Goal: Task Accomplishment & Management: Manage account settings

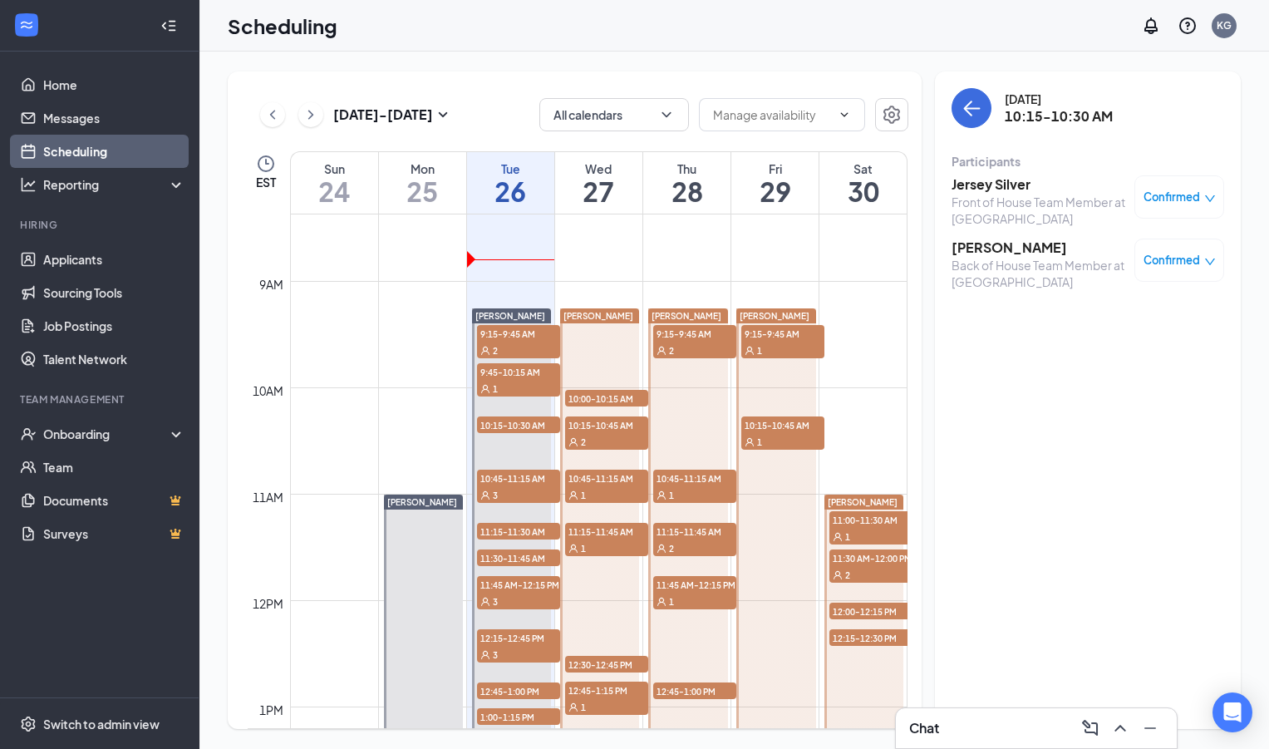
scroll to position [895, 0]
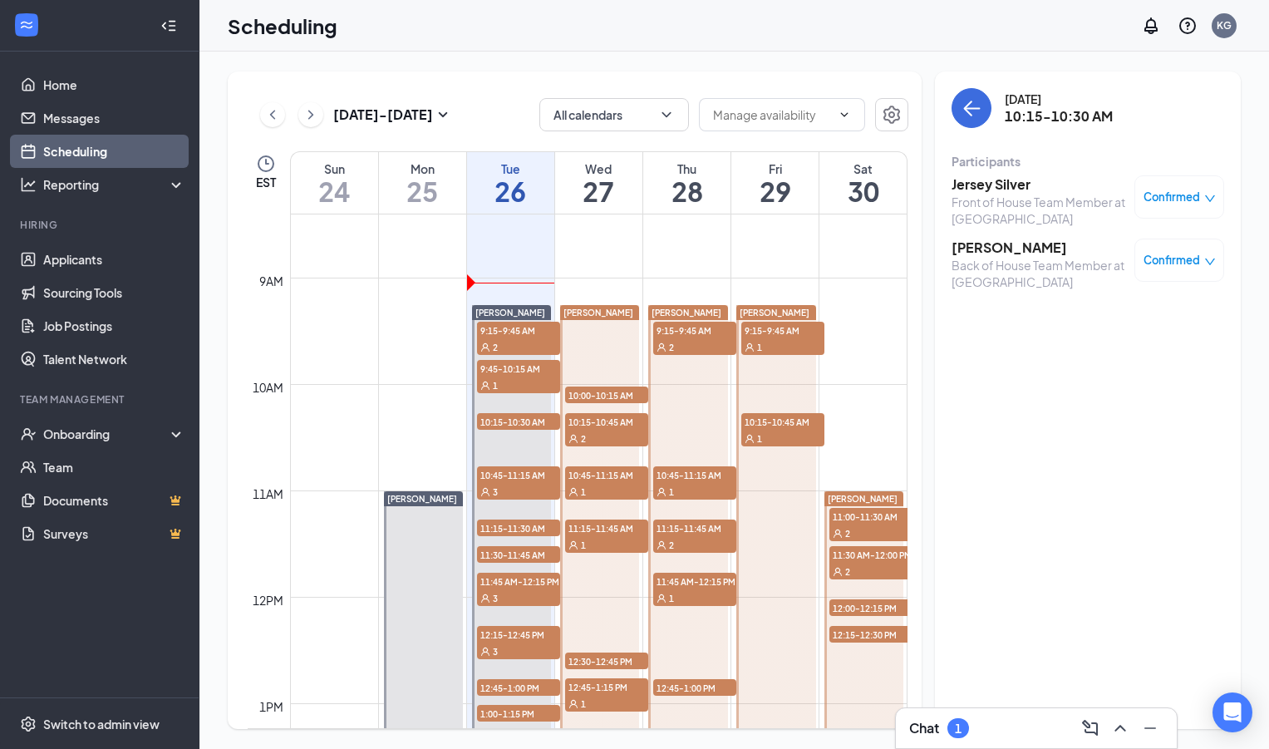
click at [984, 720] on div "Chat 1" at bounding box center [1036, 728] width 254 height 27
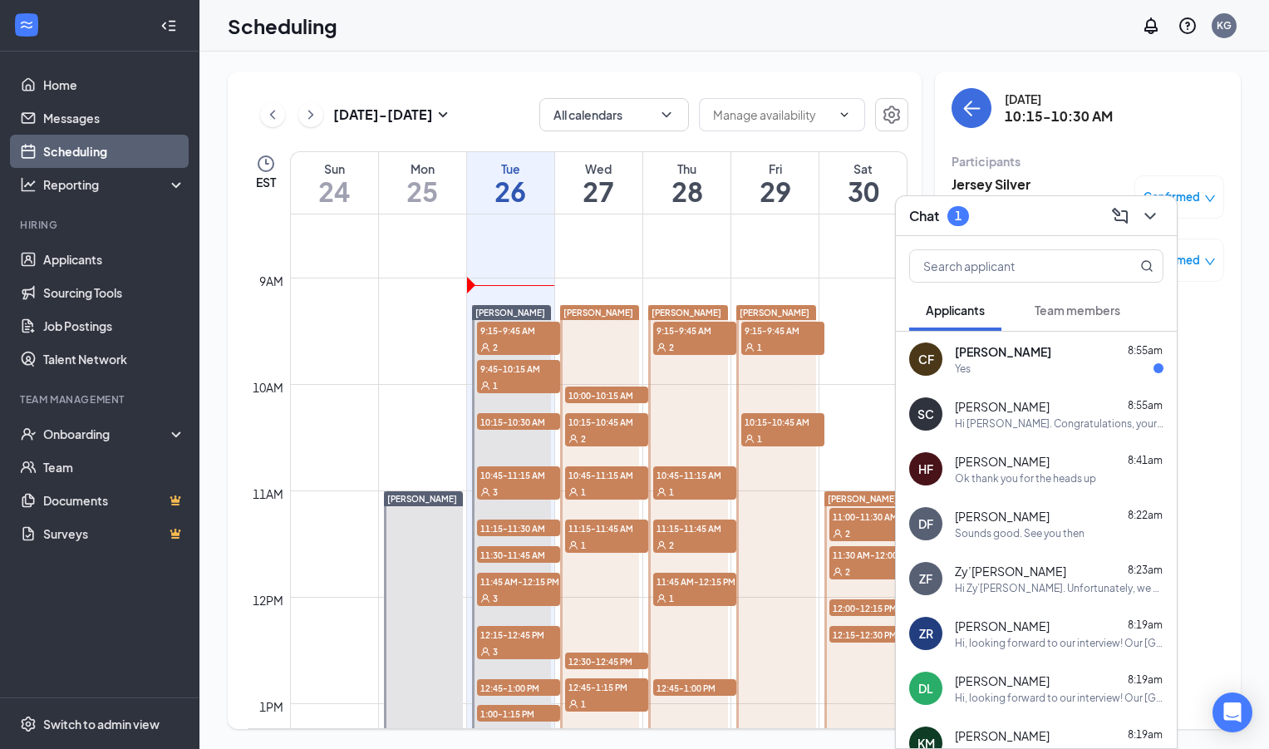
click at [1002, 368] on div "Yes" at bounding box center [1059, 369] width 209 height 14
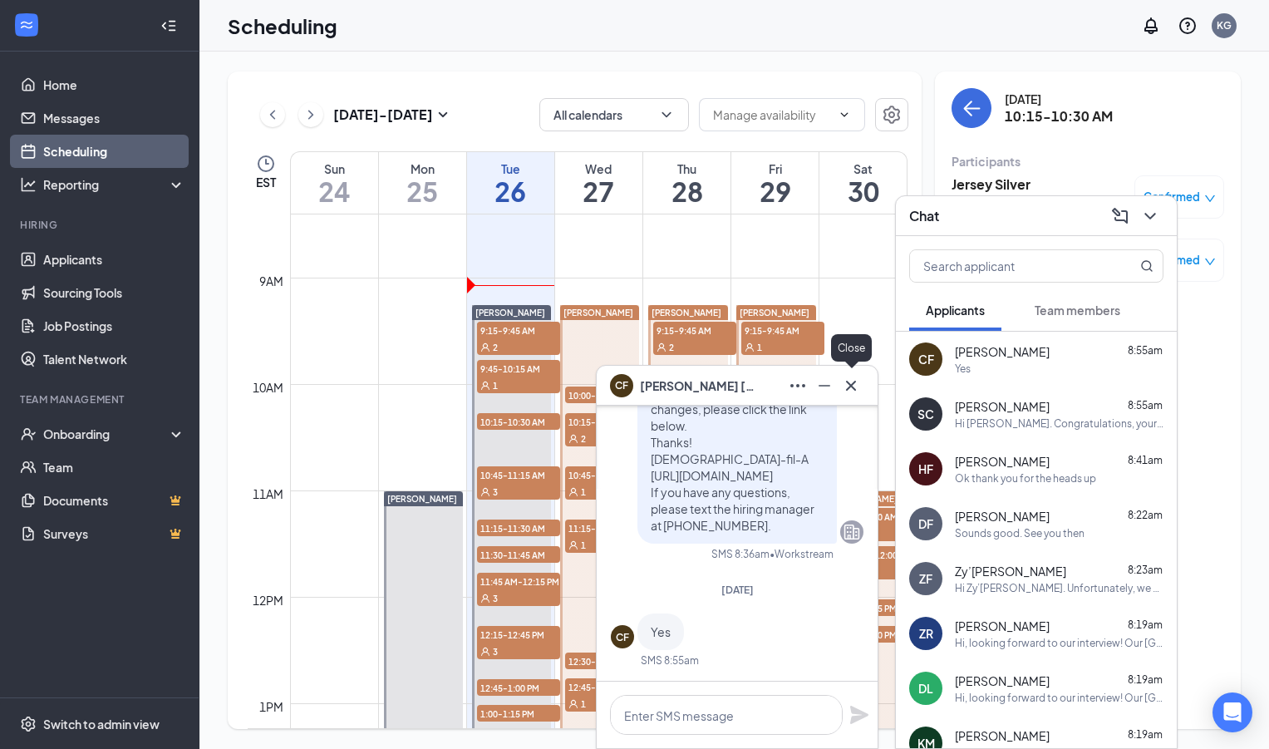
click at [851, 393] on icon "Cross" at bounding box center [851, 386] width 20 height 20
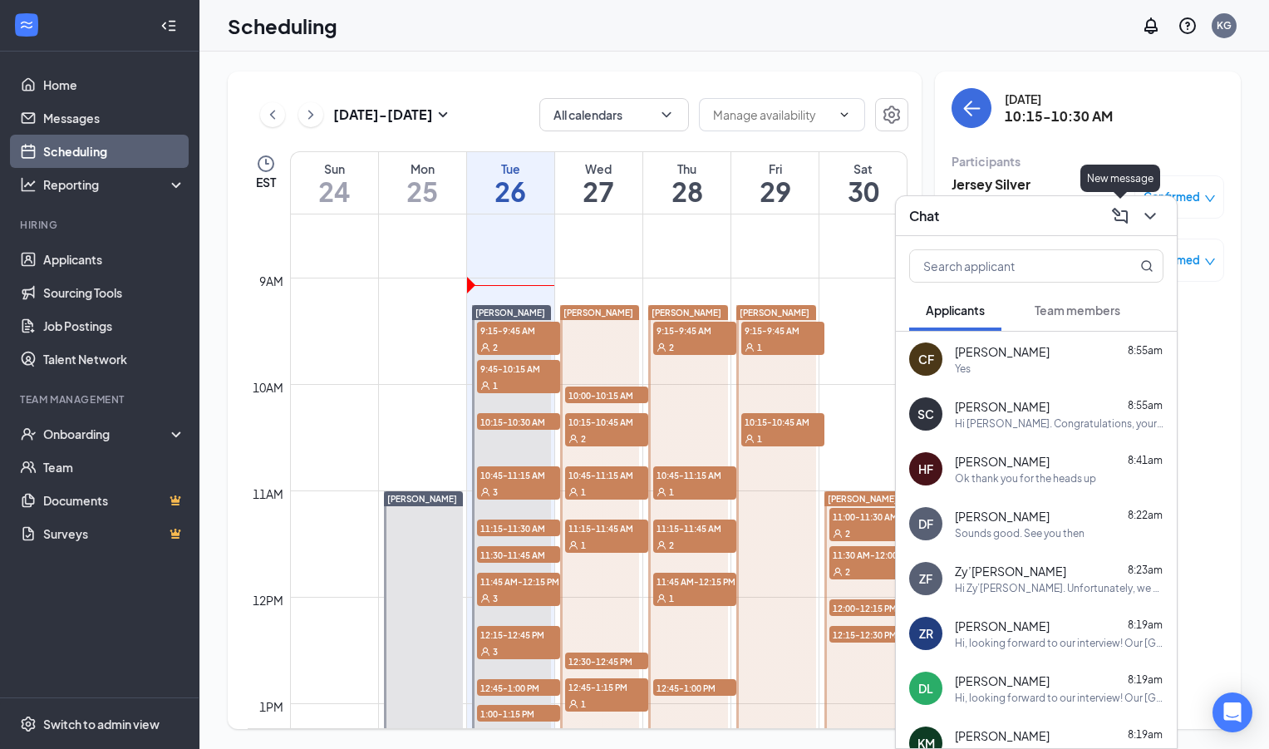
click at [1144, 214] on icon "ChevronDown" at bounding box center [1151, 216] width 20 height 20
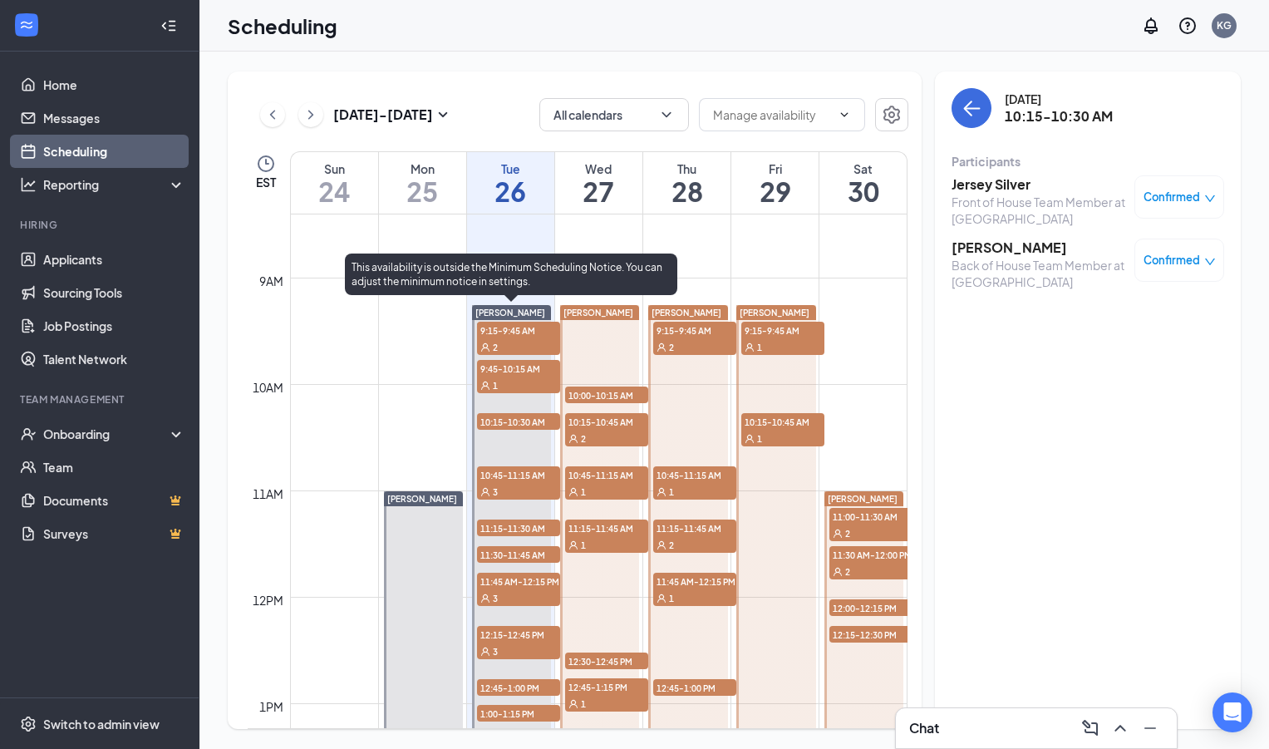
click at [503, 334] on span "9:15-9:45 AM" at bounding box center [518, 330] width 83 height 17
click at [498, 382] on div "1" at bounding box center [518, 385] width 83 height 17
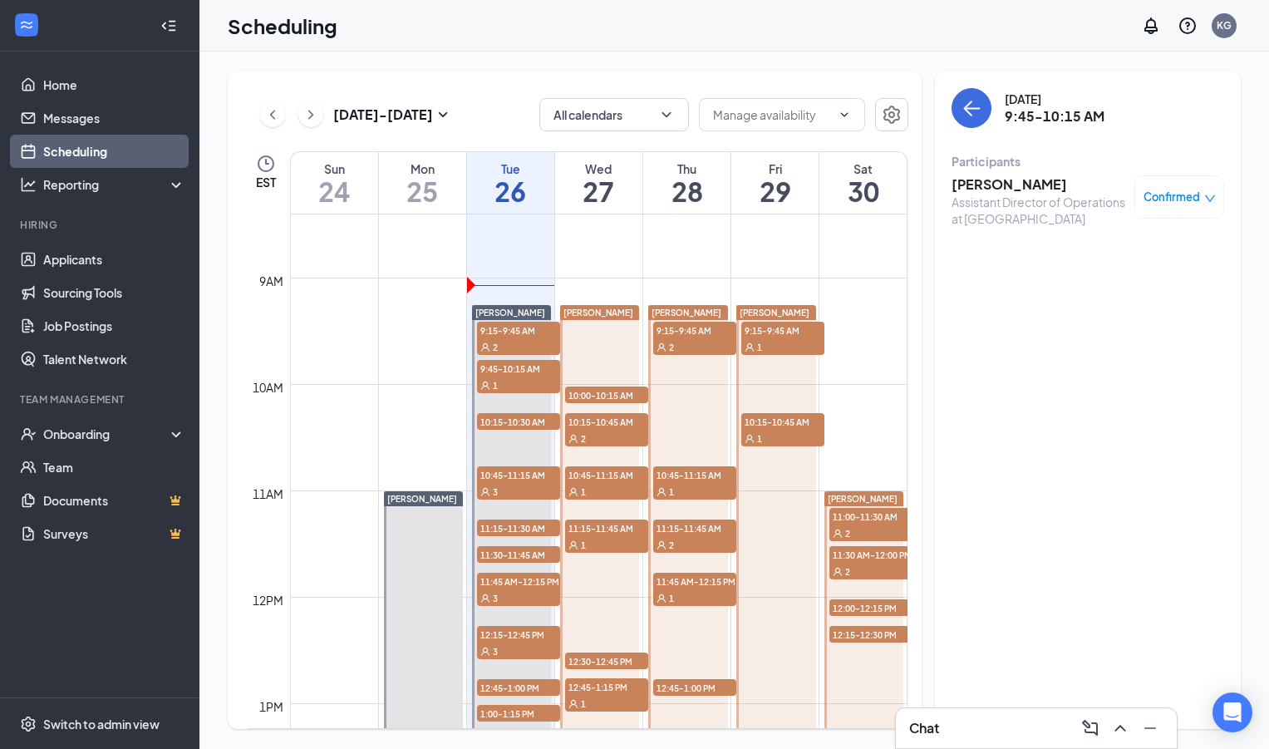
click at [390, 321] on td at bounding box center [599, 317] width 618 height 27
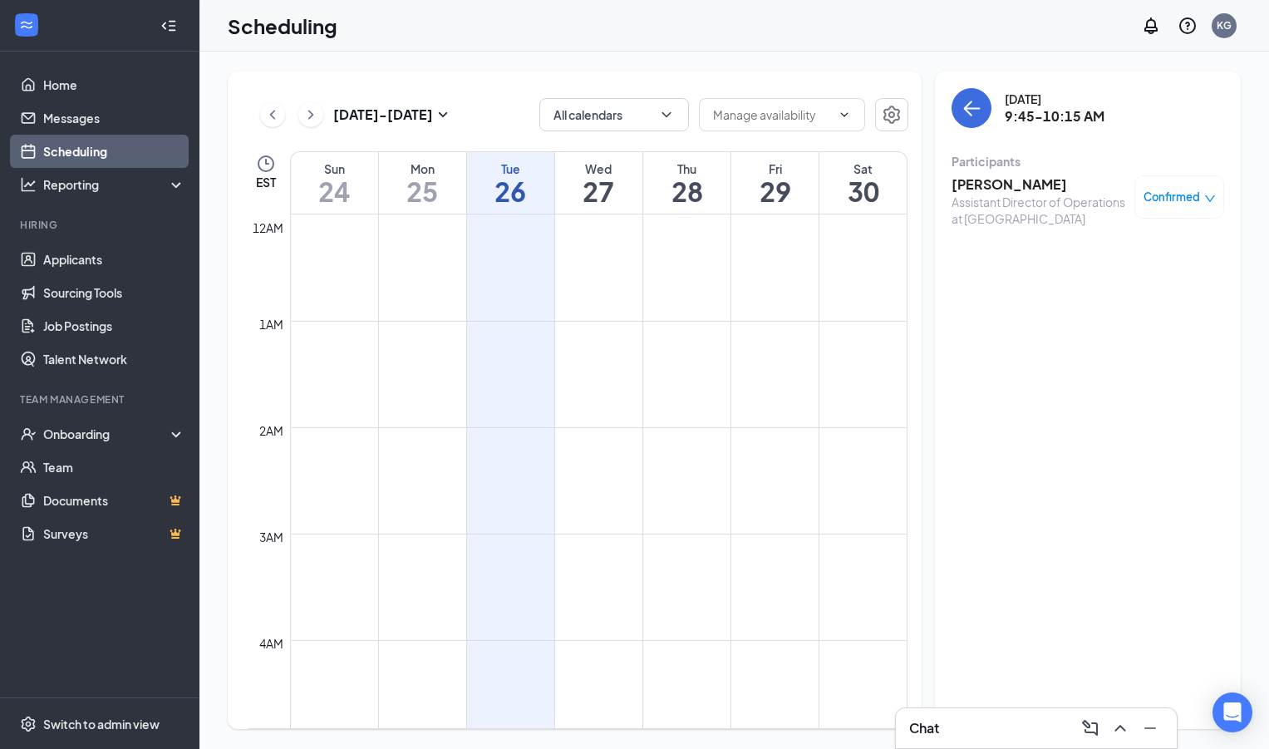
scroll to position [817, 0]
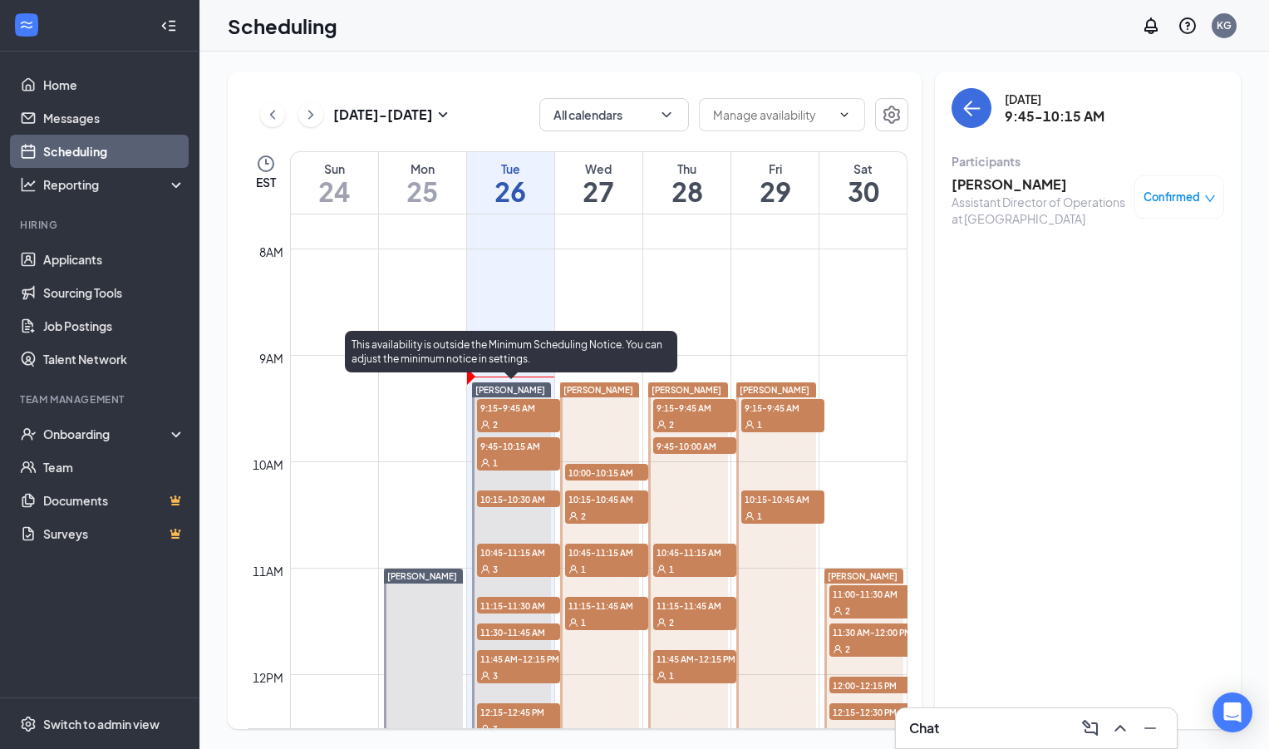
click at [531, 413] on span "9:15-9:45 AM" at bounding box center [518, 407] width 83 height 17
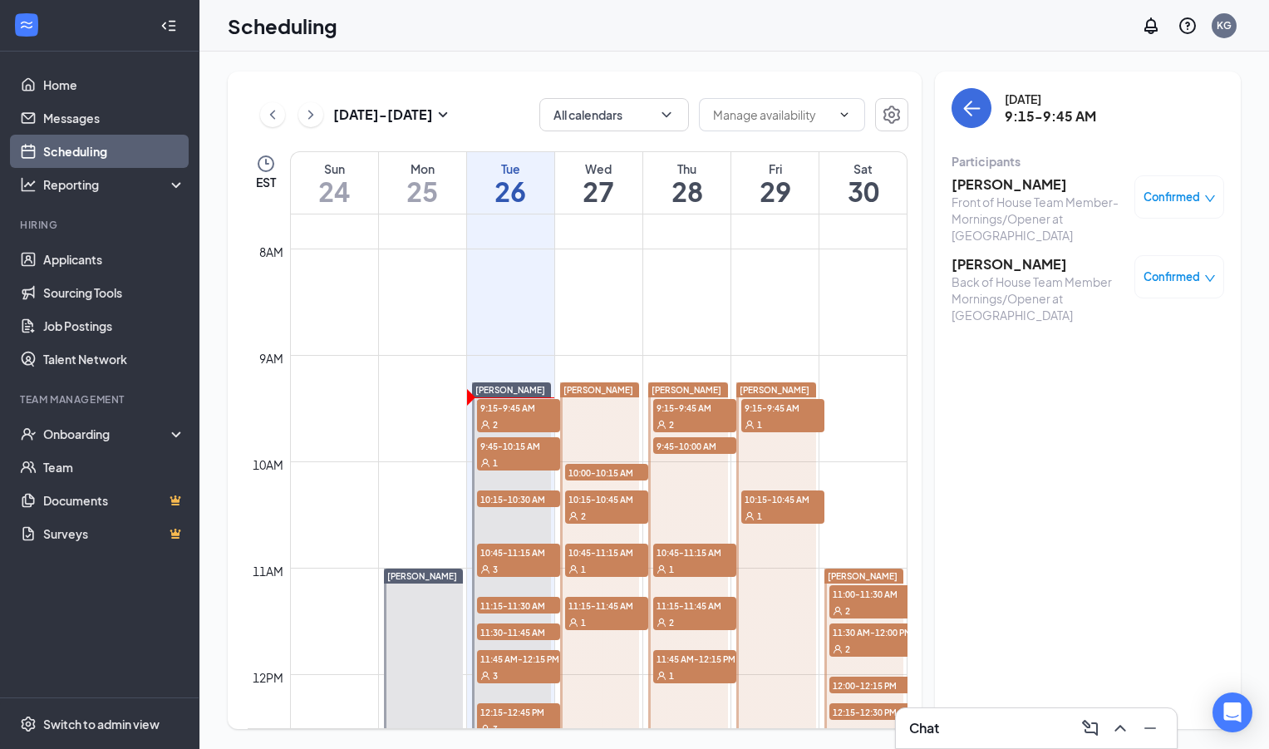
click at [542, 18] on div "Scheduling KG" at bounding box center [735, 26] width 1070 height 52
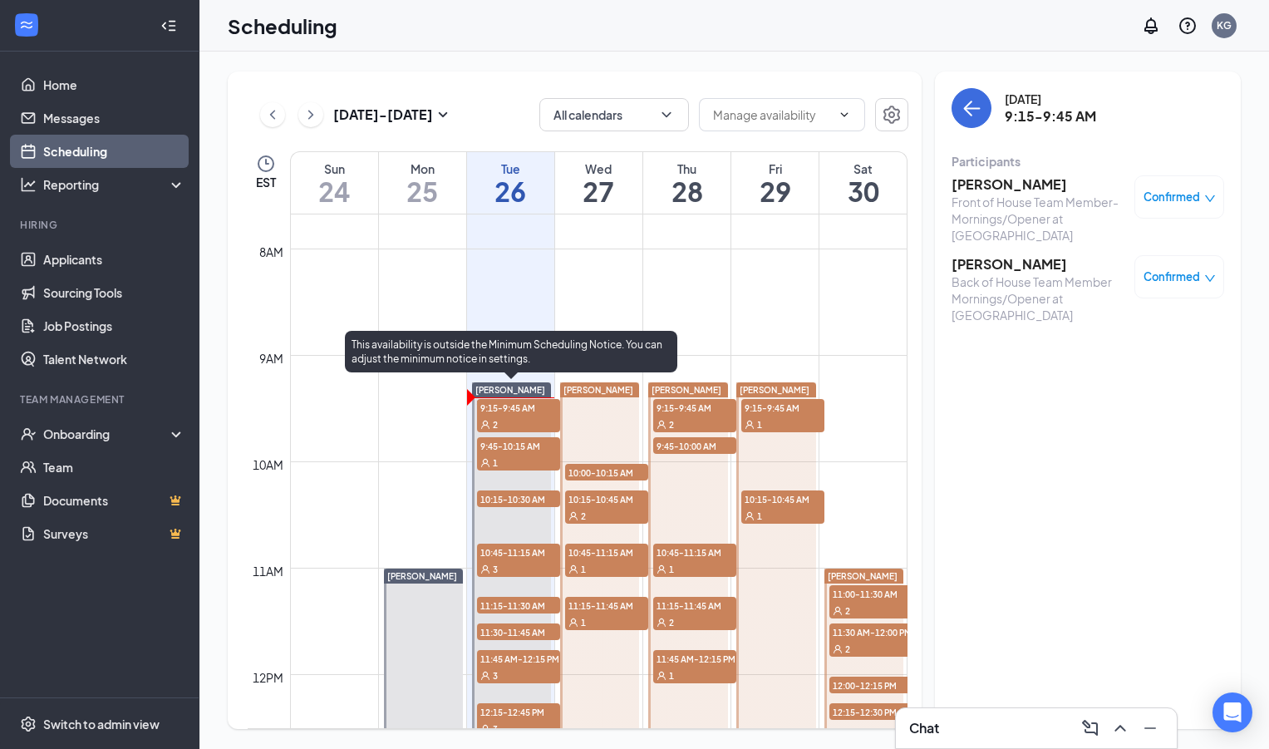
click at [527, 411] on span "9:15-9:45 AM" at bounding box center [518, 407] width 83 height 17
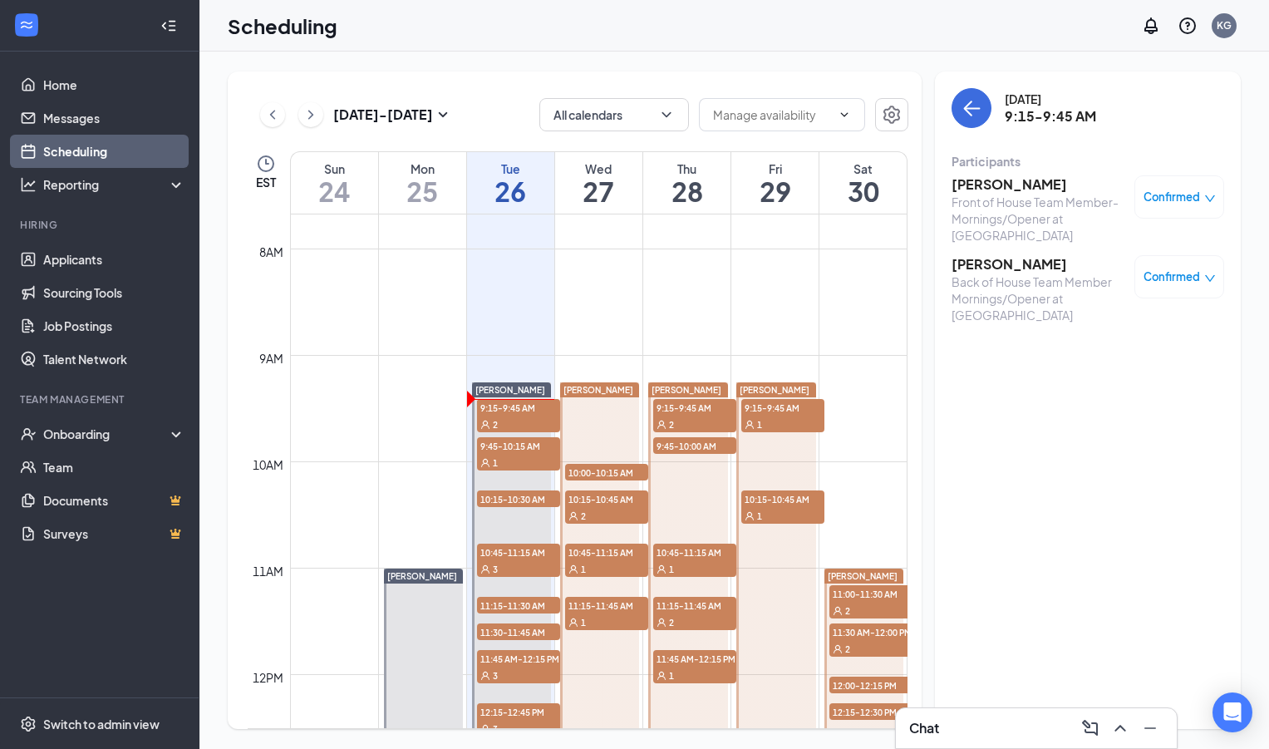
click at [528, 458] on div "1" at bounding box center [518, 462] width 83 height 17
click at [999, 189] on h3 "[PERSON_NAME]" at bounding box center [1039, 184] width 175 height 18
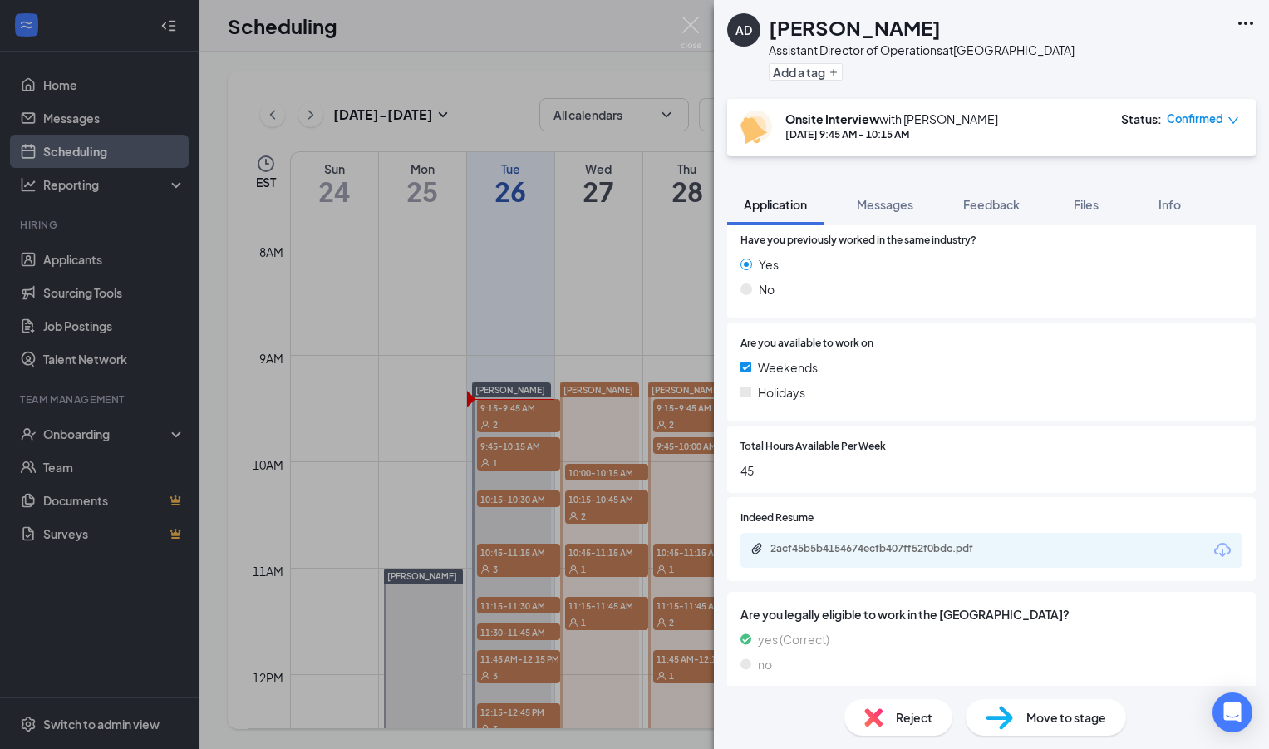
scroll to position [261, 0]
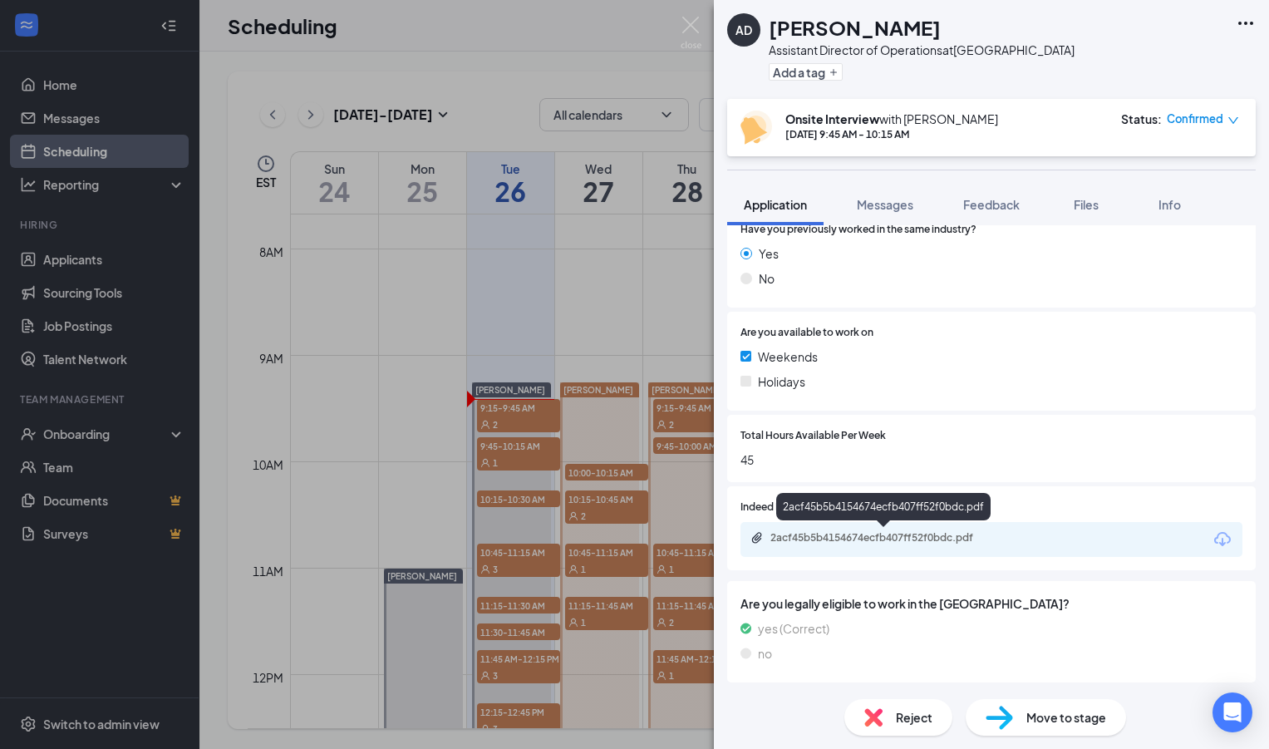
click at [871, 543] on div "2acf45b5b4154674ecfb407ff52f0bdc.pdf" at bounding box center [887, 537] width 233 height 13
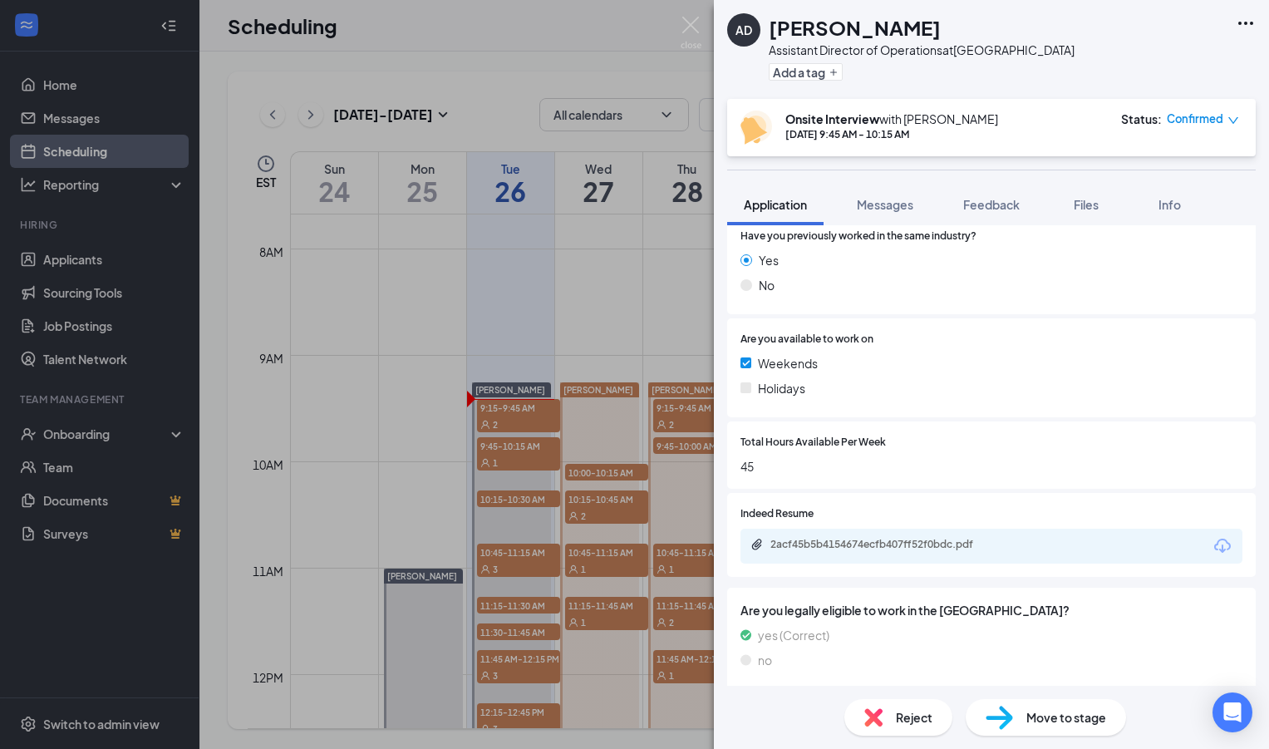
click at [598, 303] on div "AD [PERSON_NAME] Assistant Director of Operations at [GEOGRAPHIC_DATA] Add a ta…" at bounding box center [634, 374] width 1269 height 749
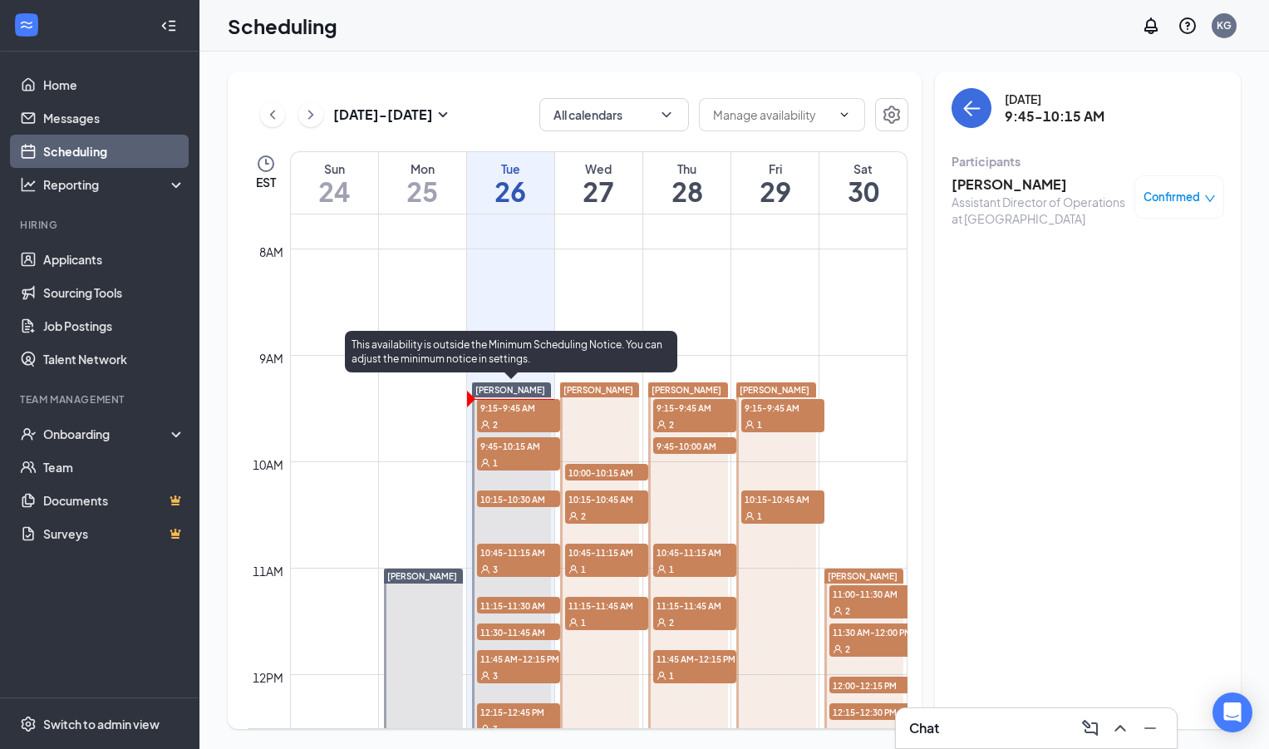
click at [516, 559] on span "10:45-11:15 AM" at bounding box center [518, 552] width 83 height 17
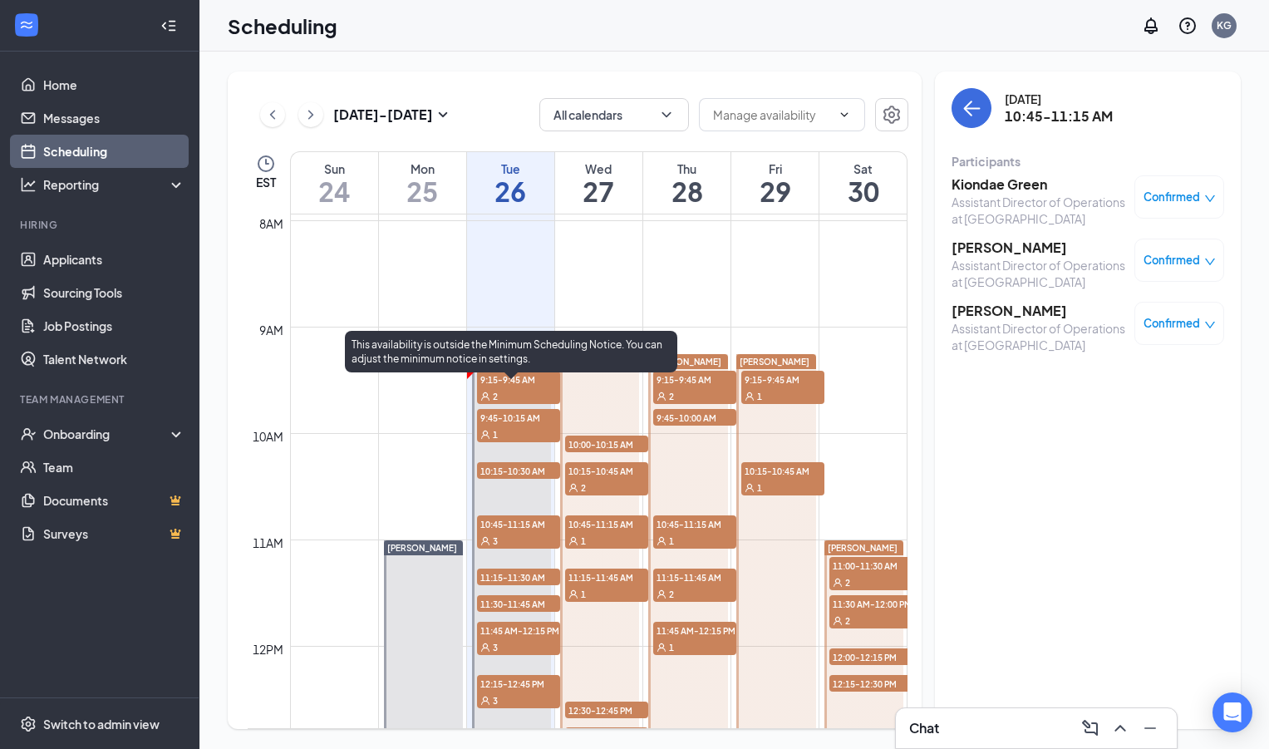
scroll to position [837, 0]
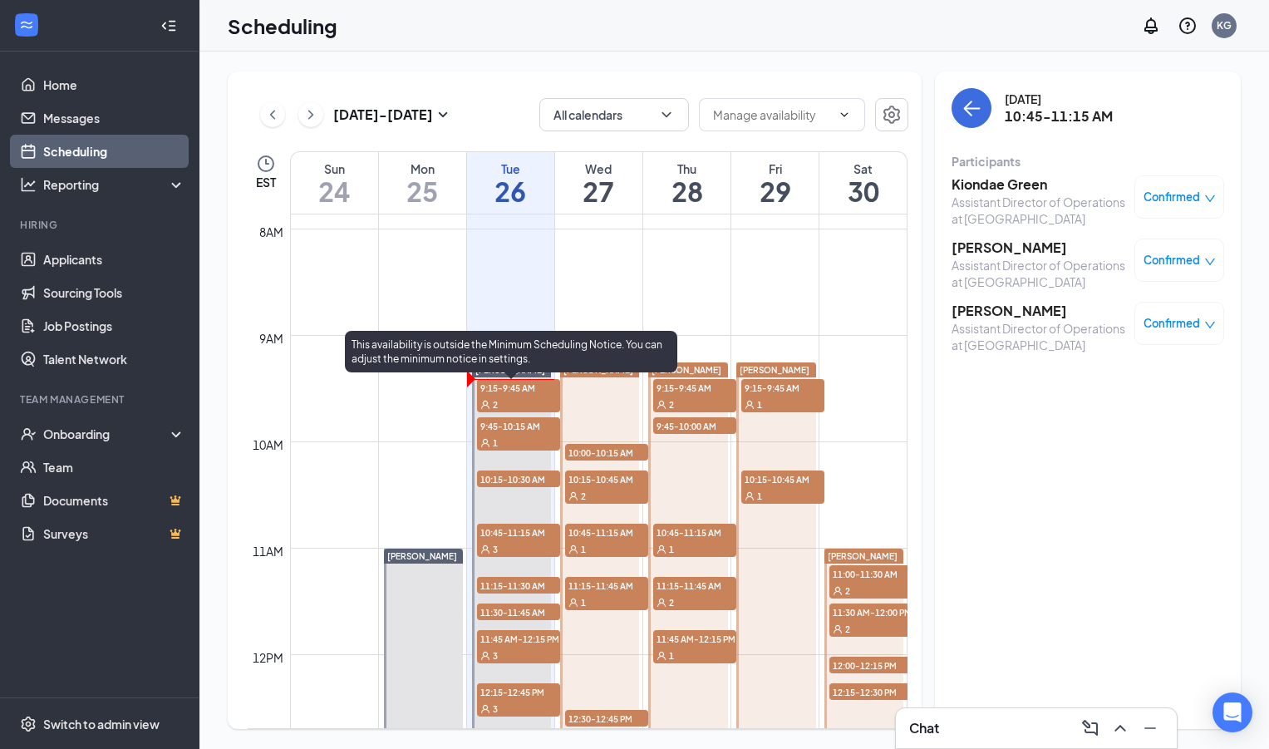
click at [518, 584] on span "11:15-11:30 AM" at bounding box center [518, 585] width 83 height 17
click at [520, 609] on span "11:30-11:45 AM" at bounding box center [518, 612] width 83 height 17
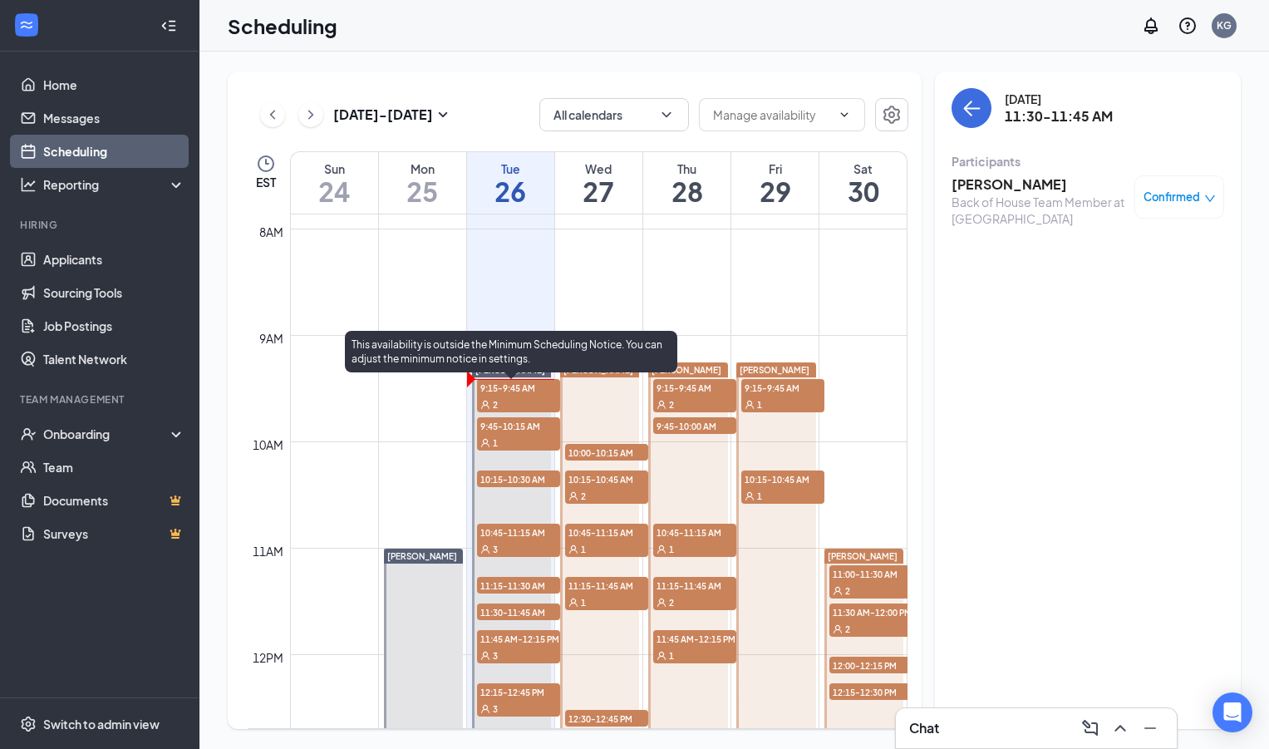
click at [520, 639] on span "11:45 AM-12:15 PM" at bounding box center [518, 638] width 83 height 17
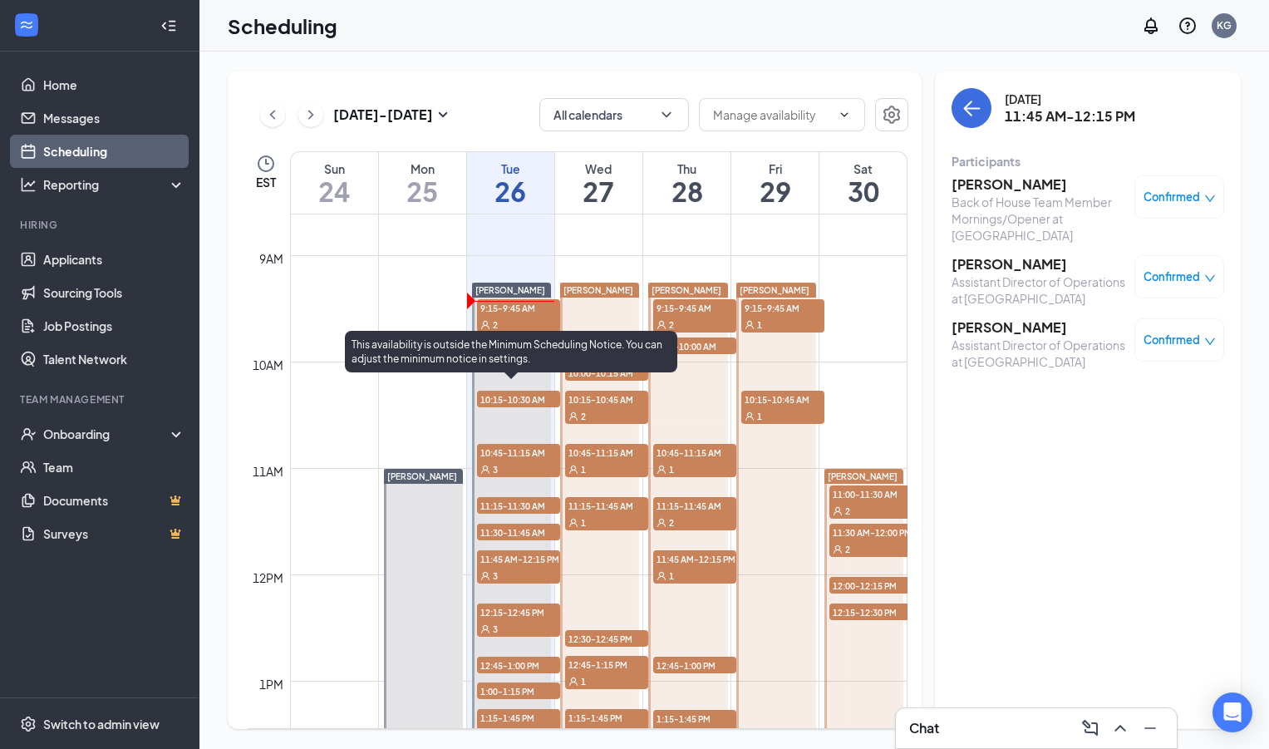
scroll to position [919, 0]
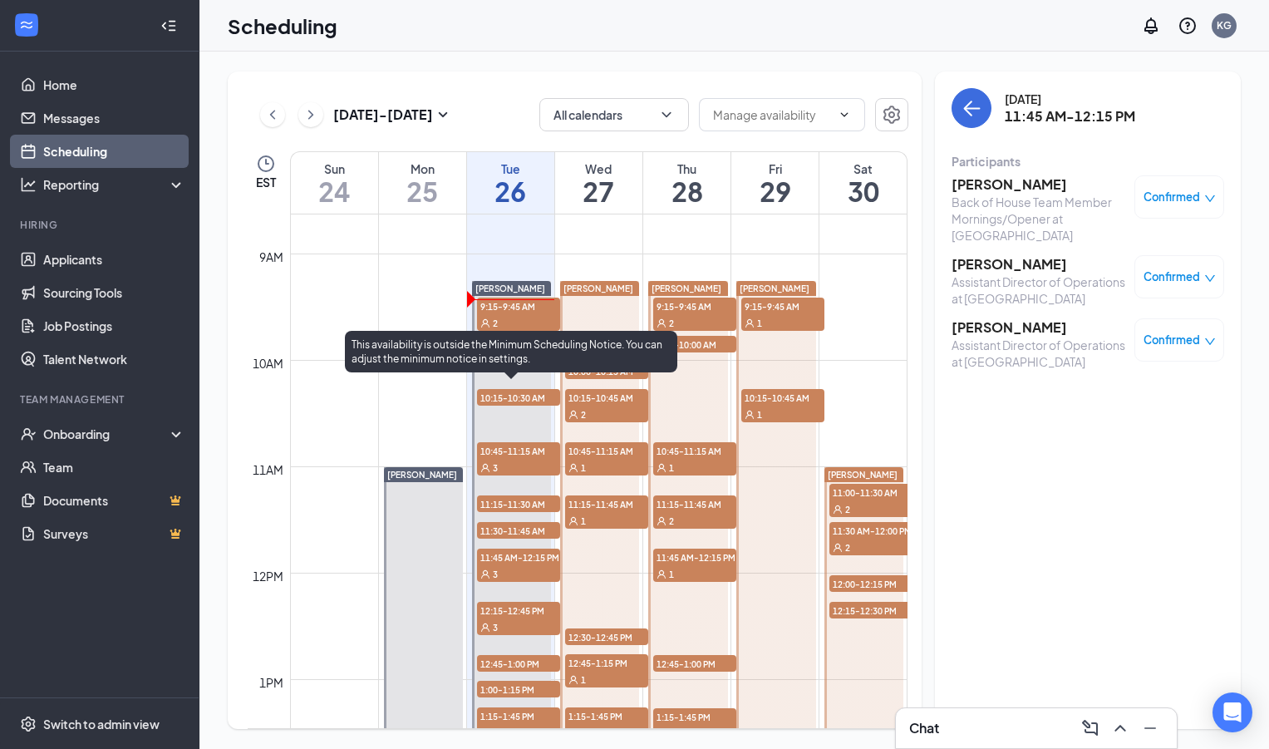
click at [520, 616] on span "12:15-12:45 PM" at bounding box center [518, 610] width 83 height 17
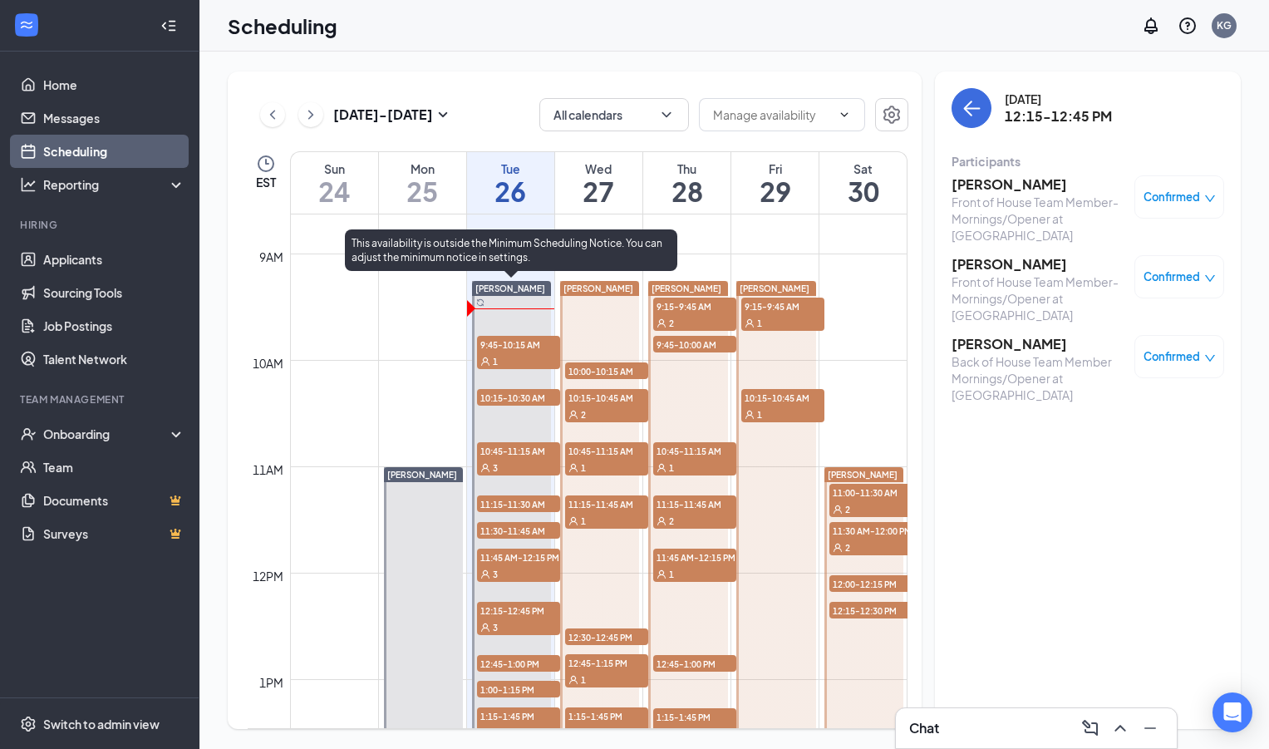
click at [503, 360] on div "1" at bounding box center [518, 360] width 83 height 17
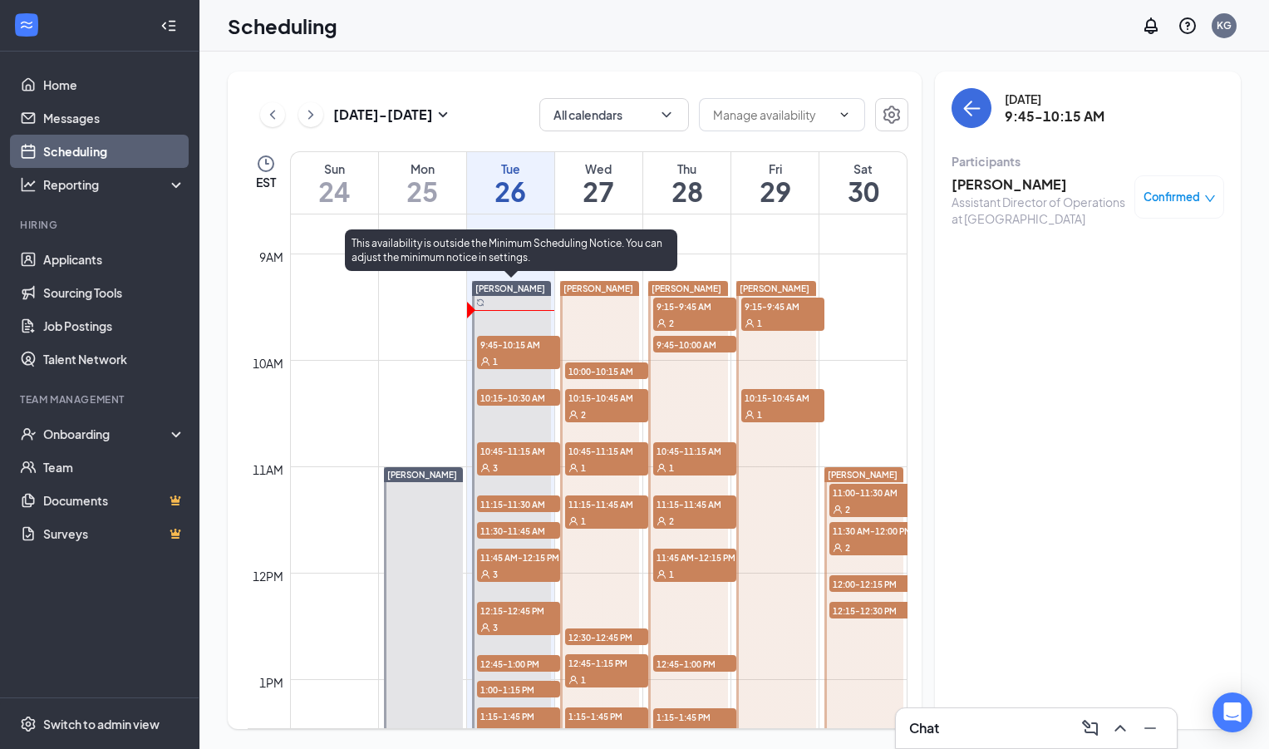
click at [523, 352] on div "1" at bounding box center [518, 360] width 83 height 17
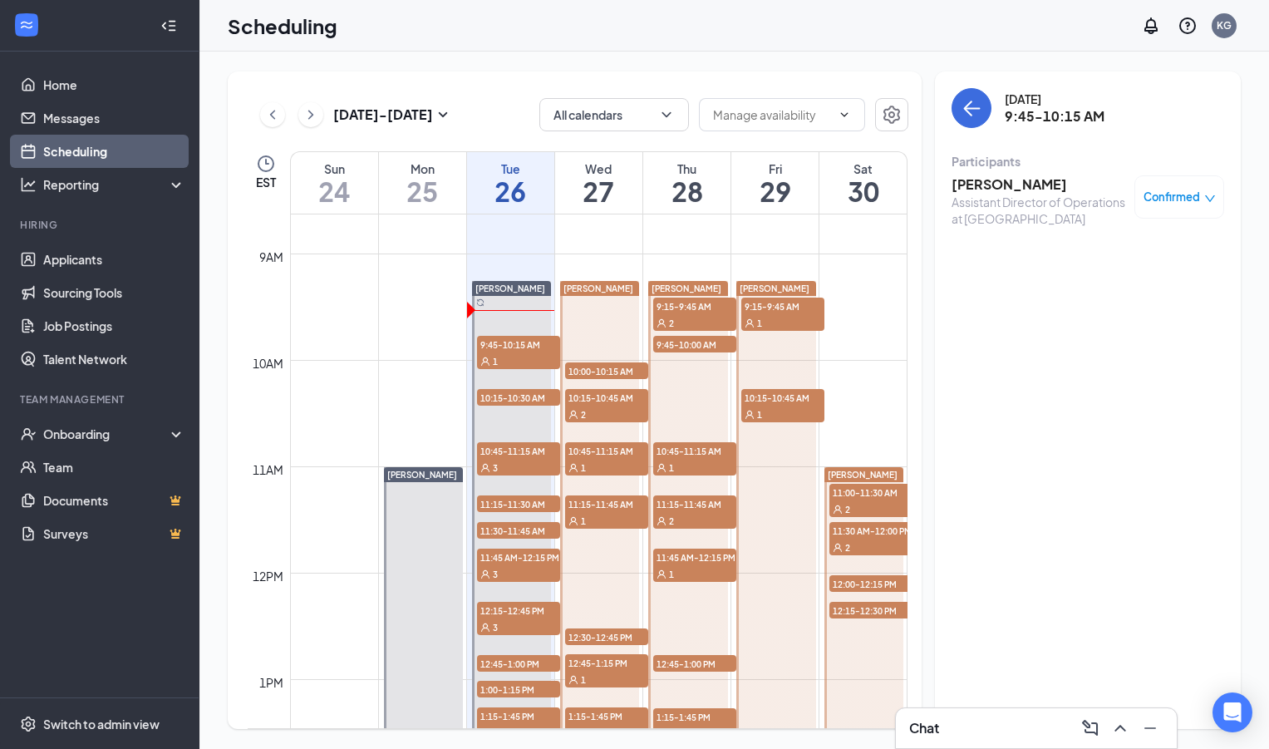
click at [276, 62] on div "[DATE] - [DATE] All calendars EST Sun 24 Mon 25 Tue 26 Wed 27 Thu 28 Fri 29 Sat…" at bounding box center [735, 400] width 1070 height 697
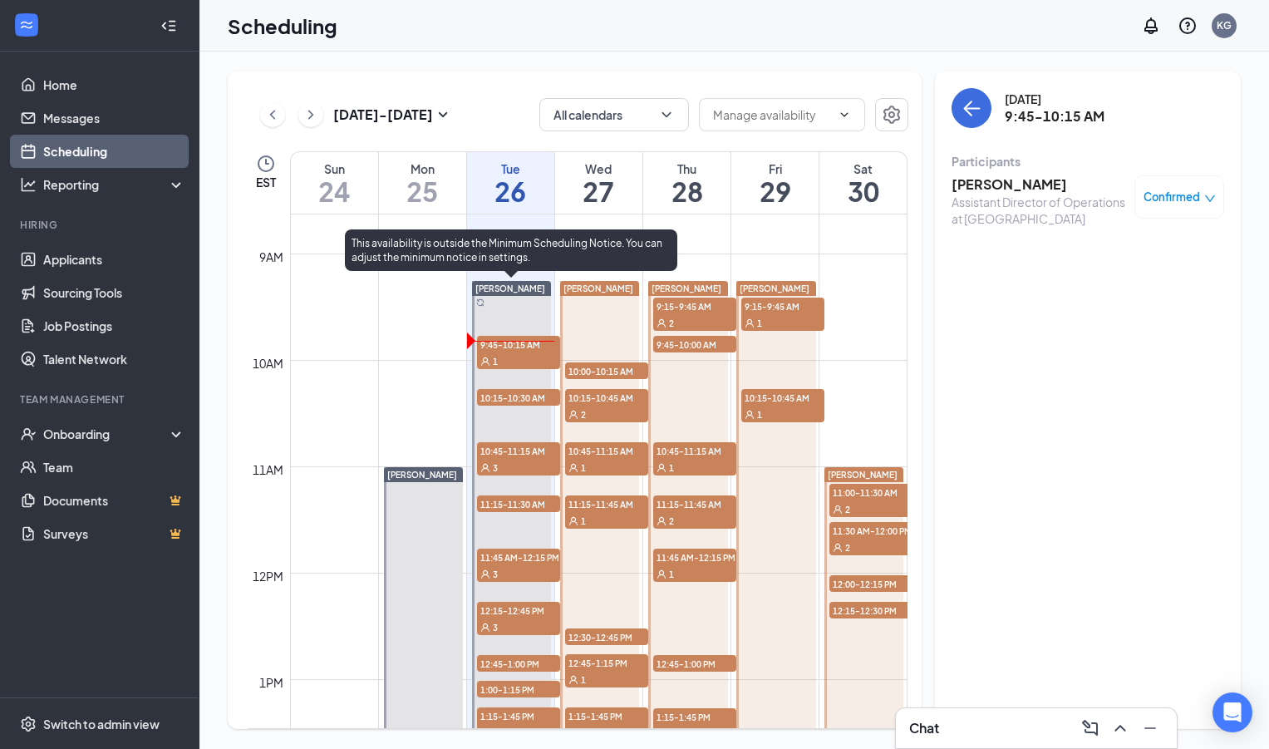
click at [524, 398] on span "10:15-10:30 AM" at bounding box center [518, 397] width 83 height 17
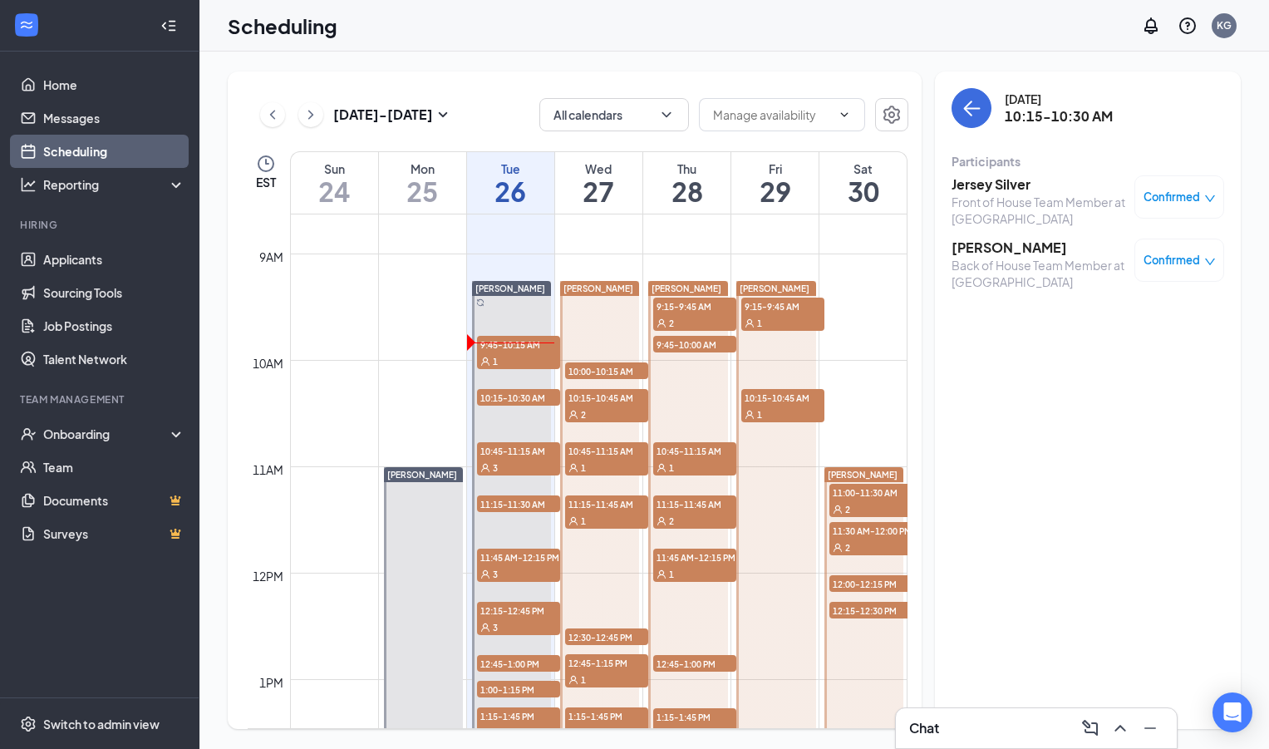
click at [434, 305] on td at bounding box center [599, 293] width 618 height 27
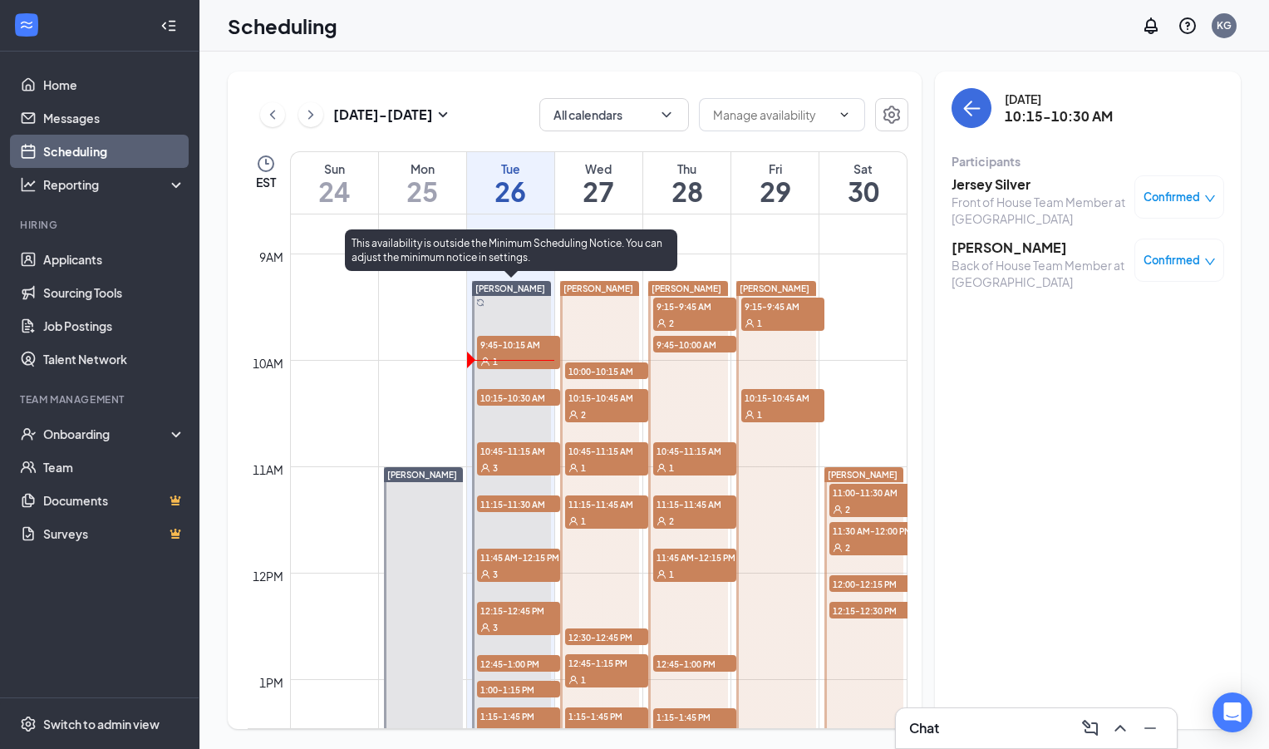
click at [525, 400] on span "10:15-10:30 AM" at bounding box center [518, 397] width 83 height 17
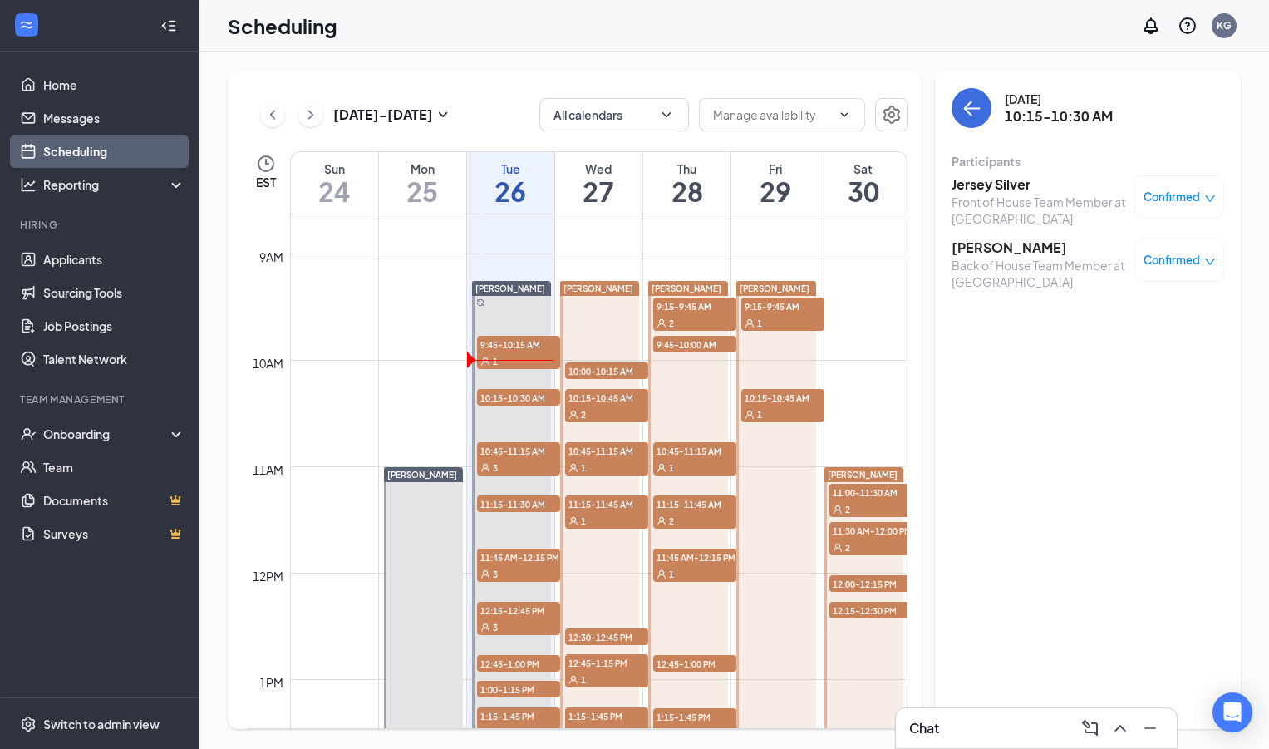
click at [451, 309] on td at bounding box center [599, 320] width 618 height 27
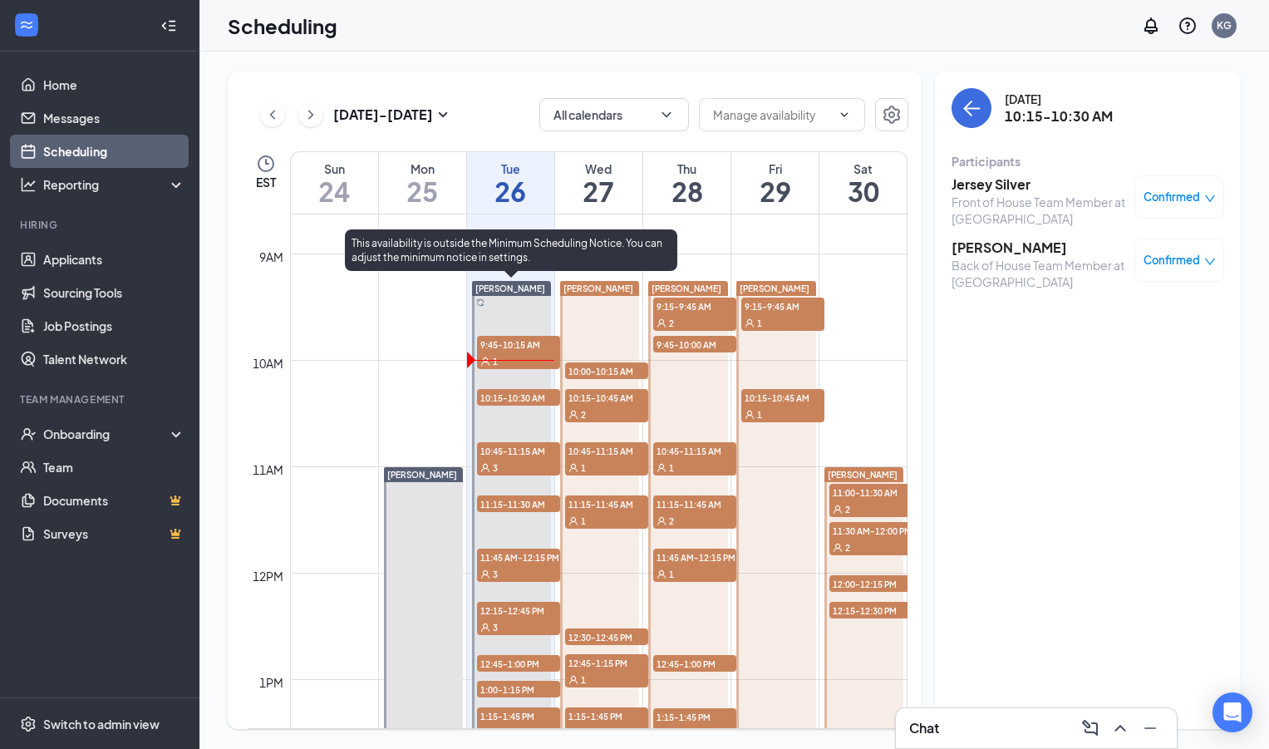
click at [505, 397] on span "10:15-10:30 AM" at bounding box center [518, 397] width 83 height 17
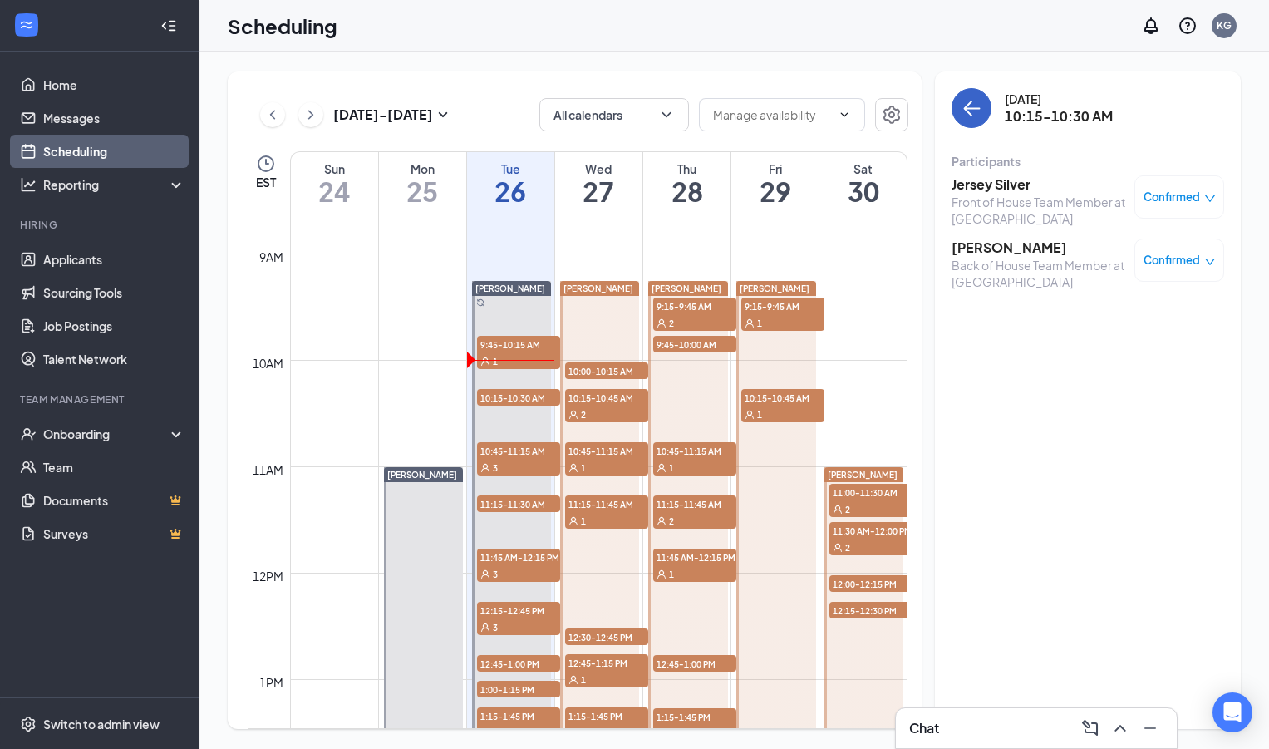
click at [965, 98] on icon "ArrowLeft" at bounding box center [972, 108] width 20 height 20
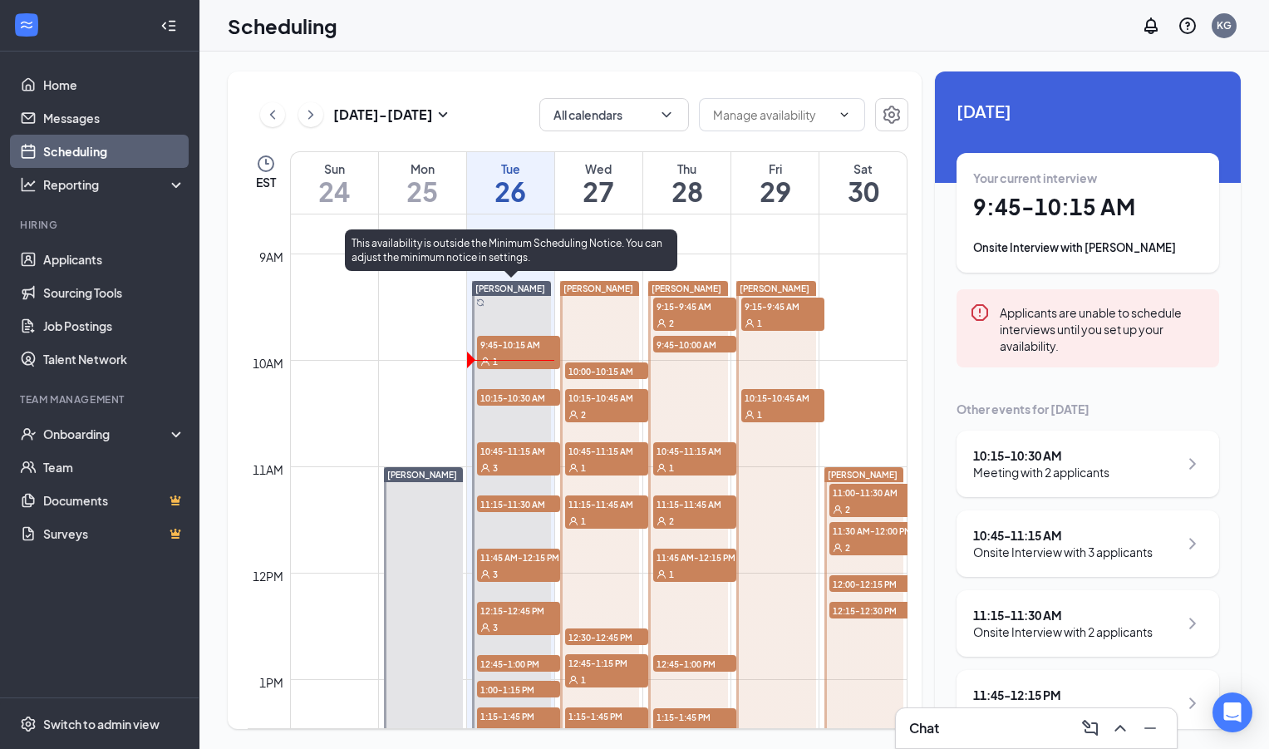
click at [527, 351] on span "9:45-10:15 AM" at bounding box center [518, 344] width 83 height 17
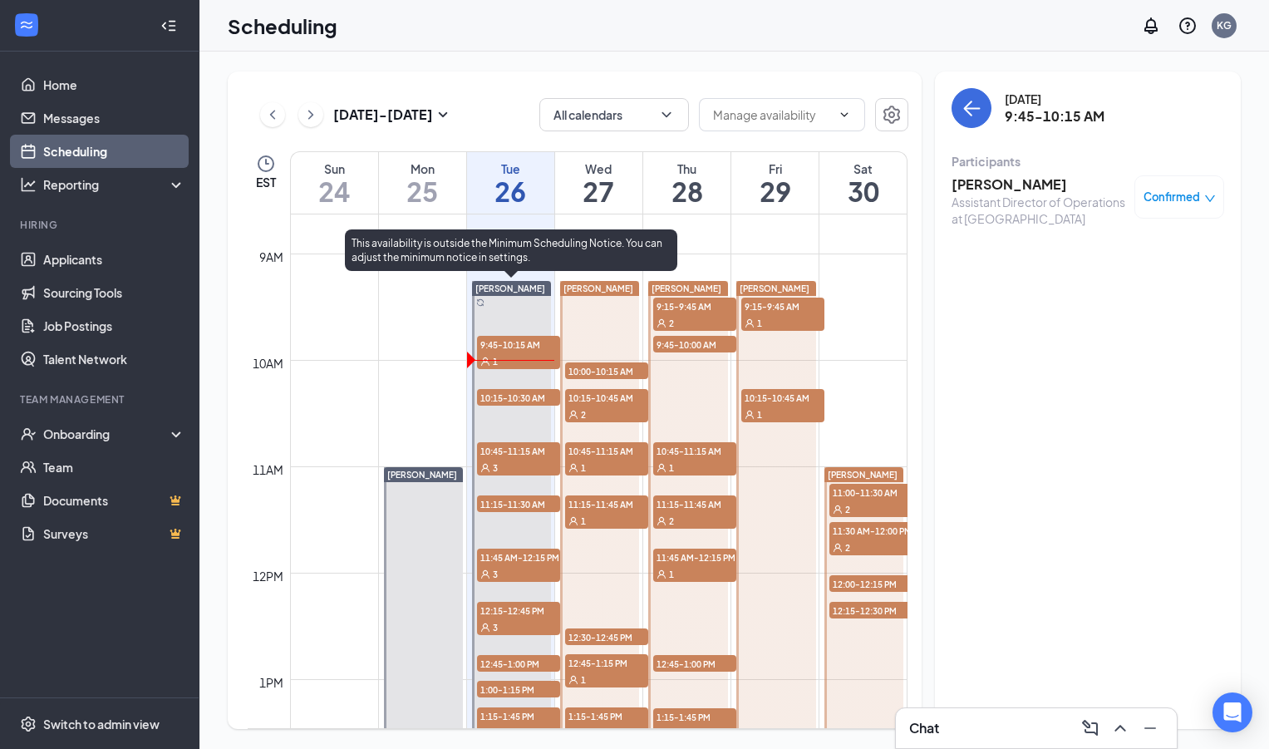
click at [525, 397] on span "10:15-10:30 AM" at bounding box center [518, 397] width 83 height 17
click at [519, 400] on span "10:15-10:30 AM" at bounding box center [518, 397] width 83 height 17
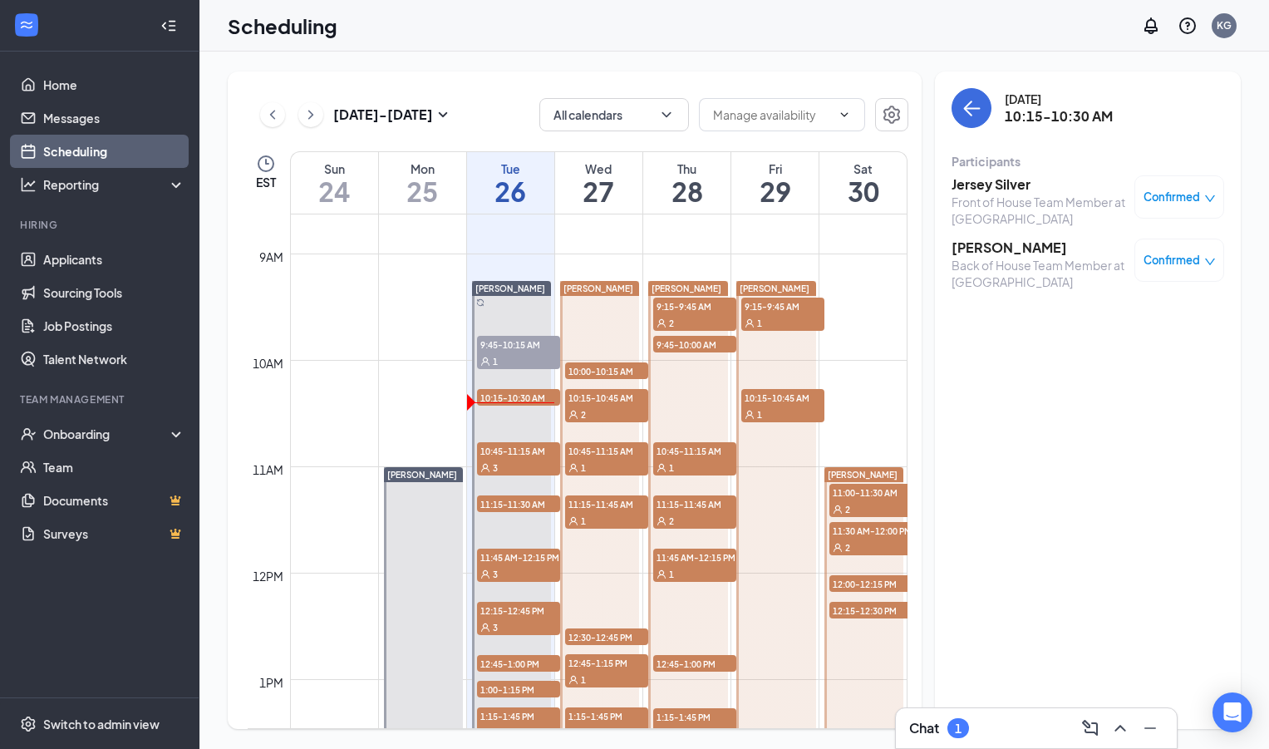
click at [992, 717] on div "Chat 1" at bounding box center [1036, 728] width 254 height 27
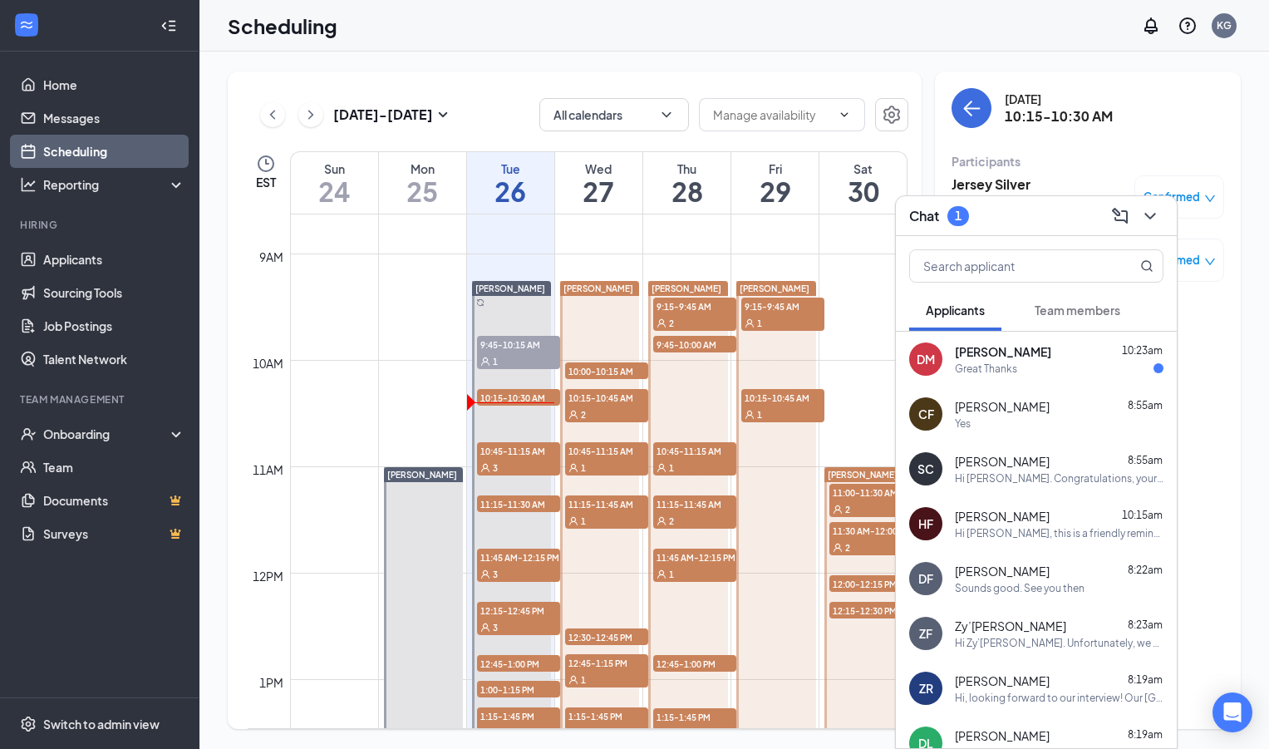
click at [1028, 358] on span "[PERSON_NAME]" at bounding box center [1003, 351] width 96 height 17
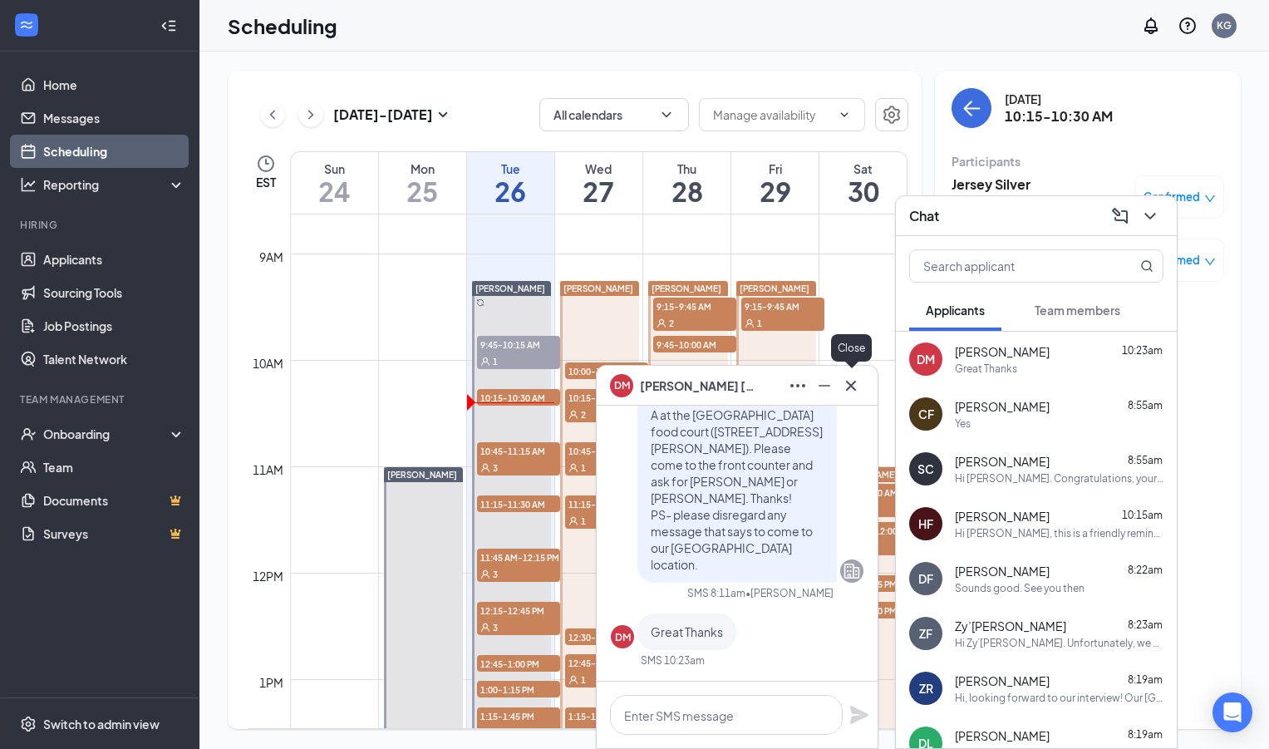
click at [855, 387] on icon "Cross" at bounding box center [851, 386] width 20 height 20
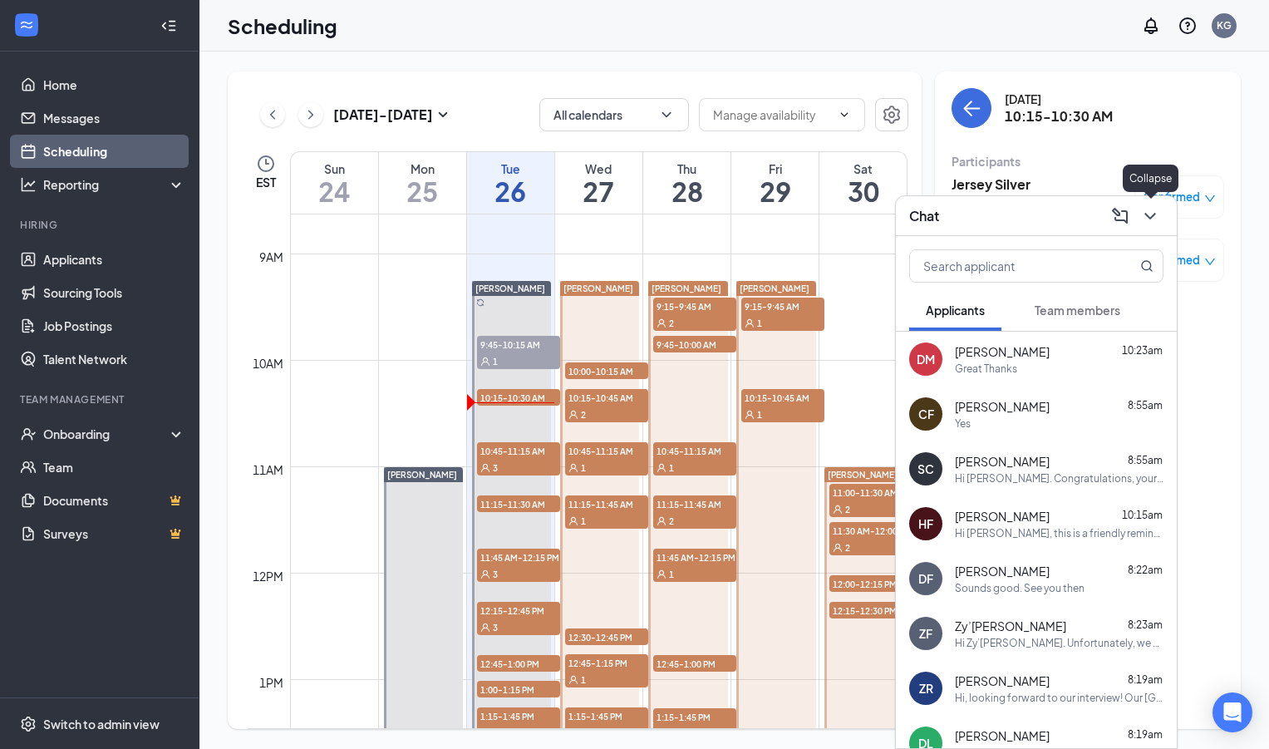
click at [1156, 217] on icon "ChevronDown" at bounding box center [1151, 216] width 20 height 20
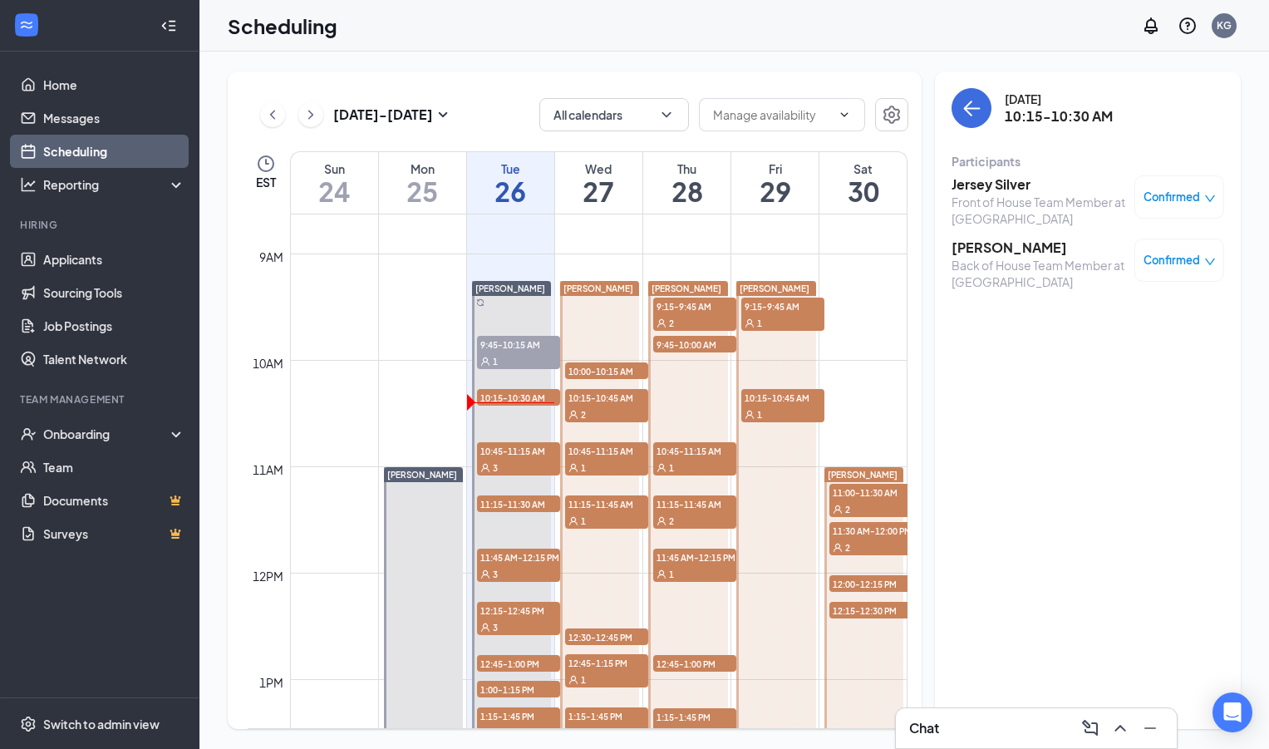
click at [996, 188] on h3 "Jersey Silver" at bounding box center [1039, 184] width 175 height 18
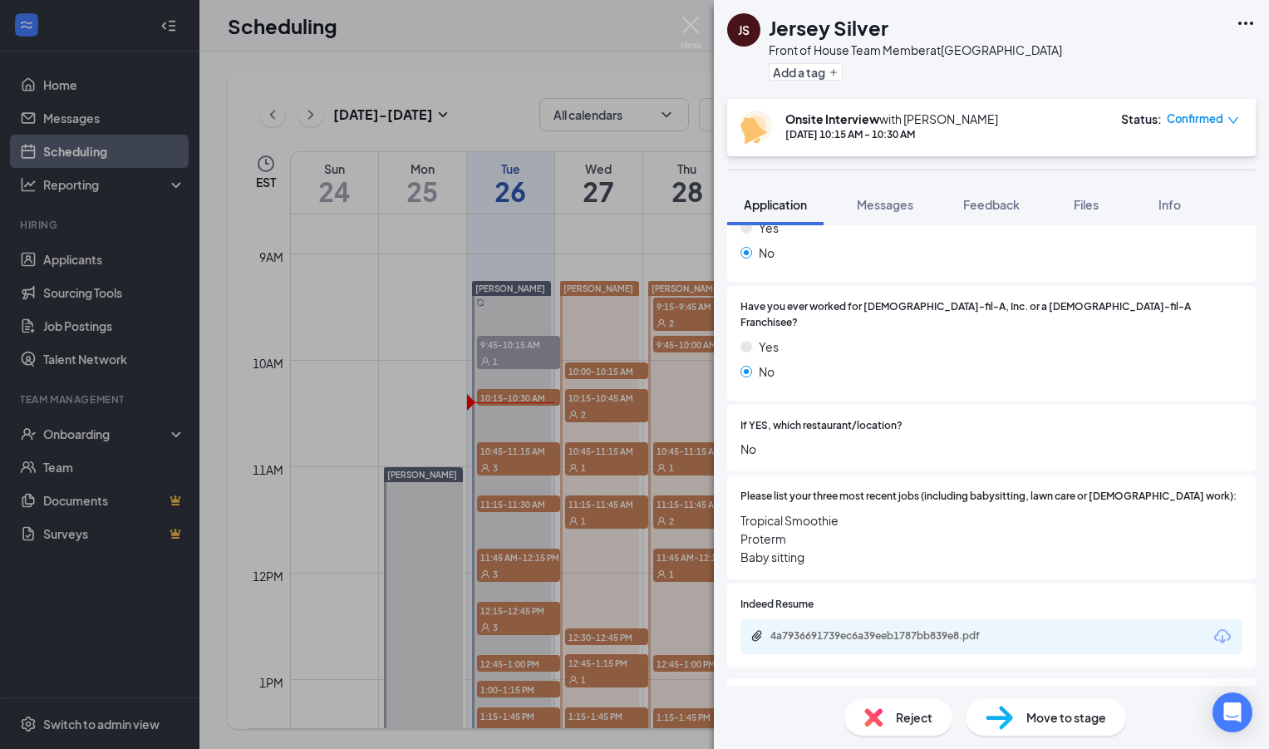
scroll to position [397, 0]
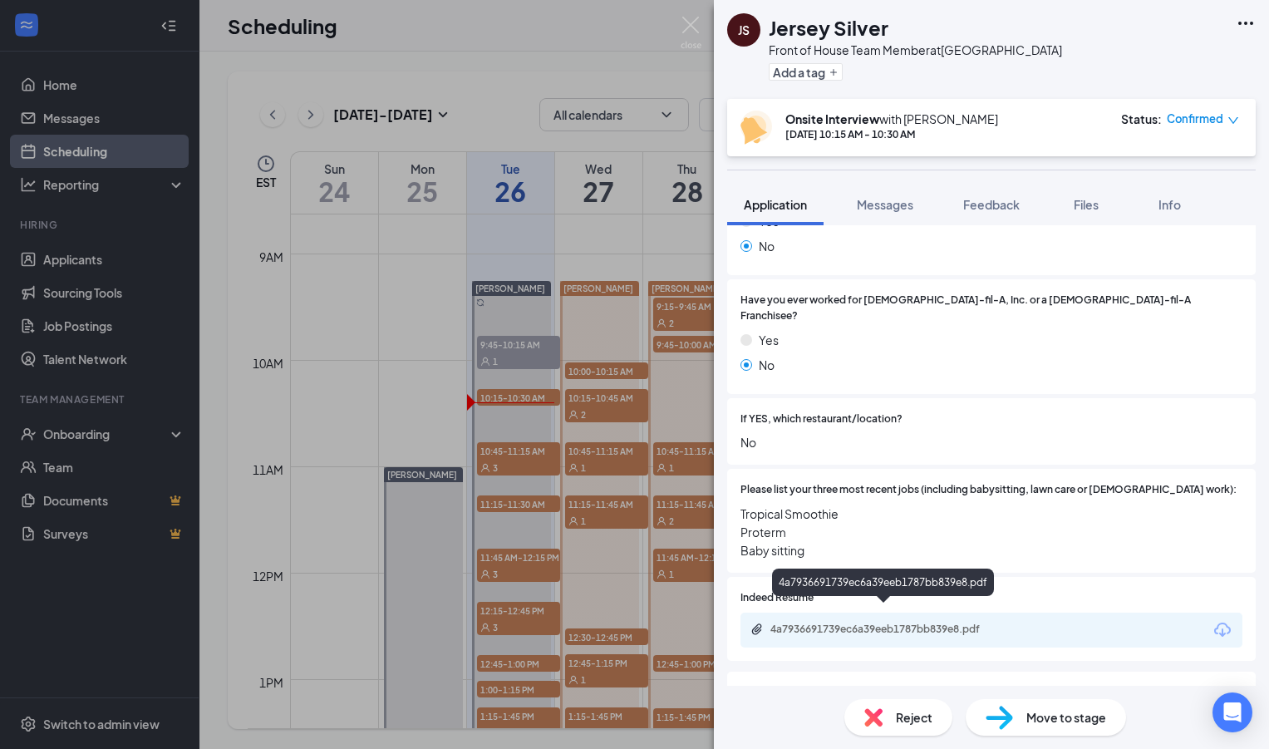
click at [867, 623] on div "4a7936691739ec6a39eeb1787bb839e8.pdf" at bounding box center [887, 629] width 233 height 13
click at [689, 22] on img at bounding box center [691, 33] width 21 height 32
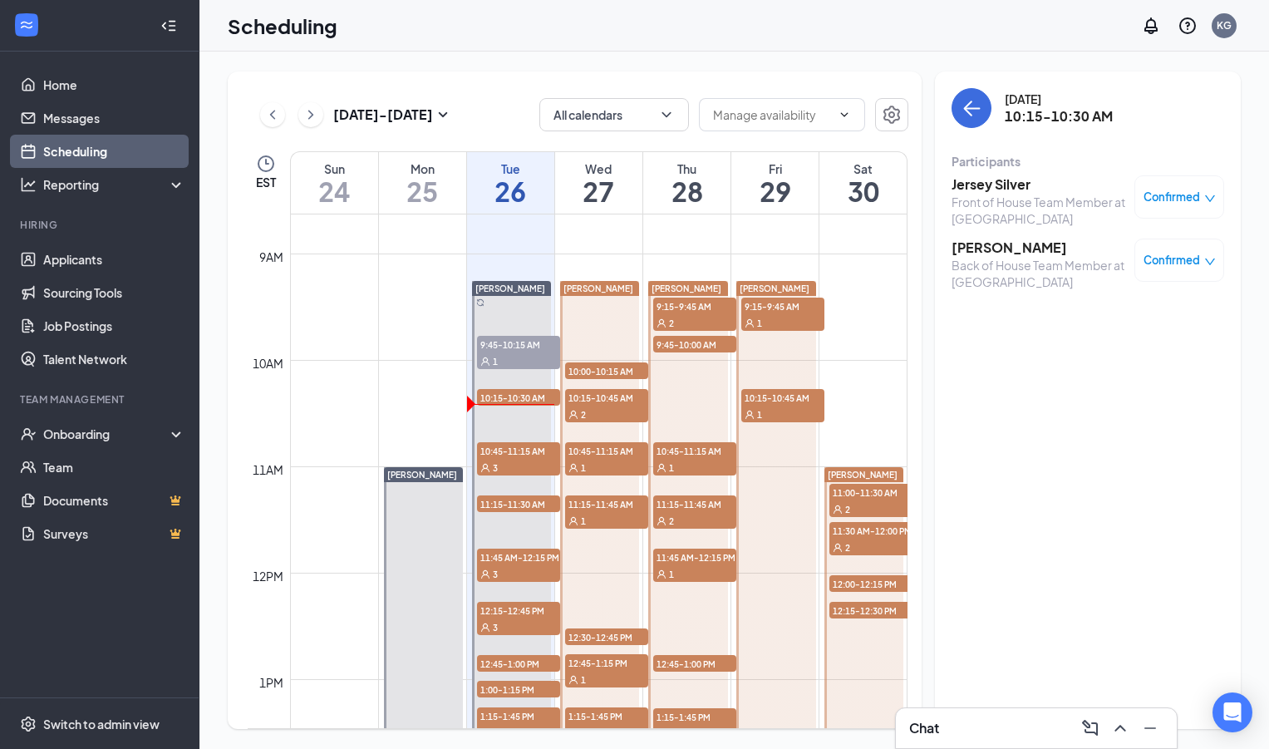
click at [1010, 247] on h3 "[PERSON_NAME]" at bounding box center [1039, 248] width 175 height 18
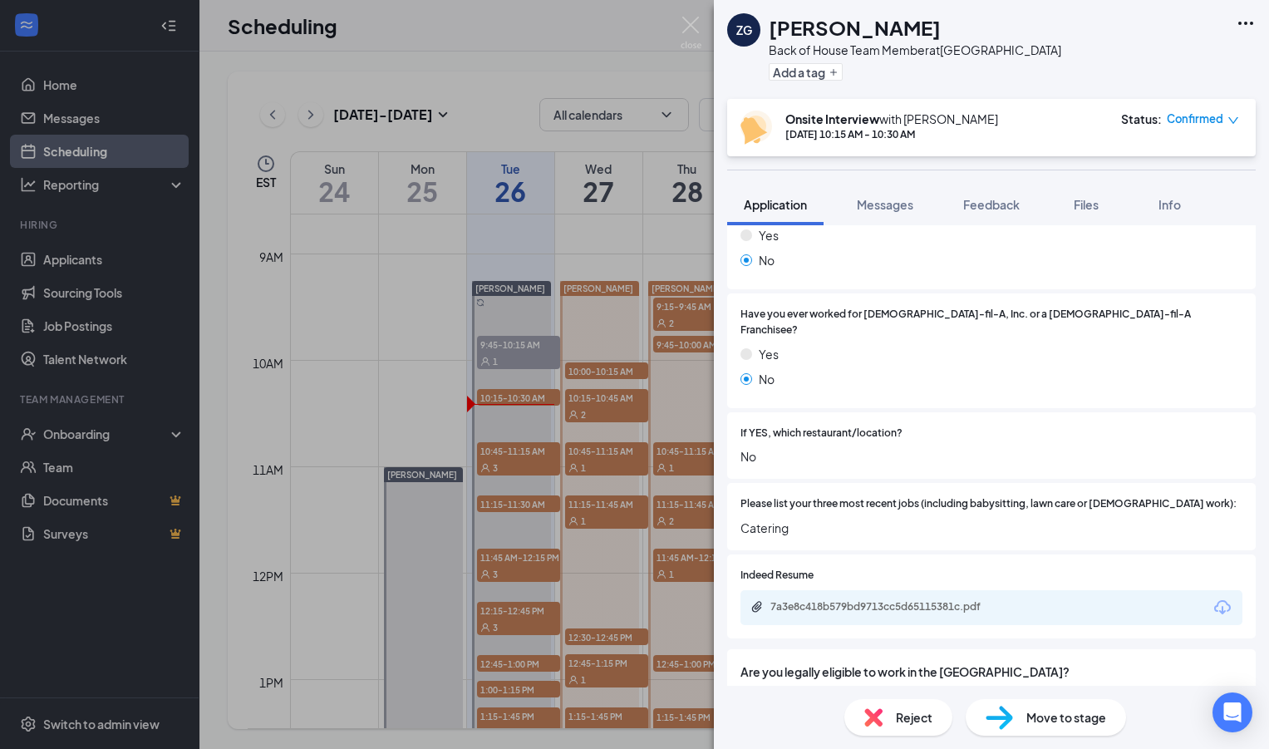
scroll to position [435, 0]
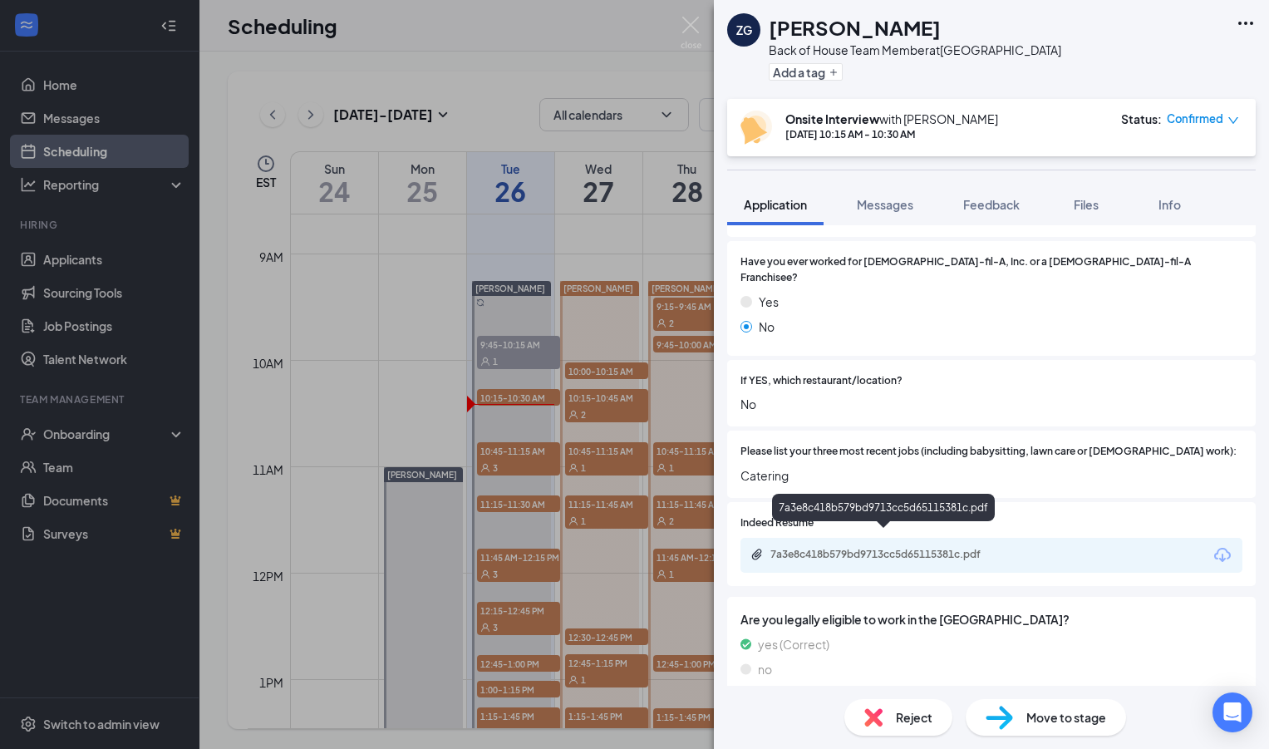
click at [859, 548] on div "7a3e8c418b579bd9713cc5d65115381c.pdf" at bounding box center [887, 554] width 233 height 13
click at [683, 25] on img at bounding box center [691, 33] width 21 height 32
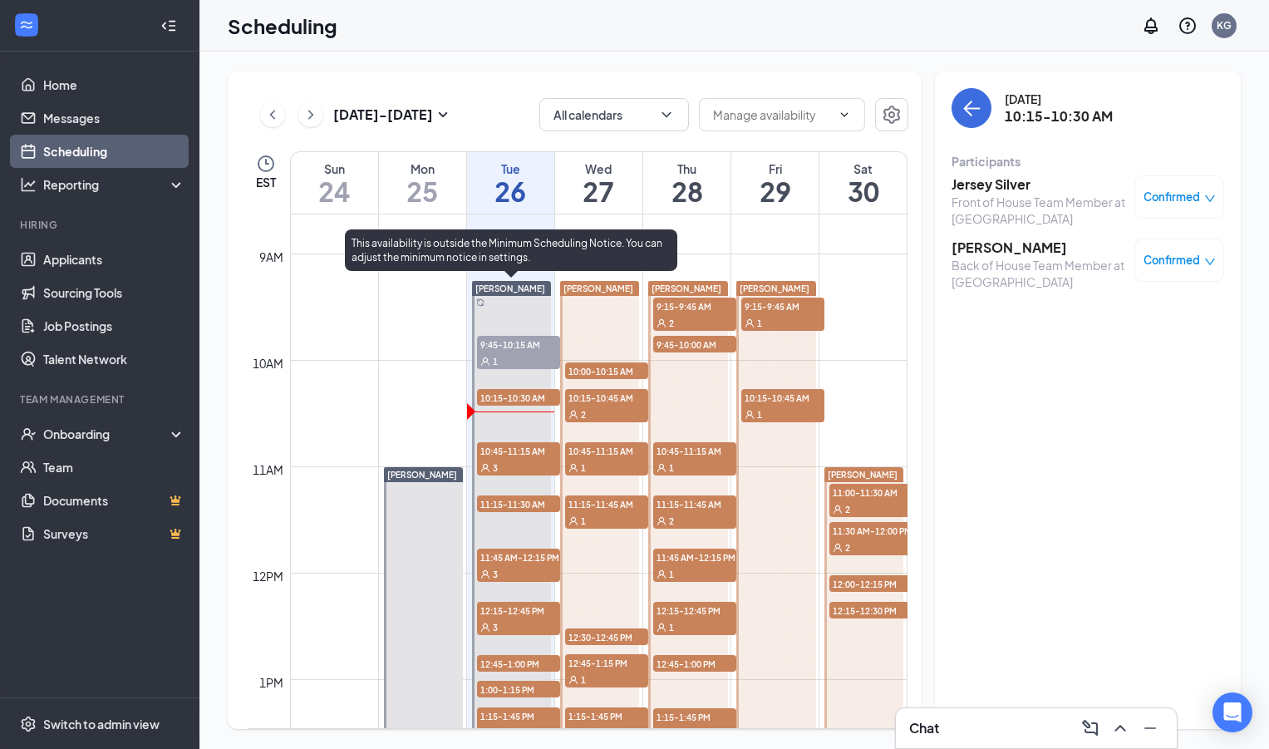
click at [531, 454] on span "10:45-11:15 AM" at bounding box center [518, 450] width 83 height 17
click at [511, 464] on div "3" at bounding box center [518, 467] width 83 height 17
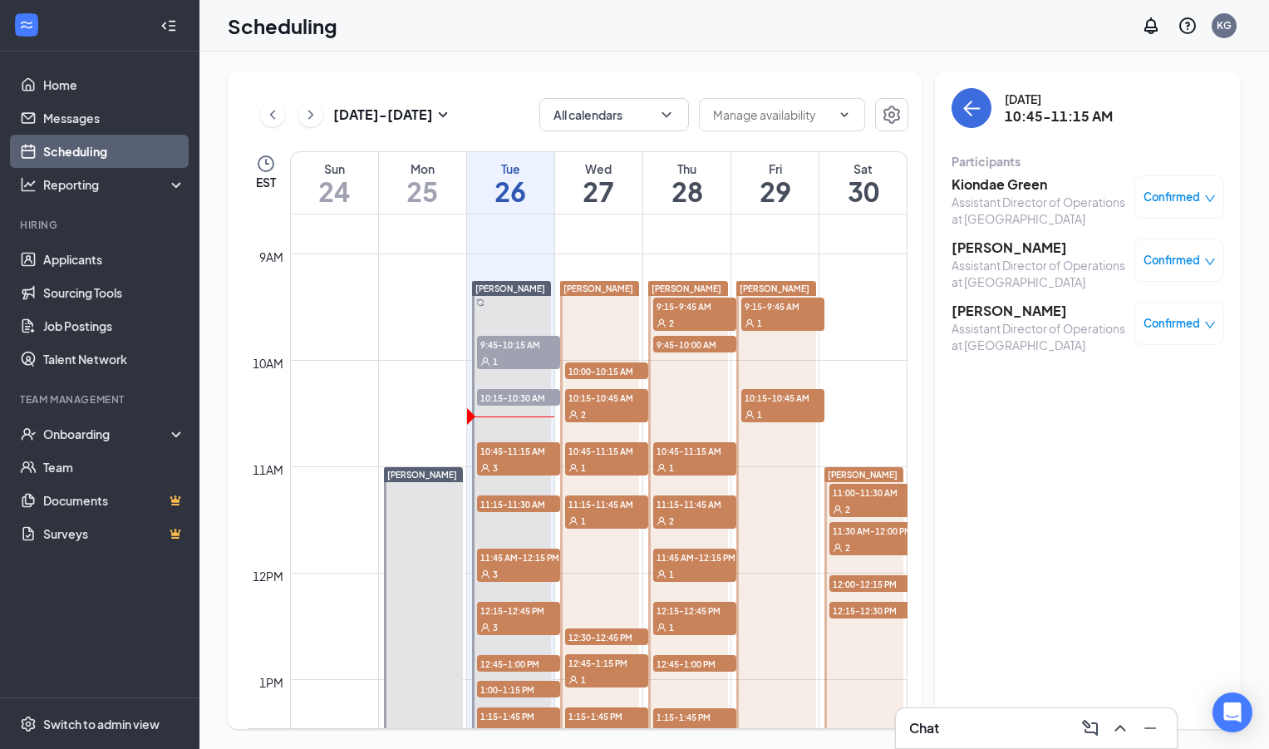
click at [1008, 180] on h3 "Kiondae Green" at bounding box center [1039, 184] width 175 height 18
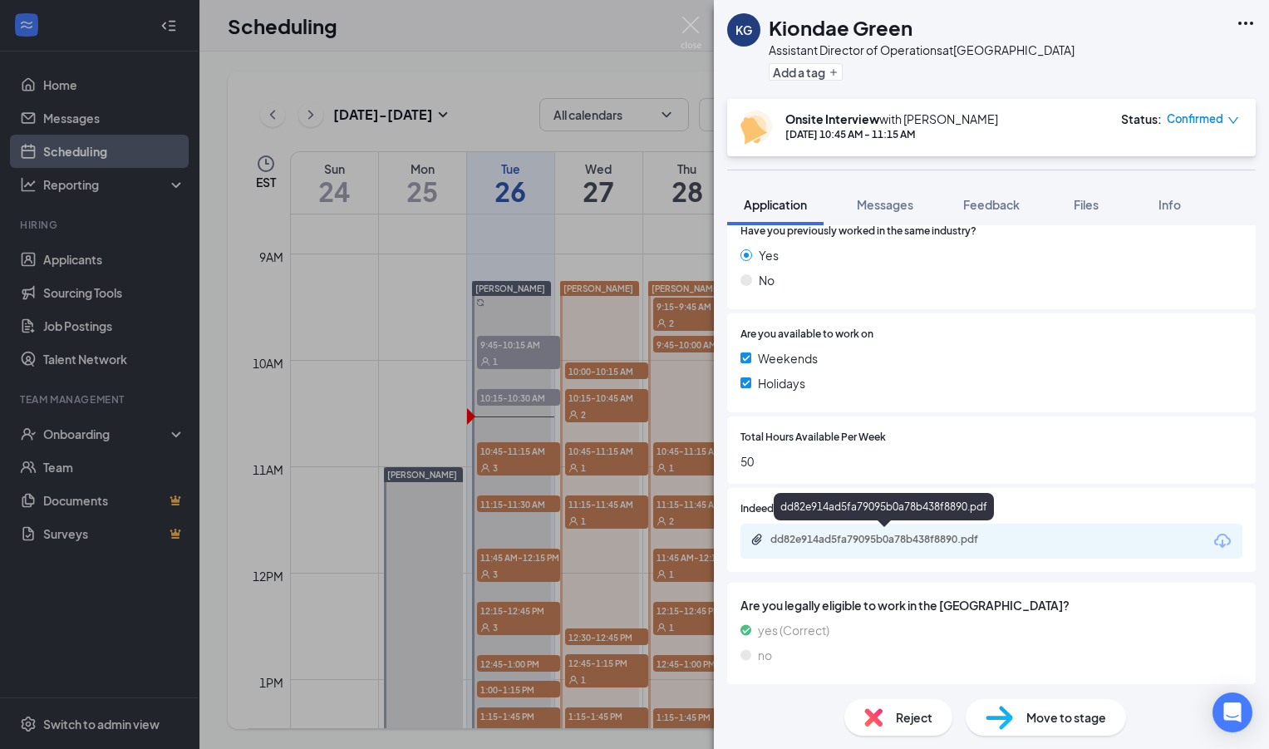
scroll to position [261, 0]
click at [859, 535] on div "dd82e914ad5fa79095b0a78b438f8890.pdf" at bounding box center [887, 537] width 233 height 13
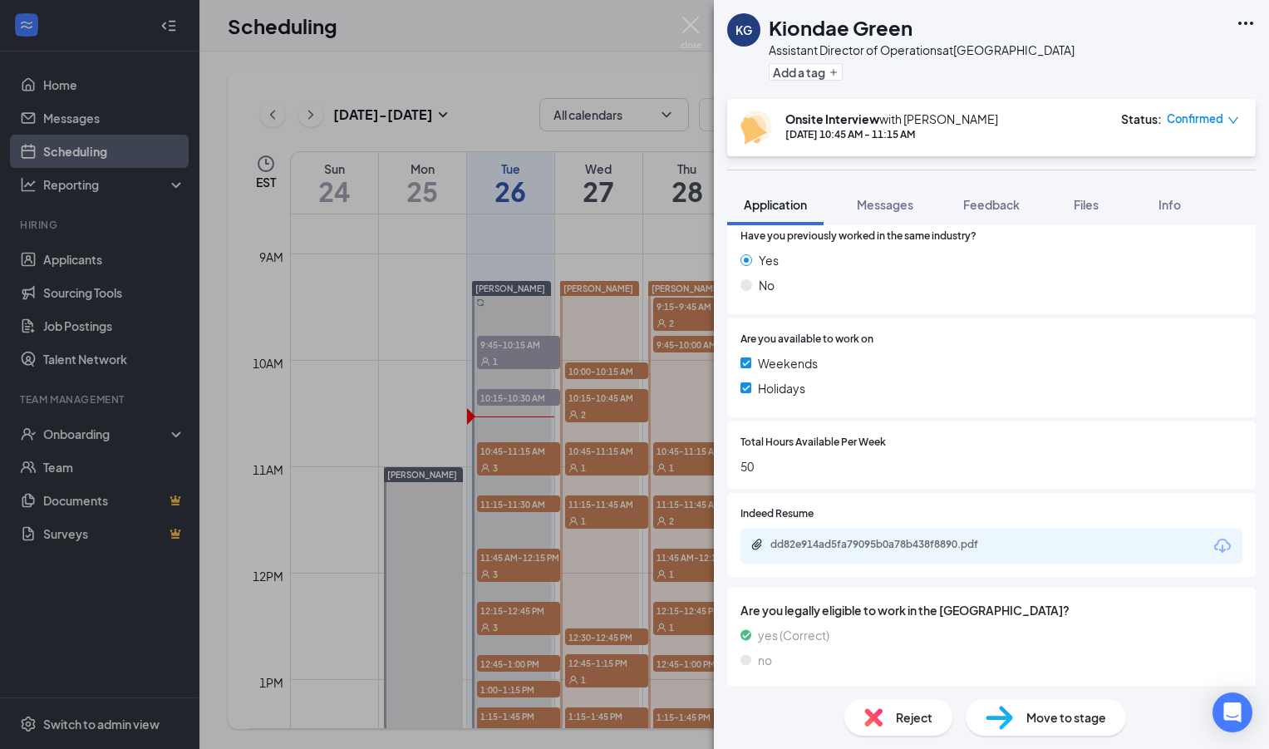
click at [678, 12] on div "KG [PERSON_NAME] Assistant Director of Operations at [GEOGRAPHIC_DATA] Add a ta…" at bounding box center [634, 374] width 1269 height 749
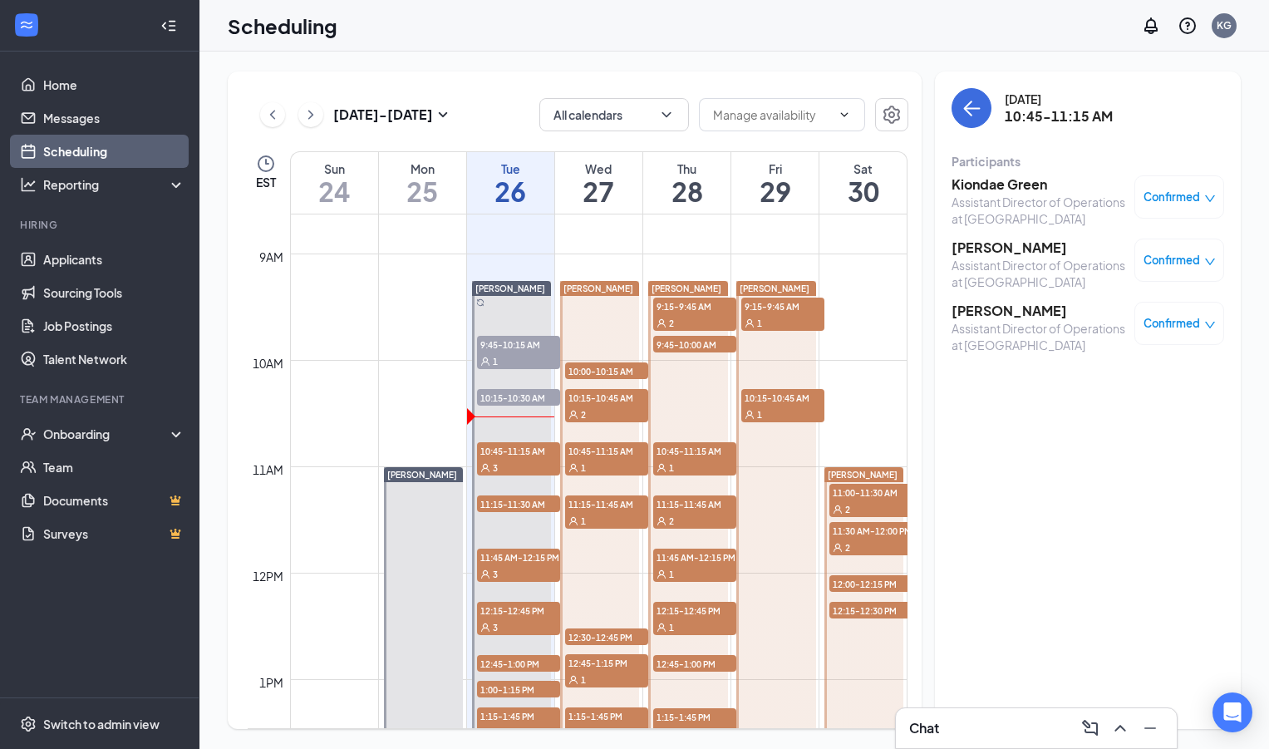
click at [974, 257] on h3 "[PERSON_NAME]" at bounding box center [1039, 248] width 175 height 18
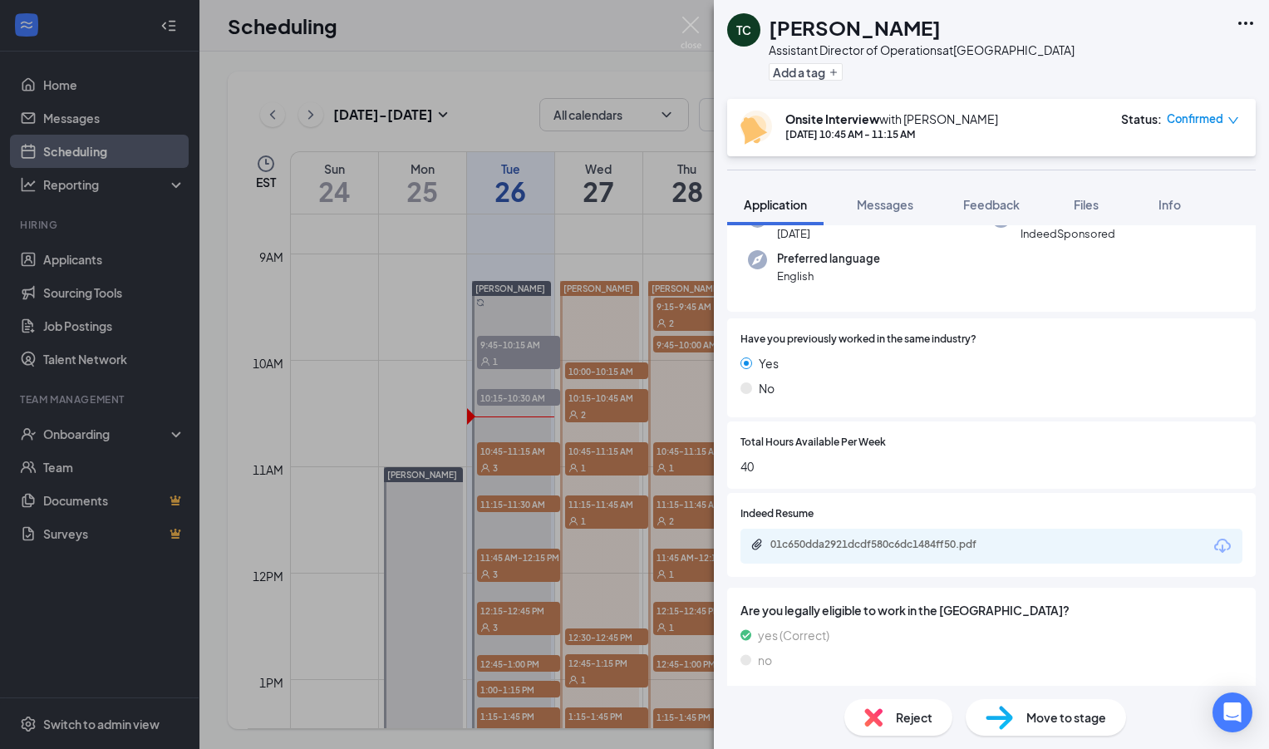
scroll to position [151, 0]
click at [852, 540] on div "01c650dda2921dcdf580c6dc1484ff50.pdf" at bounding box center [887, 544] width 233 height 13
click at [690, 24] on img at bounding box center [691, 33] width 21 height 32
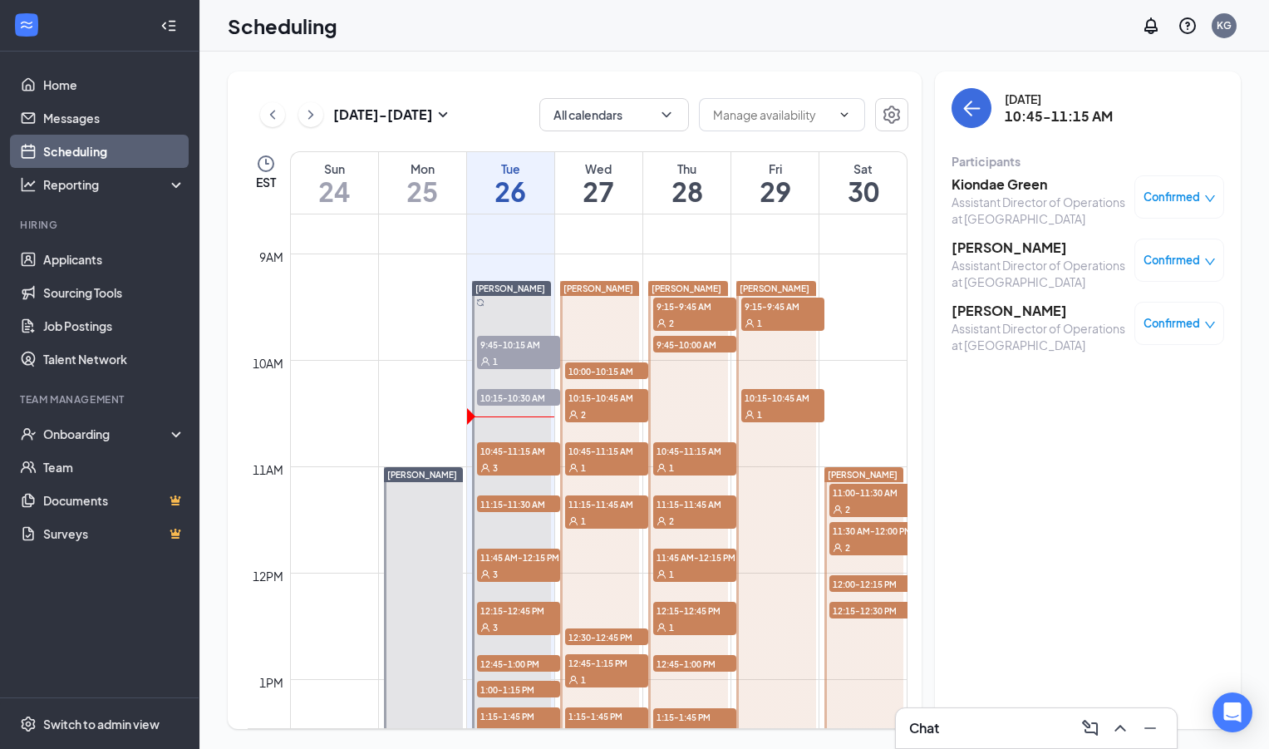
click at [996, 320] on h3 "[PERSON_NAME]" at bounding box center [1039, 311] width 175 height 18
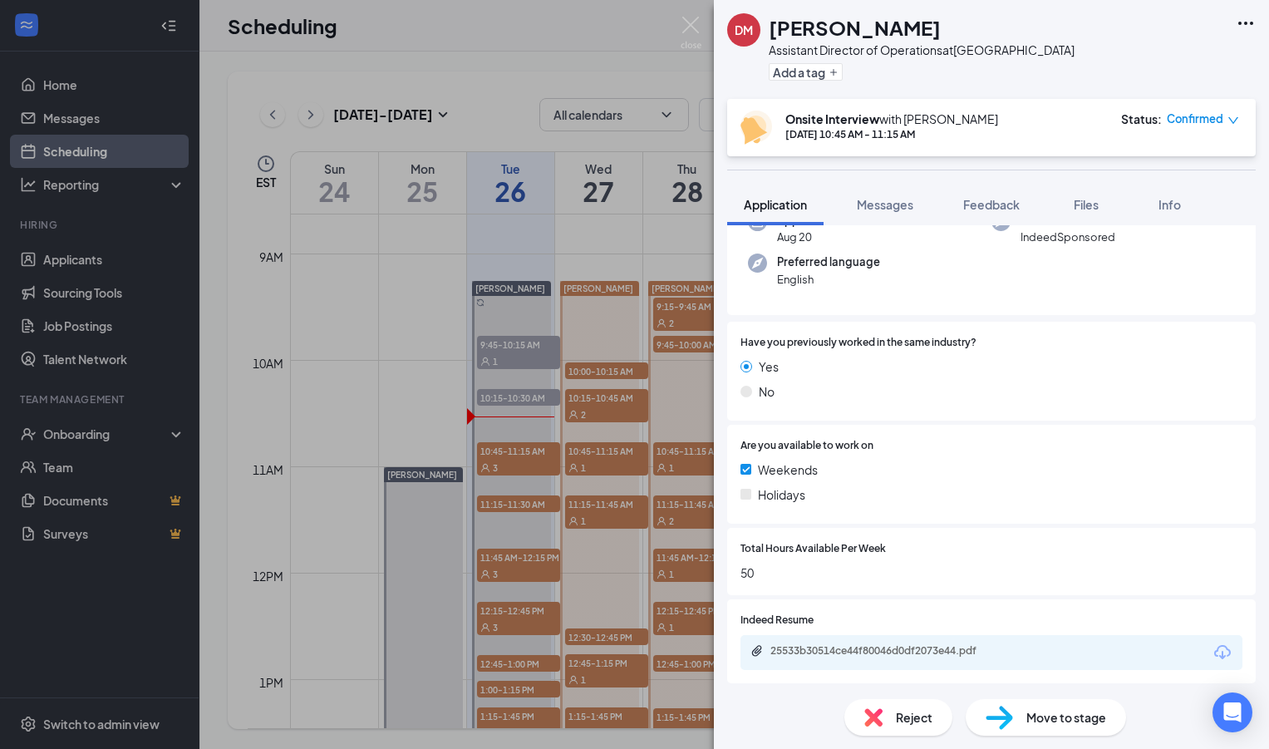
scroll to position [261, 0]
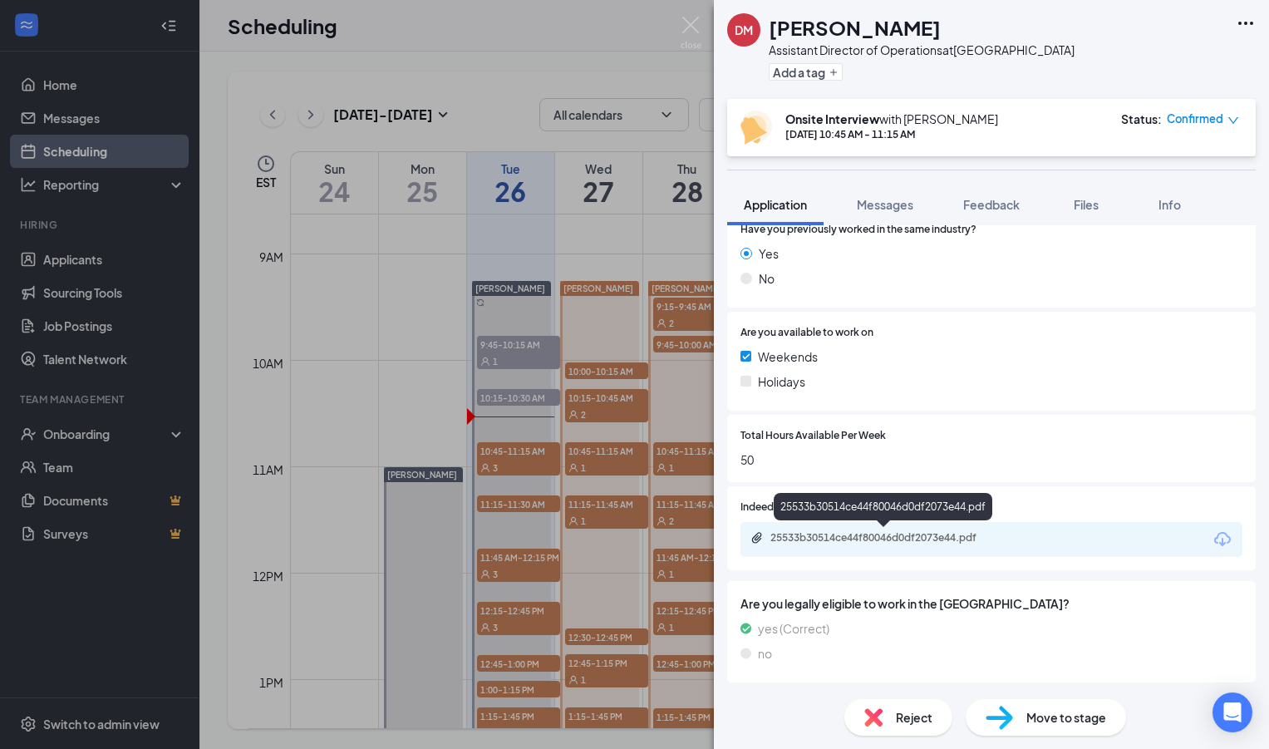
click at [821, 541] on div "25533b30514ce44f80046d0df2073e44.pdf" at bounding box center [887, 537] width 233 height 13
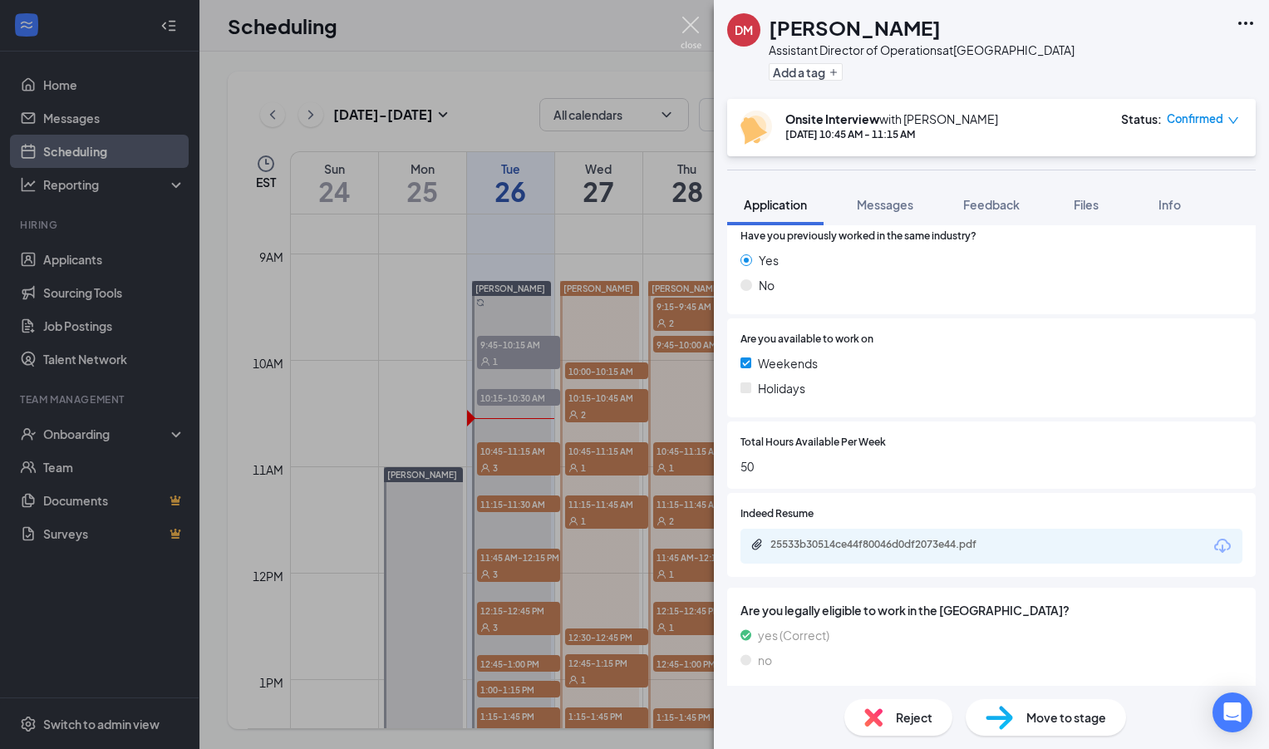
click at [690, 27] on img at bounding box center [691, 33] width 21 height 32
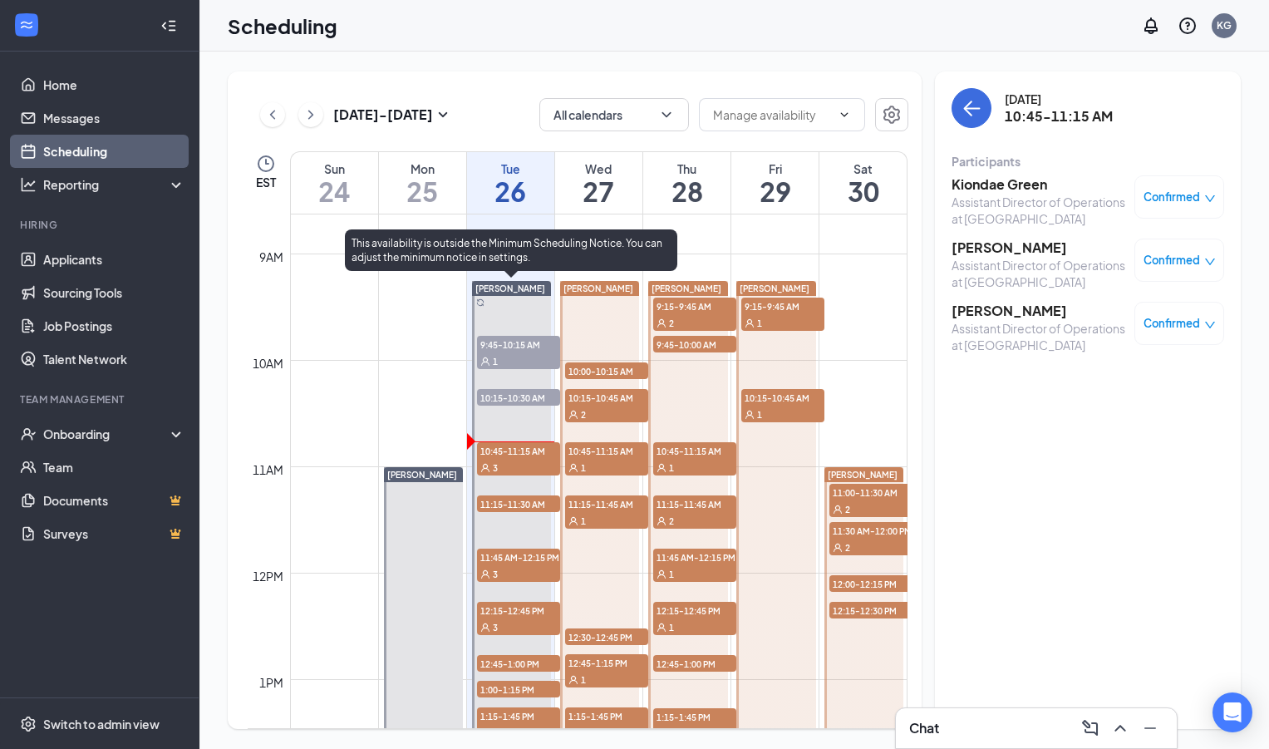
click at [522, 501] on span "11:15-11:30 AM" at bounding box center [518, 503] width 83 height 17
click at [531, 462] on div "3" at bounding box center [518, 467] width 83 height 17
click at [512, 503] on span "11:15-11:30 AM" at bounding box center [518, 503] width 83 height 17
click at [518, 459] on div "3" at bounding box center [518, 467] width 83 height 17
click at [525, 507] on span "11:15-11:30 AM" at bounding box center [518, 503] width 83 height 17
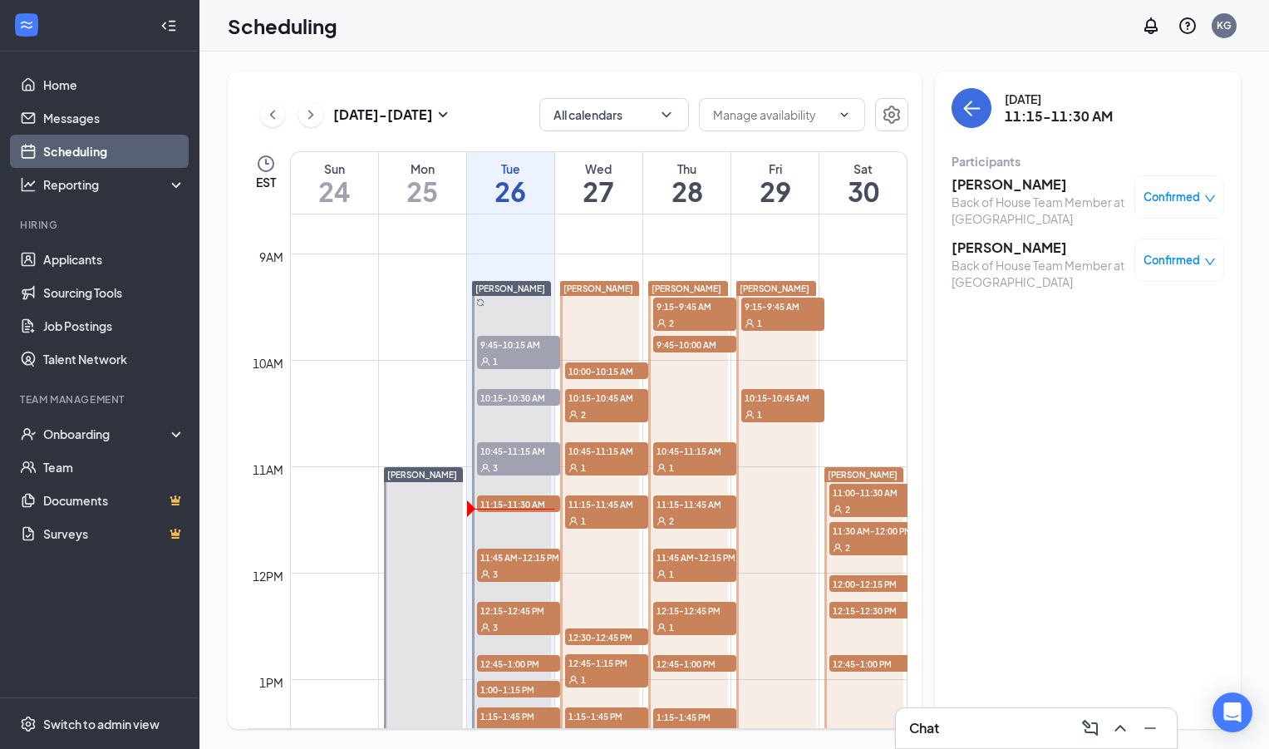
click at [971, 189] on h3 "[PERSON_NAME]" at bounding box center [1039, 184] width 175 height 18
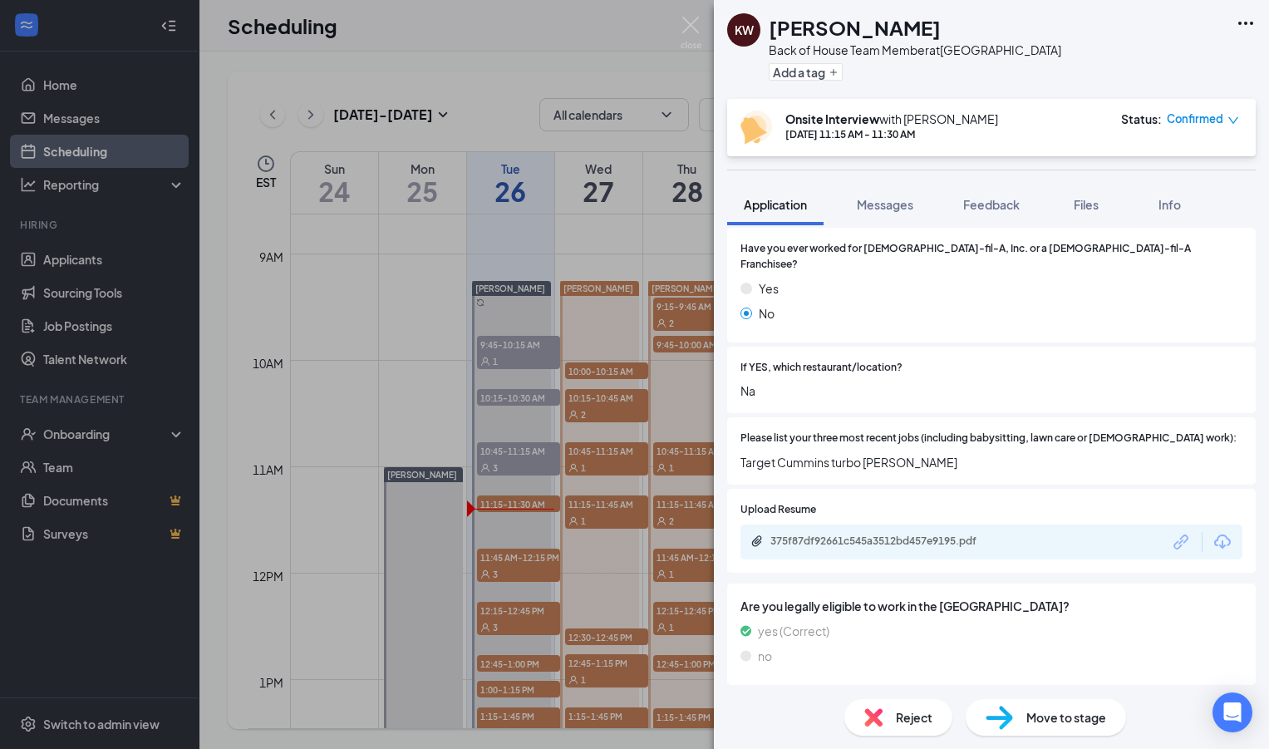
scroll to position [451, 0]
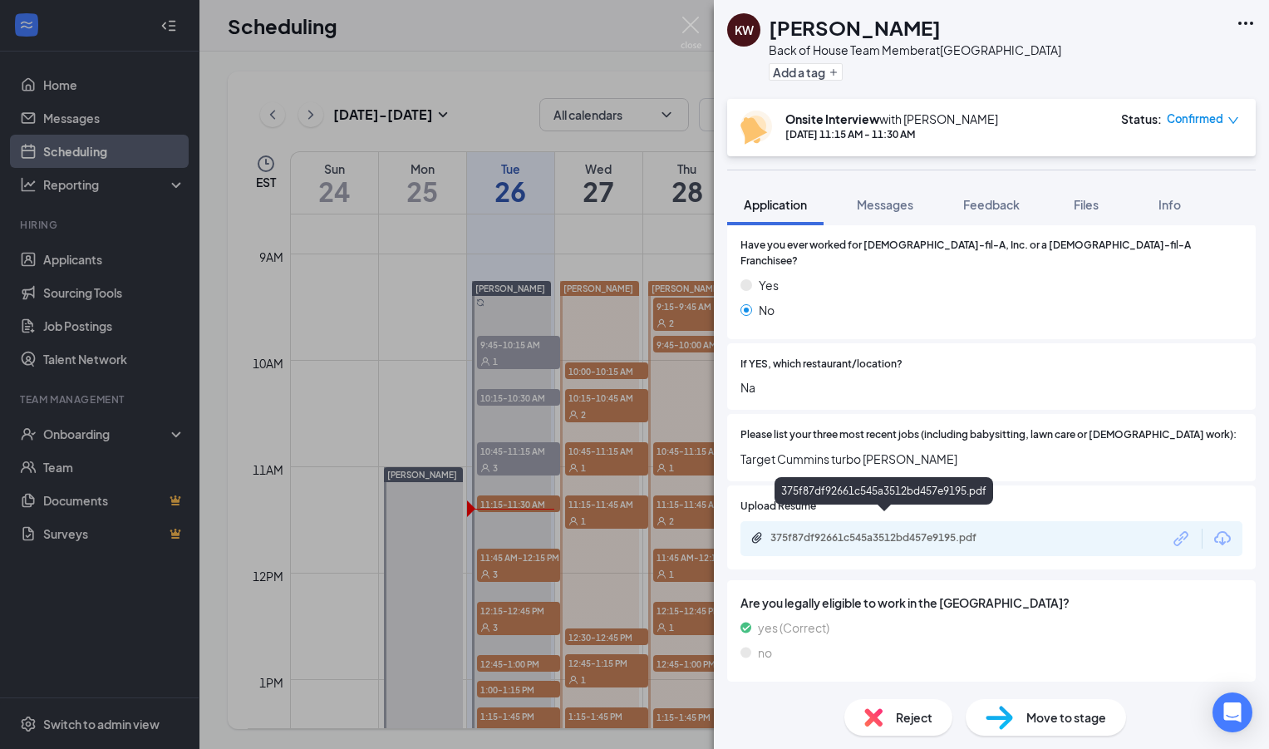
click at [875, 531] on div "375f87df92661c545a3512bd457e9195.pdf" at bounding box center [887, 537] width 233 height 13
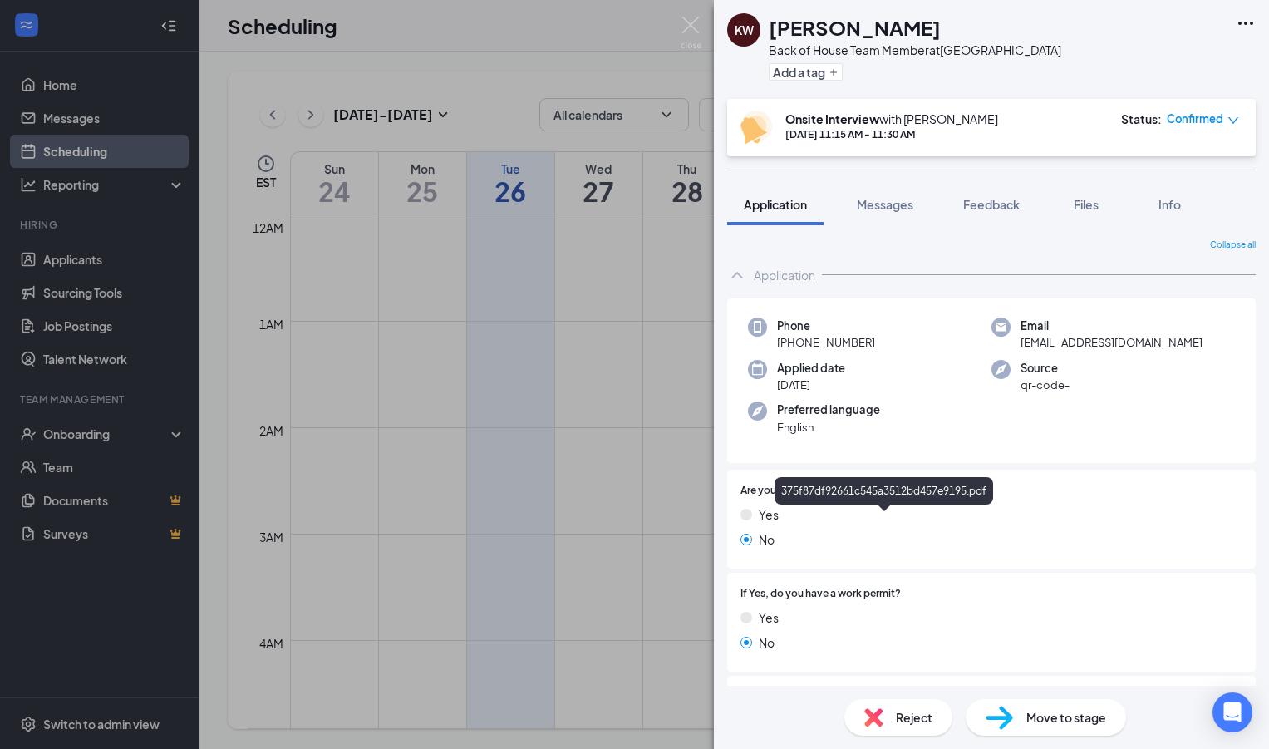
scroll to position [451, 0]
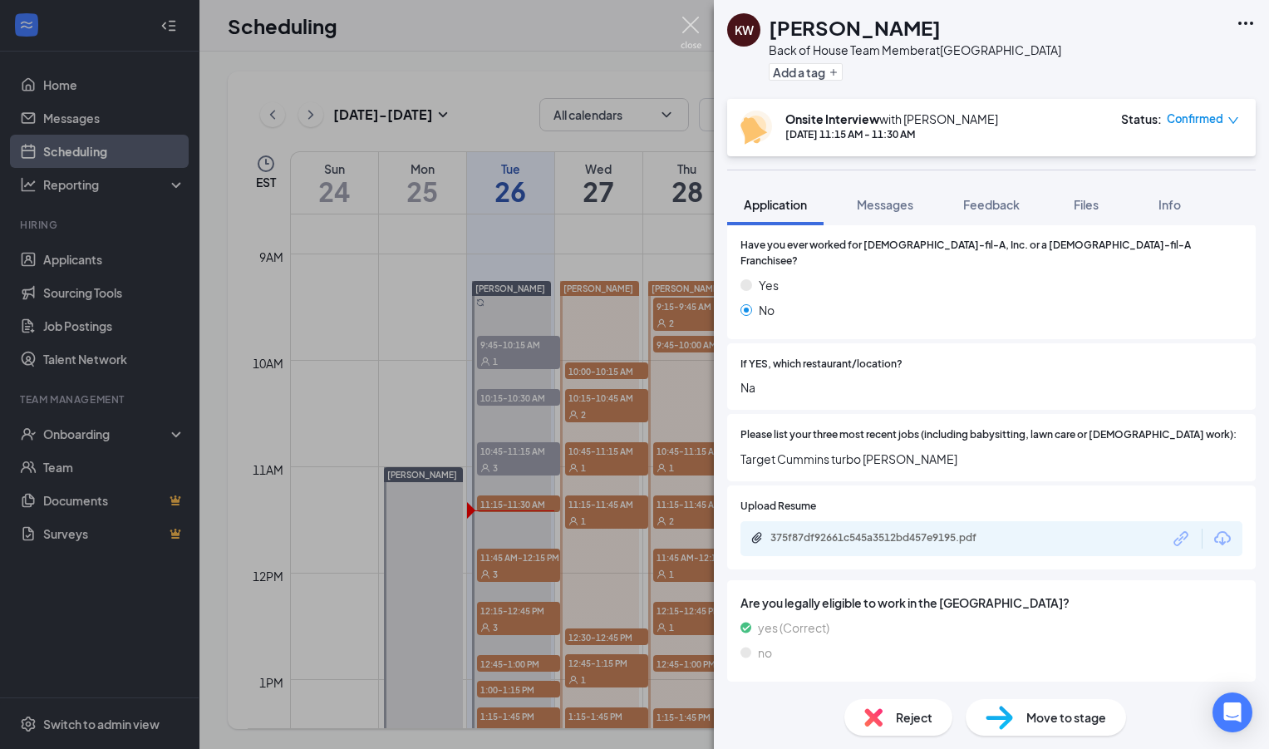
click at [693, 25] on img at bounding box center [691, 33] width 21 height 32
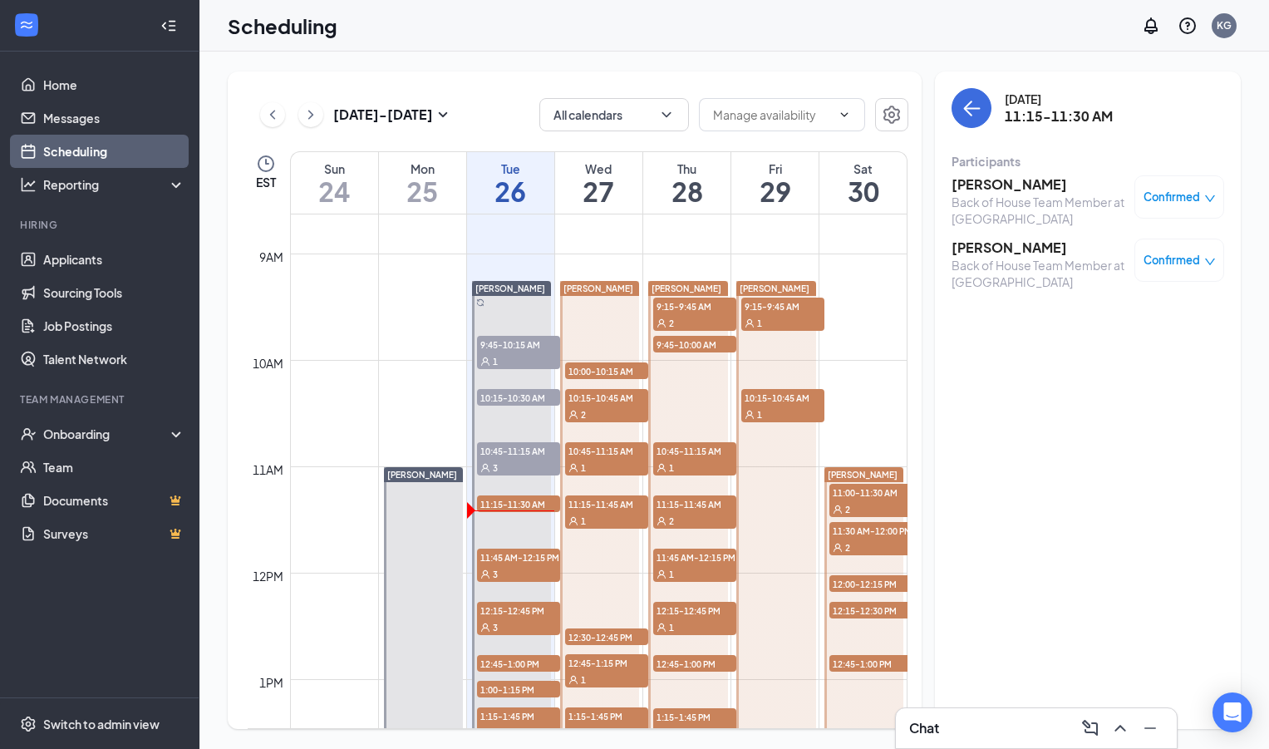
click at [983, 248] on h3 "[PERSON_NAME]" at bounding box center [1039, 248] width 175 height 18
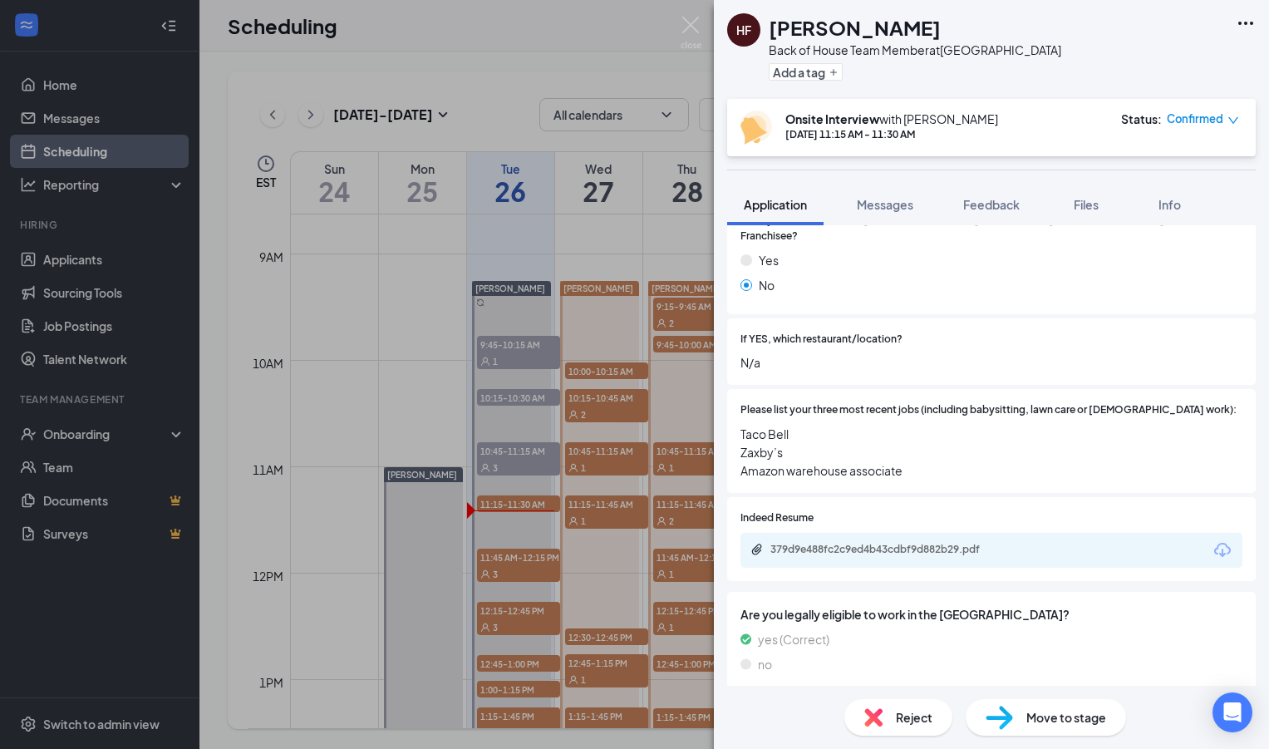
scroll to position [525, 0]
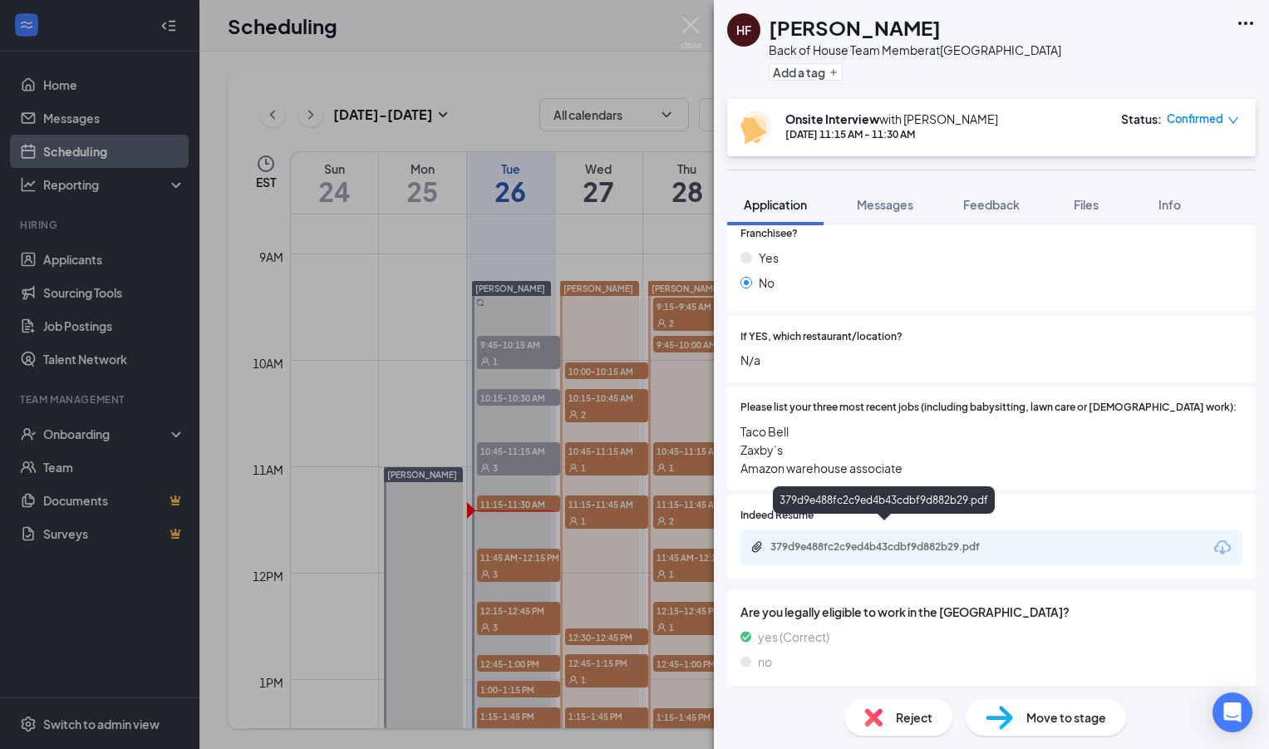
click at [843, 540] on div "379d9e488fc2c9ed4b43cdbf9d882b29.pdf" at bounding box center [887, 546] width 233 height 13
click at [688, 31] on img at bounding box center [691, 33] width 21 height 32
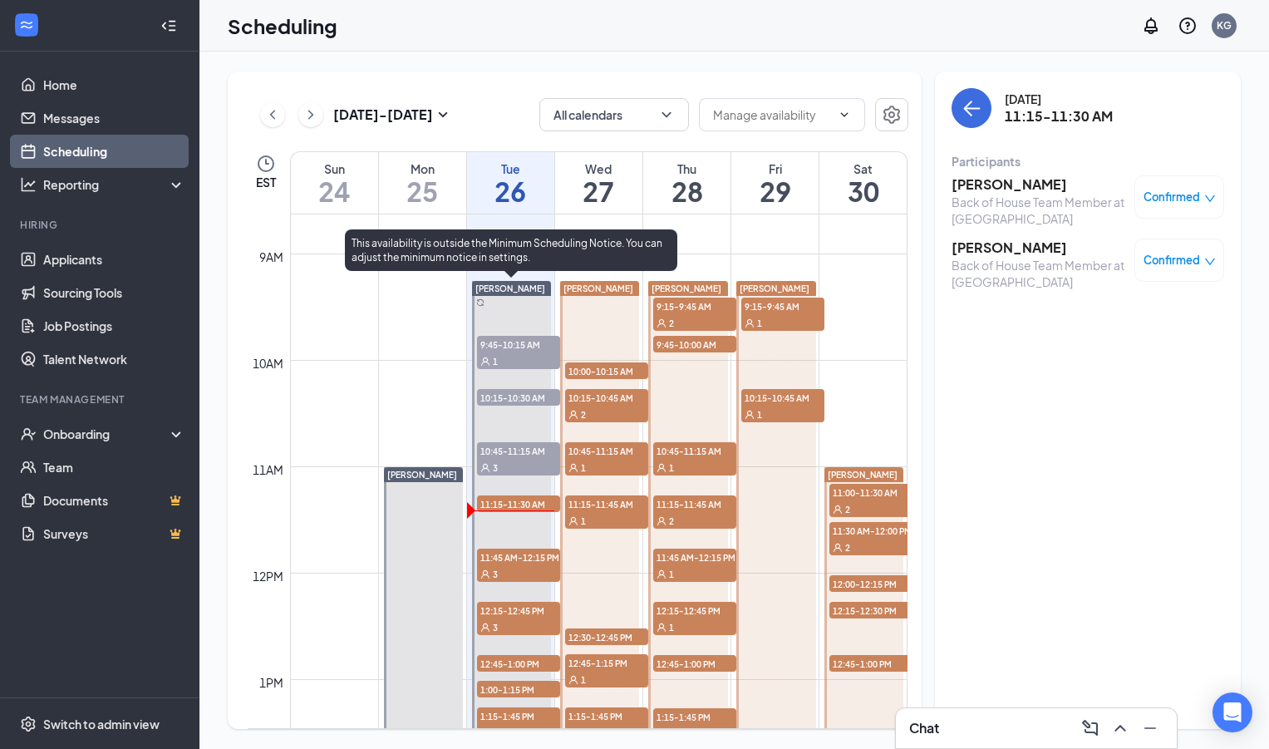
click at [540, 564] on span "11:45 AM-12:15 PM" at bounding box center [518, 557] width 83 height 17
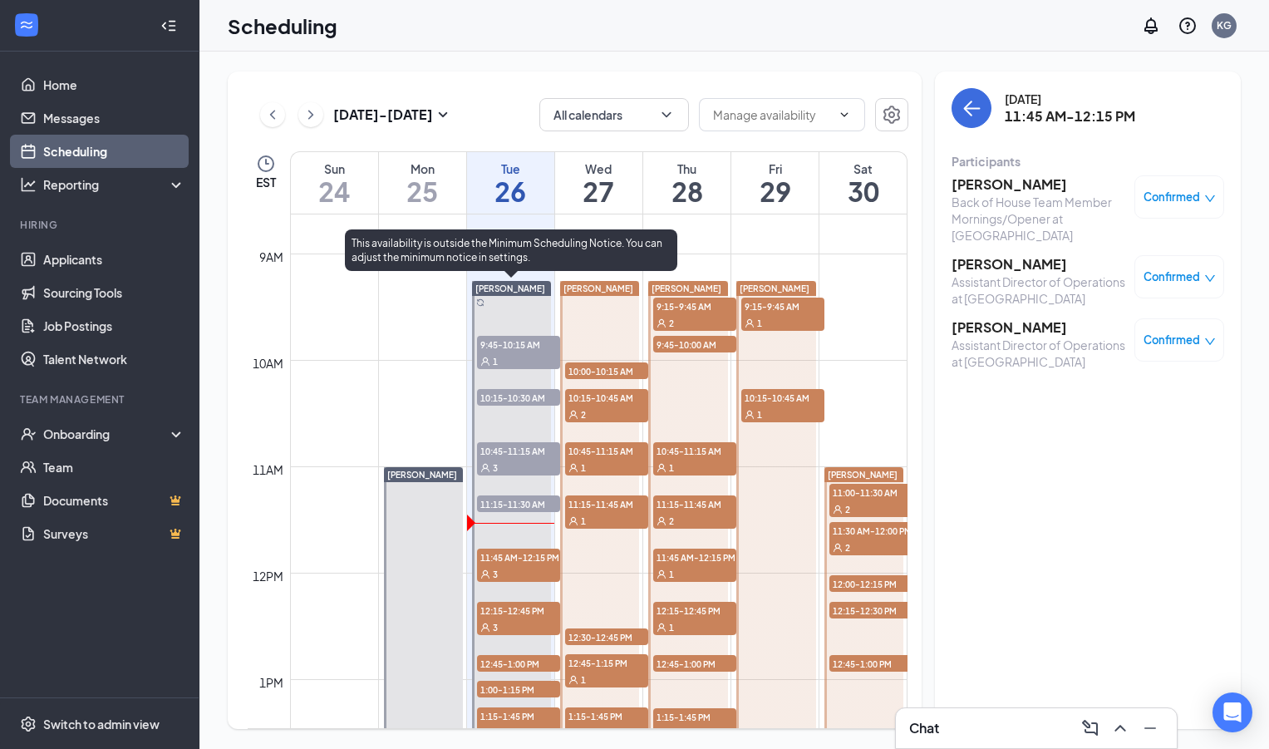
click at [532, 563] on span "11:45 AM-12:15 PM" at bounding box center [518, 557] width 83 height 17
click at [530, 619] on div "3" at bounding box center [518, 627] width 83 height 17
click at [526, 565] on div "3" at bounding box center [518, 573] width 83 height 17
click at [510, 565] on div "3" at bounding box center [518, 573] width 83 height 17
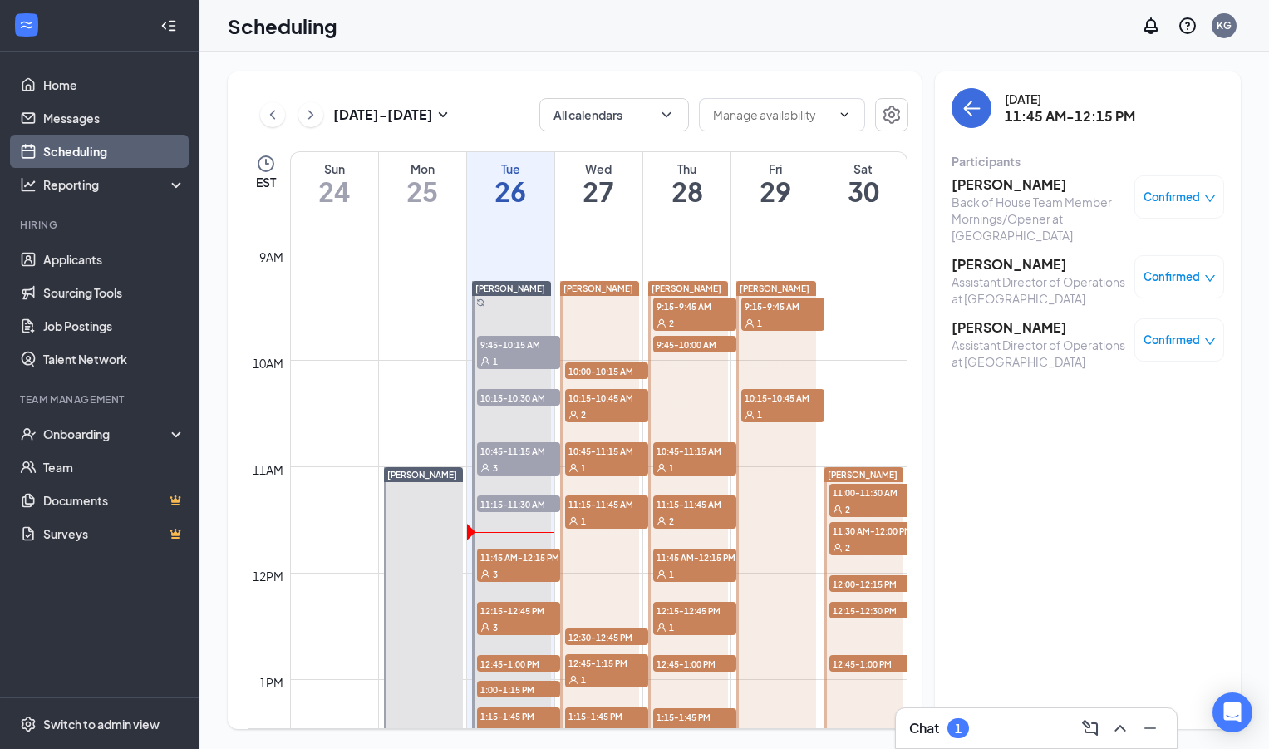
click at [977, 733] on div "Chat 1" at bounding box center [1036, 728] width 254 height 27
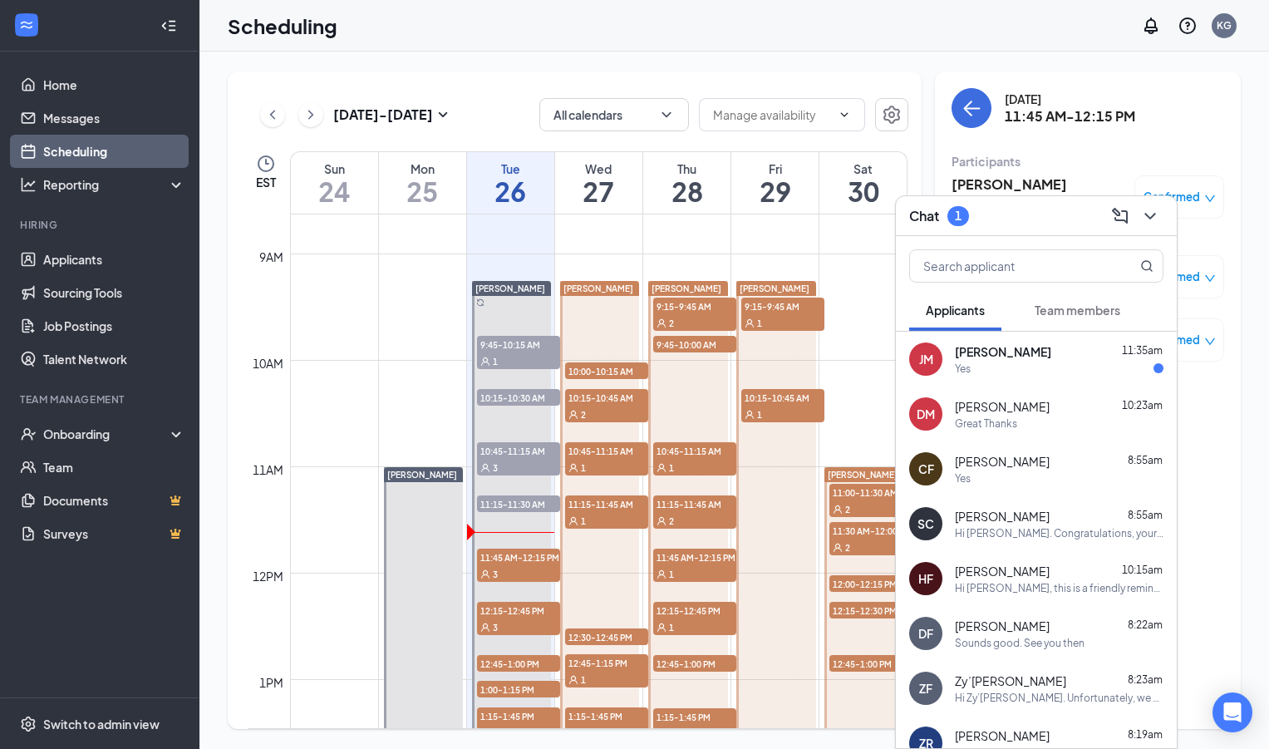
click at [995, 368] on div "Yes" at bounding box center [1059, 369] width 209 height 14
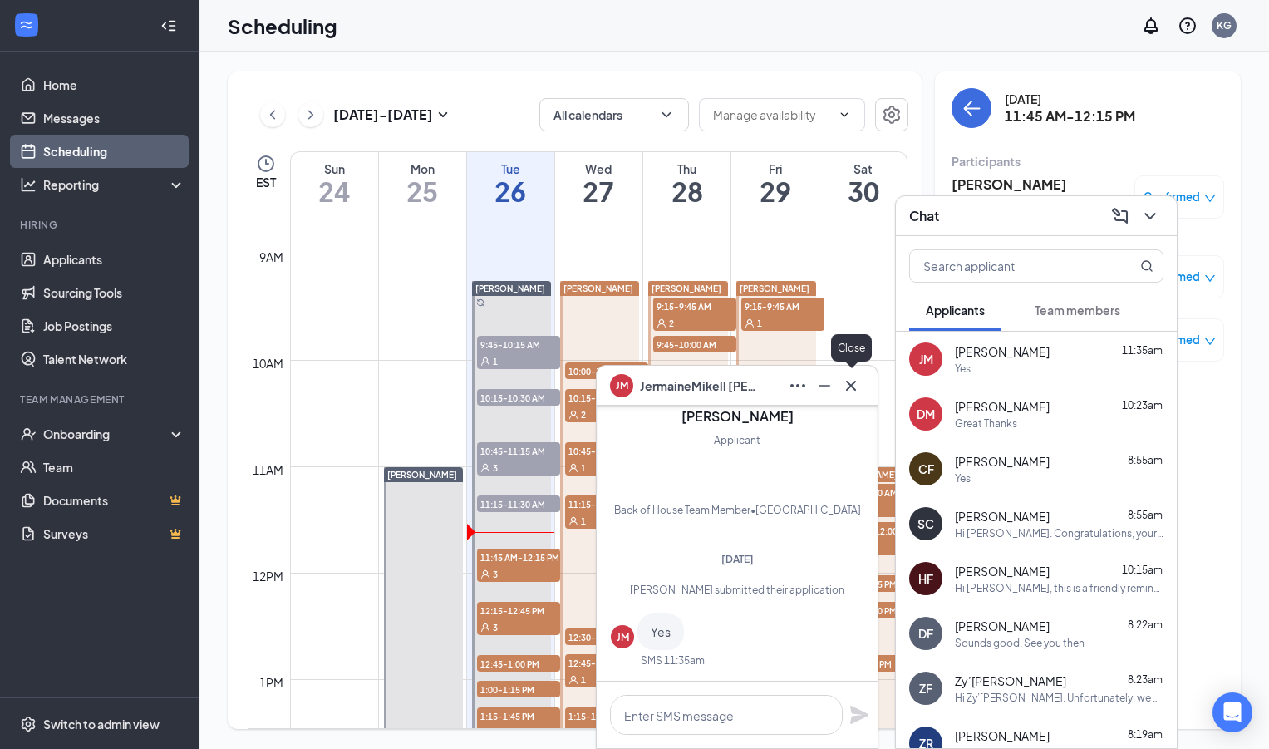
click at [854, 387] on icon "Cross" at bounding box center [851, 385] width 10 height 10
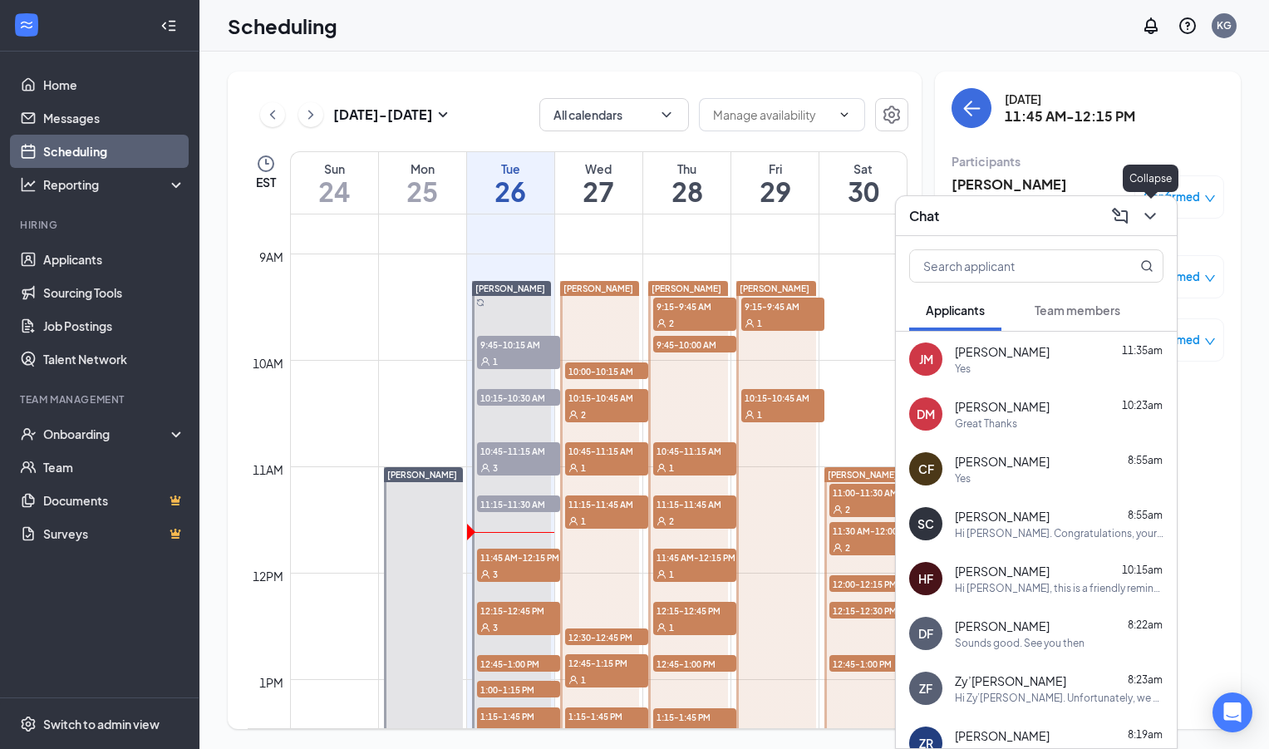
click at [1154, 210] on icon "ChevronDown" at bounding box center [1151, 216] width 20 height 20
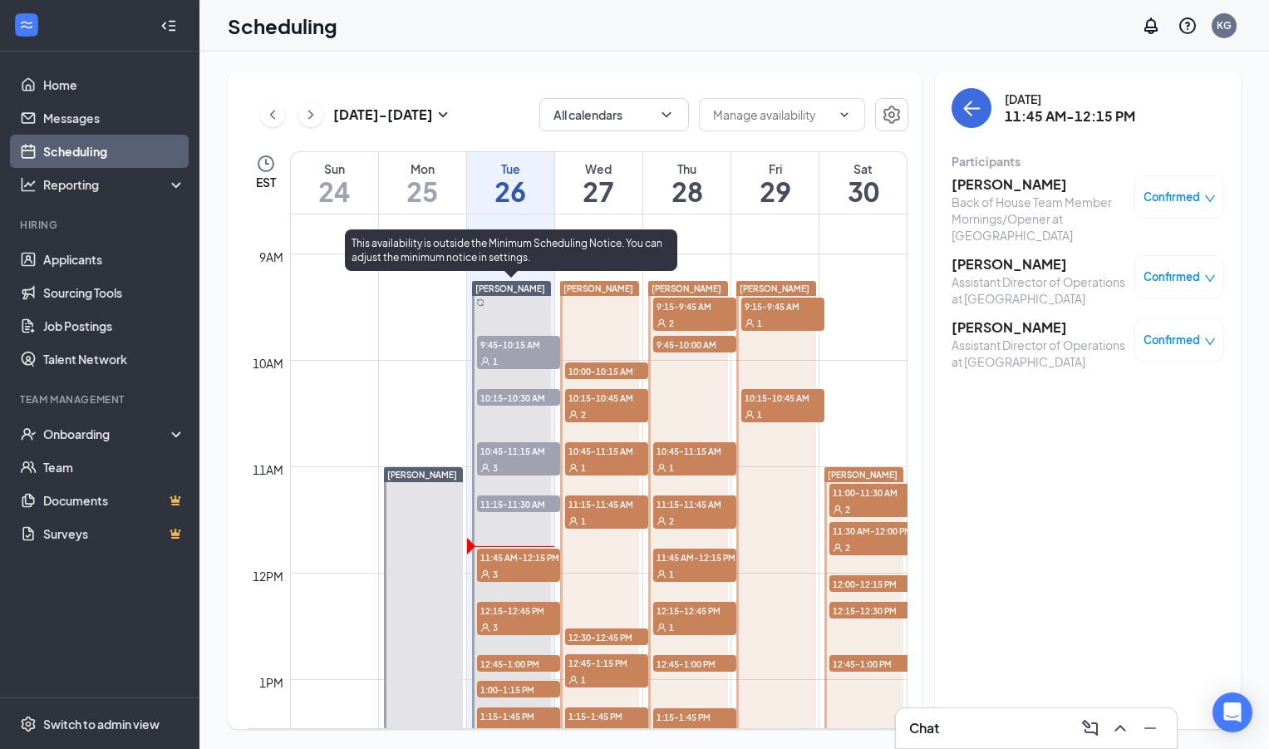
click at [519, 568] on div "3" at bounding box center [518, 573] width 83 height 17
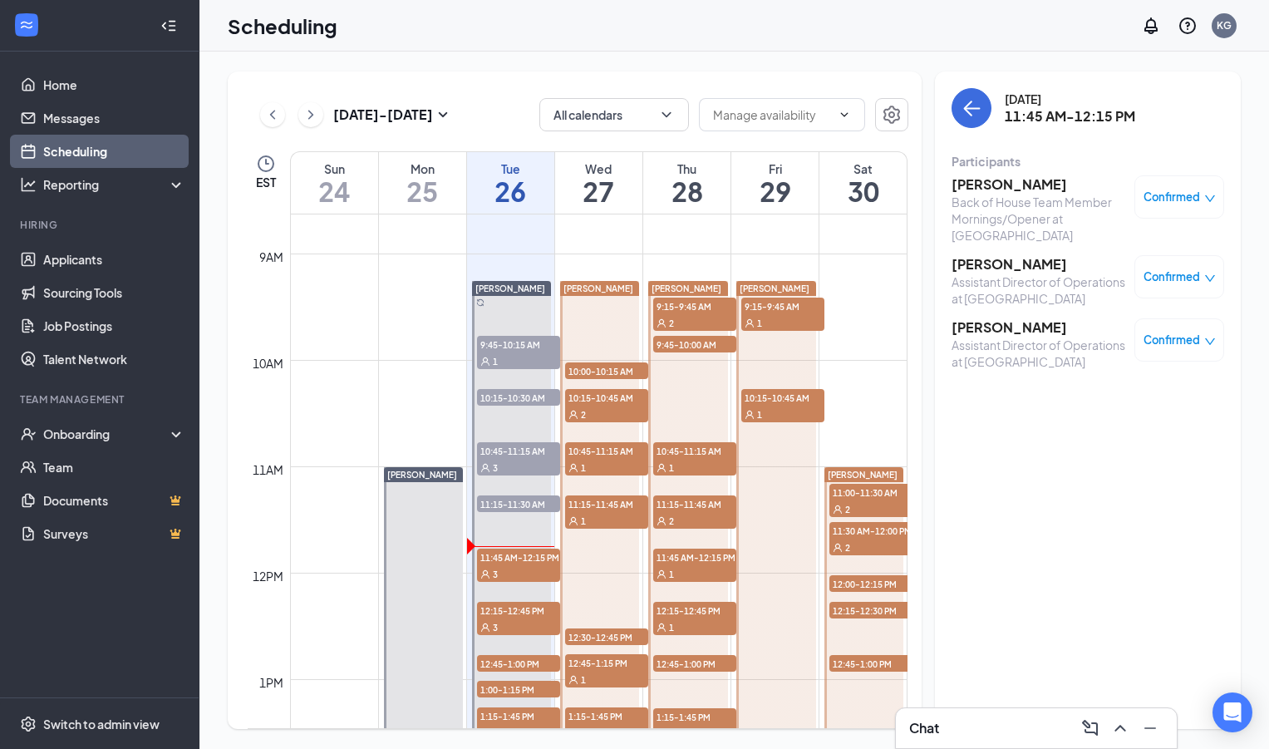
click at [988, 185] on h3 "[PERSON_NAME]" at bounding box center [1039, 184] width 175 height 18
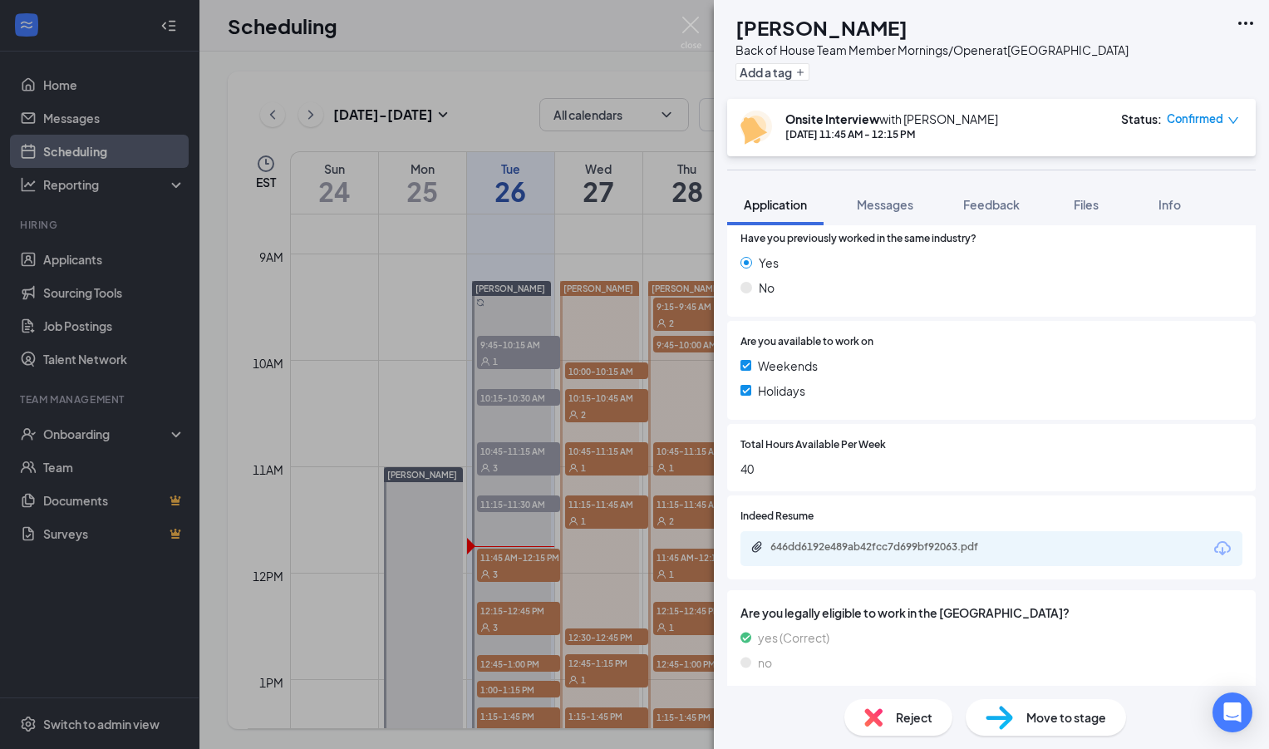
scroll to position [261, 0]
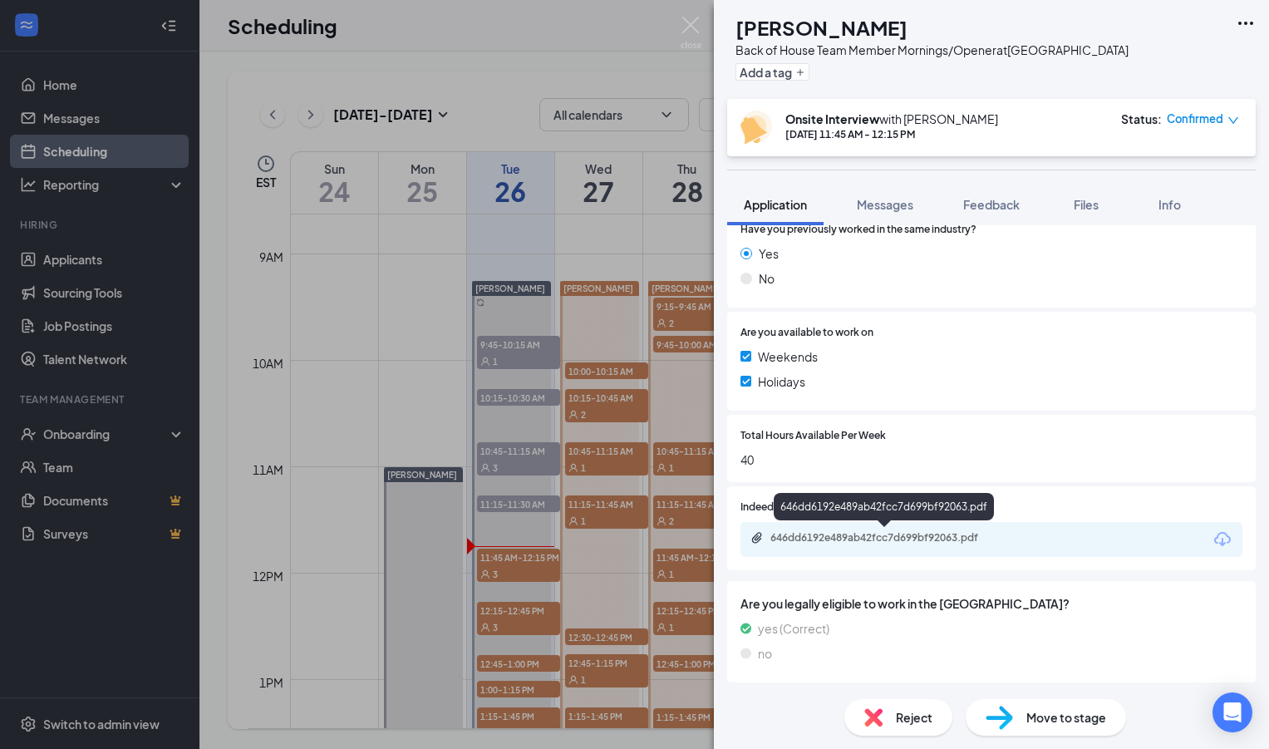
click at [910, 534] on div "646dd6192e489ab42fcc7d699bf92063.pdf" at bounding box center [887, 537] width 233 height 13
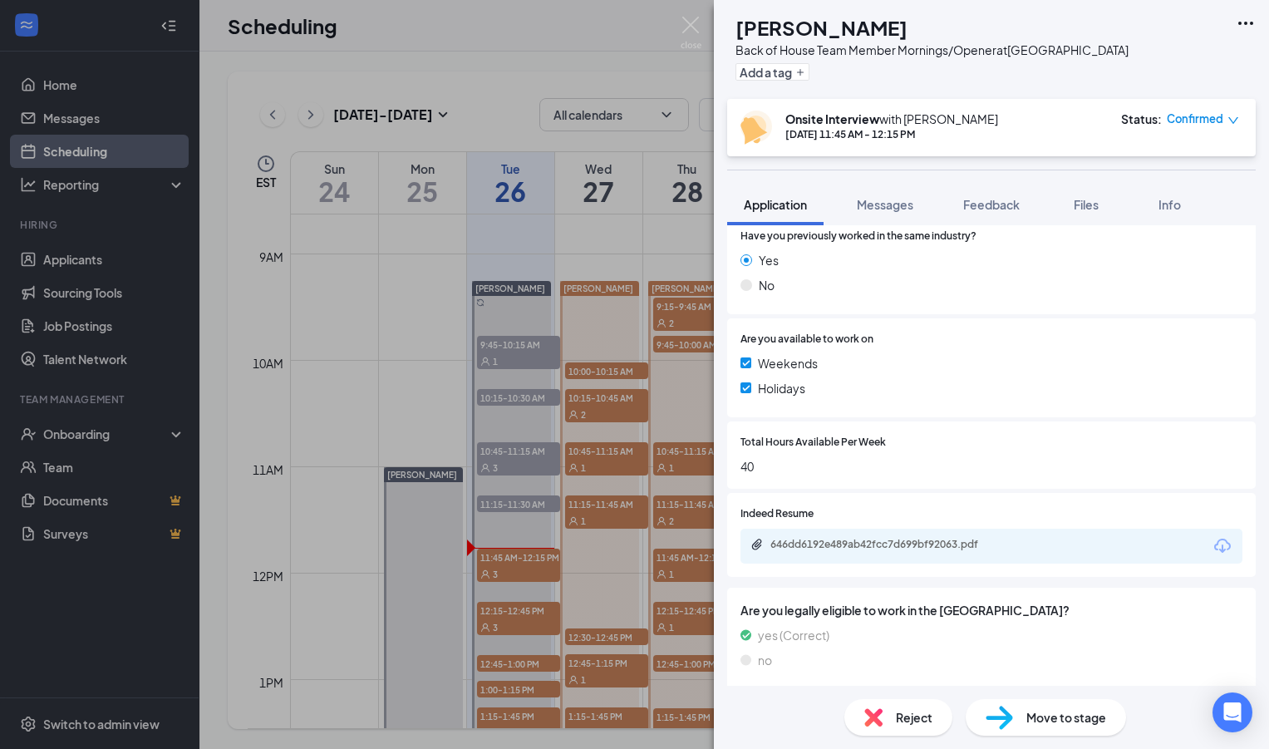
click at [702, 33] on div "JJ Joshua James Back of House Team Member Mornings/Opener at Savannah Highway A…" at bounding box center [634, 374] width 1269 height 749
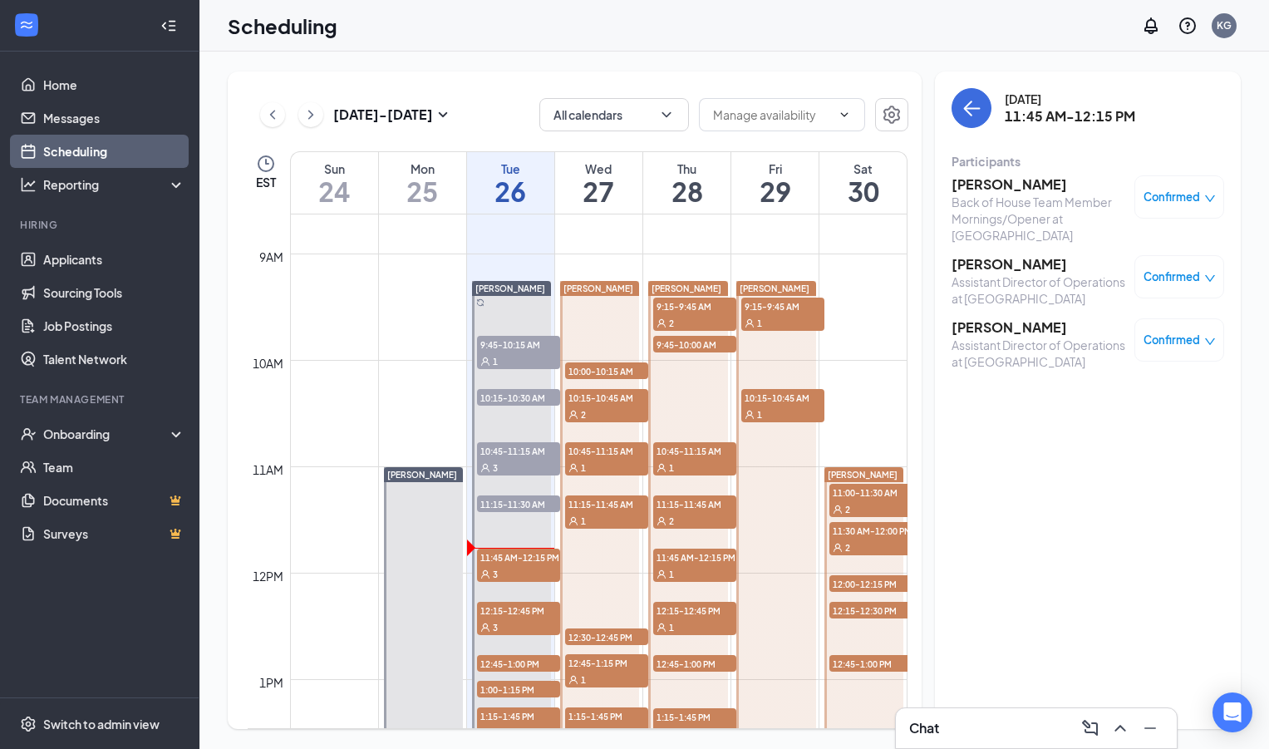
click at [1007, 265] on h3 "[PERSON_NAME]" at bounding box center [1039, 264] width 175 height 18
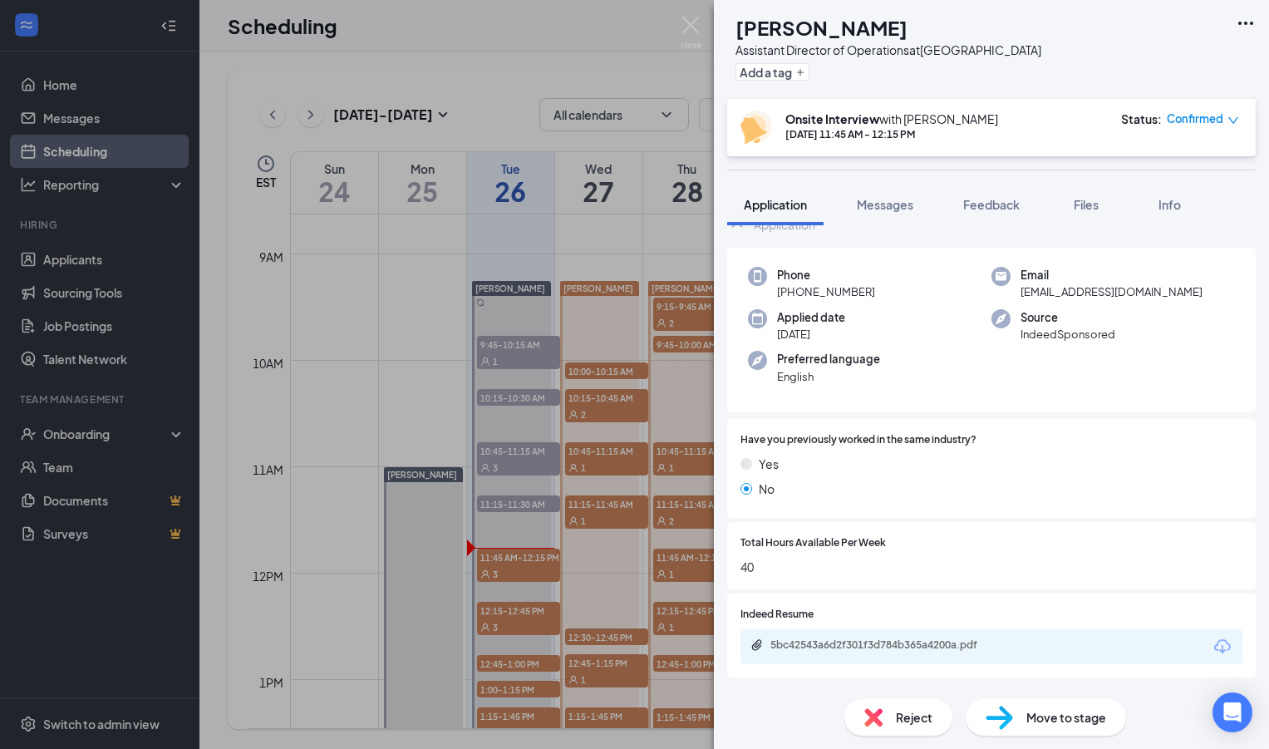
scroll to position [205, 0]
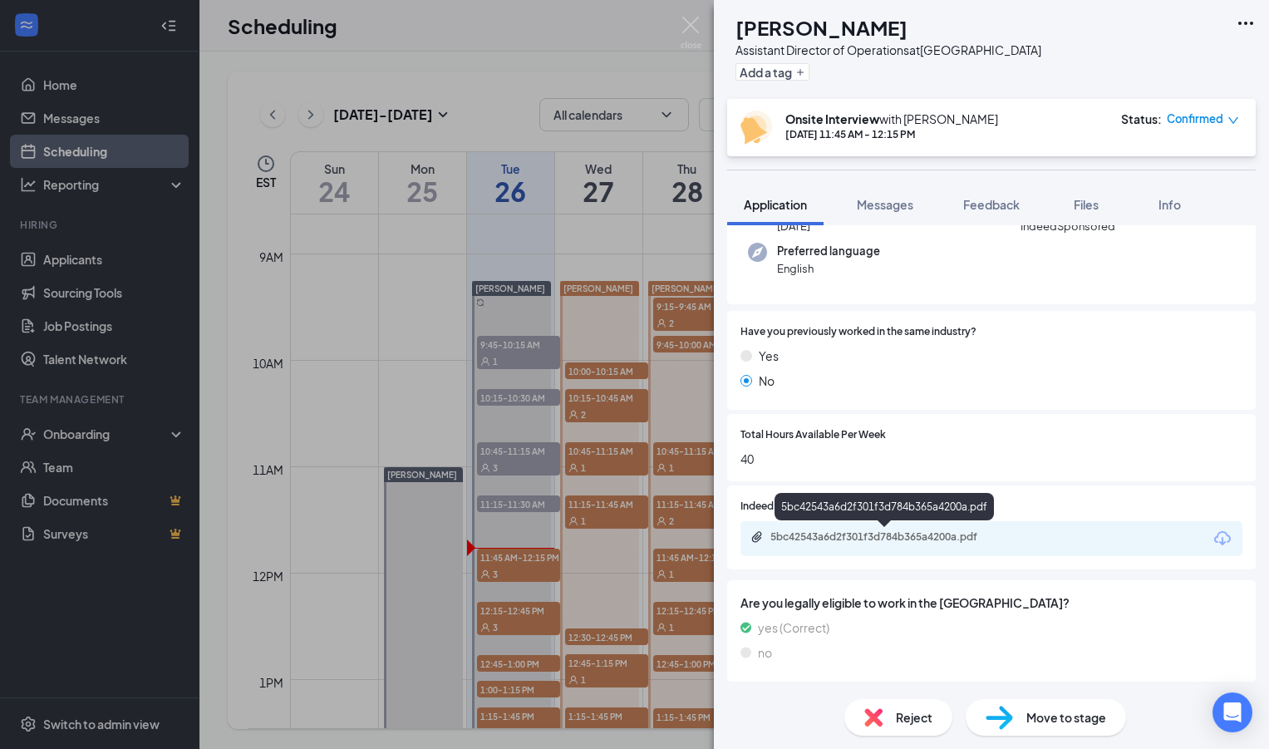
click at [816, 537] on div "5bc42543a6d2f301f3d784b365a4200a.pdf" at bounding box center [887, 536] width 233 height 13
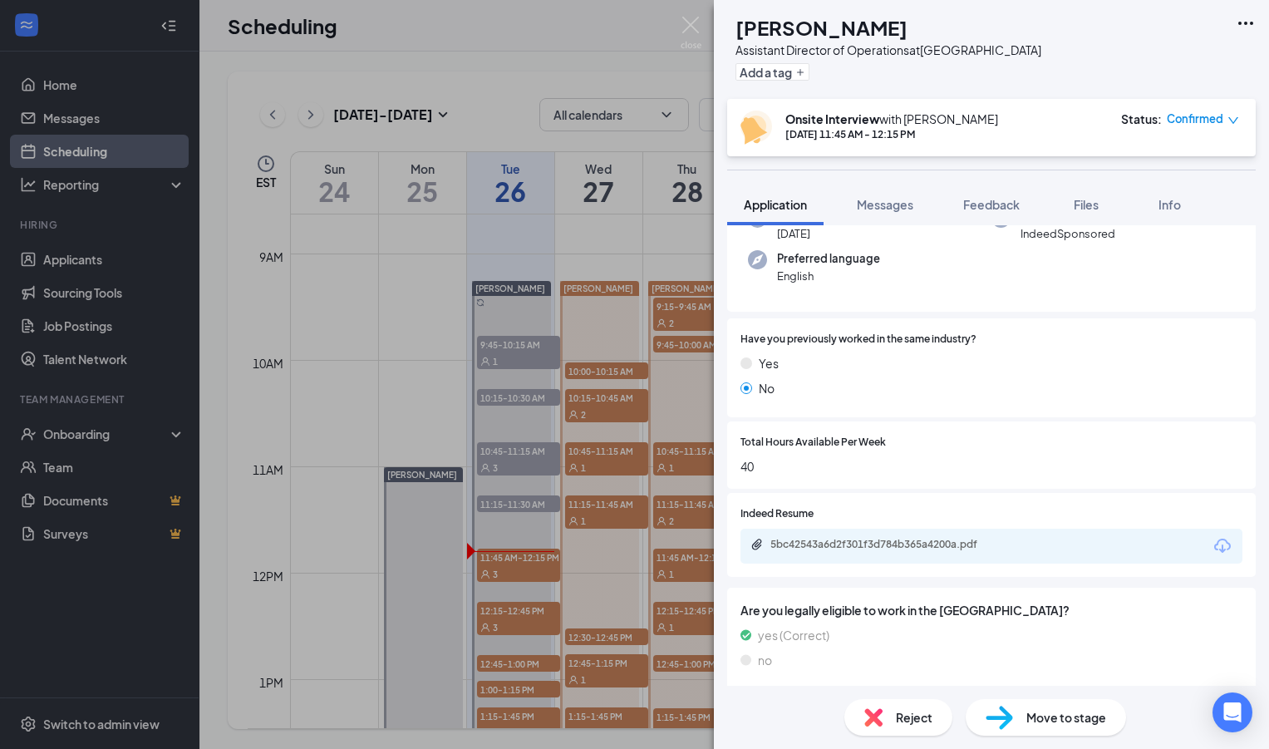
click at [513, 518] on div "DF Darzané Ferguson Assistant Director of Operations at Savannah Highway Add a …" at bounding box center [634, 374] width 1269 height 749
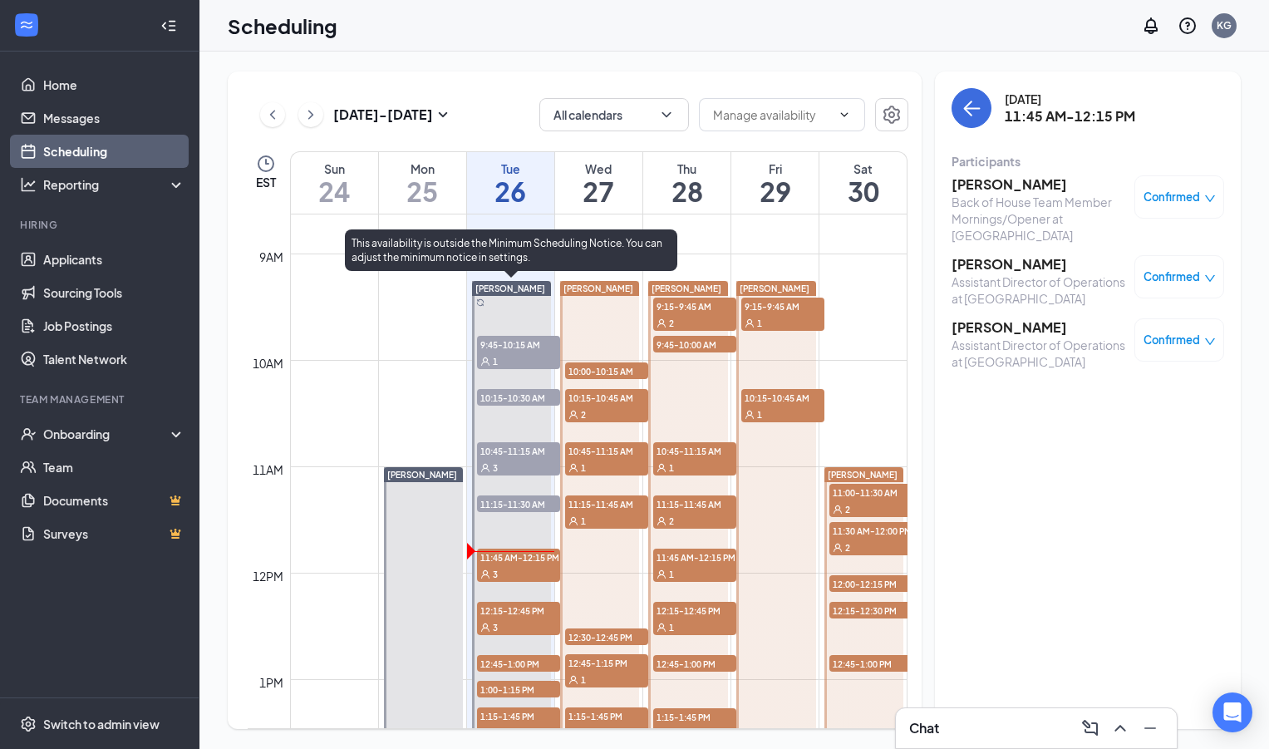
click at [530, 623] on div "3" at bounding box center [518, 627] width 83 height 17
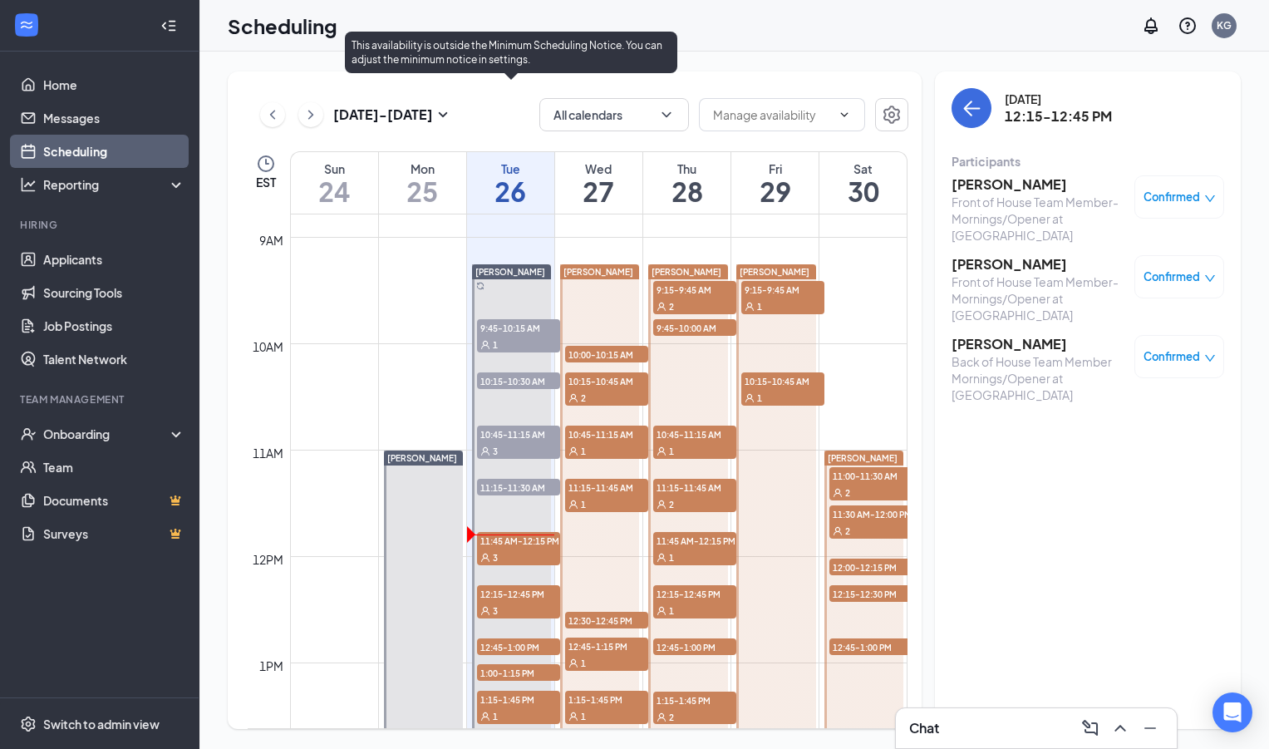
scroll to position [937, 0]
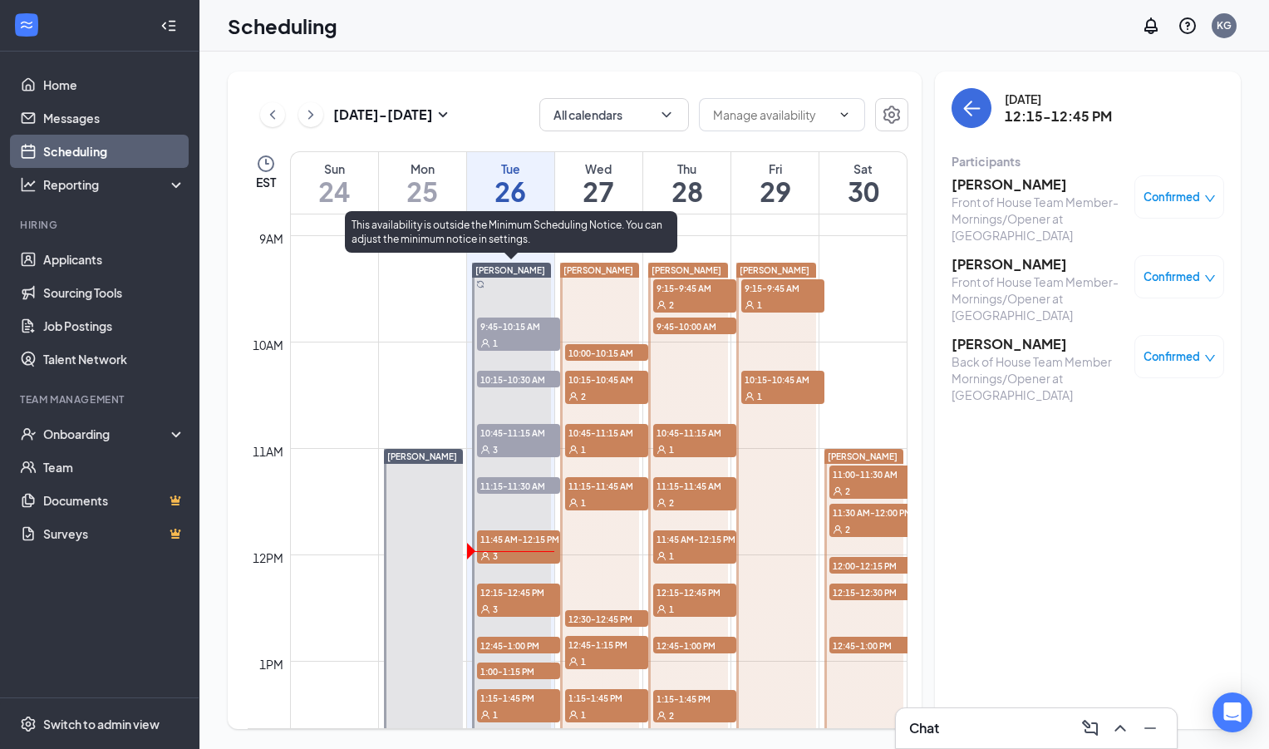
click at [500, 589] on span "12:15-12:45 PM" at bounding box center [518, 592] width 83 height 17
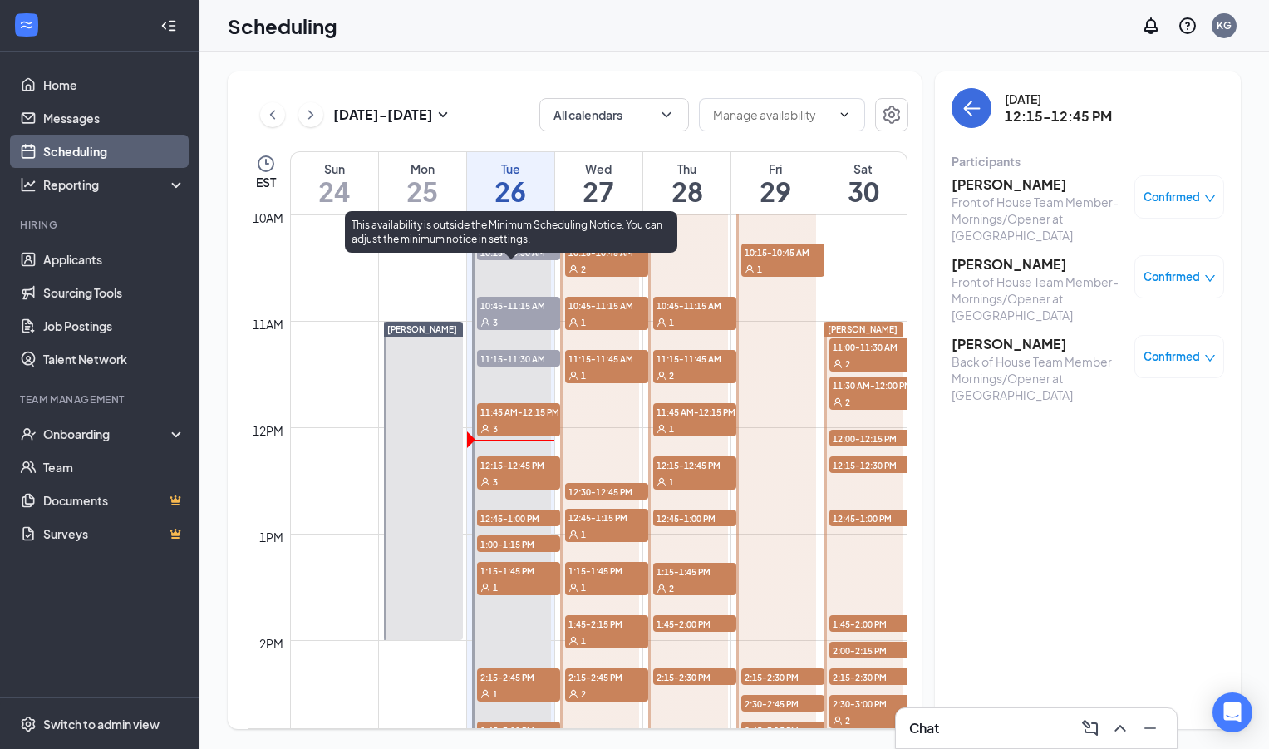
scroll to position [1057, 0]
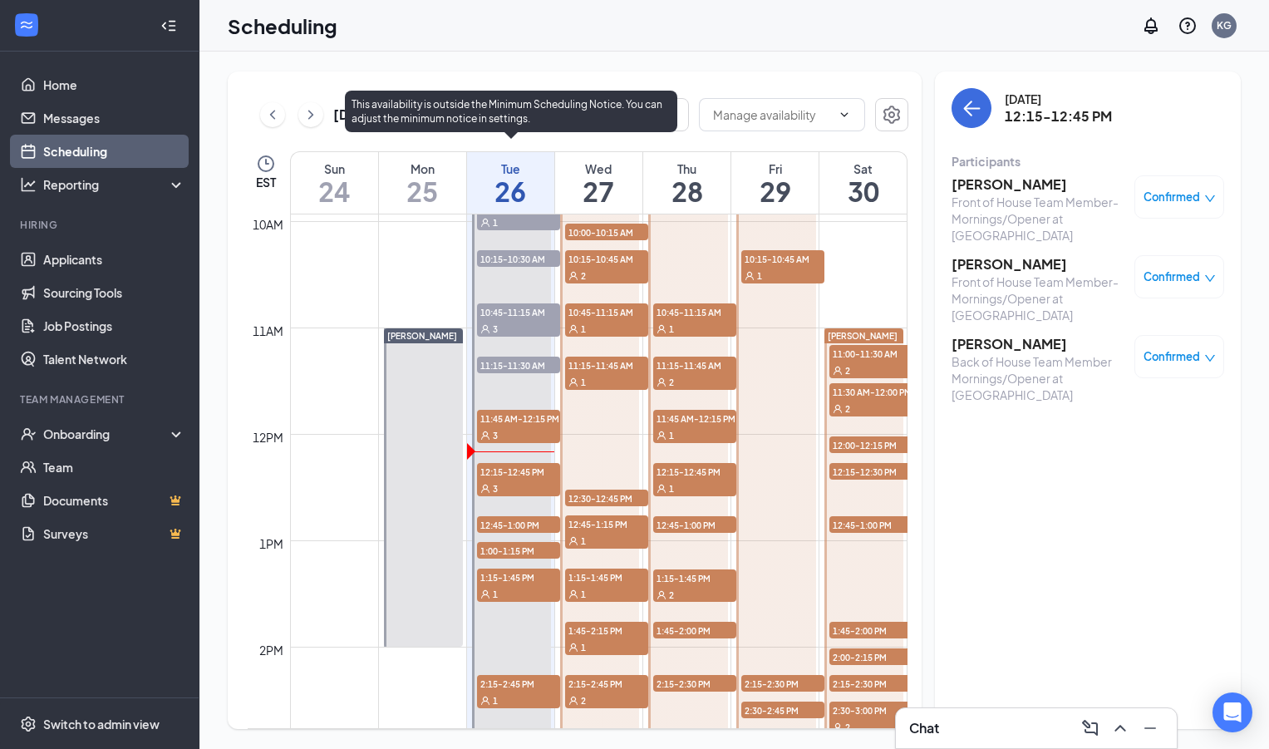
click at [502, 427] on div "3" at bounding box center [518, 434] width 83 height 17
click at [507, 485] on div "3" at bounding box center [518, 488] width 83 height 17
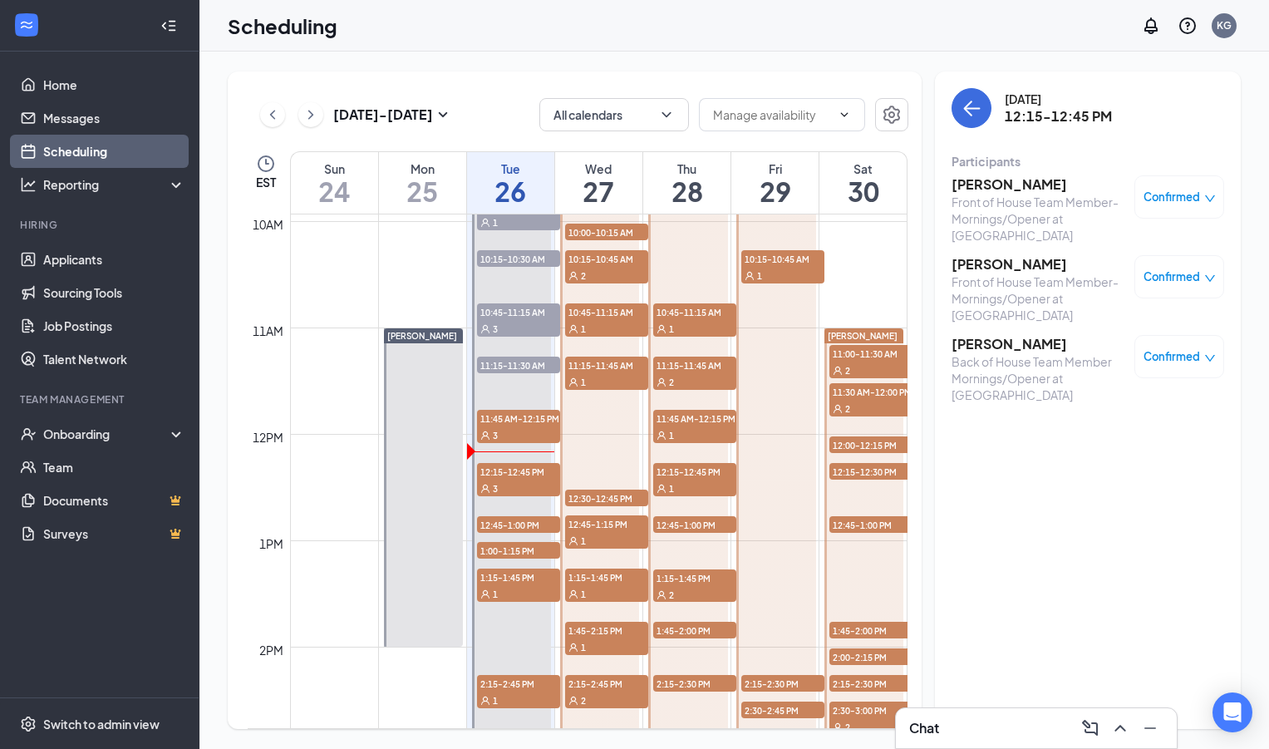
click at [928, 255] on div "Aug 24 - Aug 30 All calendars EST Sun 24 Mon 25 Tue 26 Wed 27 Thu 28 Fri 29 Sat…" at bounding box center [734, 400] width 1013 height 658
click at [928, 230] on div "Aug 24 - Aug 30 All calendars EST Sun 24 Mon 25 Tue 26 Wed 27 Thu 28 Fri 29 Sat…" at bounding box center [734, 400] width 1013 height 658
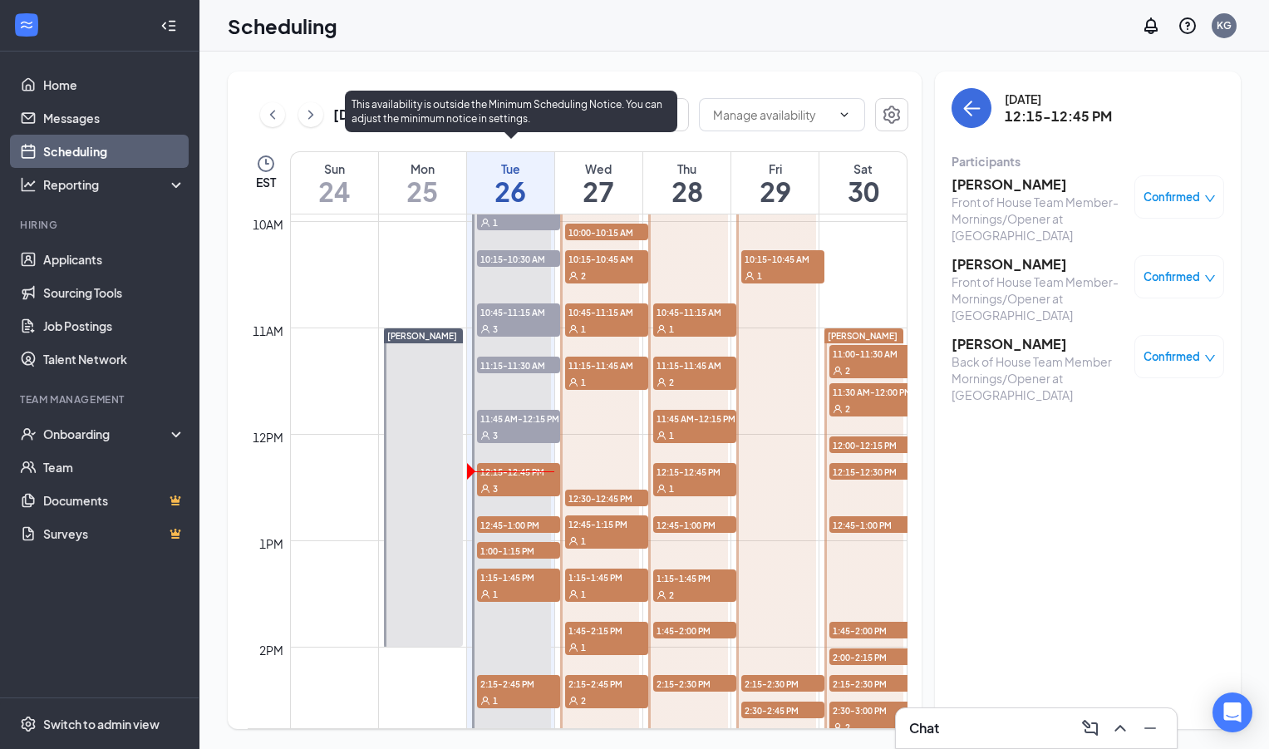
click at [531, 521] on span "12:45-1:00 PM" at bounding box center [518, 524] width 83 height 17
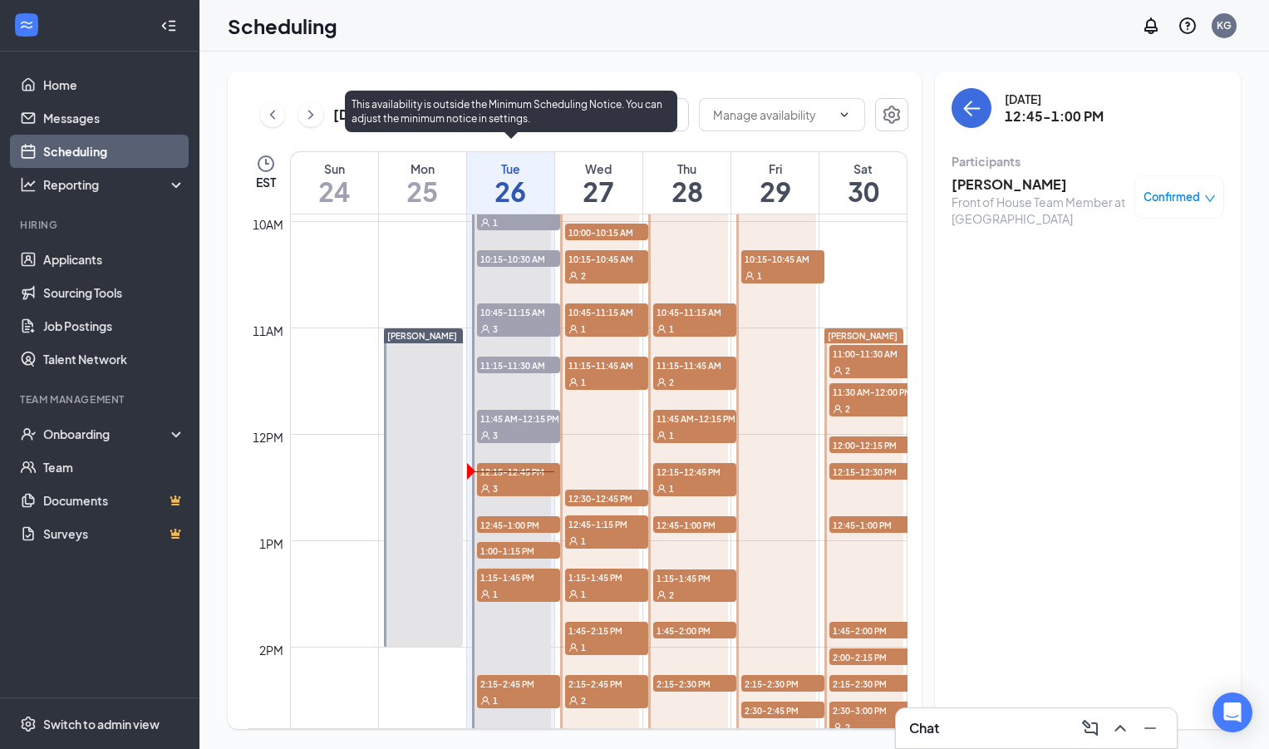
click at [525, 551] on span "1:00-1:15 PM" at bounding box center [518, 550] width 83 height 17
click at [529, 582] on span "1:15-1:45 PM" at bounding box center [518, 577] width 83 height 17
click at [518, 693] on div "1" at bounding box center [518, 700] width 83 height 17
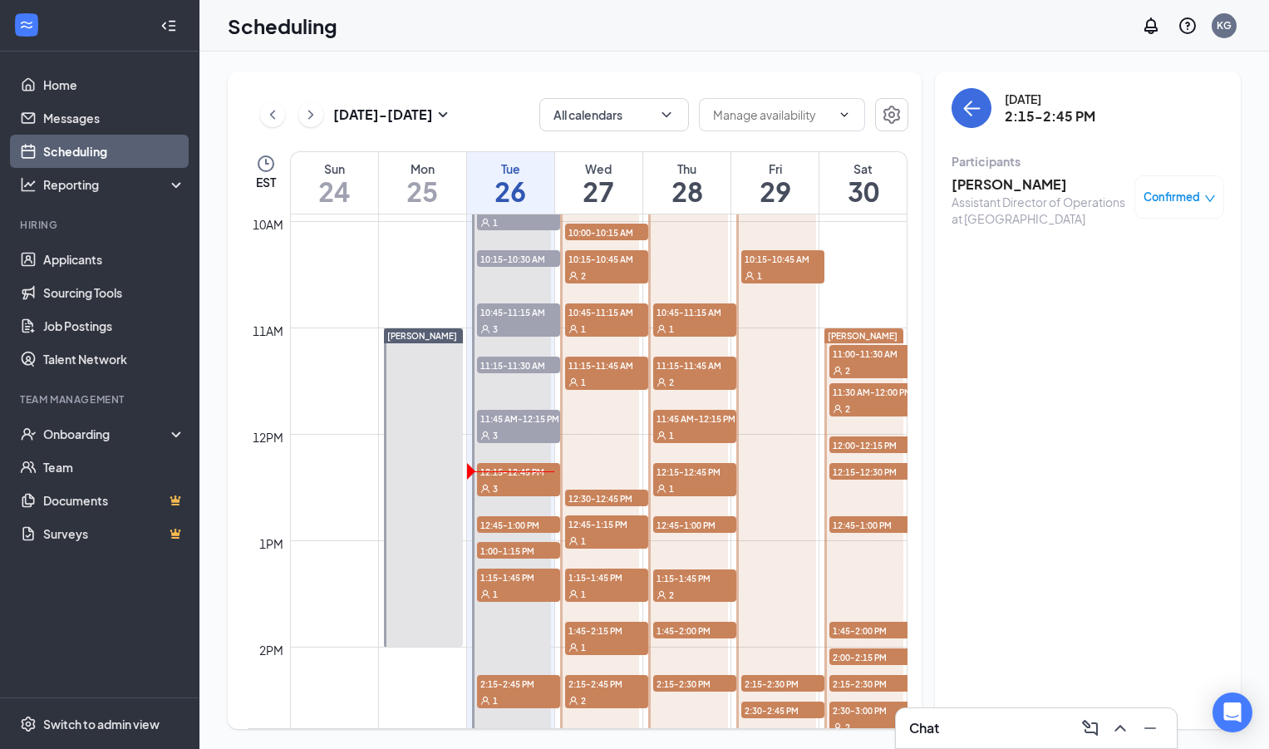
click at [982, 188] on h3 "[PERSON_NAME]" at bounding box center [1039, 184] width 175 height 18
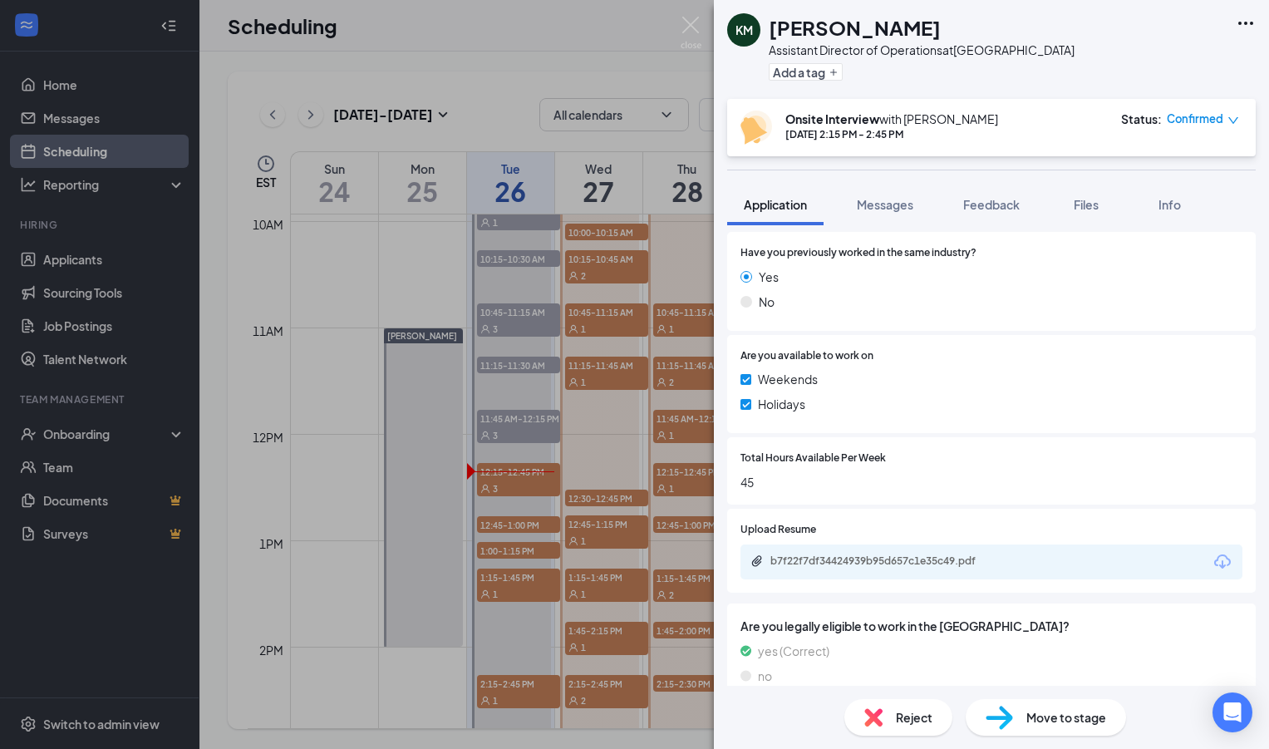
scroll to position [261, 0]
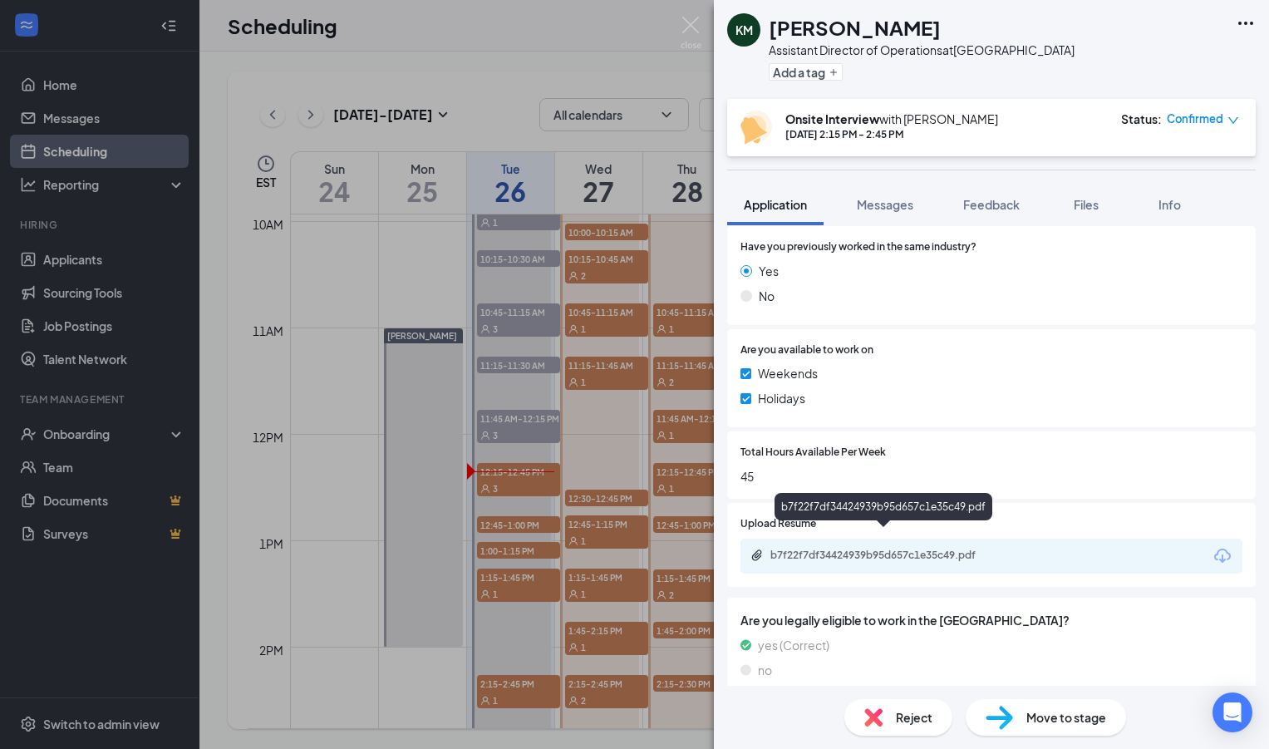
click at [892, 549] on div "b7f22f7df34424939b95d657c1e35c49.pdf" at bounding box center [887, 555] width 233 height 13
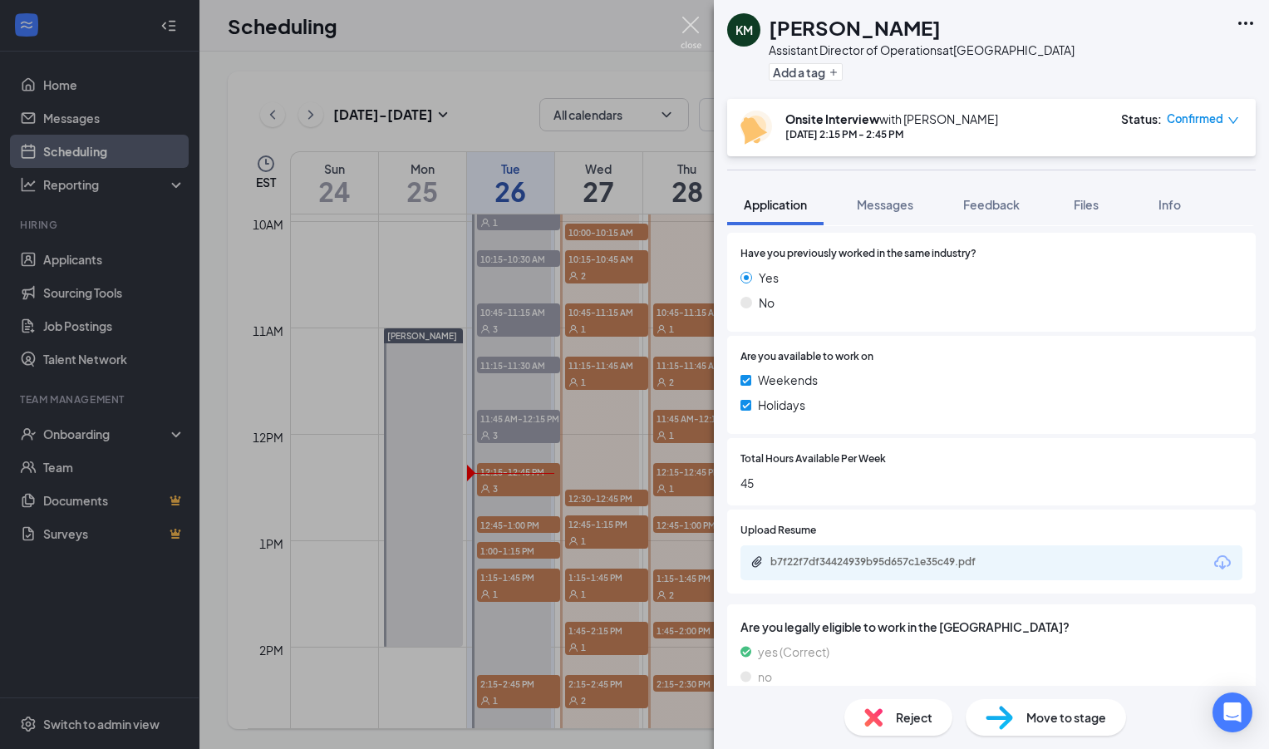
click at [691, 27] on img at bounding box center [691, 33] width 21 height 32
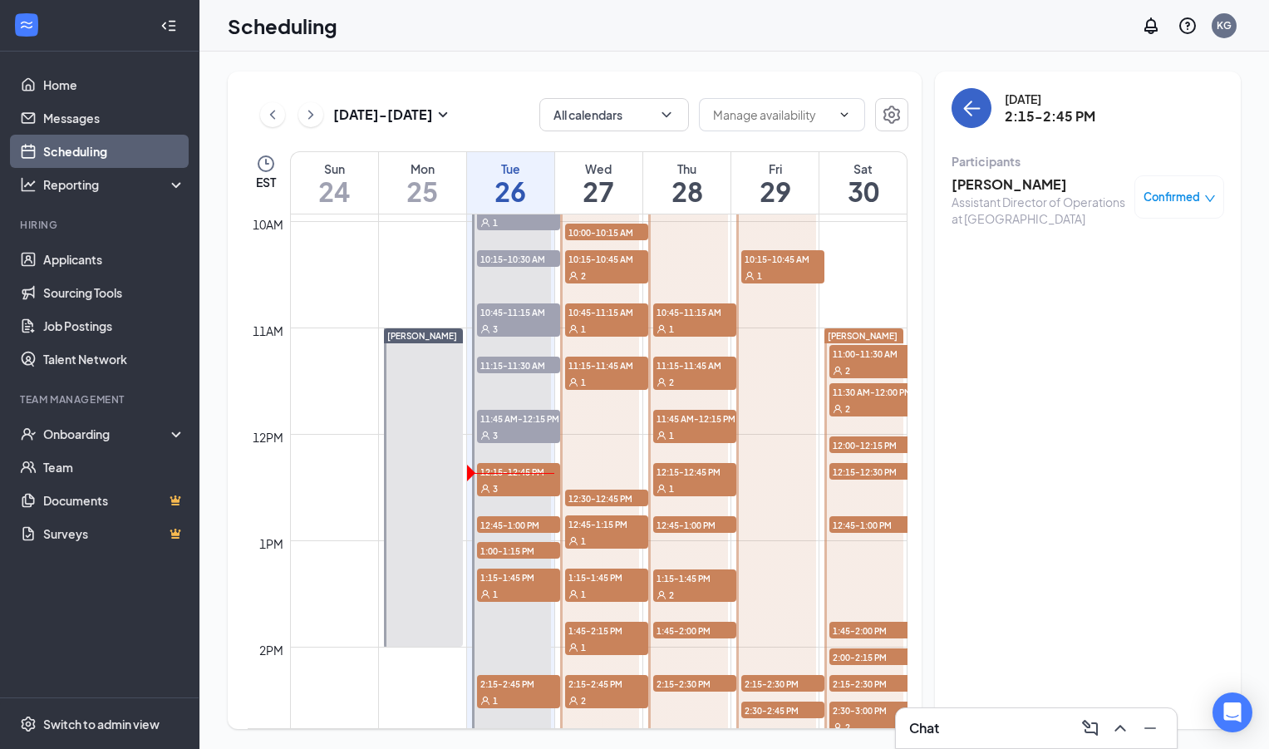
click at [971, 116] on icon "ArrowLeft" at bounding box center [972, 108] width 20 height 20
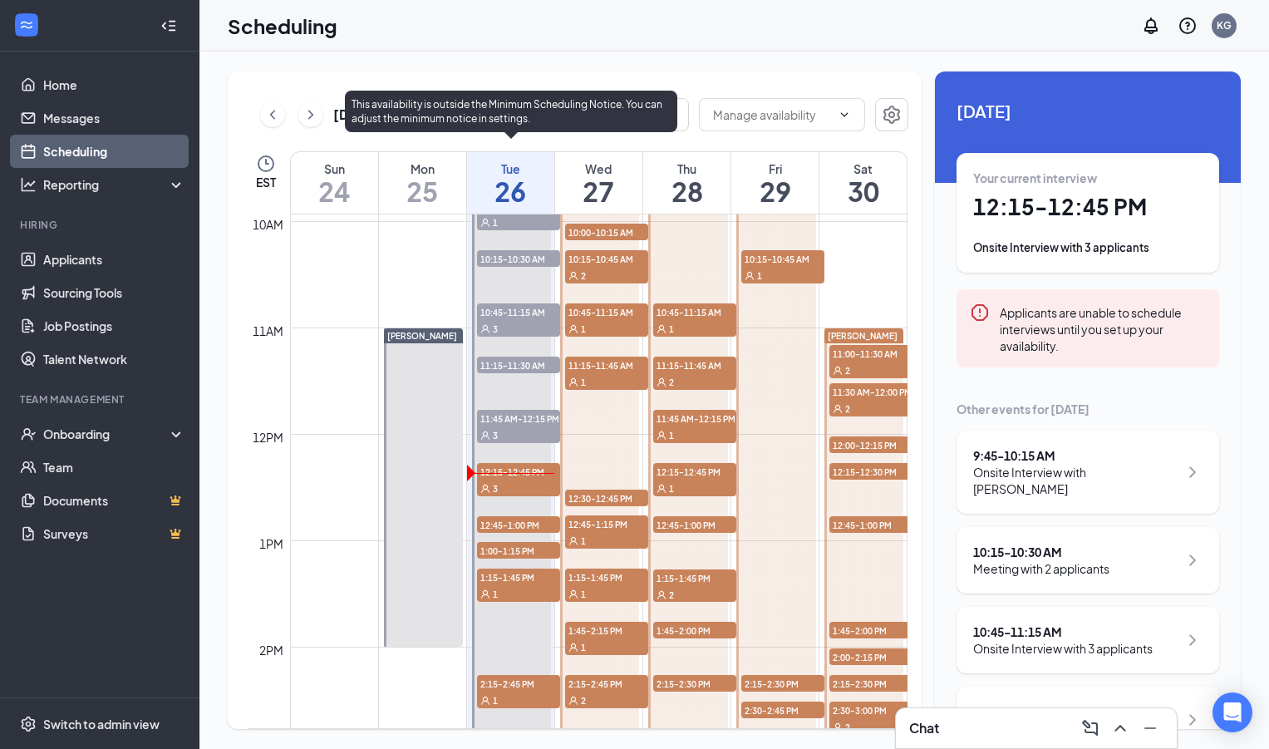
click at [510, 691] on span "2:15-2:45 PM" at bounding box center [518, 683] width 83 height 17
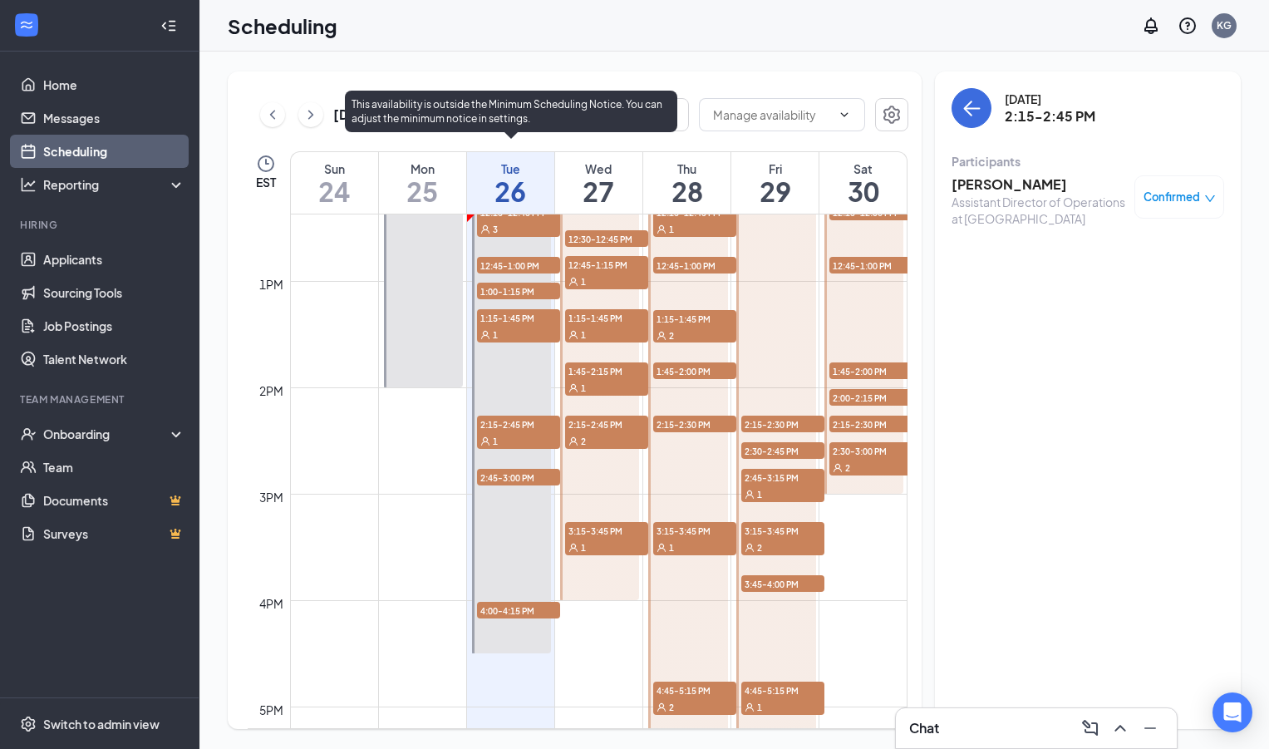
scroll to position [1369, 0]
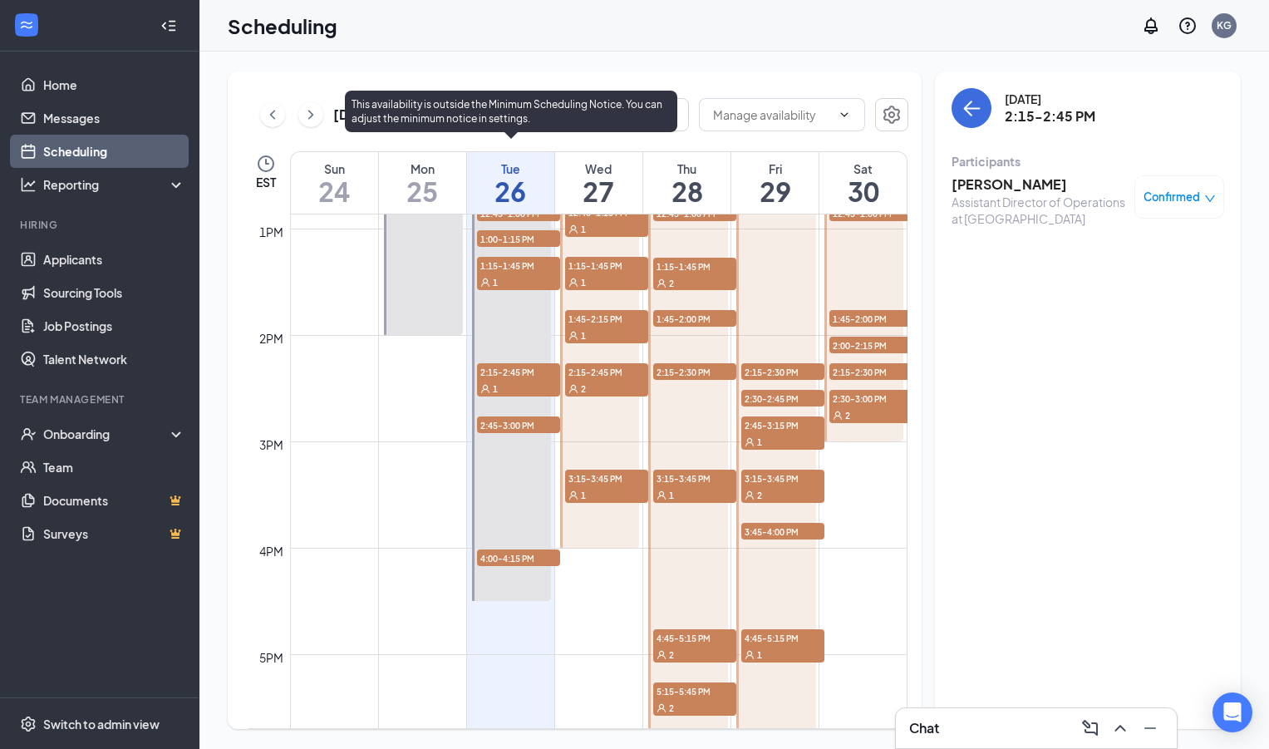
click at [510, 426] on span "2:45-3:00 PM" at bounding box center [518, 424] width 83 height 17
click at [512, 561] on span "4:00-4:15 PM" at bounding box center [518, 558] width 83 height 17
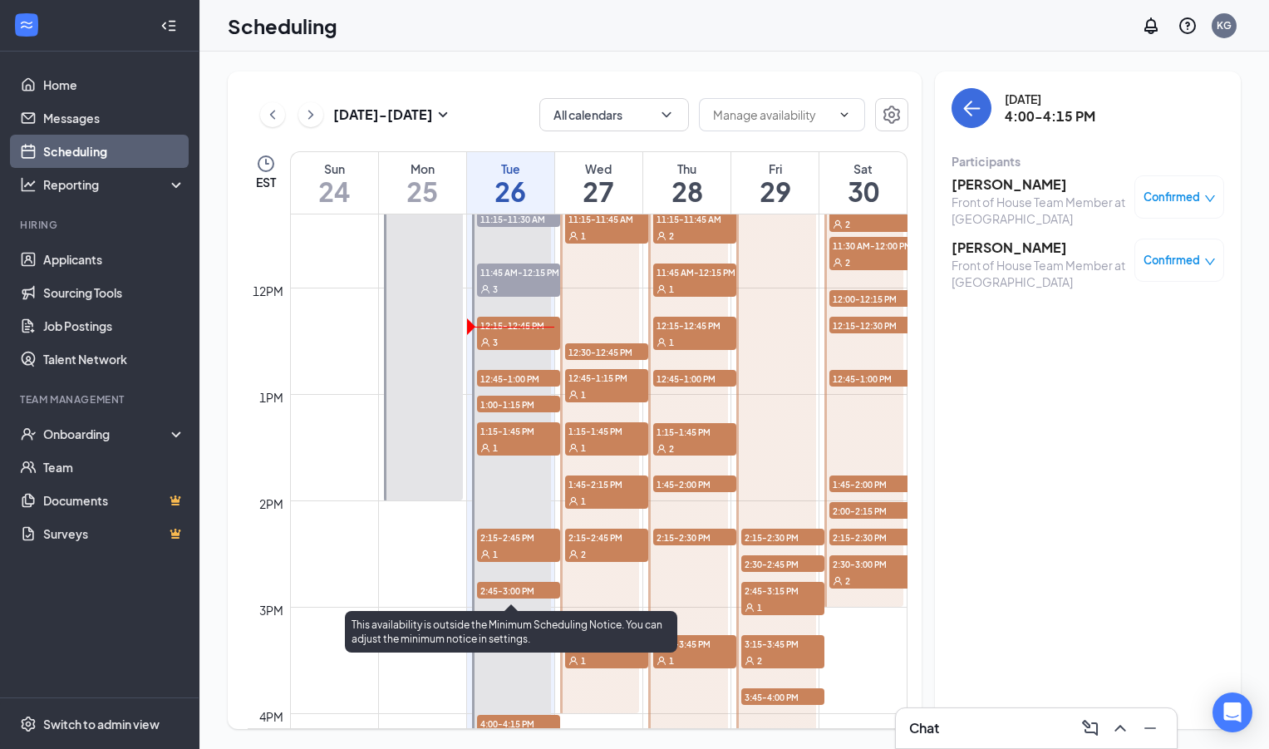
scroll to position [1196, 0]
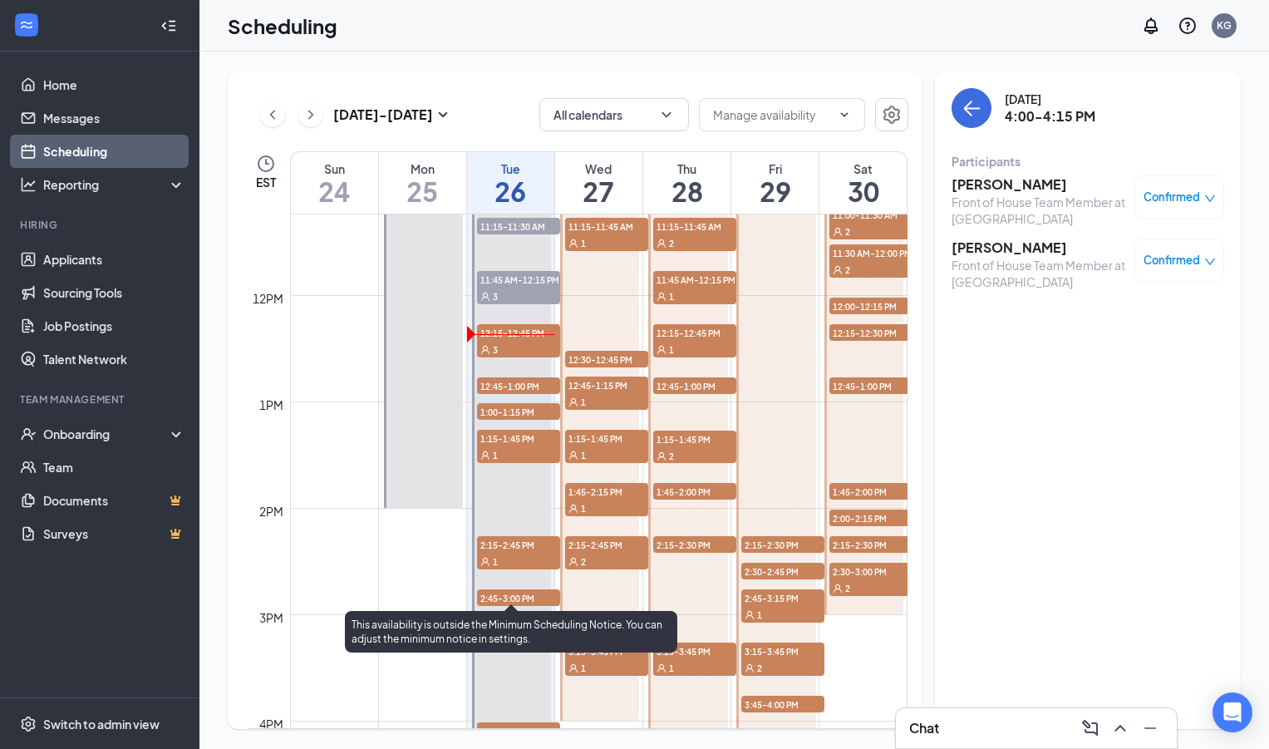
click at [524, 384] on span "12:45-1:00 PM" at bounding box center [518, 385] width 83 height 17
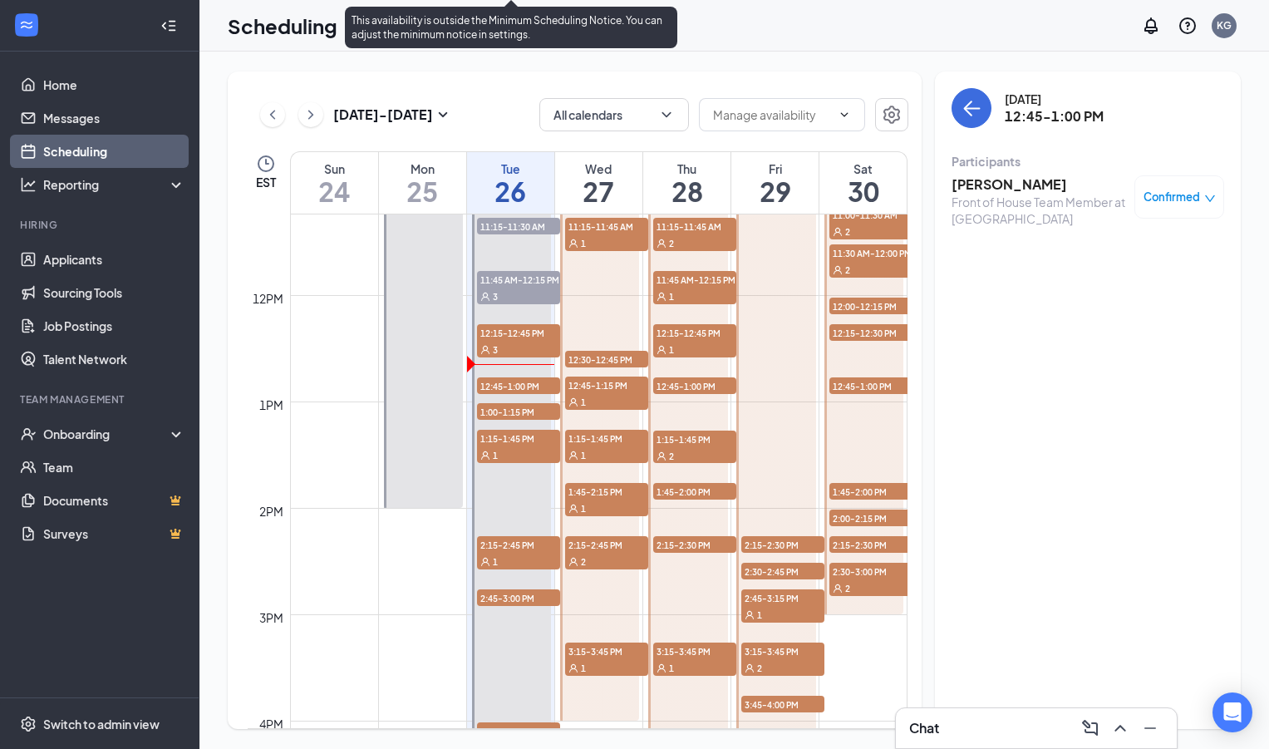
click at [506, 389] on span "12:45-1:00 PM" at bounding box center [518, 385] width 83 height 17
click at [530, 324] on span "12:15-12:45 PM" at bounding box center [518, 332] width 83 height 17
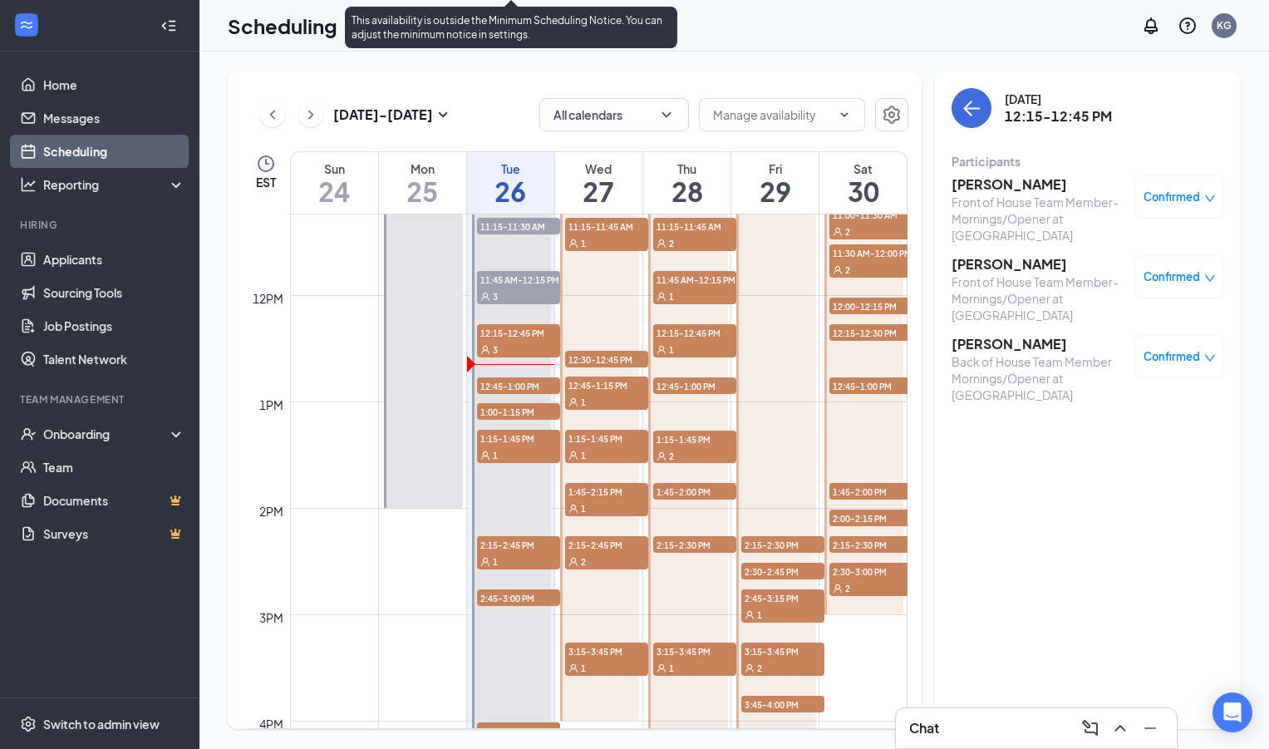
click at [521, 387] on span "12:45-1:00 PM" at bounding box center [518, 385] width 83 height 17
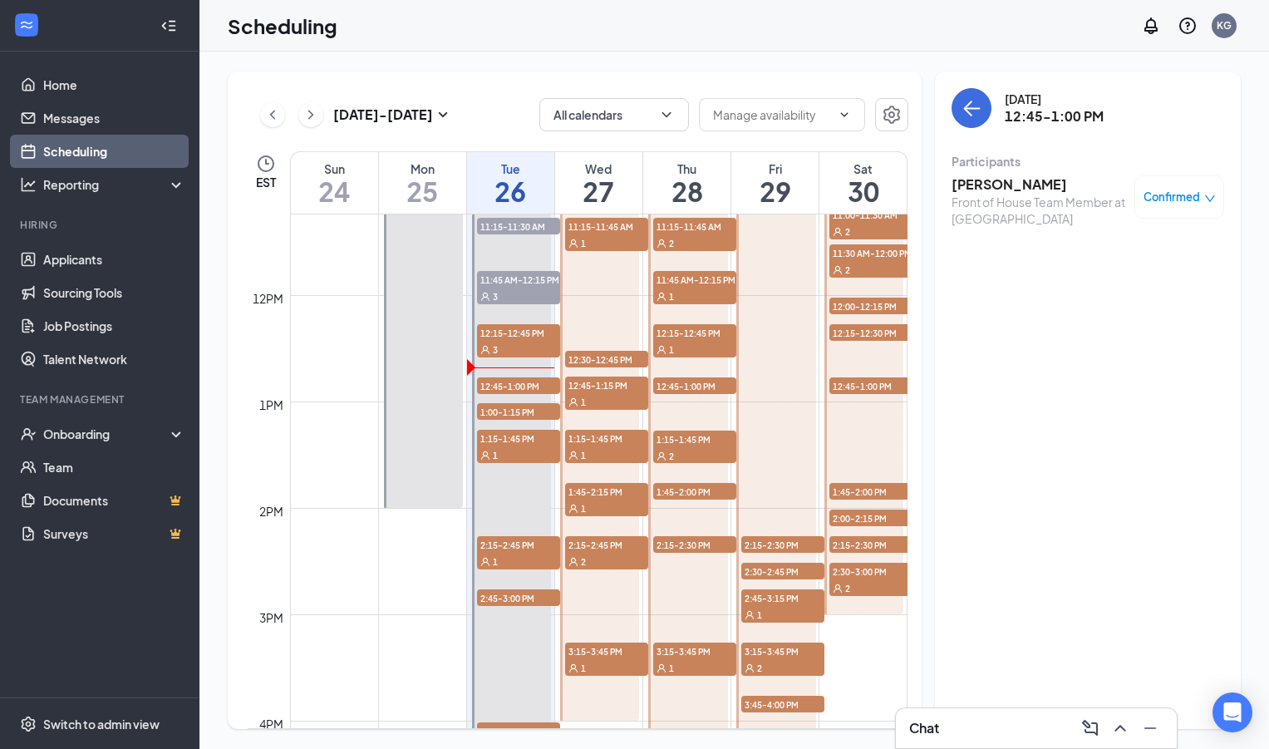
click at [1008, 187] on h3 "Cam’ron Dees" at bounding box center [1039, 184] width 175 height 18
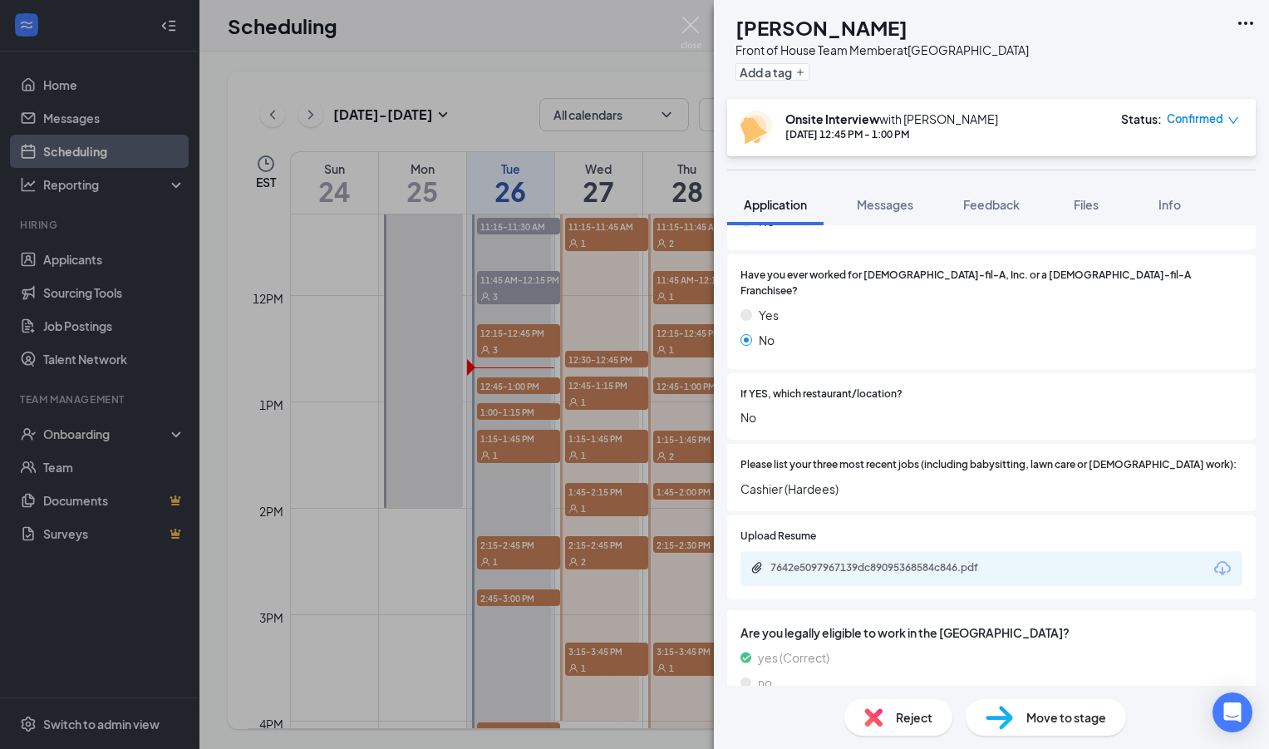
scroll to position [441, 0]
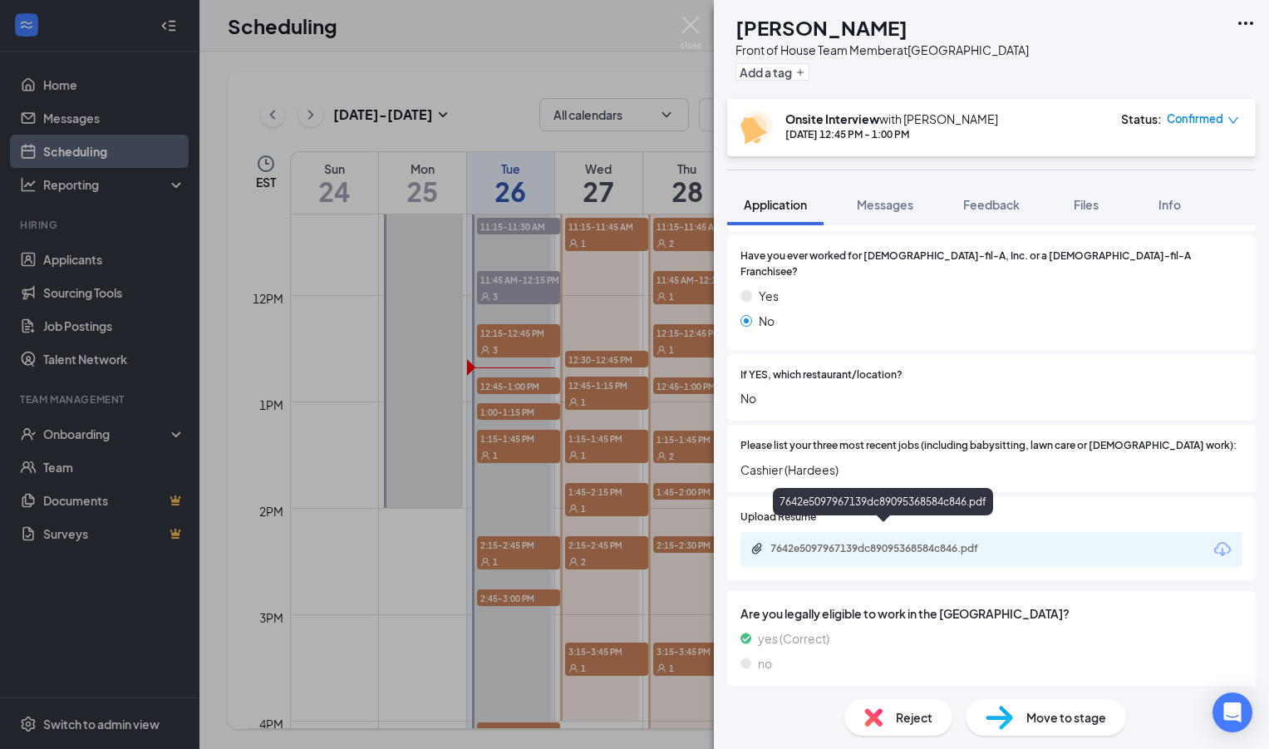
click at [836, 542] on div "7642e5097967139dc89095368584c846.pdf" at bounding box center [887, 548] width 233 height 13
click at [603, 539] on div "CD Cam’ron Dees Front of House Team Member at Savannah Highway Add a tag Onsite…" at bounding box center [634, 374] width 1269 height 749
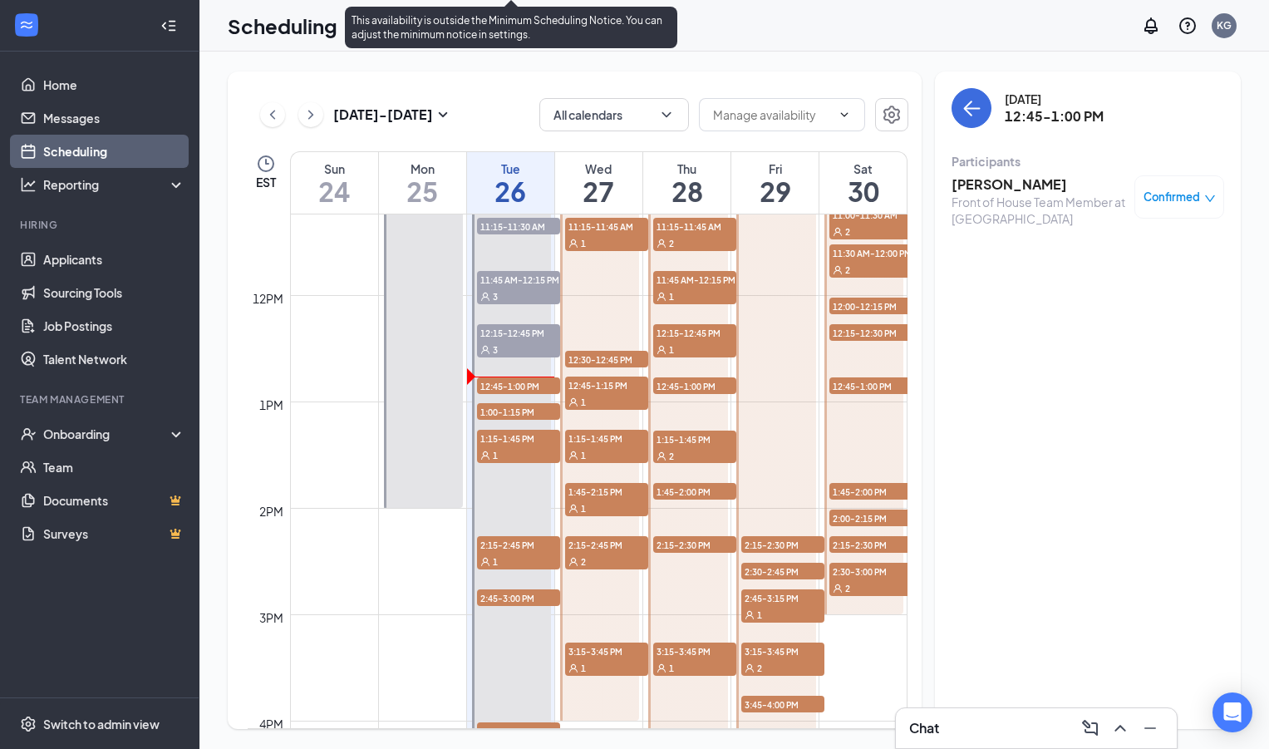
click at [529, 417] on span "1:00-1:15 PM" at bounding box center [518, 411] width 83 height 17
click at [520, 440] on span "1:15-1:45 PM" at bounding box center [518, 438] width 83 height 17
click at [530, 412] on span "1:00-1:15 PM" at bounding box center [518, 411] width 83 height 17
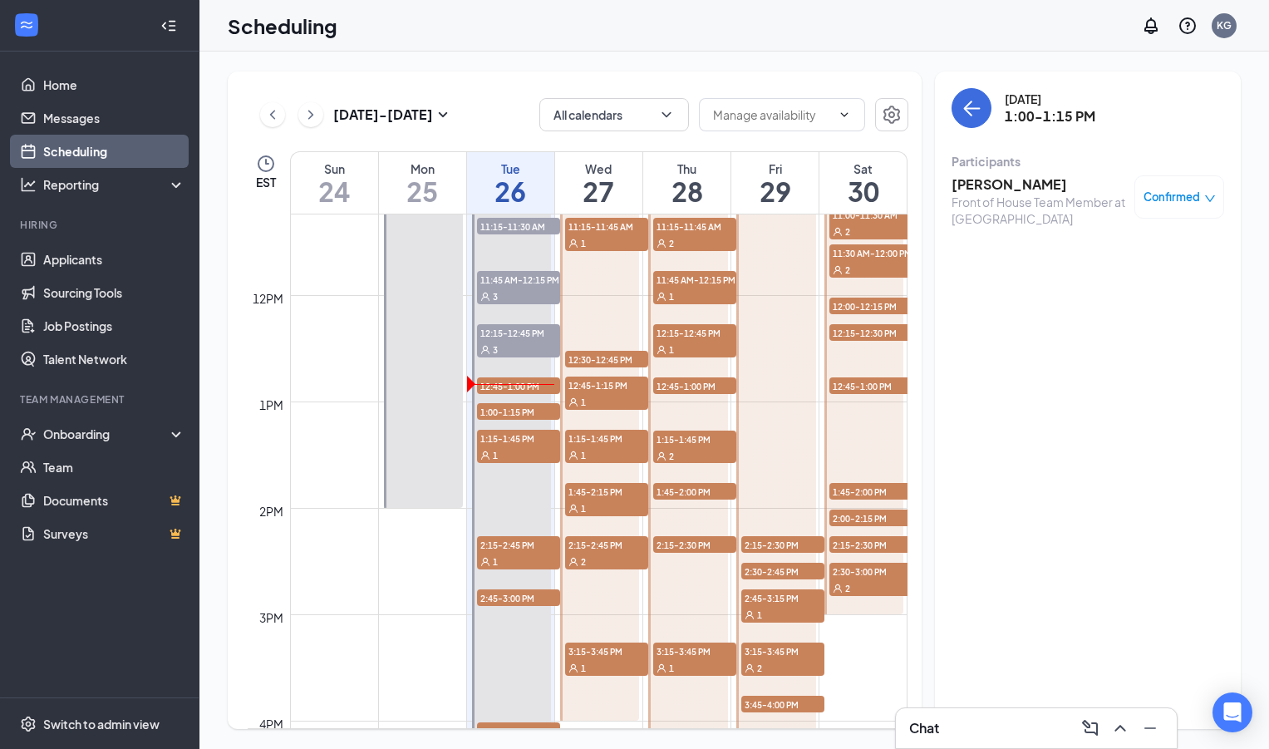
click at [982, 190] on h3 "maggie bond" at bounding box center [1039, 184] width 175 height 18
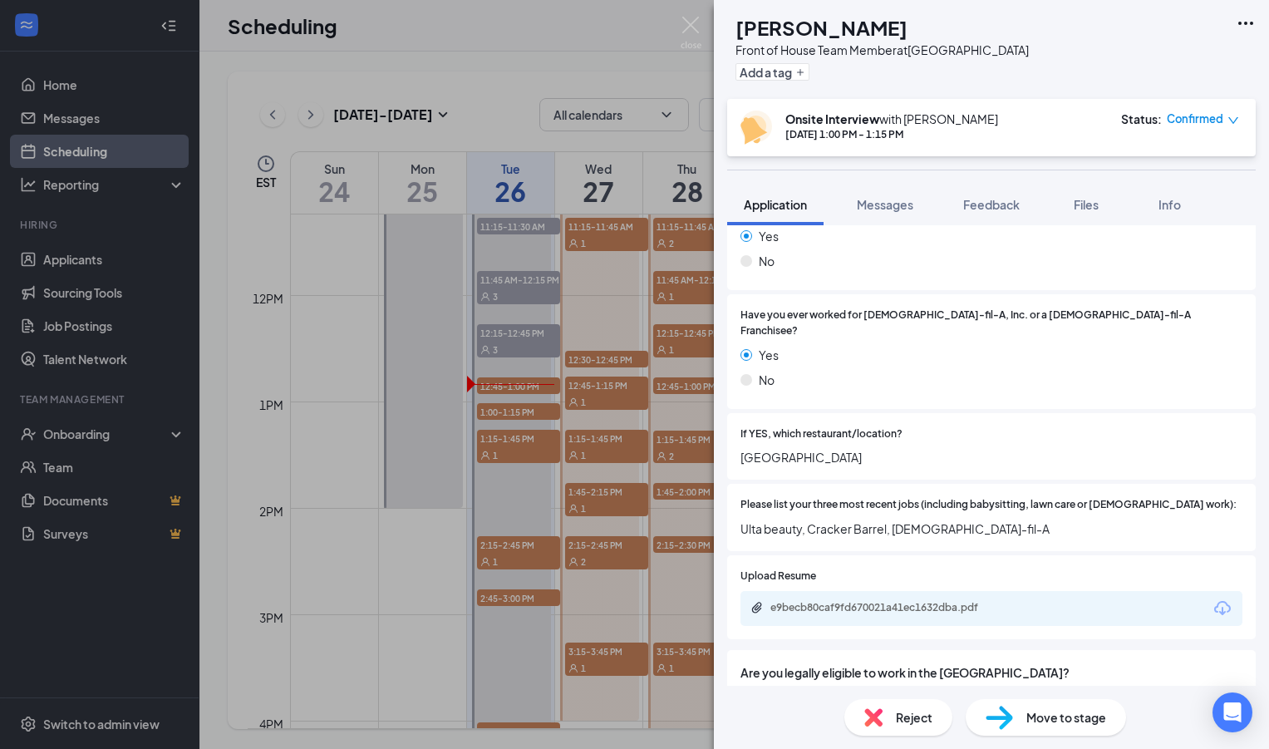
scroll to position [404, 0]
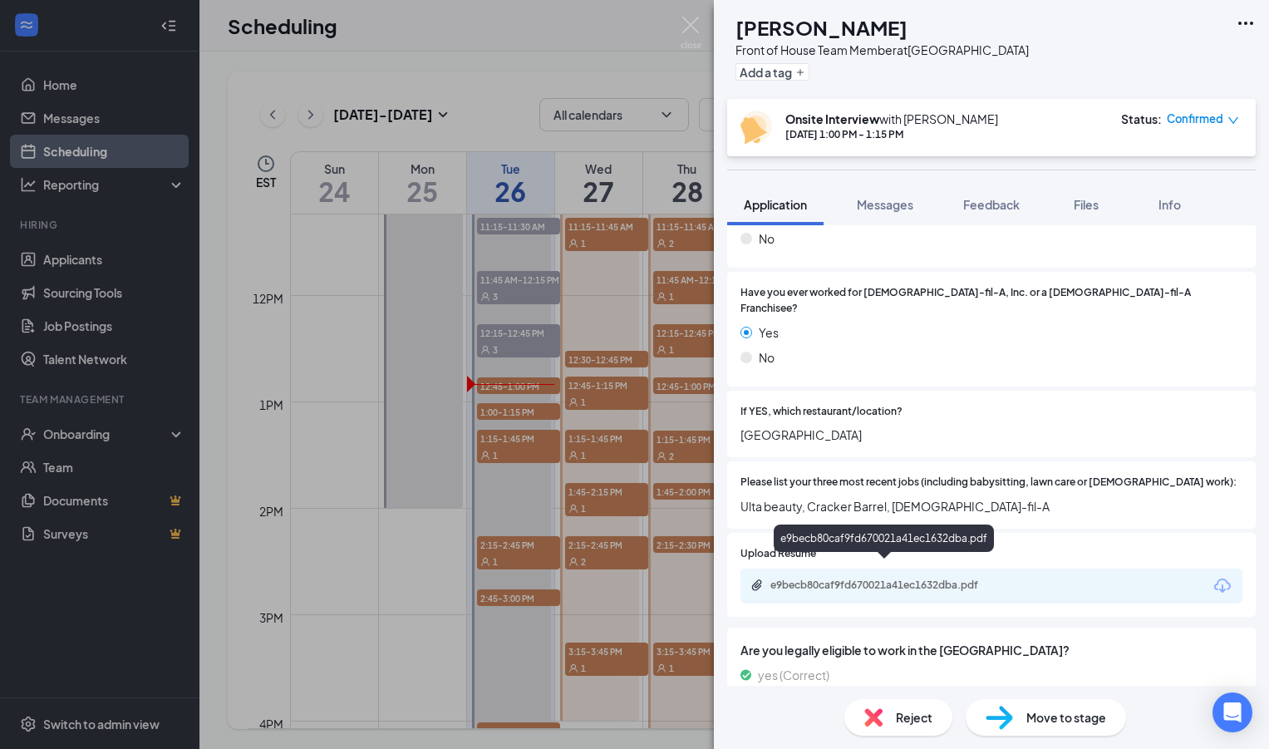
click at [855, 579] on div "e9becb80caf9fd670021a41ec1632dba.pdf" at bounding box center [887, 585] width 233 height 13
click at [695, 22] on img at bounding box center [691, 33] width 21 height 32
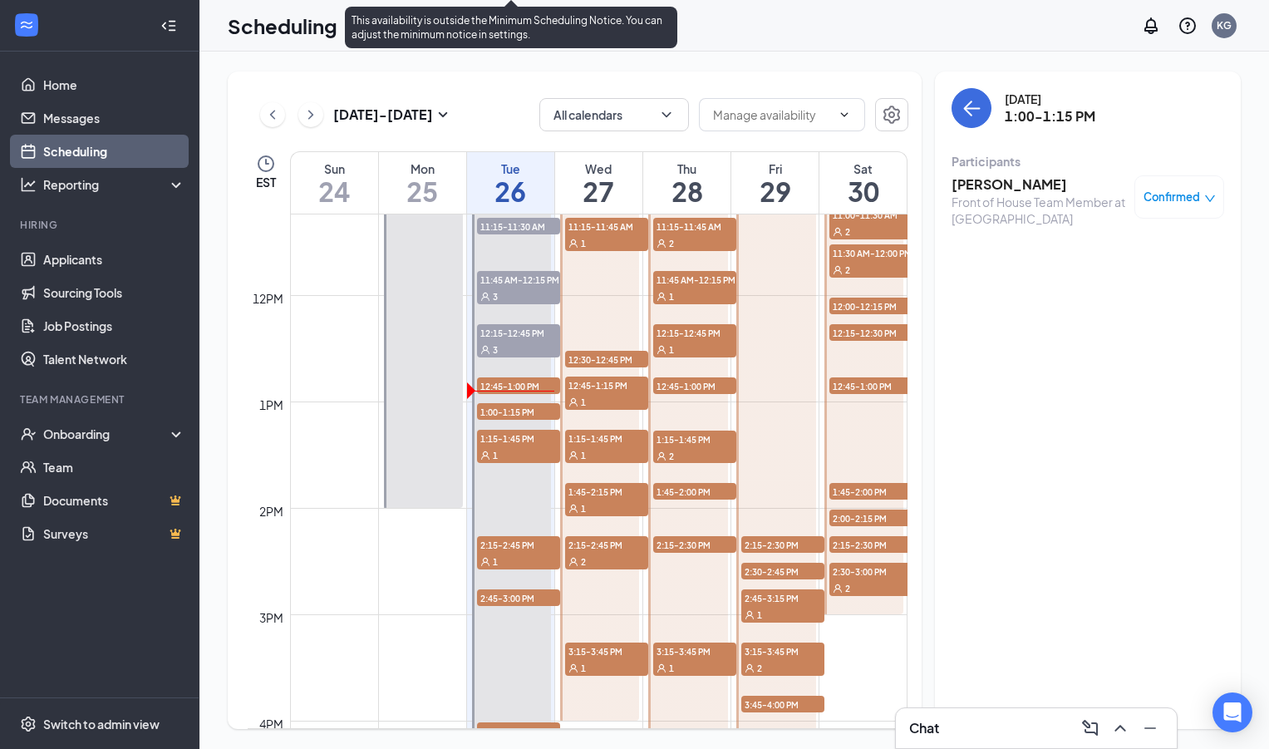
click at [501, 386] on span "12:45-1:00 PM" at bounding box center [518, 385] width 83 height 17
click at [517, 341] on div "3" at bounding box center [518, 349] width 83 height 17
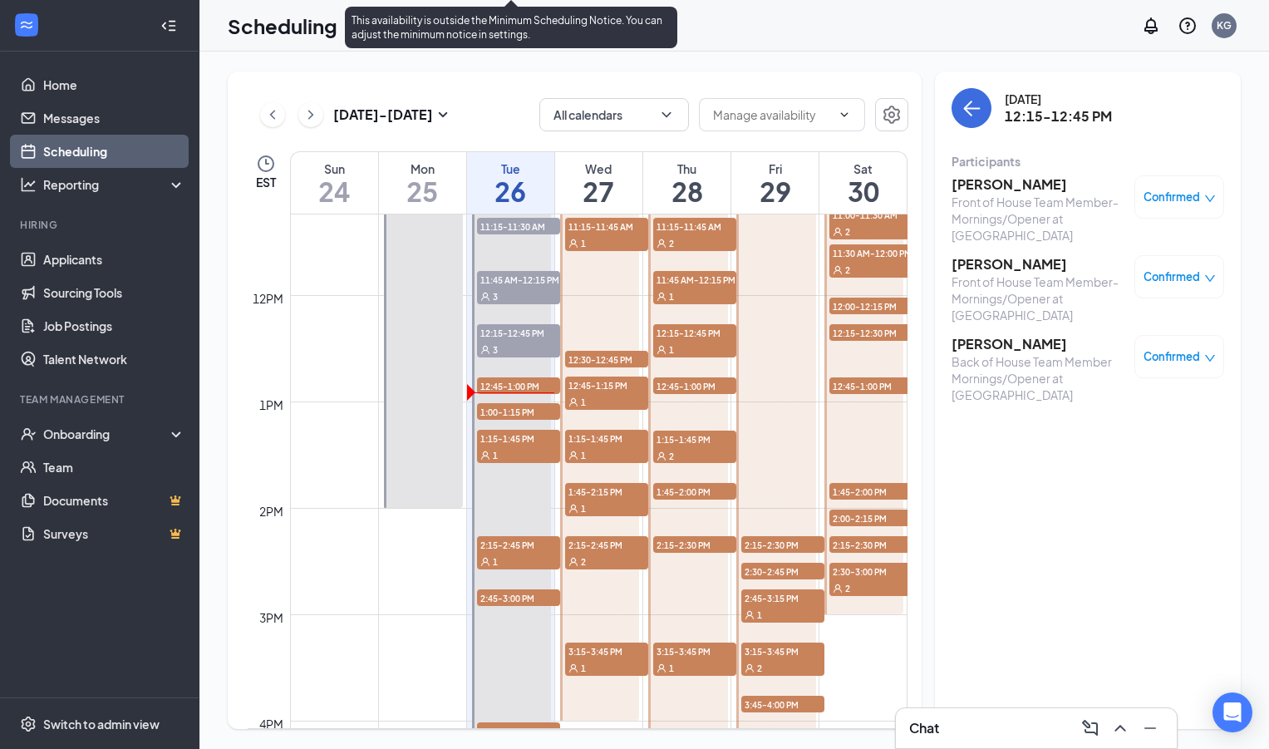
click at [515, 412] on span "1:00-1:15 PM" at bounding box center [518, 411] width 83 height 17
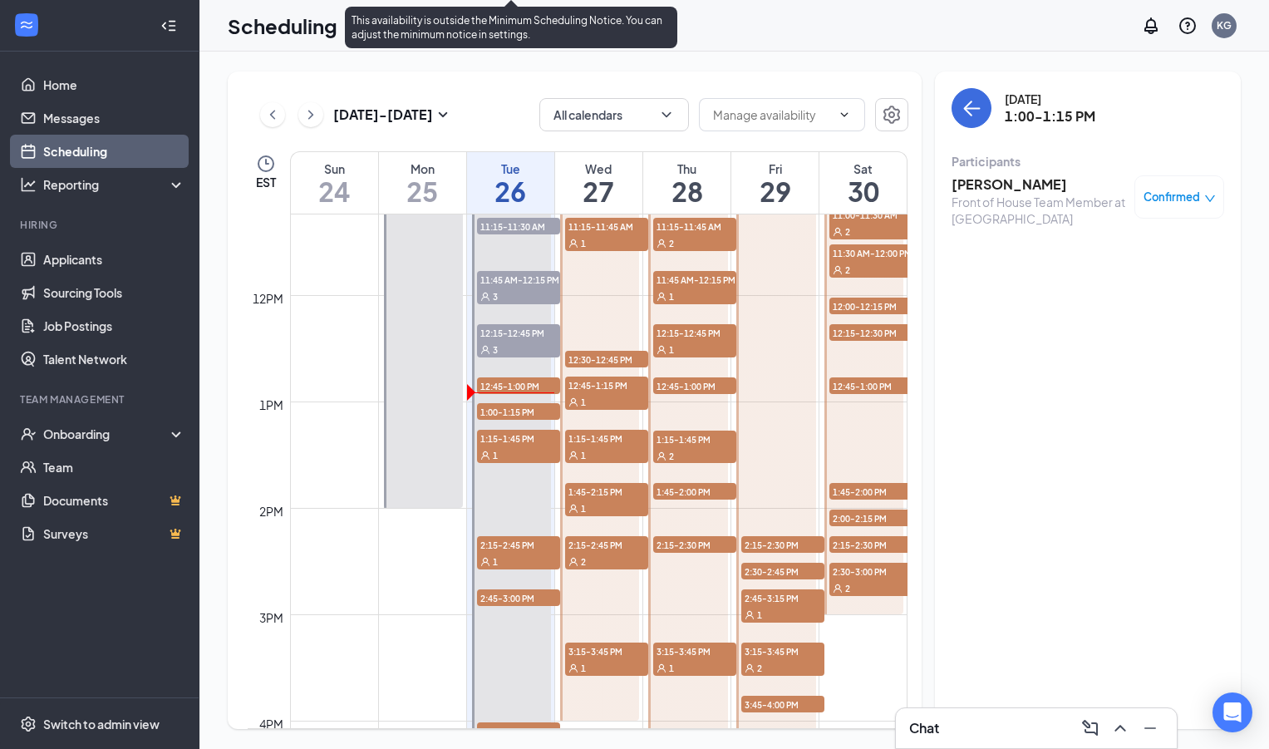
click at [509, 328] on span "12:15-12:45 PM" at bounding box center [518, 332] width 83 height 17
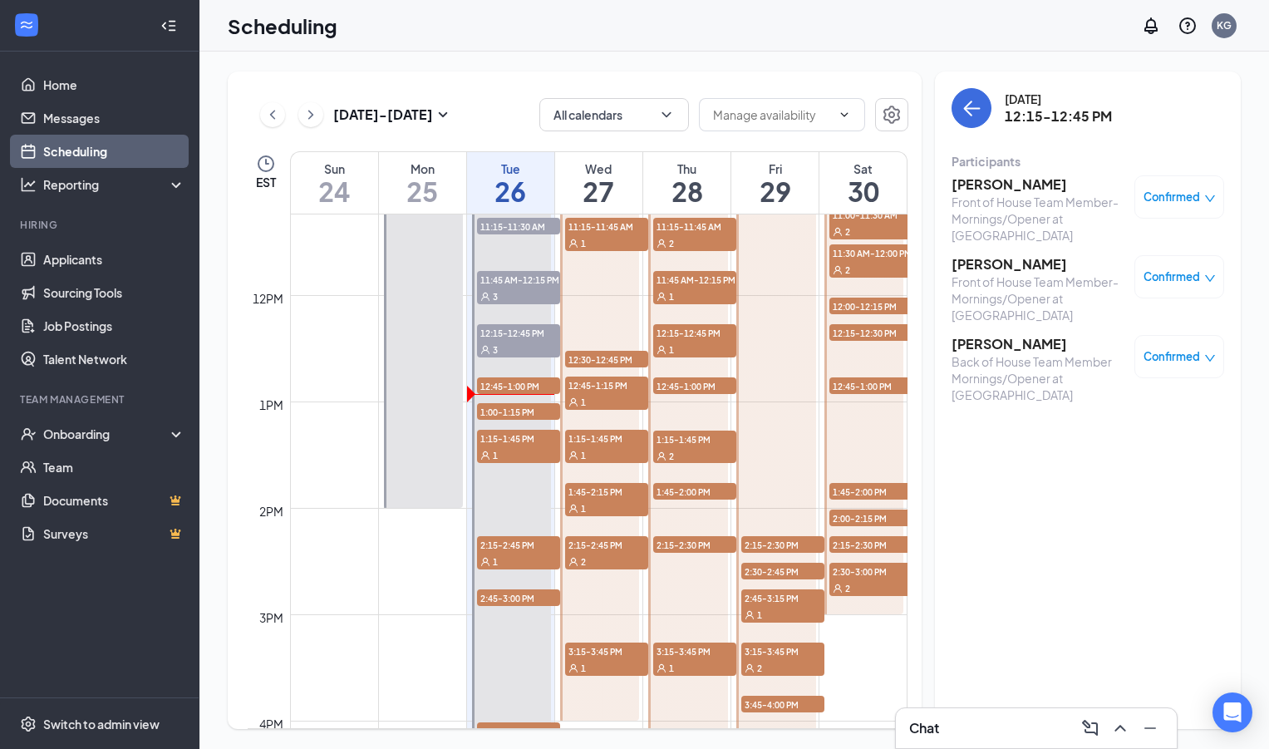
click at [1032, 346] on h3 "[PERSON_NAME]" at bounding box center [1039, 344] width 175 height 18
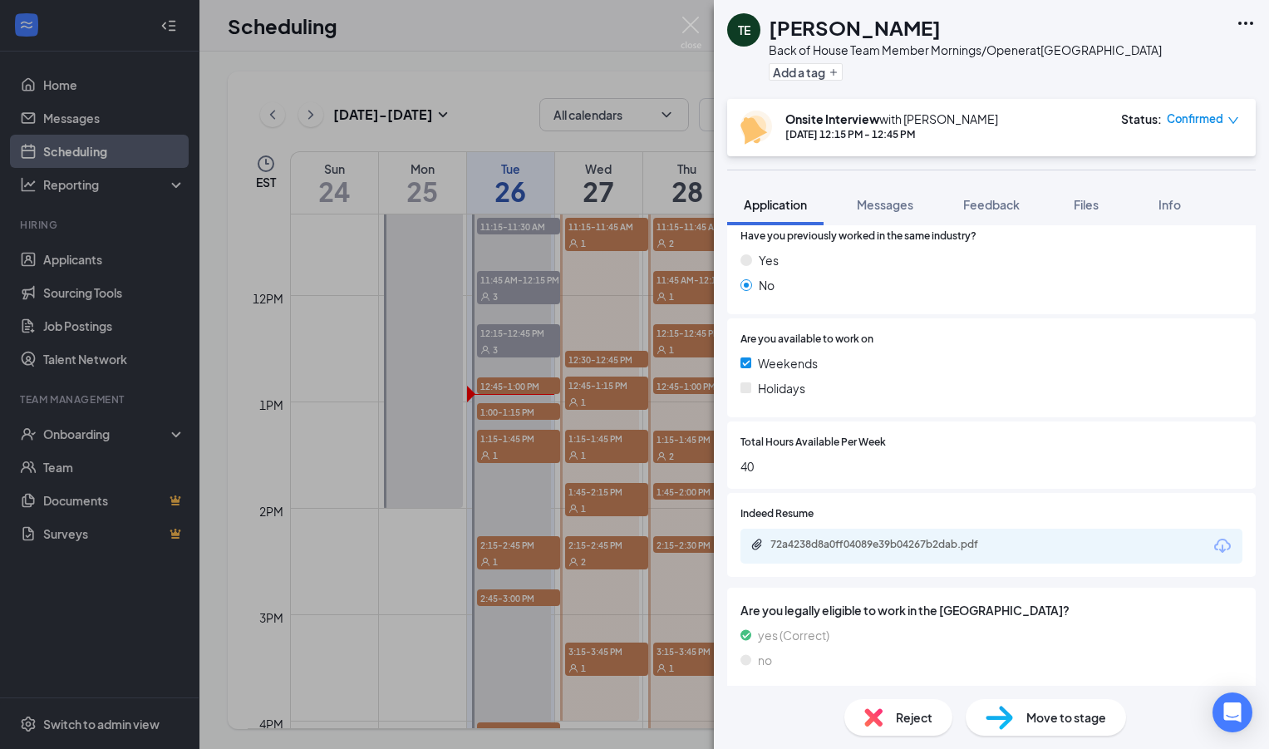
scroll to position [261, 0]
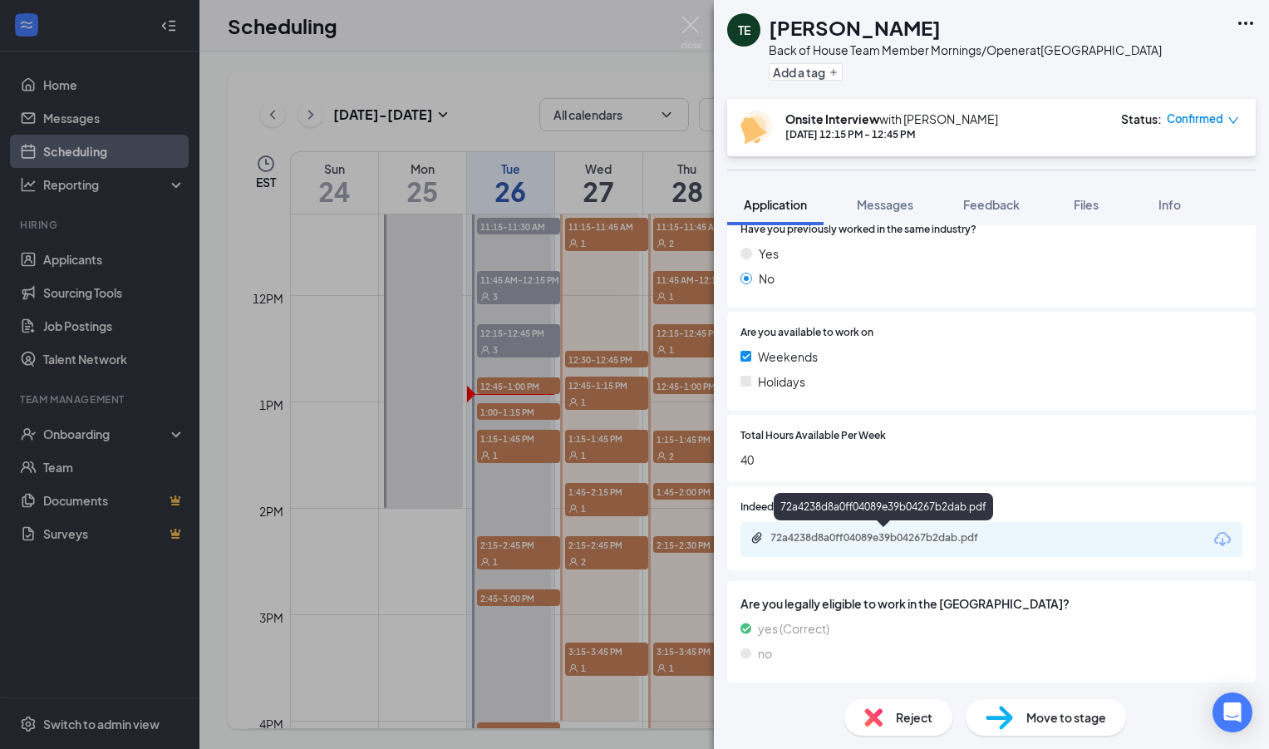
click at [807, 539] on div "72a4238d8a0ff04089e39b04267b2dab.pdf" at bounding box center [887, 537] width 233 height 13
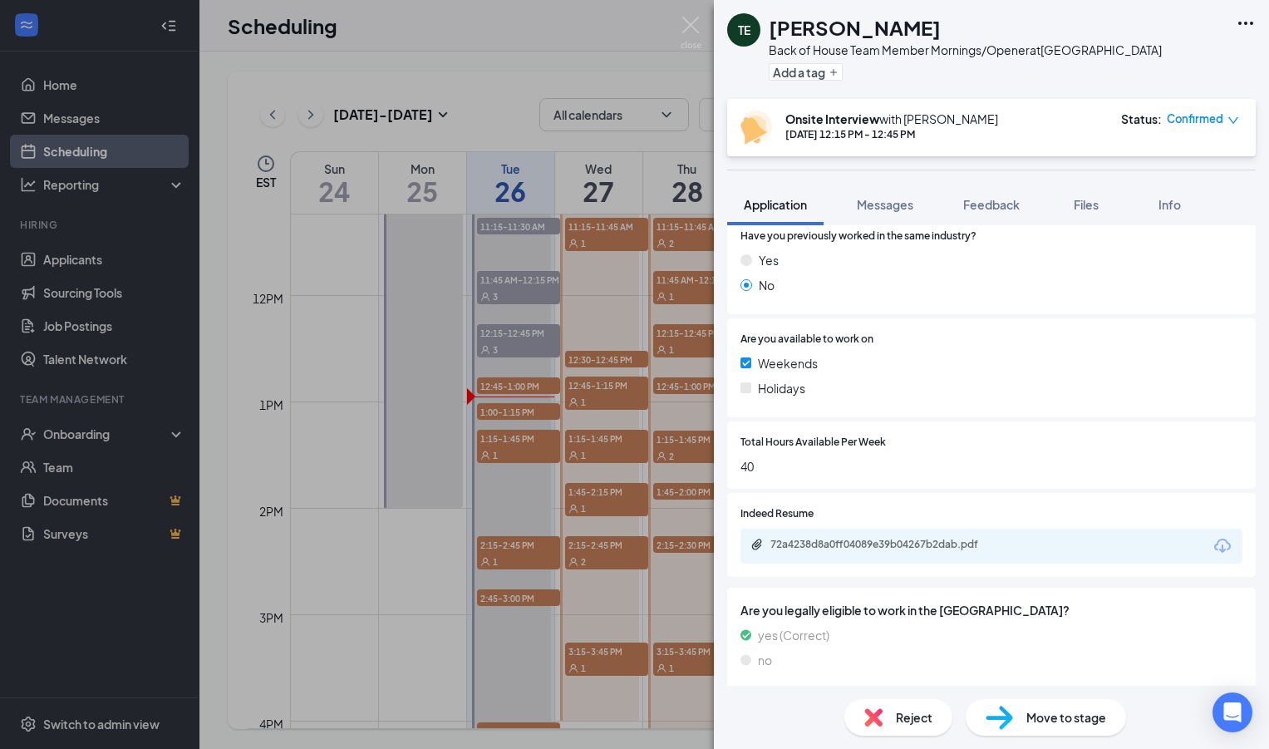
click at [677, 32] on div "TE Tyshaun Everette Back of House Team Member Mornings/Opener at Savannah Highw…" at bounding box center [634, 374] width 1269 height 749
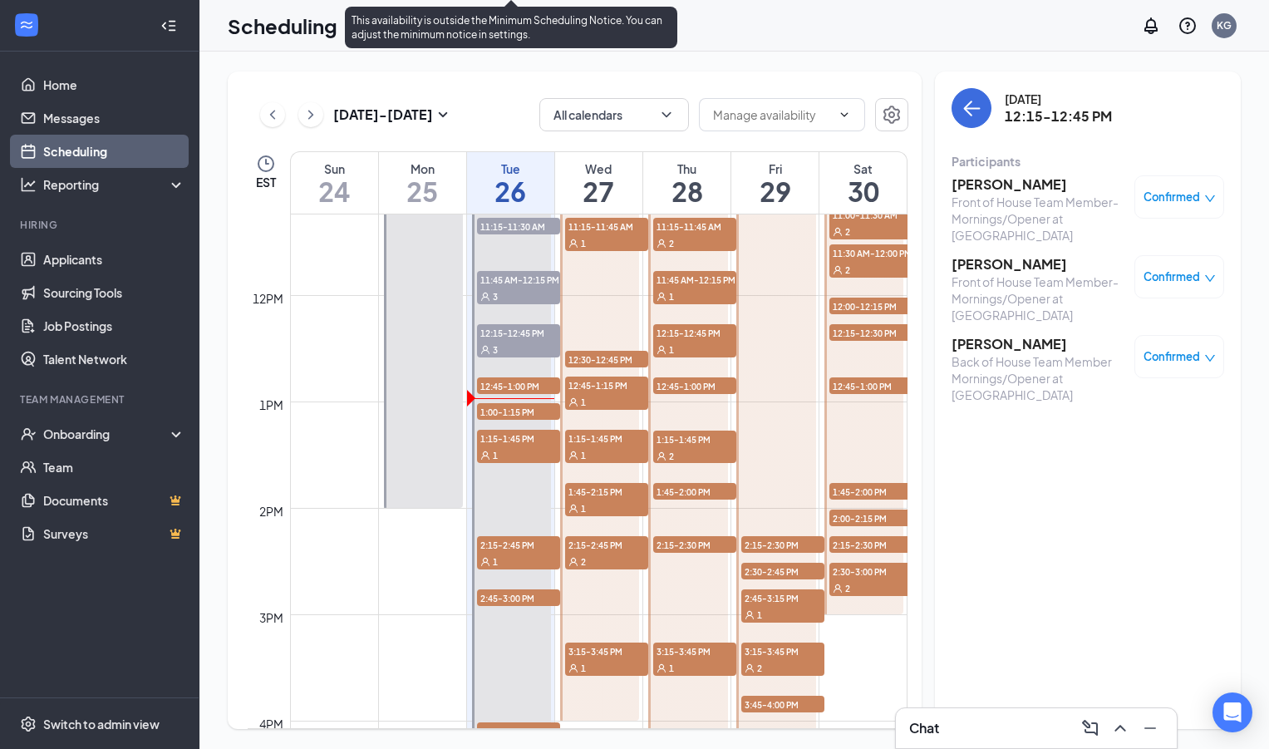
click at [526, 337] on span "12:15-12:45 PM" at bounding box center [518, 332] width 83 height 17
click at [520, 414] on span "1:00-1:15 PM" at bounding box center [518, 411] width 83 height 17
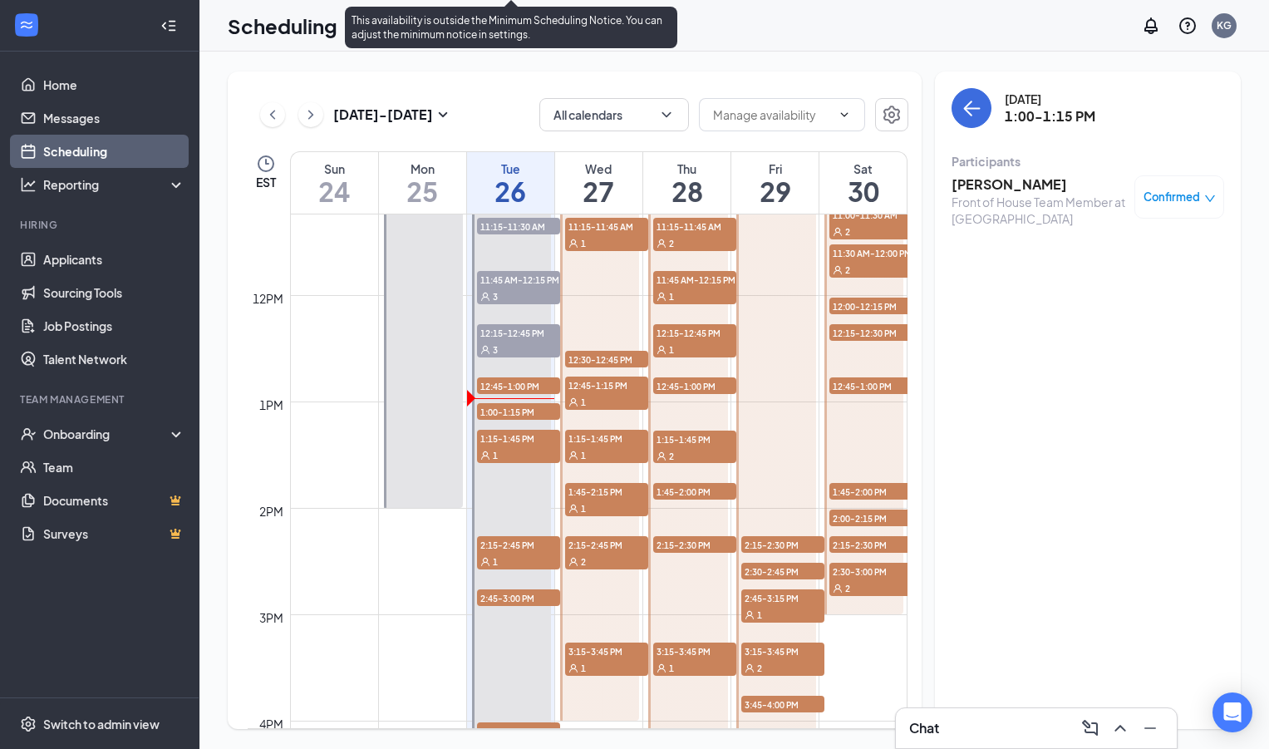
click at [517, 437] on span "1:15-1:45 PM" at bounding box center [518, 438] width 83 height 17
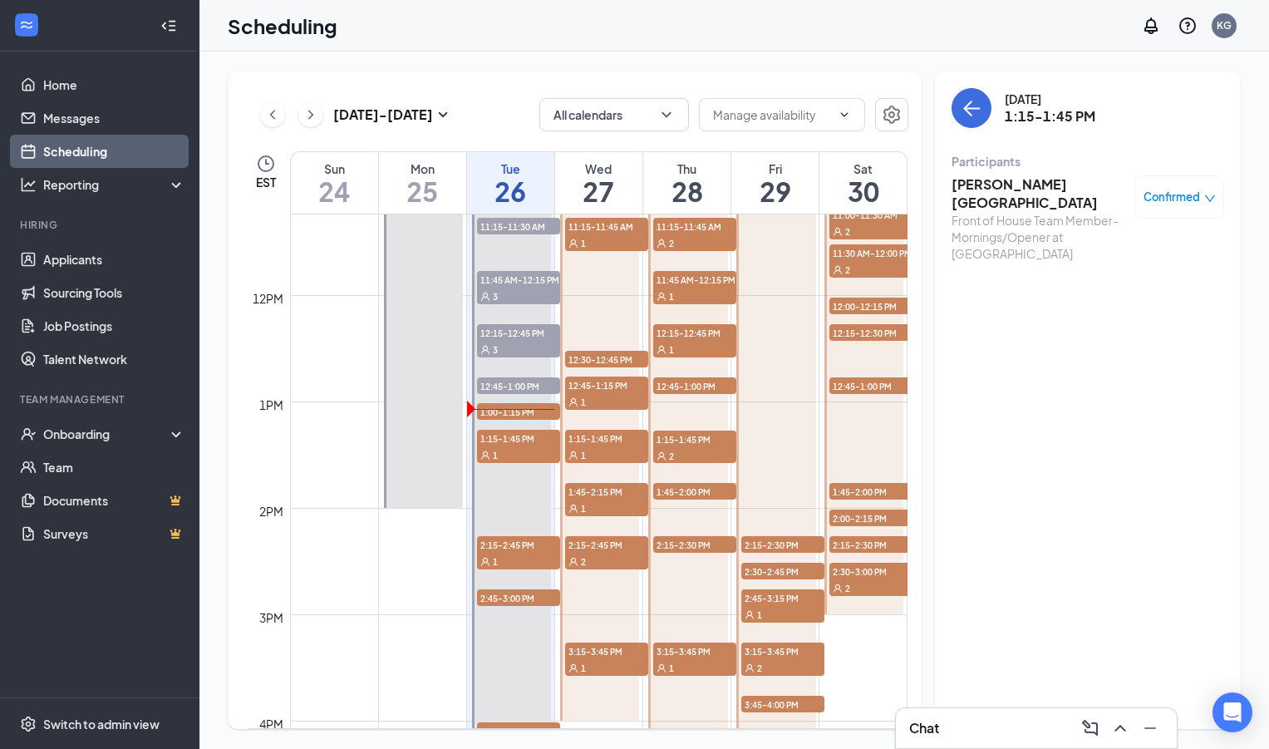
click at [928, 351] on div "Aug 24 - Aug 30 All calendars EST Sun 24 Mon 25 Tue 26 Wed 27 Thu 28 Fri 29 Sat…" at bounding box center [734, 400] width 1013 height 658
click at [984, 181] on h3 "Abigail London" at bounding box center [1039, 193] width 175 height 37
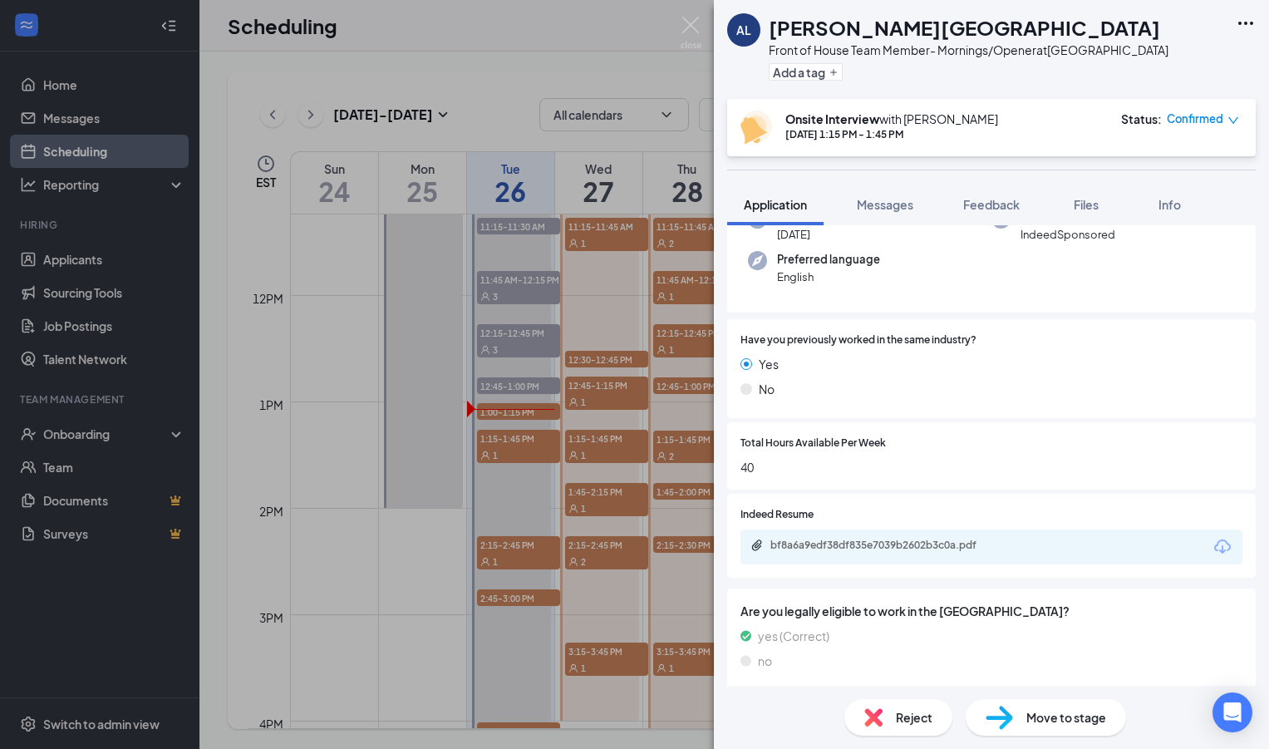
scroll to position [151, 0]
click at [842, 539] on div "bf8a6a9edf38df835e7039b2602b3c0a.pdf" at bounding box center [887, 544] width 233 height 13
click at [693, 18] on img at bounding box center [691, 33] width 21 height 32
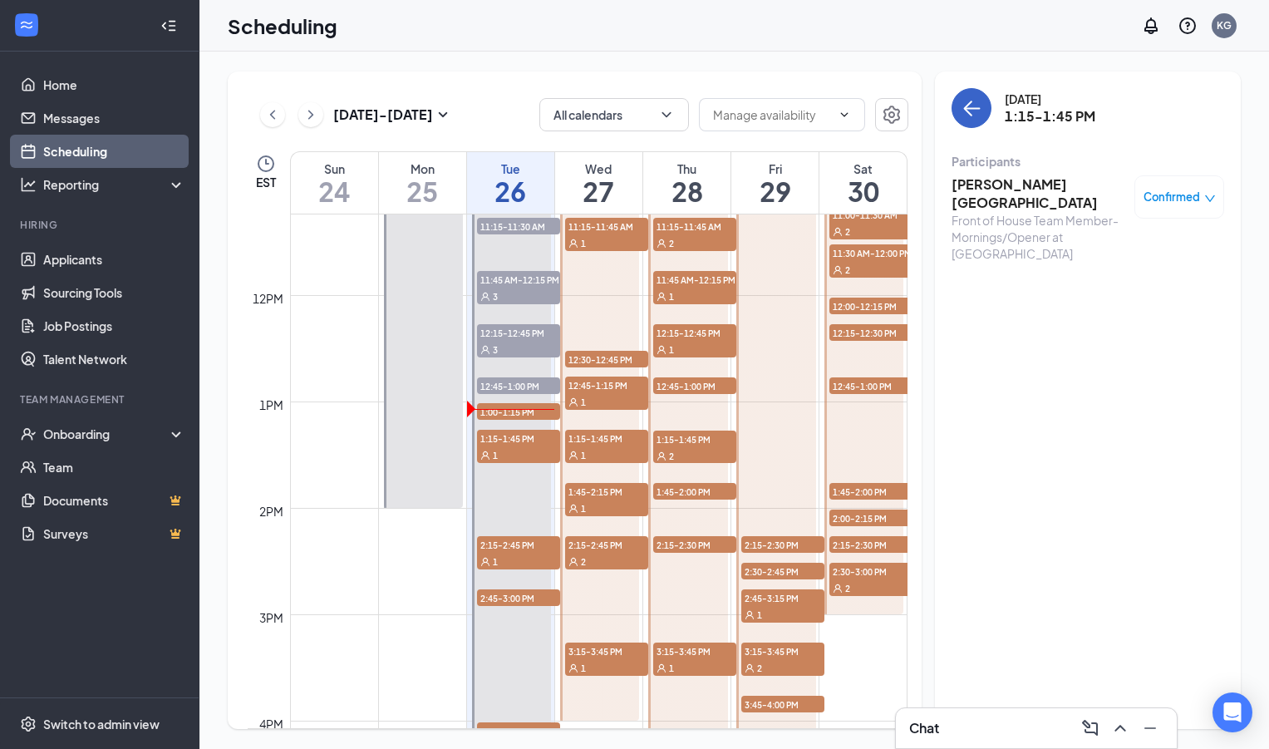
click at [973, 110] on icon "ArrowLeft" at bounding box center [972, 108] width 20 height 20
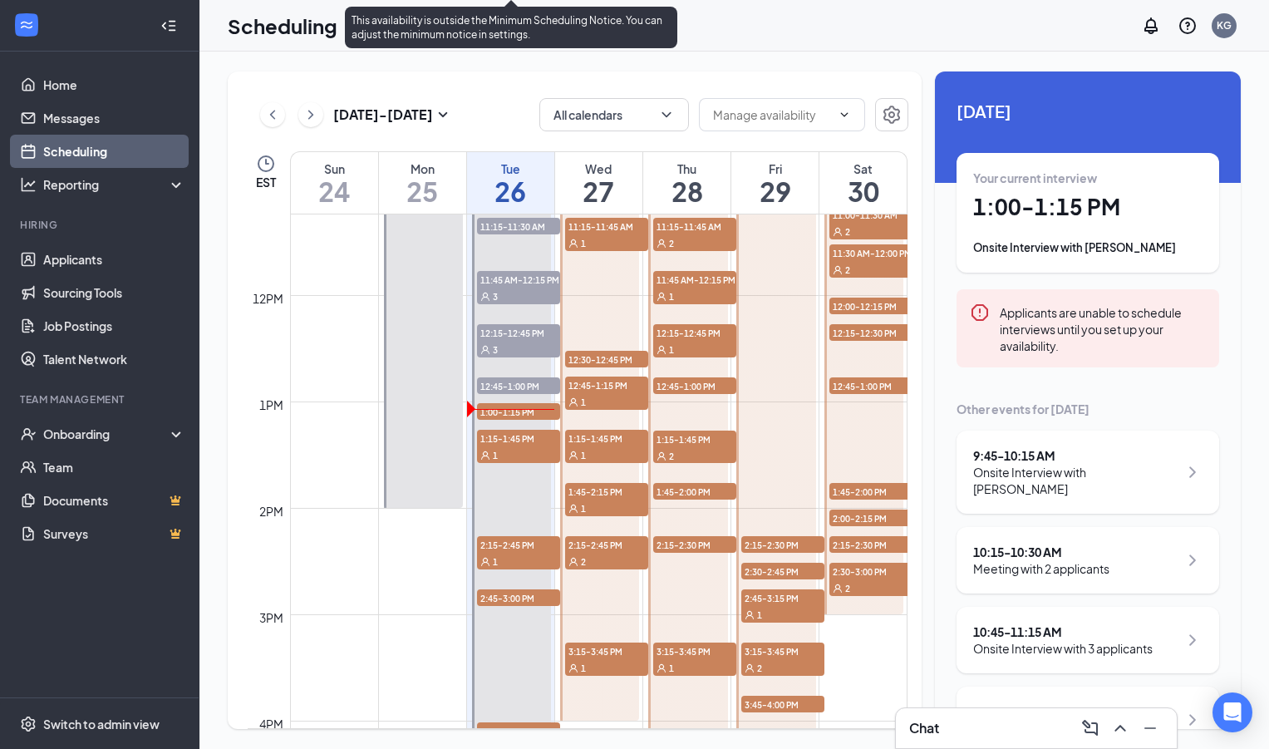
click at [509, 450] on div "1" at bounding box center [518, 454] width 83 height 17
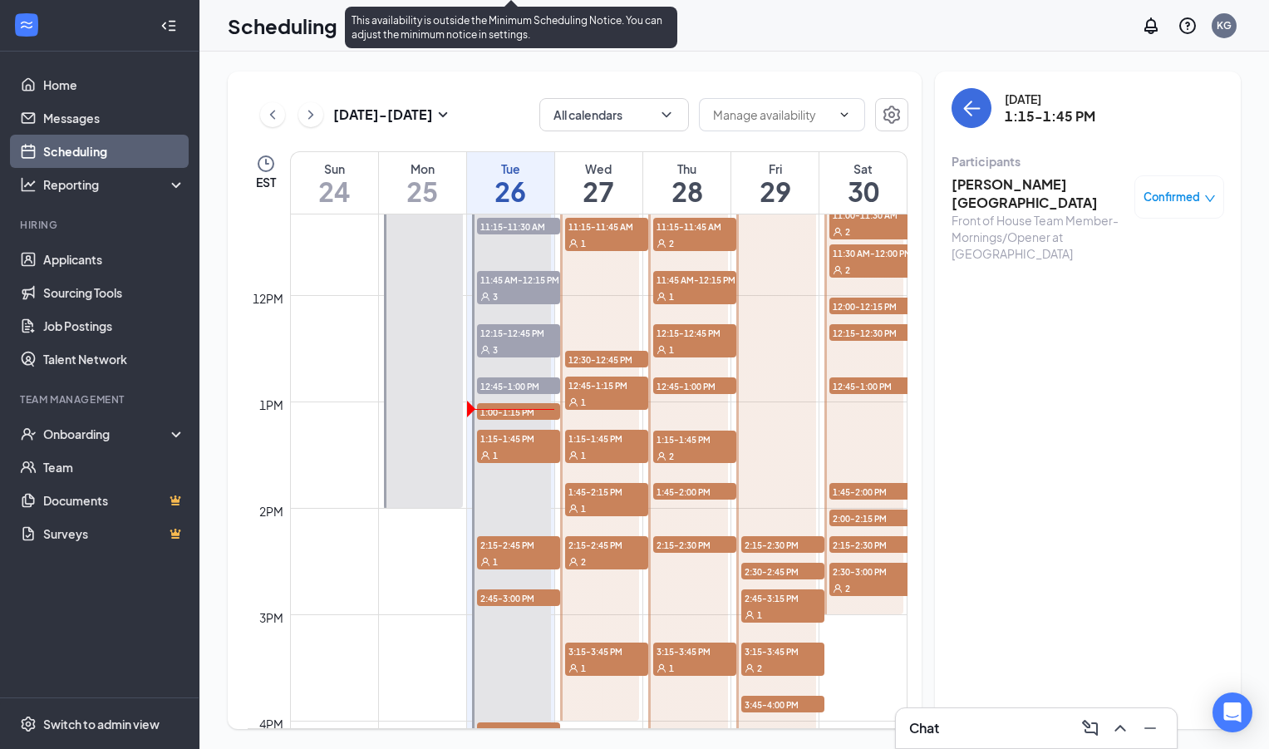
click at [533, 416] on span "1:00-1:15 PM" at bounding box center [518, 411] width 83 height 17
click at [533, 446] on div "1" at bounding box center [518, 454] width 83 height 17
click at [514, 553] on div "1" at bounding box center [518, 561] width 83 height 17
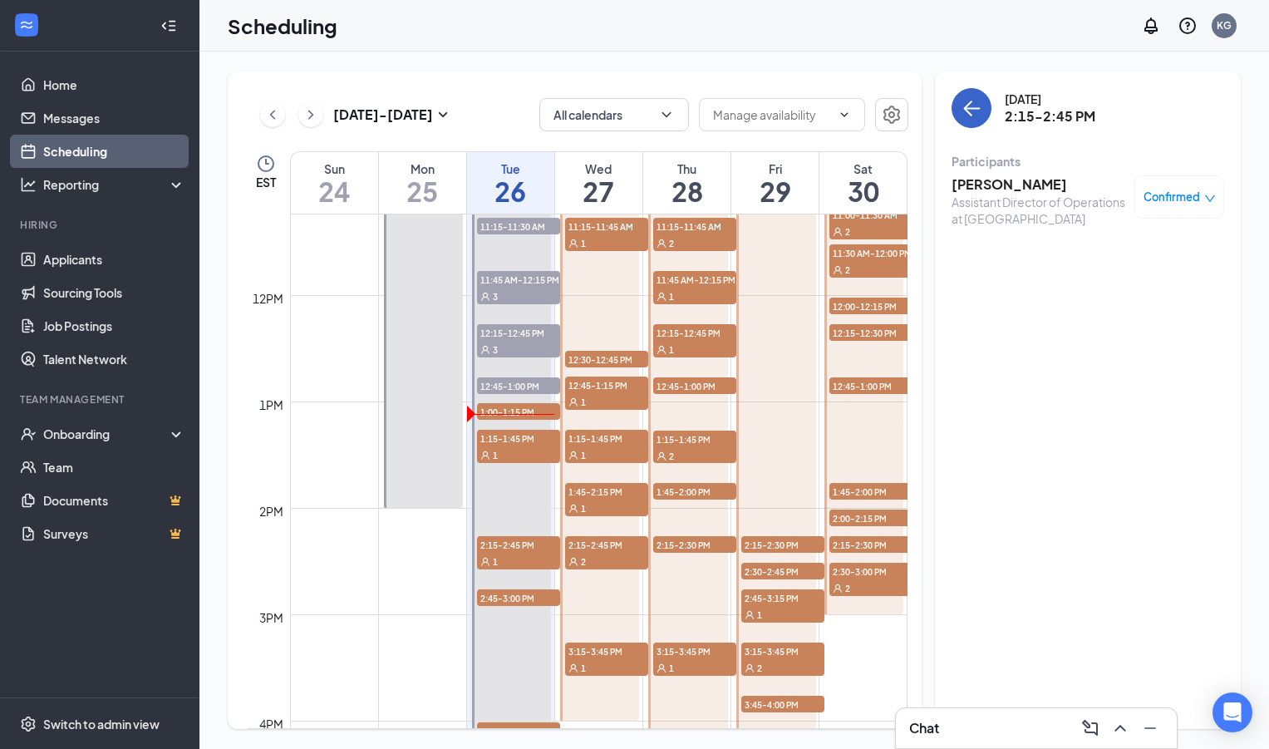
click at [983, 111] on button "back-button" at bounding box center [972, 108] width 40 height 40
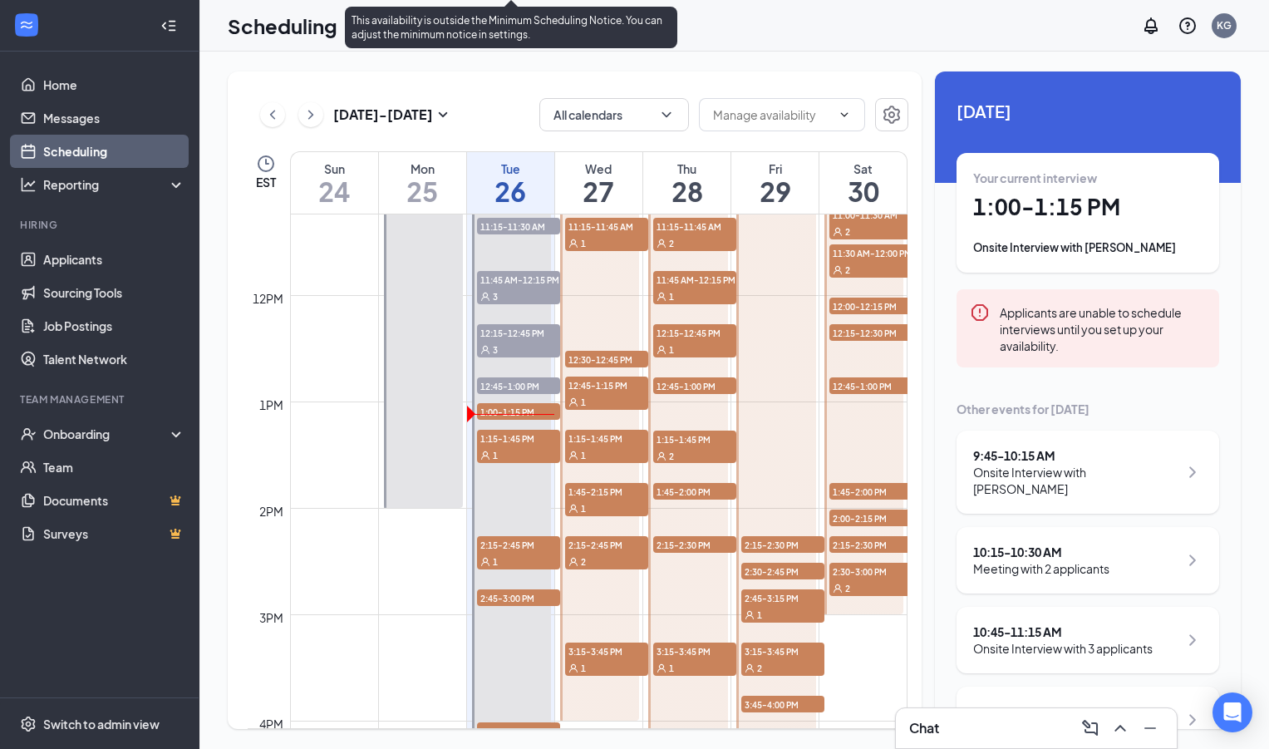
click at [520, 411] on span "1:00-1:15 PM" at bounding box center [518, 411] width 83 height 17
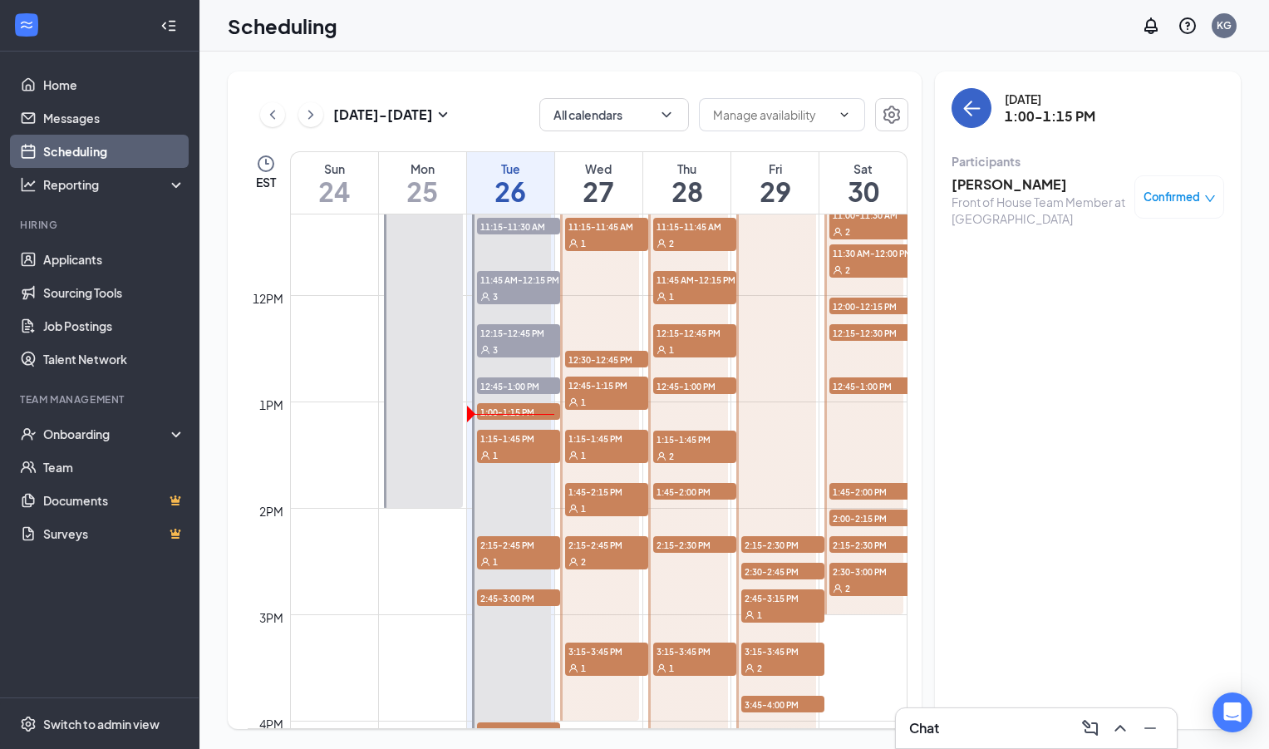
click at [968, 101] on icon "ArrowLeft" at bounding box center [972, 108] width 20 height 20
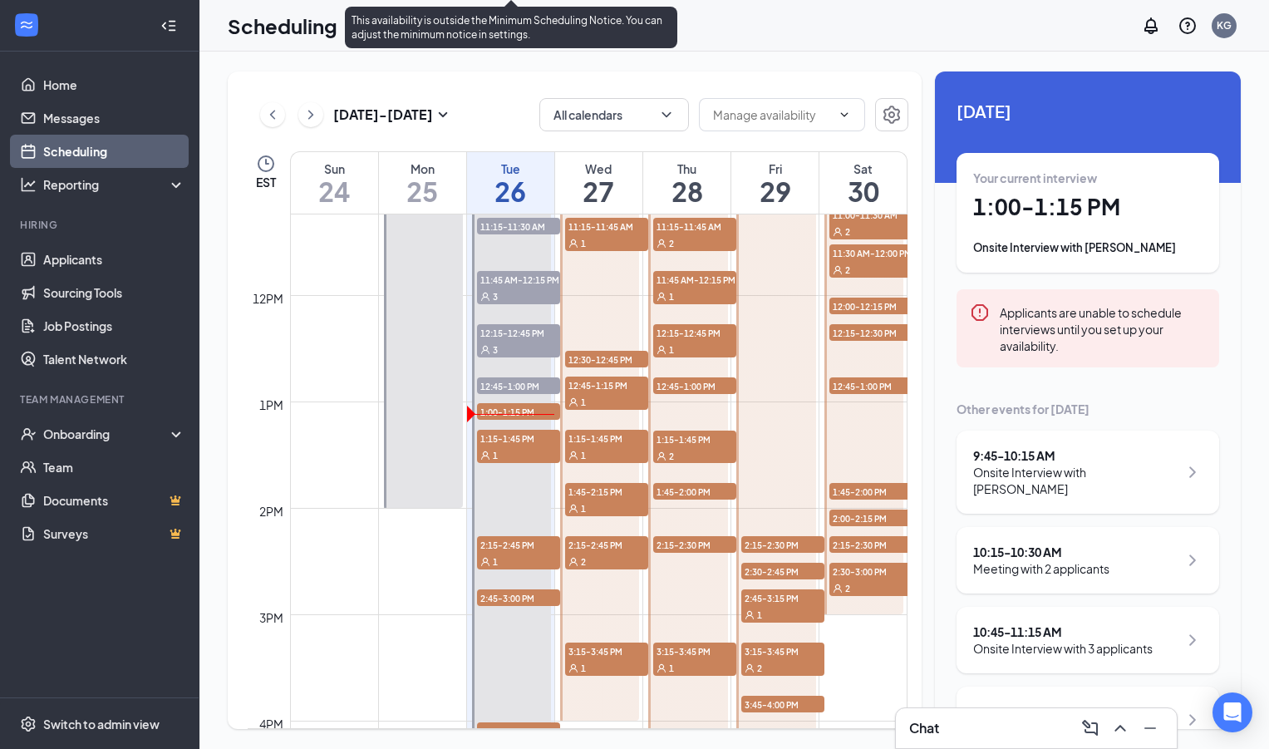
click at [520, 409] on span "1:00-1:15 PM" at bounding box center [518, 411] width 83 height 17
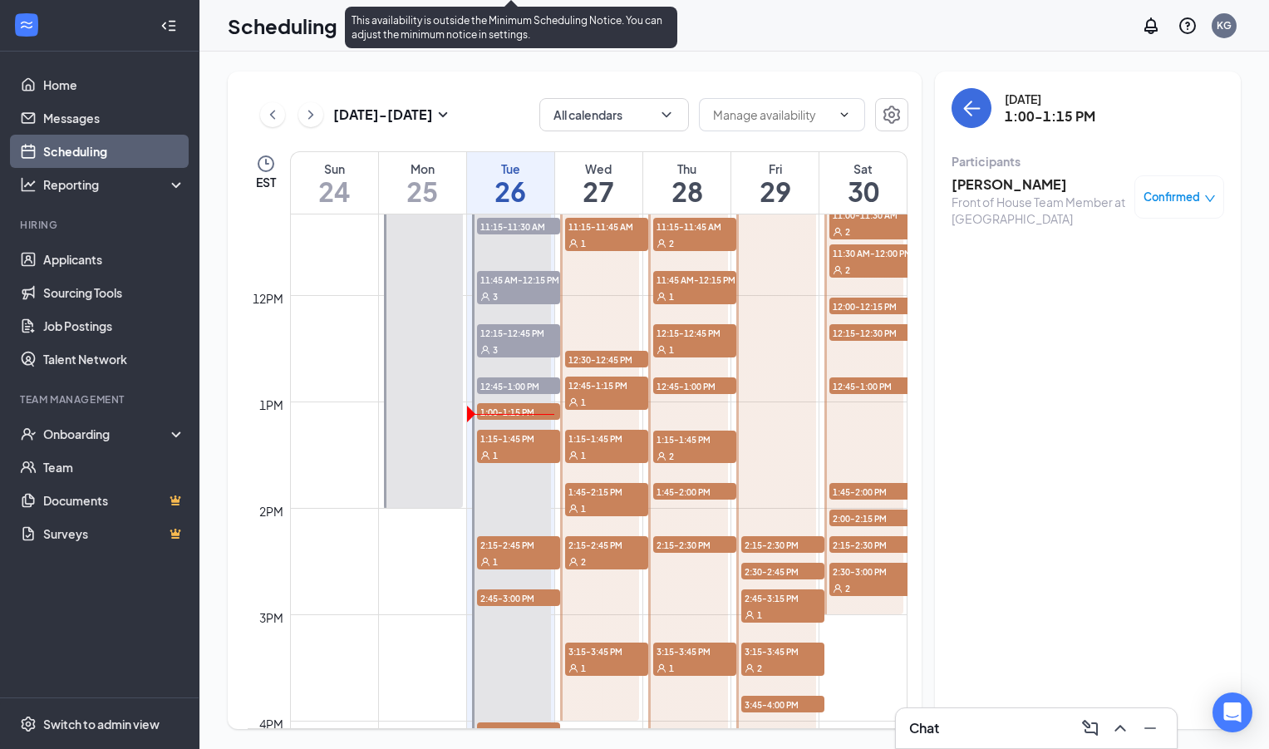
click at [525, 447] on div "1" at bounding box center [518, 454] width 83 height 17
click at [517, 436] on span "1:15-1:45 PM" at bounding box center [518, 438] width 83 height 17
click at [518, 451] on div "1" at bounding box center [518, 454] width 83 height 17
click at [518, 386] on span "12:45-1:00 PM" at bounding box center [518, 385] width 83 height 17
click at [512, 343] on div "3" at bounding box center [518, 349] width 83 height 17
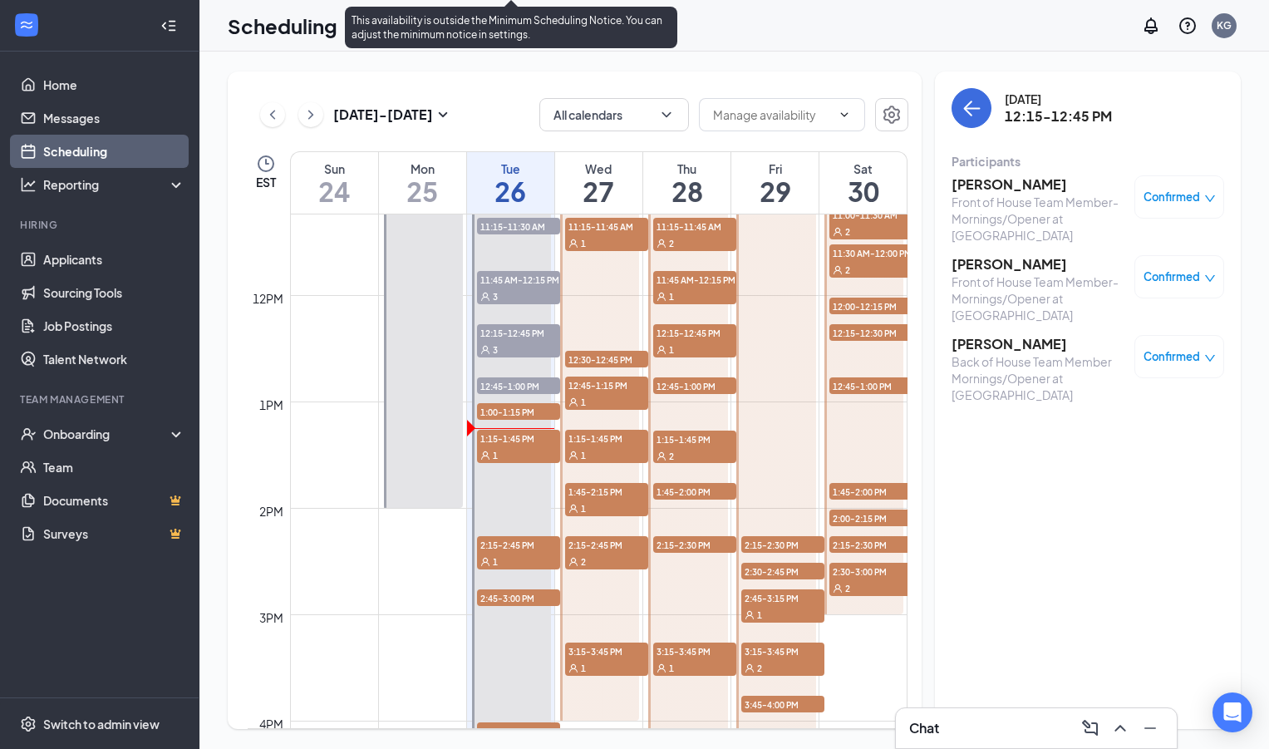
click at [511, 456] on div "1" at bounding box center [518, 454] width 83 height 17
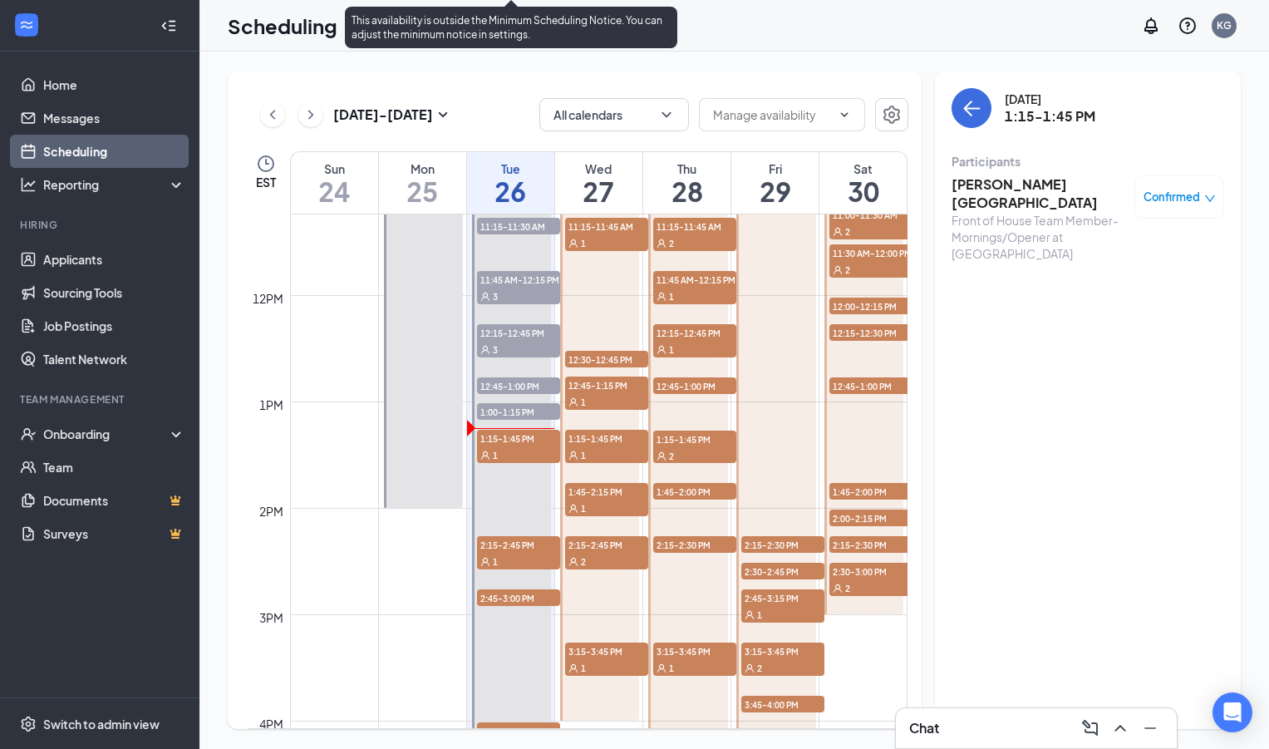
click at [518, 559] on div "1" at bounding box center [518, 561] width 83 height 17
click at [525, 451] on div "1" at bounding box center [518, 454] width 83 height 17
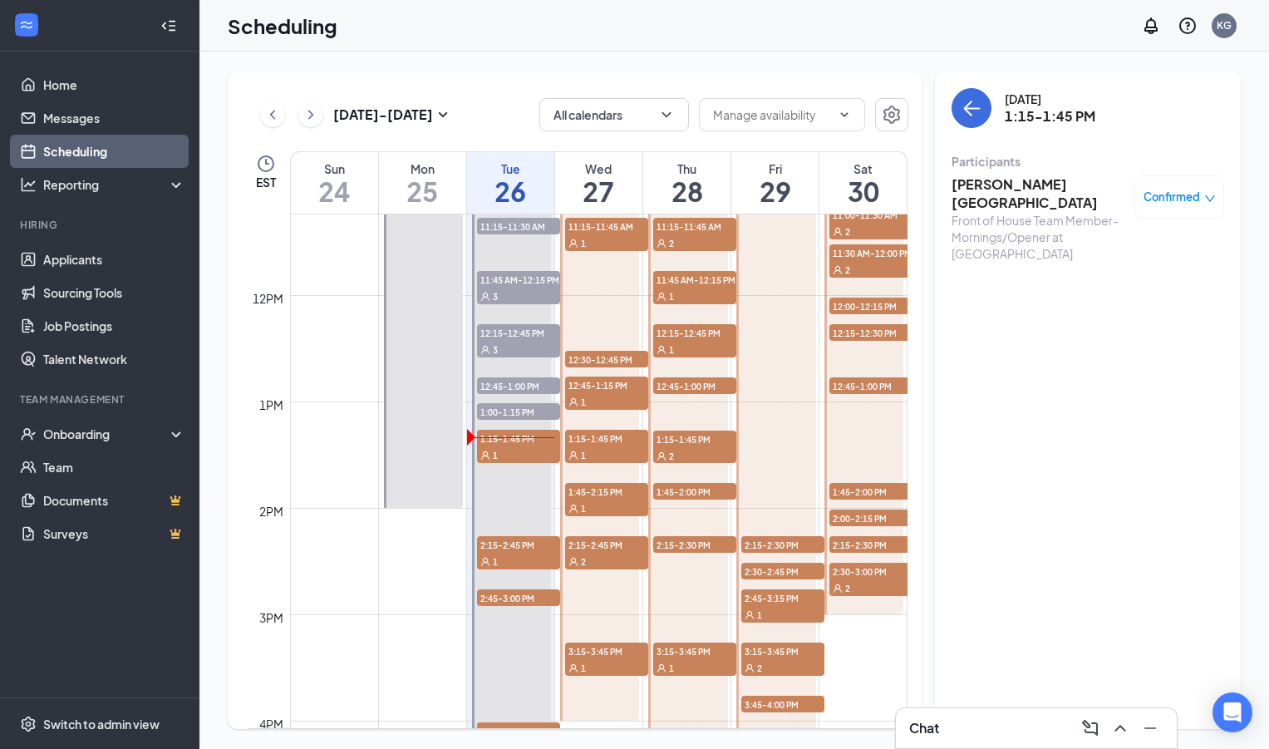
click at [989, 190] on h3 "Abigail London" at bounding box center [1039, 193] width 175 height 37
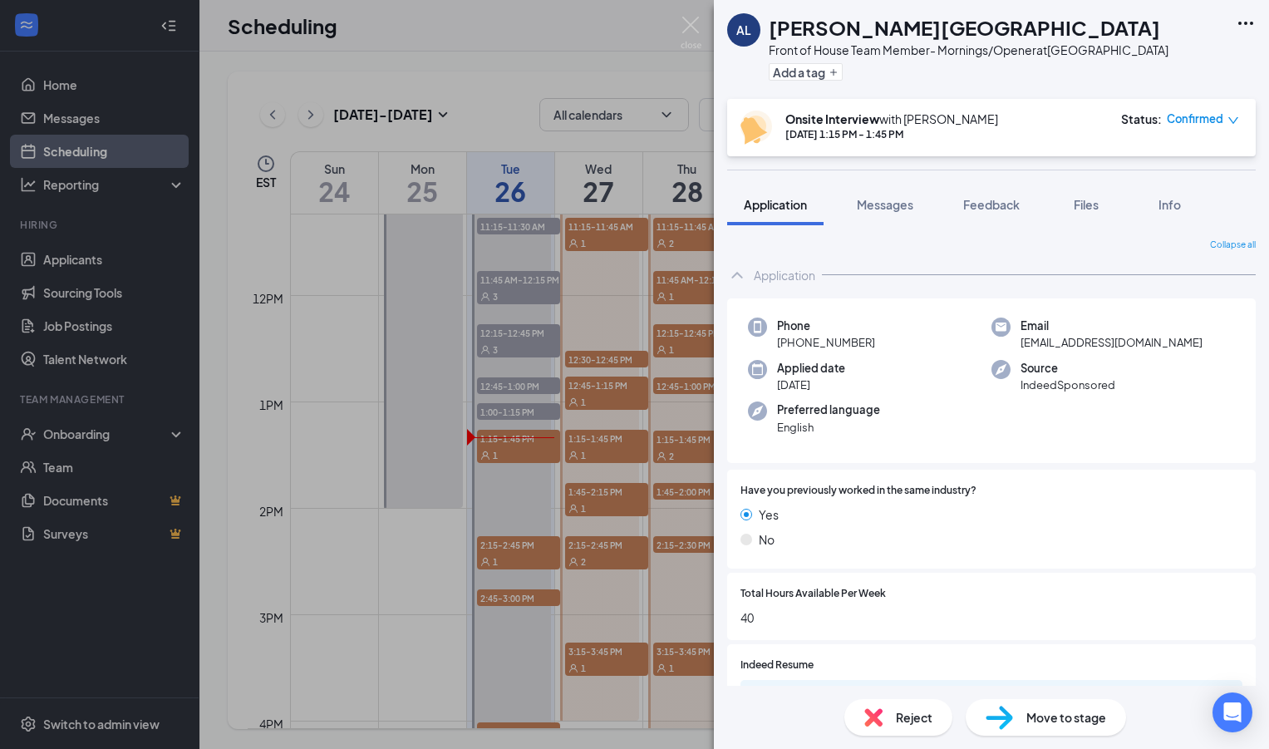
scroll to position [159, 0]
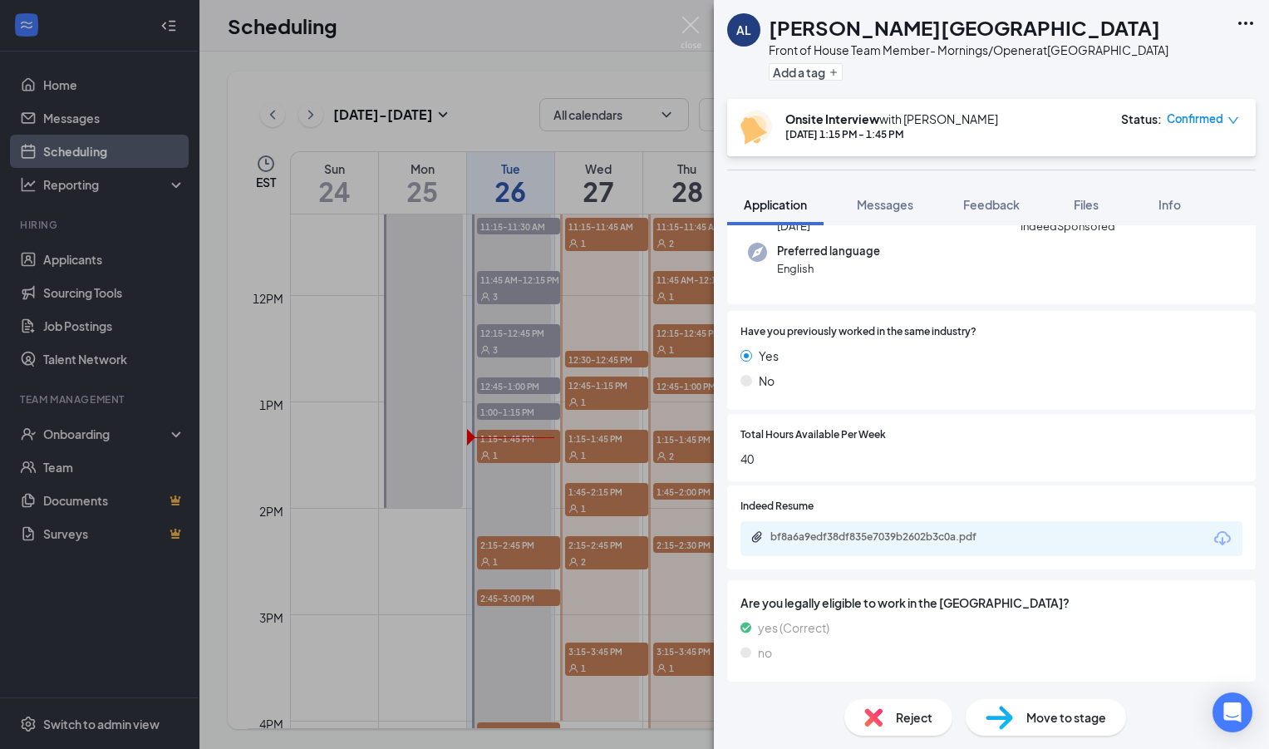
click at [844, 530] on div "bf8a6a9edf38df835e7039b2602b3c0a.pdf" at bounding box center [992, 538] width 502 height 35
click at [844, 543] on div "bf8a6a9edf38df835e7039b2602b3c0a.pdf" at bounding box center [887, 536] width 233 height 13
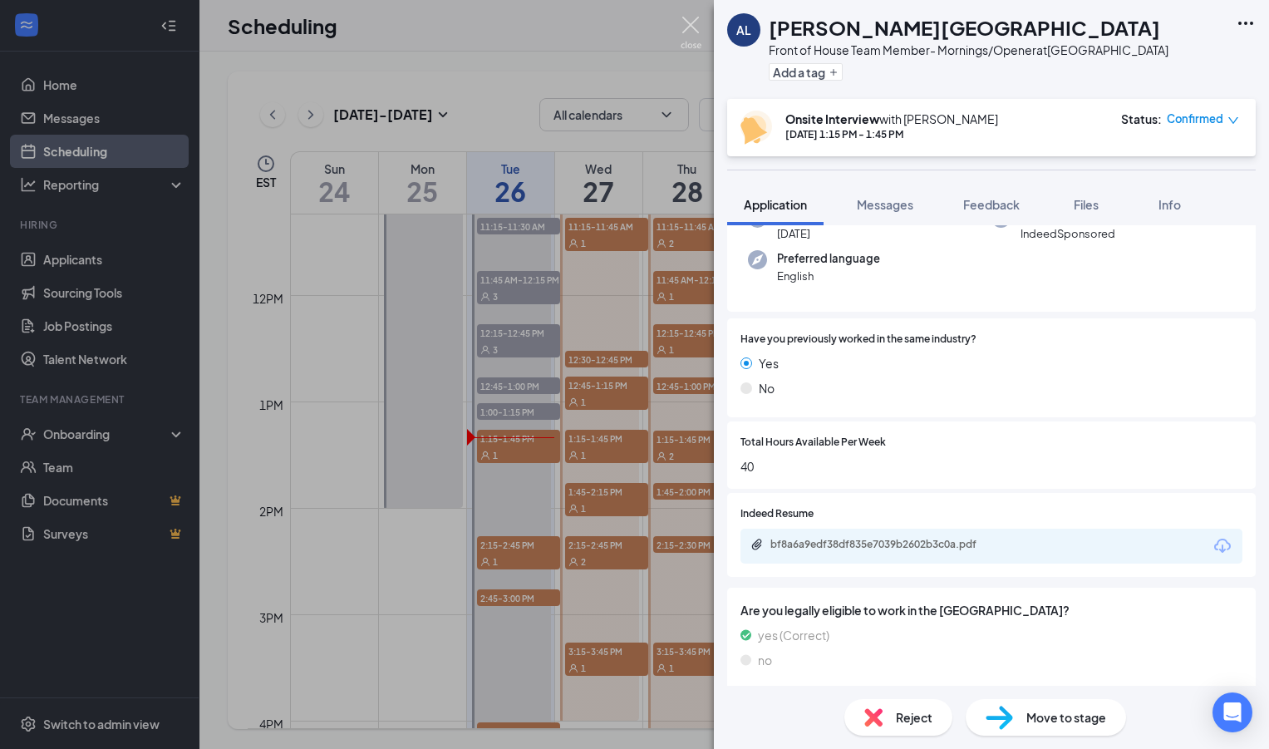
click at [693, 23] on img at bounding box center [691, 33] width 21 height 32
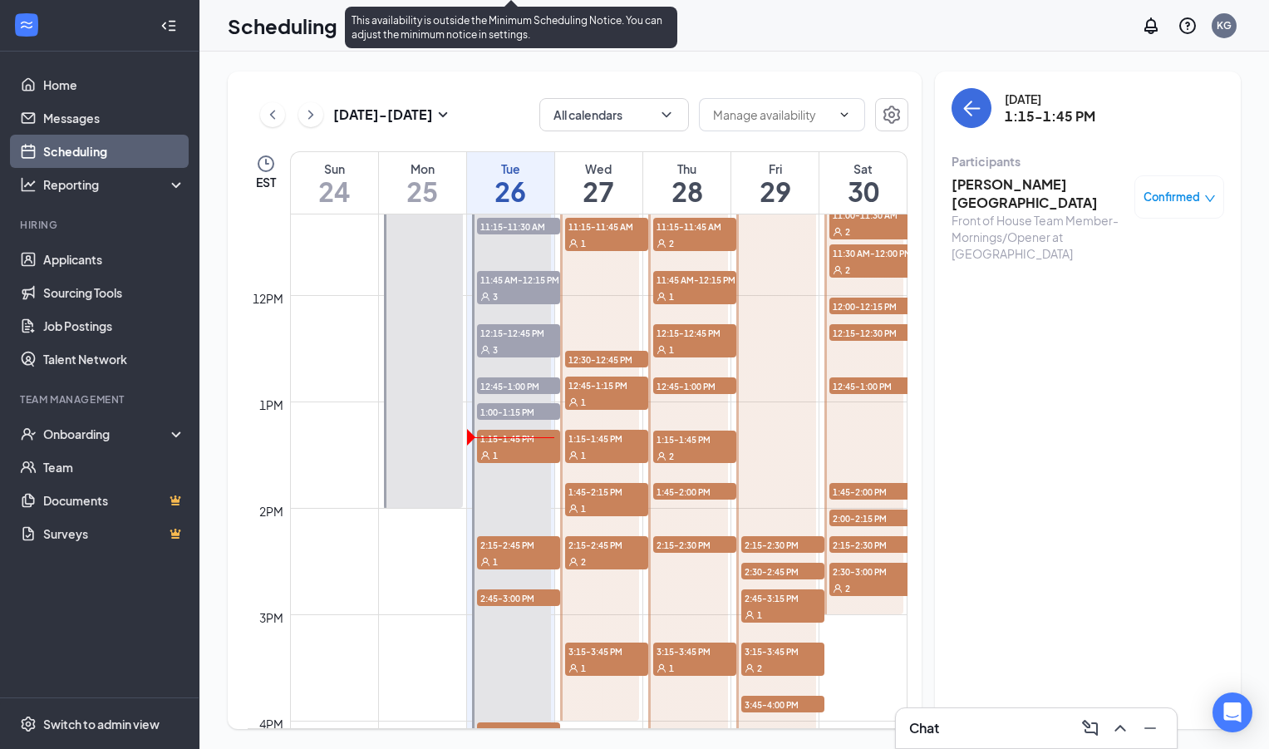
click at [521, 544] on span "2:15-2:45 PM" at bounding box center [518, 544] width 83 height 17
click at [519, 552] on span "2:15-2:45 PM" at bounding box center [518, 544] width 83 height 17
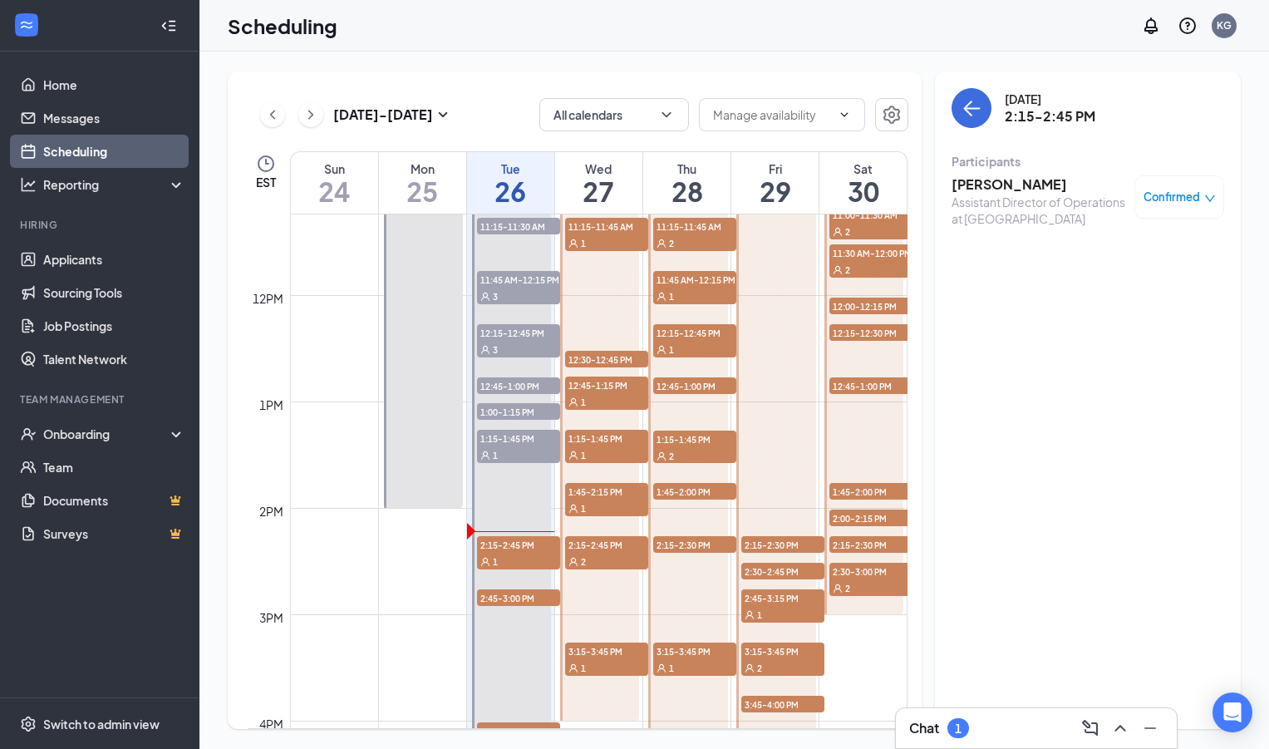
click at [988, 721] on div "Chat 1" at bounding box center [1036, 728] width 254 height 27
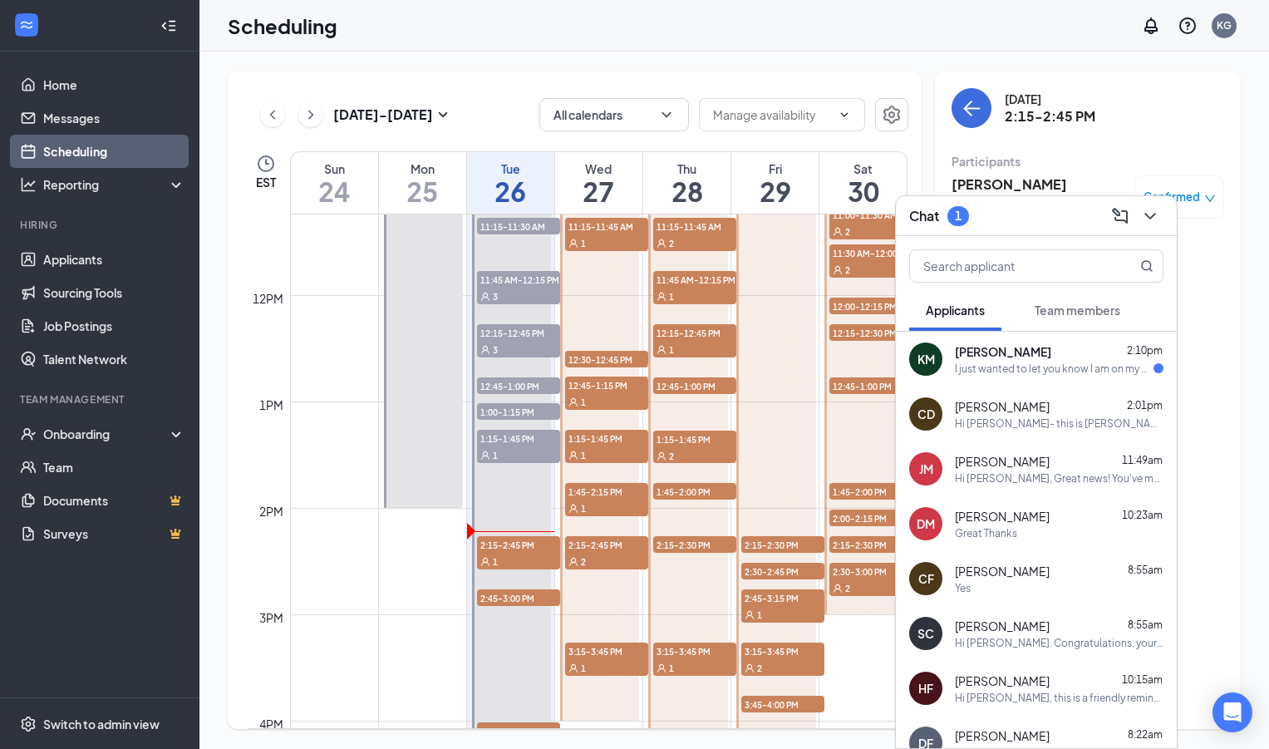
click at [1071, 374] on div "I just wanted to let you know I am on my way but it's looking like I will be pu…" at bounding box center [1054, 369] width 199 height 14
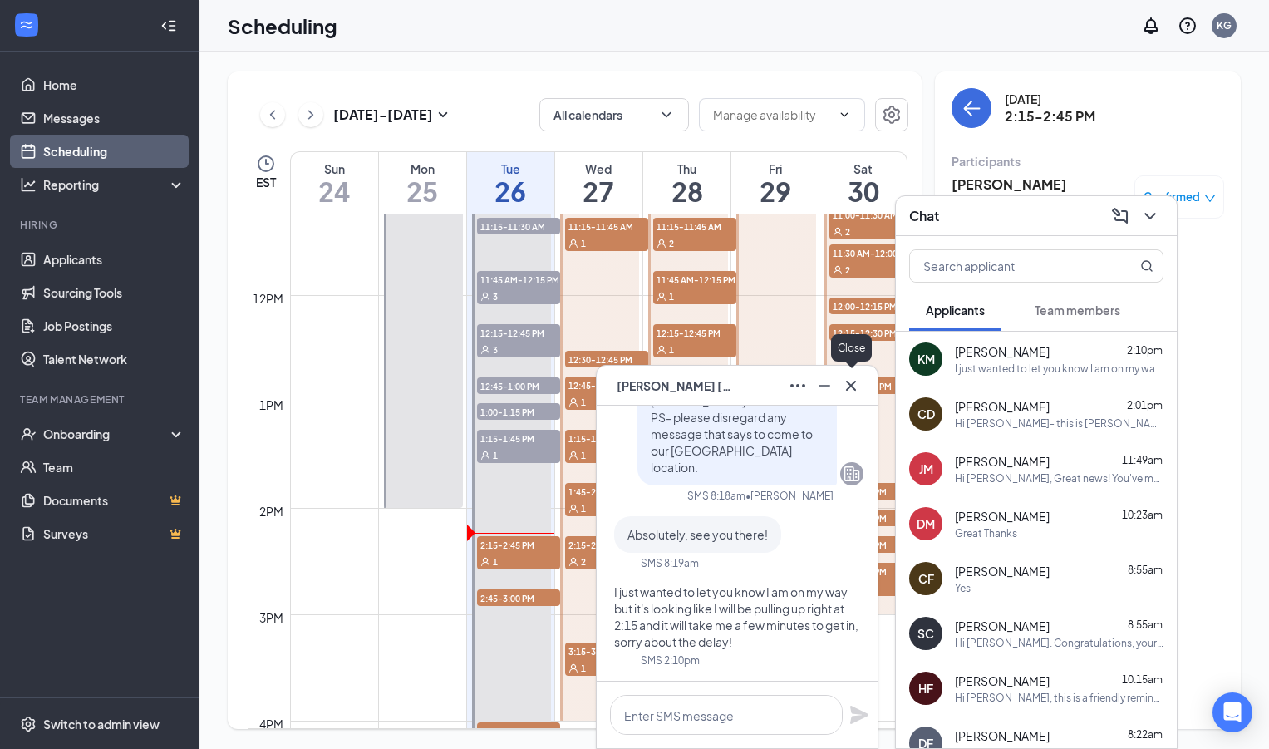
click at [852, 386] on icon "Cross" at bounding box center [851, 385] width 10 height 10
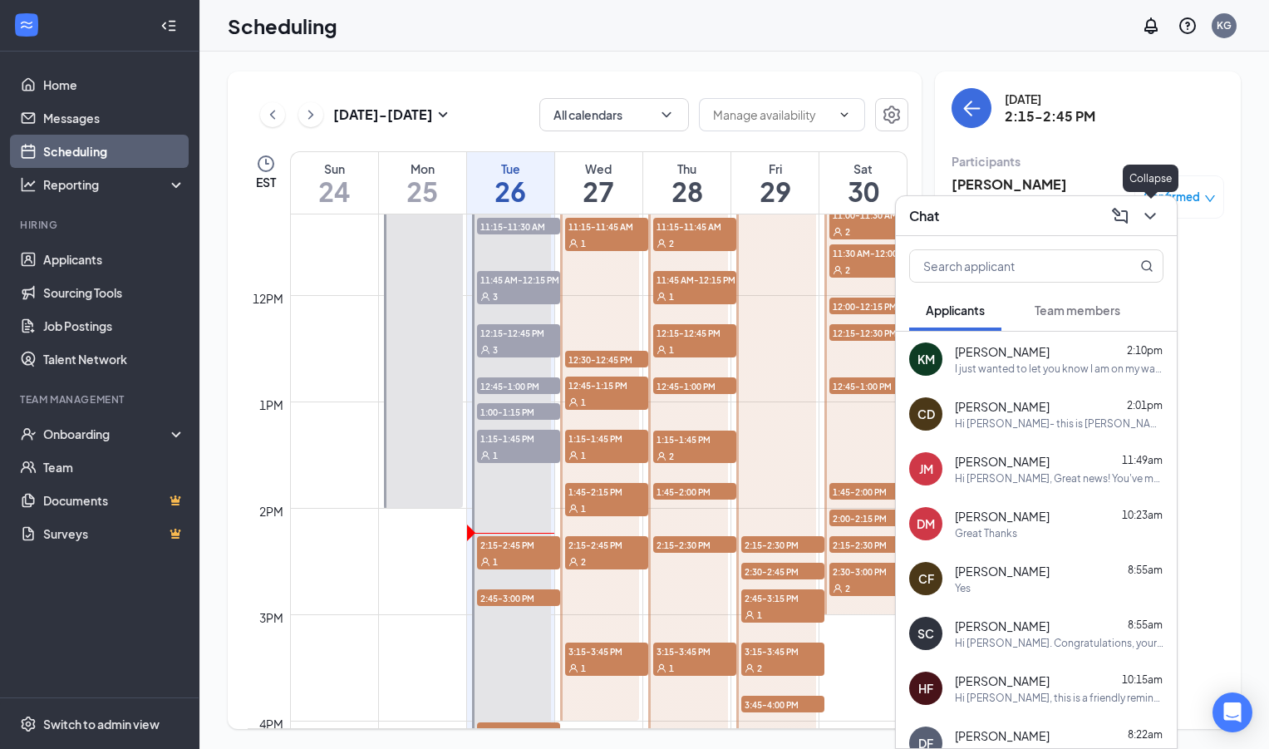
click at [1151, 223] on icon "ChevronDown" at bounding box center [1151, 216] width 20 height 20
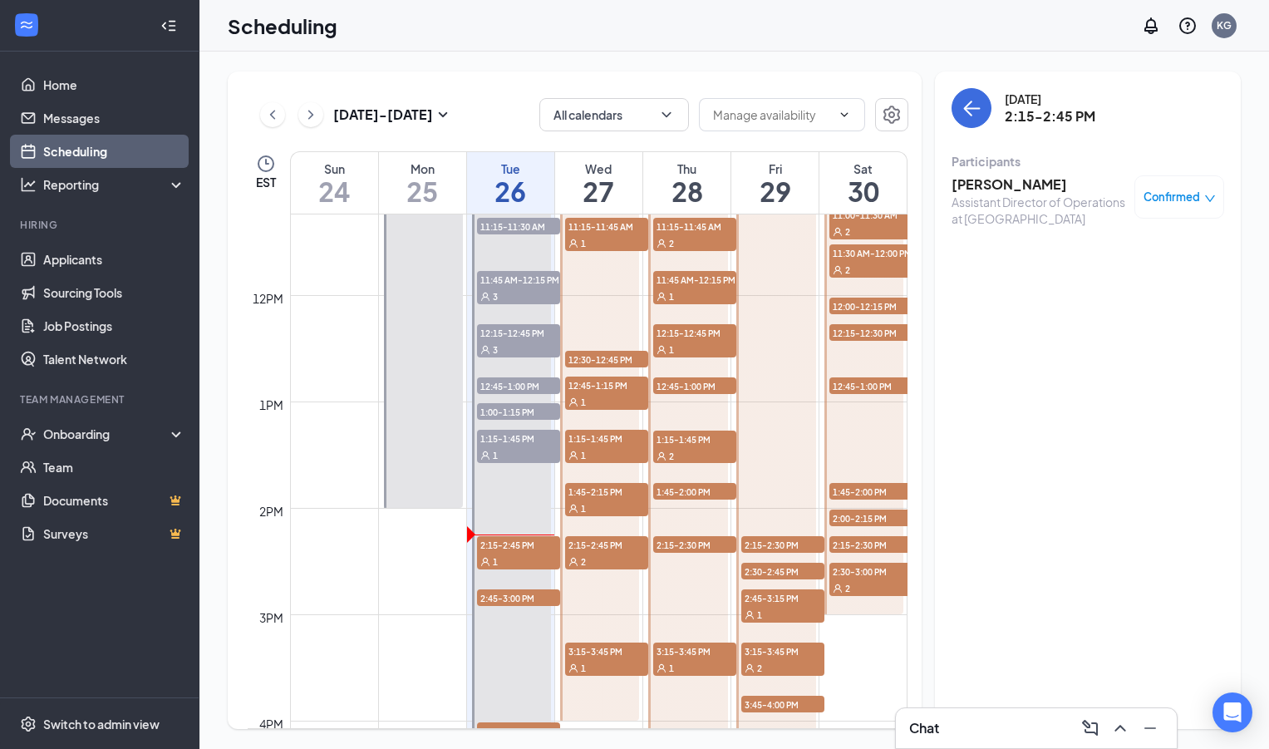
click at [1007, 180] on h3 "[PERSON_NAME]" at bounding box center [1039, 184] width 175 height 18
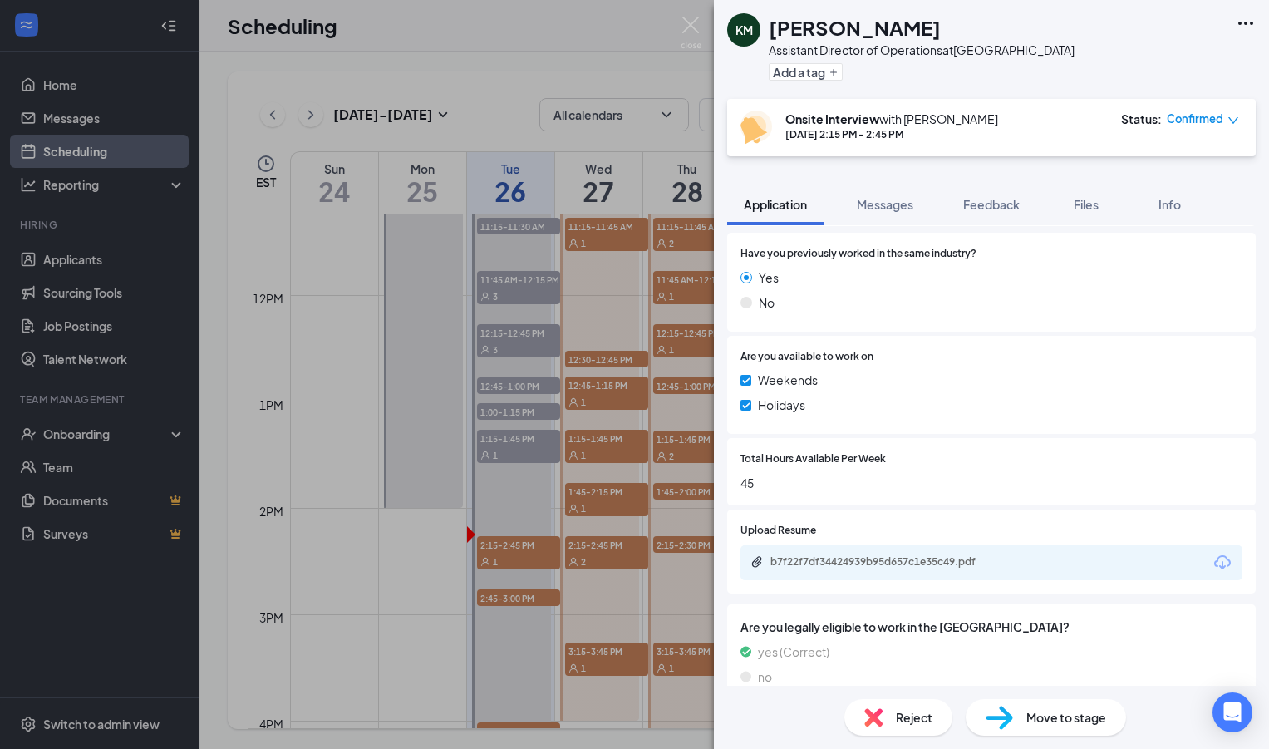
scroll to position [261, 0]
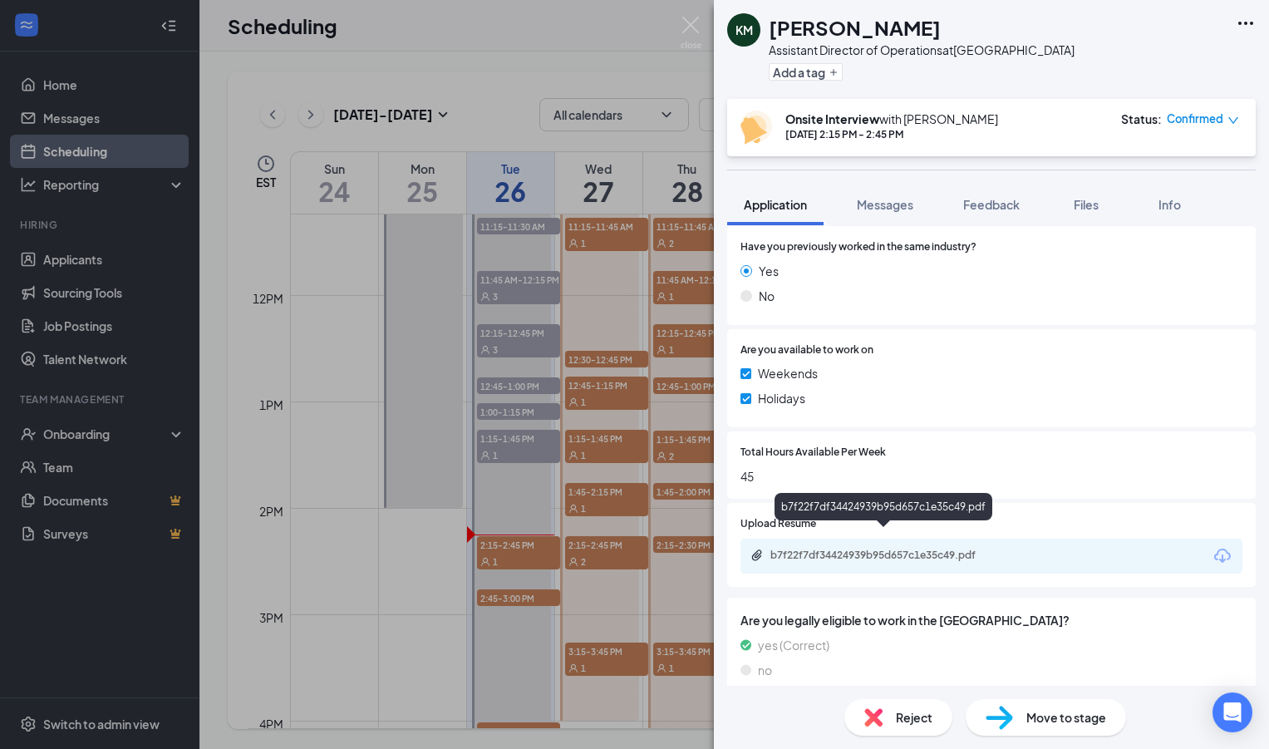
click at [811, 549] on div "b7f22f7df34424939b95d657c1e35c49.pdf" at bounding box center [887, 555] width 233 height 13
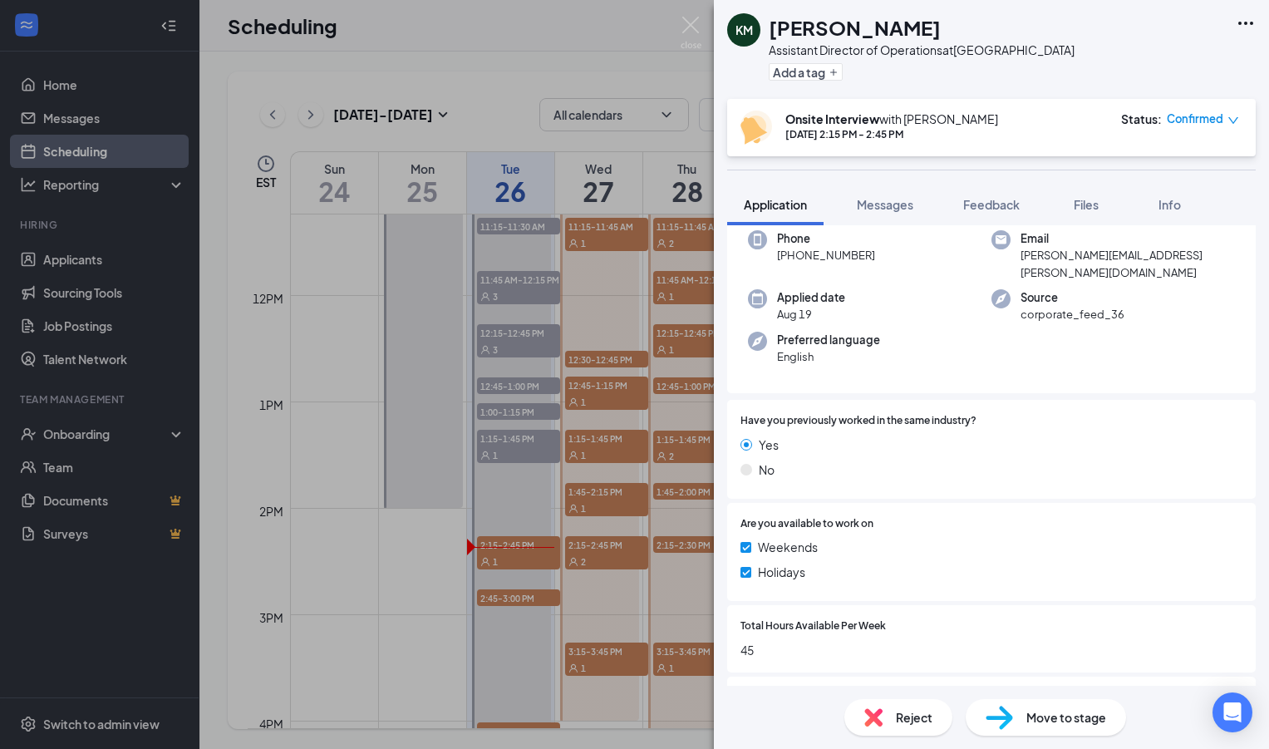
scroll to position [0, 0]
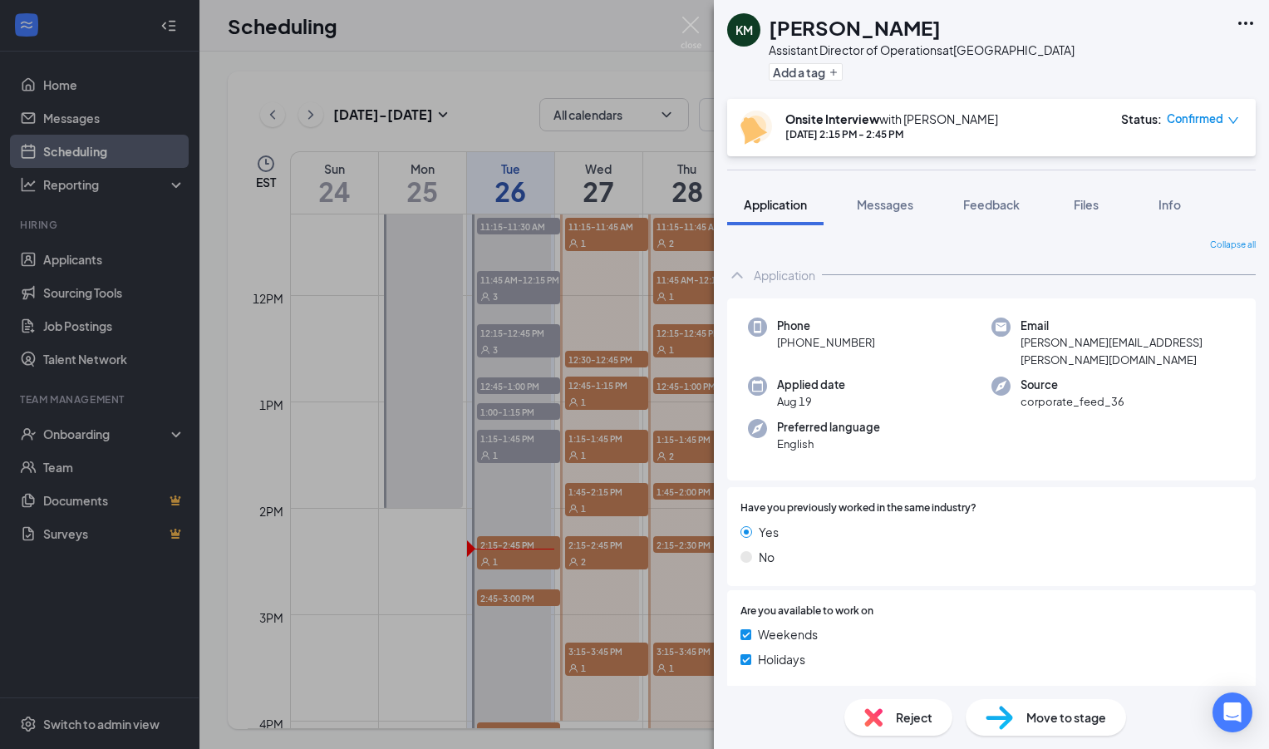
click at [525, 355] on div "KM Kasandra McKenna Assistant Director of Operations at Savannah Highway Add a …" at bounding box center [634, 374] width 1269 height 749
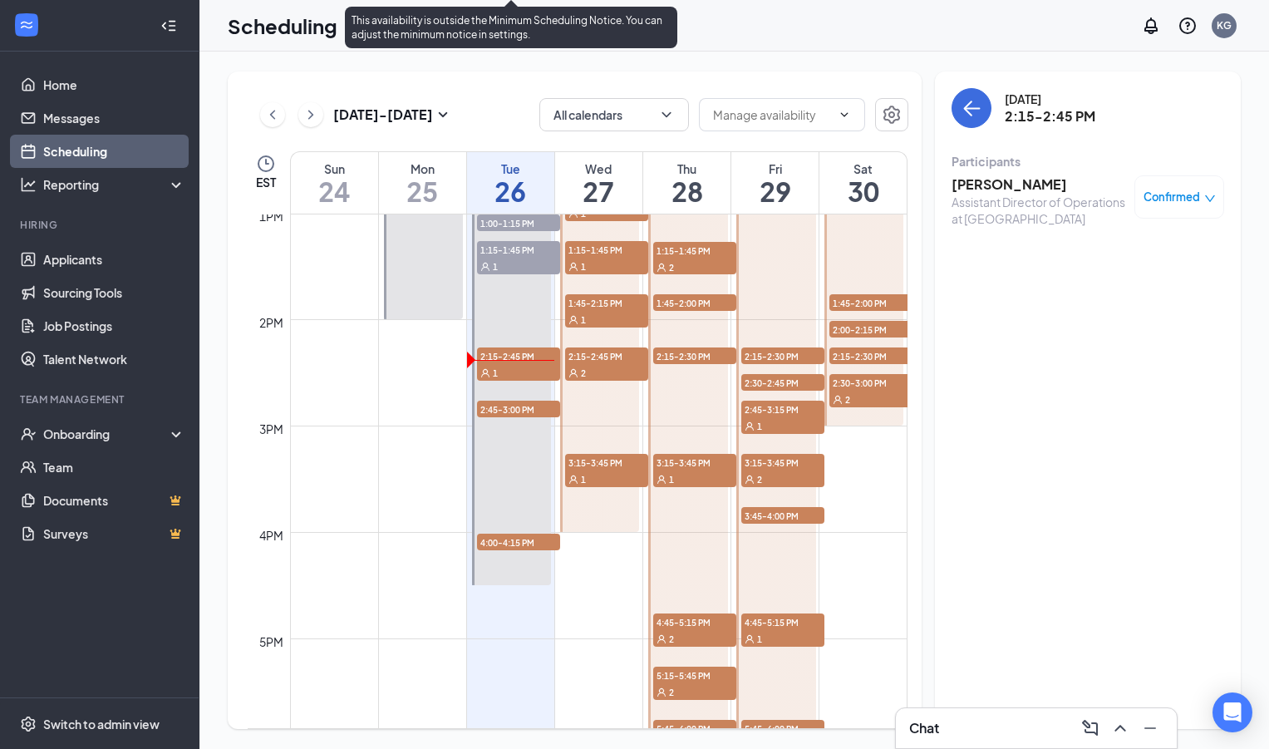
scroll to position [1384, 0]
click at [533, 415] on span "2:45-3:00 PM" at bounding box center [518, 410] width 83 height 17
click at [519, 542] on span "4:00-4:15 PM" at bounding box center [518, 543] width 83 height 17
click at [524, 372] on div "1" at bounding box center [518, 373] width 83 height 17
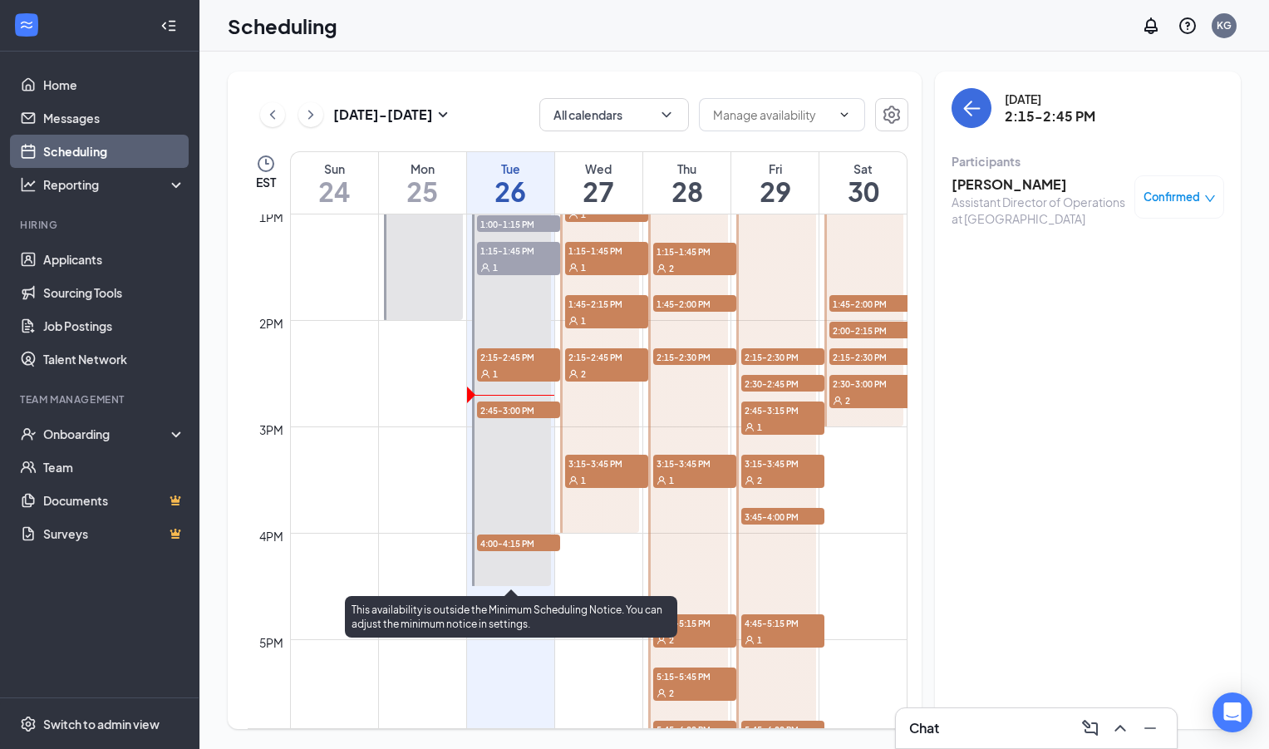
click at [544, 416] on span "2:45-3:00 PM" at bounding box center [518, 410] width 83 height 17
click at [510, 361] on span "2:15-2:45 PM" at bounding box center [518, 356] width 83 height 17
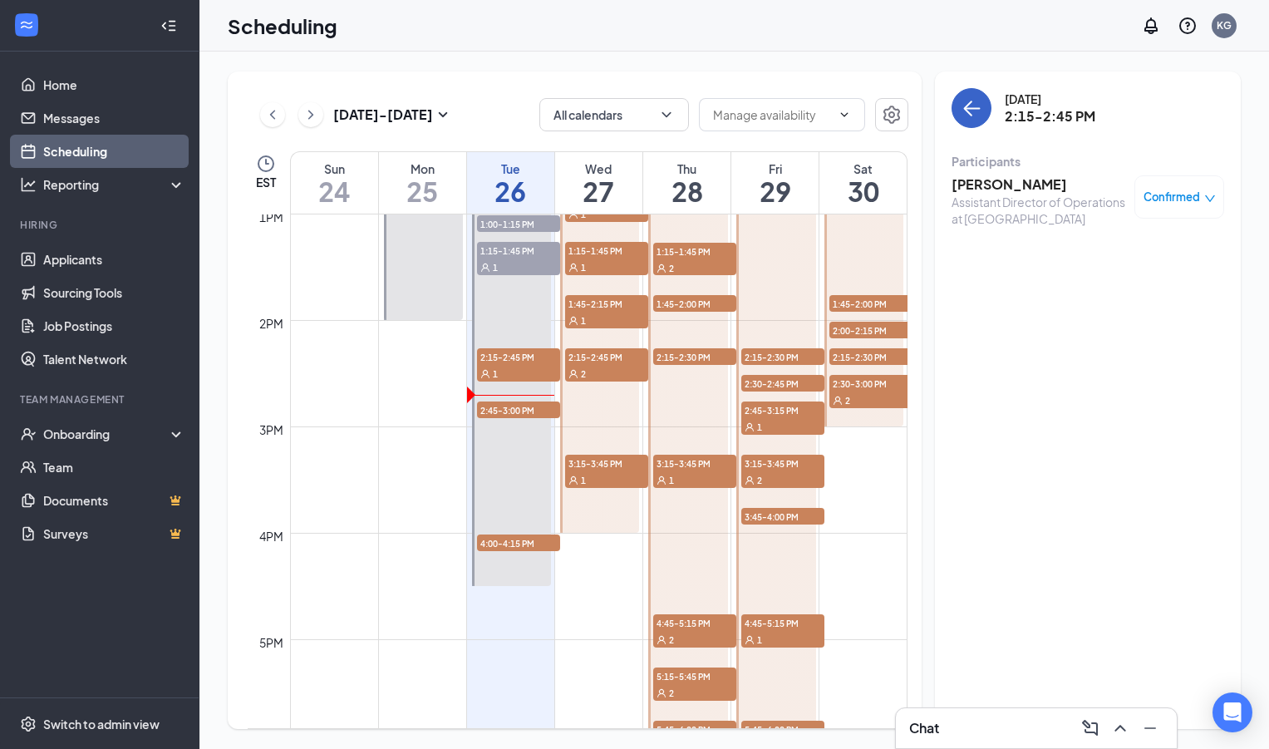
click at [983, 112] on button "back-button" at bounding box center [972, 108] width 40 height 40
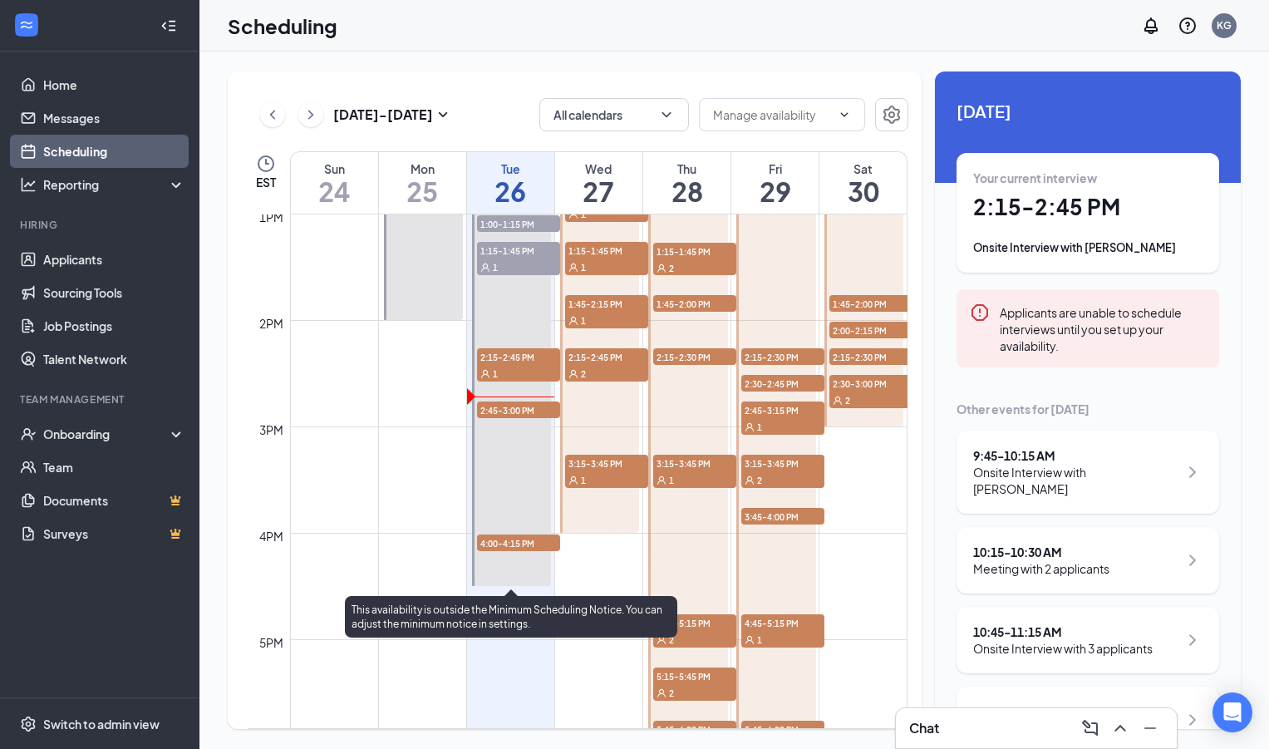
click at [523, 374] on div "1" at bounding box center [518, 373] width 83 height 17
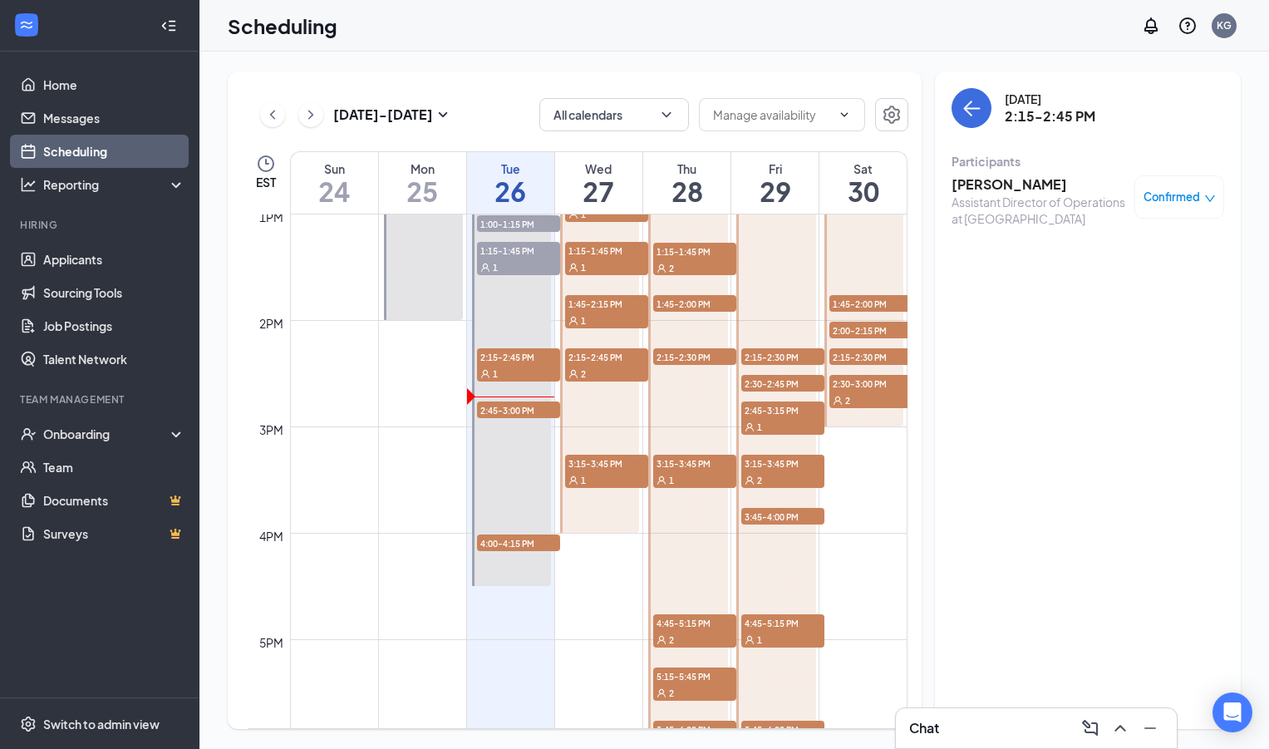
click at [1005, 184] on h3 "[PERSON_NAME]" at bounding box center [1039, 184] width 175 height 18
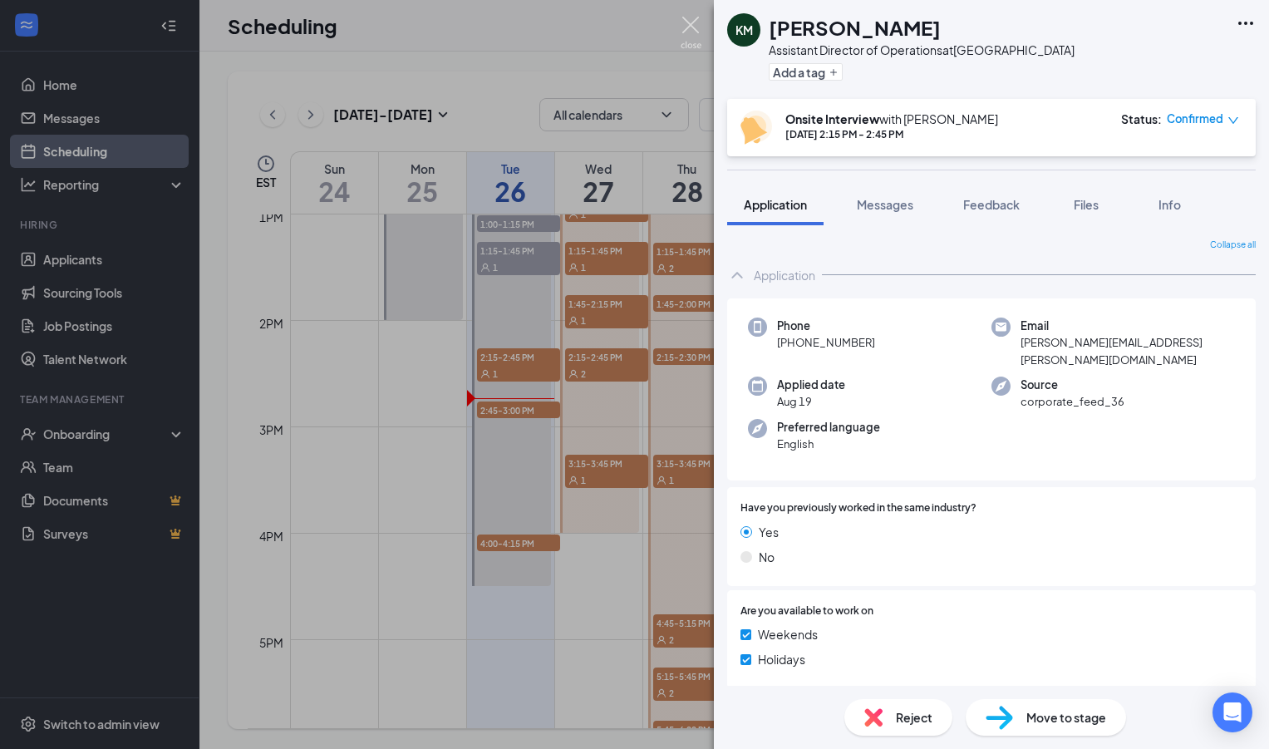
click at [692, 31] on img at bounding box center [691, 33] width 21 height 32
